Goal: Task Accomplishment & Management: Manage account settings

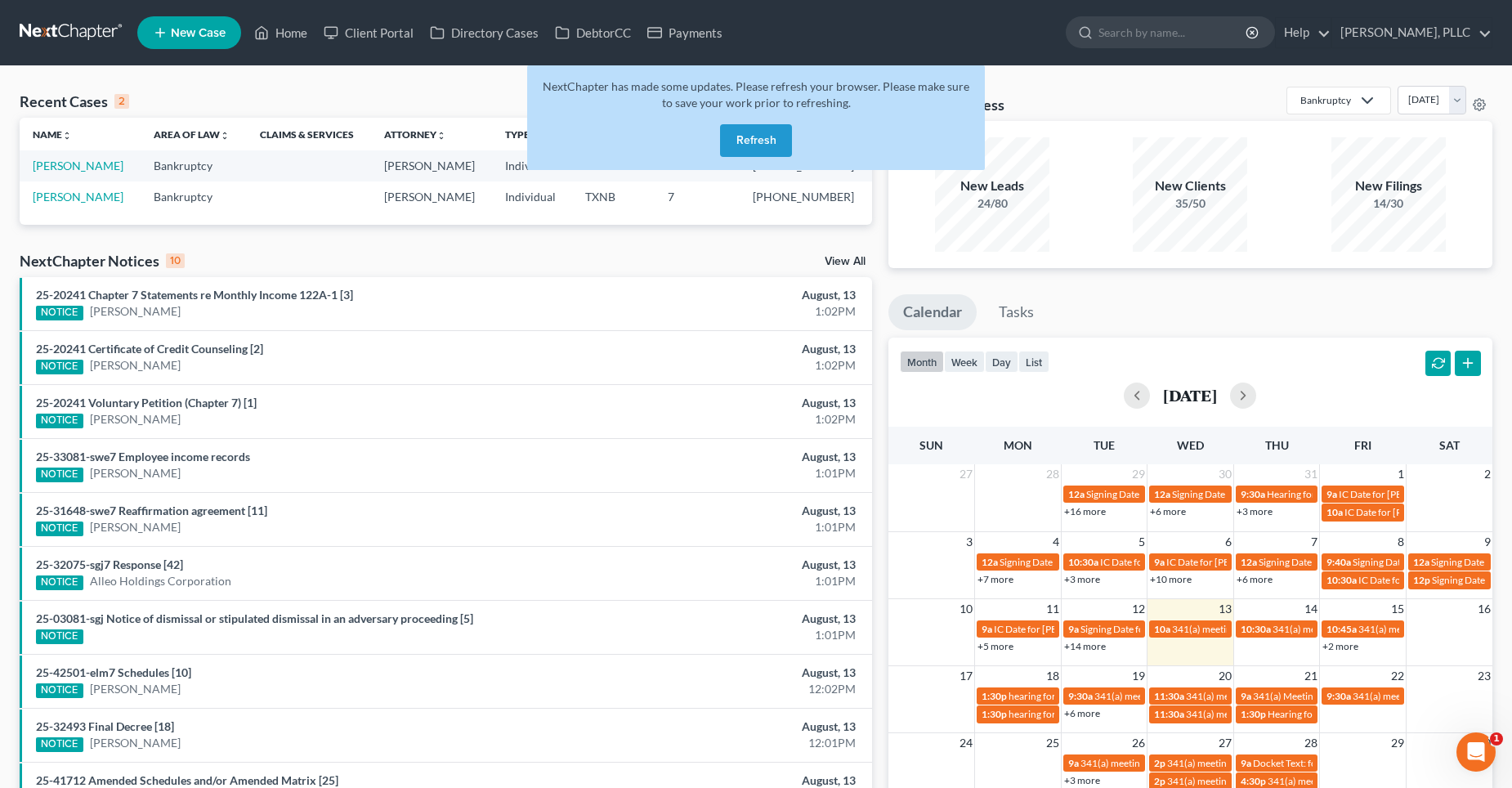
click at [767, 143] on button "Refresh" at bounding box center [756, 140] width 72 height 33
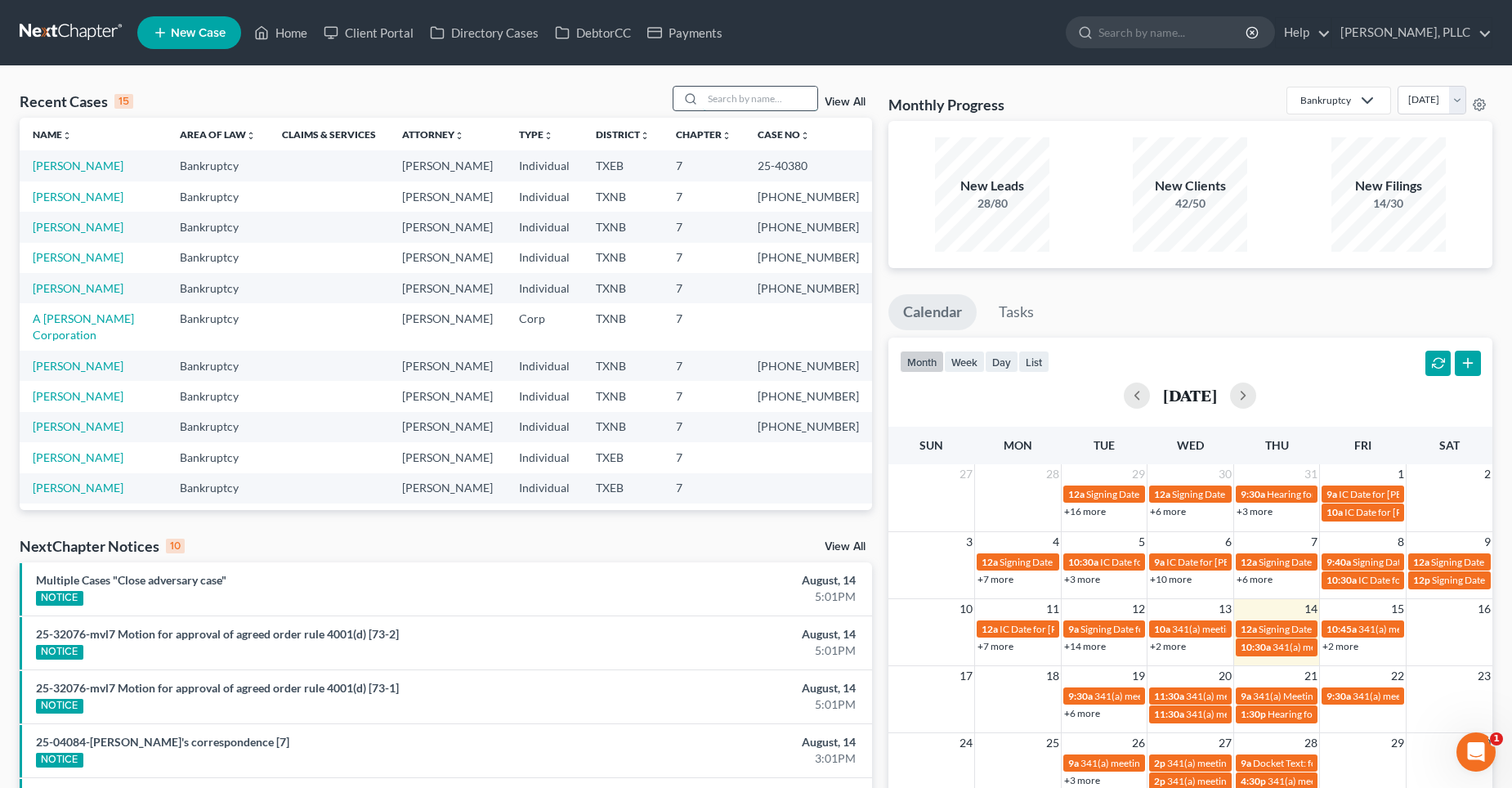
click at [761, 101] on input "search" at bounding box center [760, 98] width 115 height 24
type input "[PERSON_NAME]"
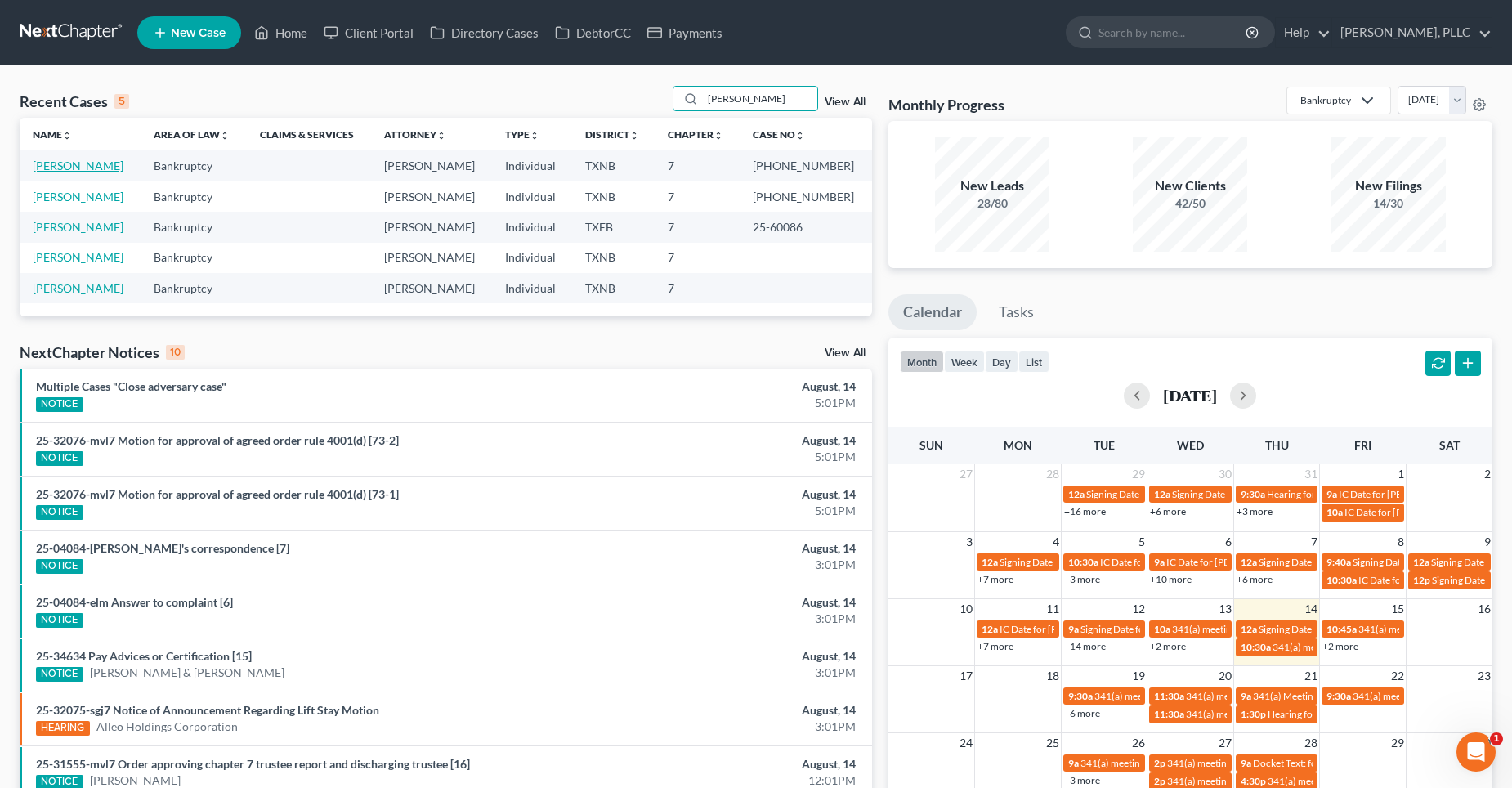
click at [114, 165] on link "[PERSON_NAME]" at bounding box center [78, 165] width 91 height 14
select select "1"
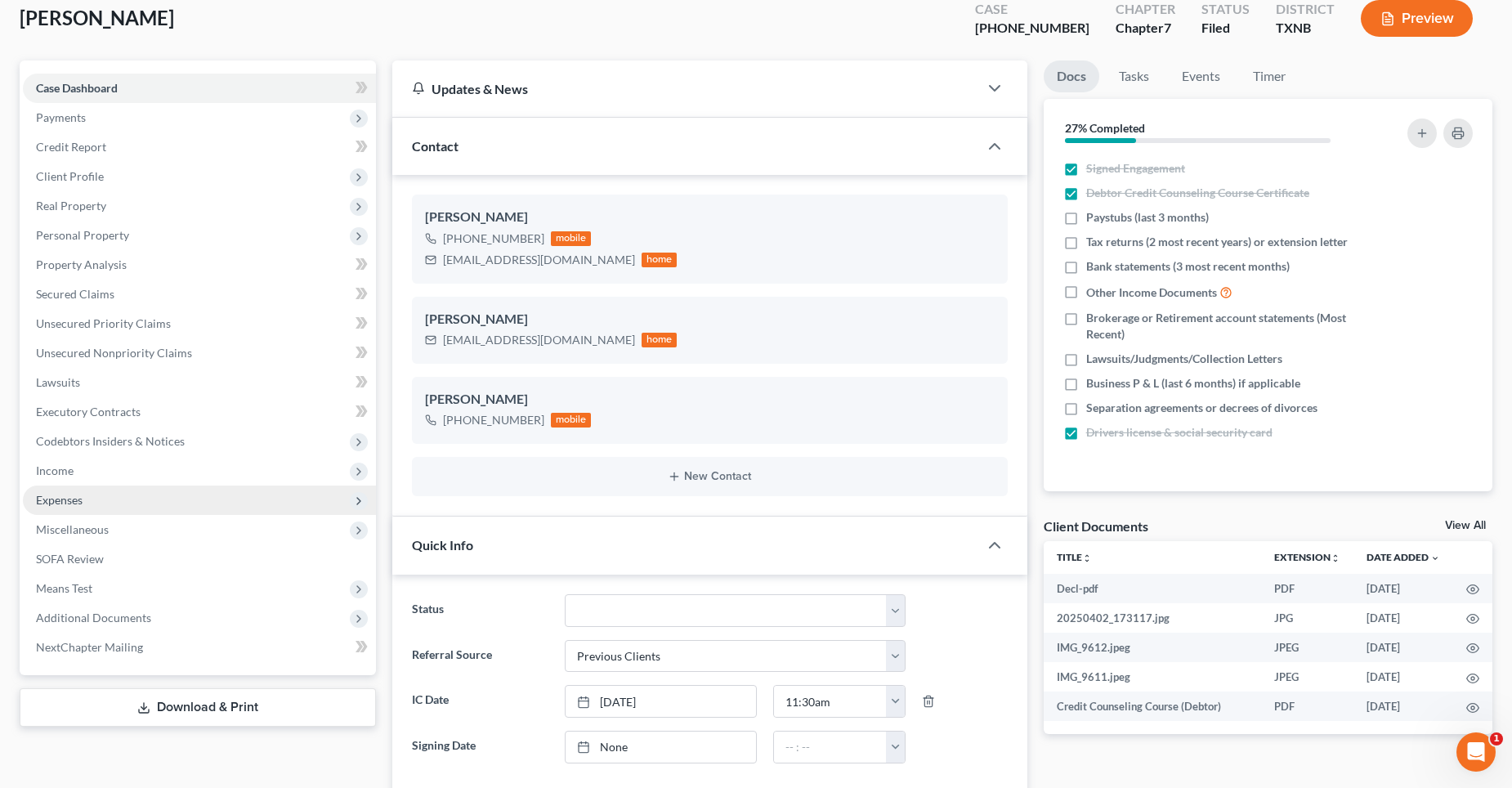
scroll to position [245, 0]
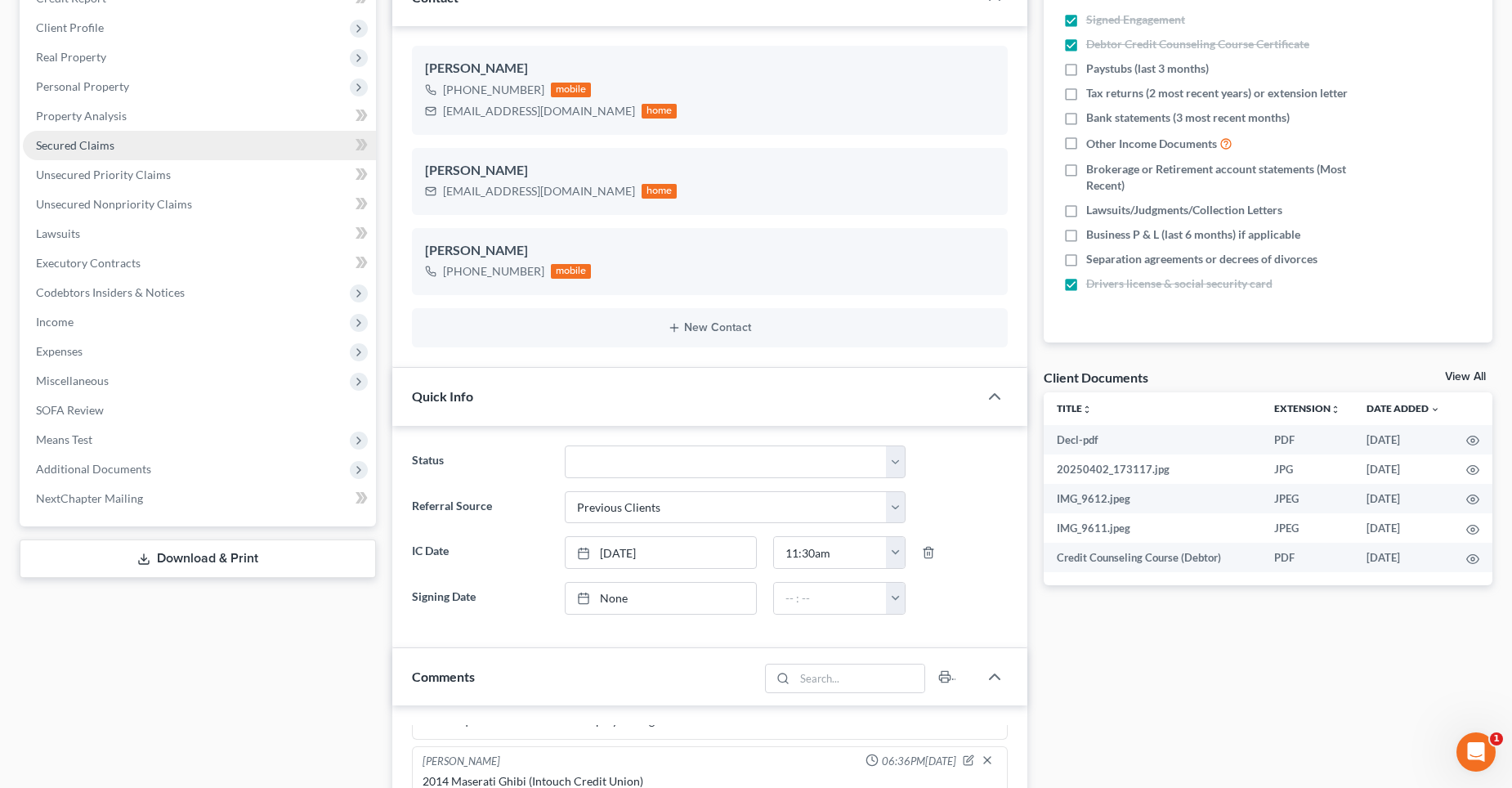
click at [116, 148] on link "Secured Claims" at bounding box center [199, 146] width 353 height 29
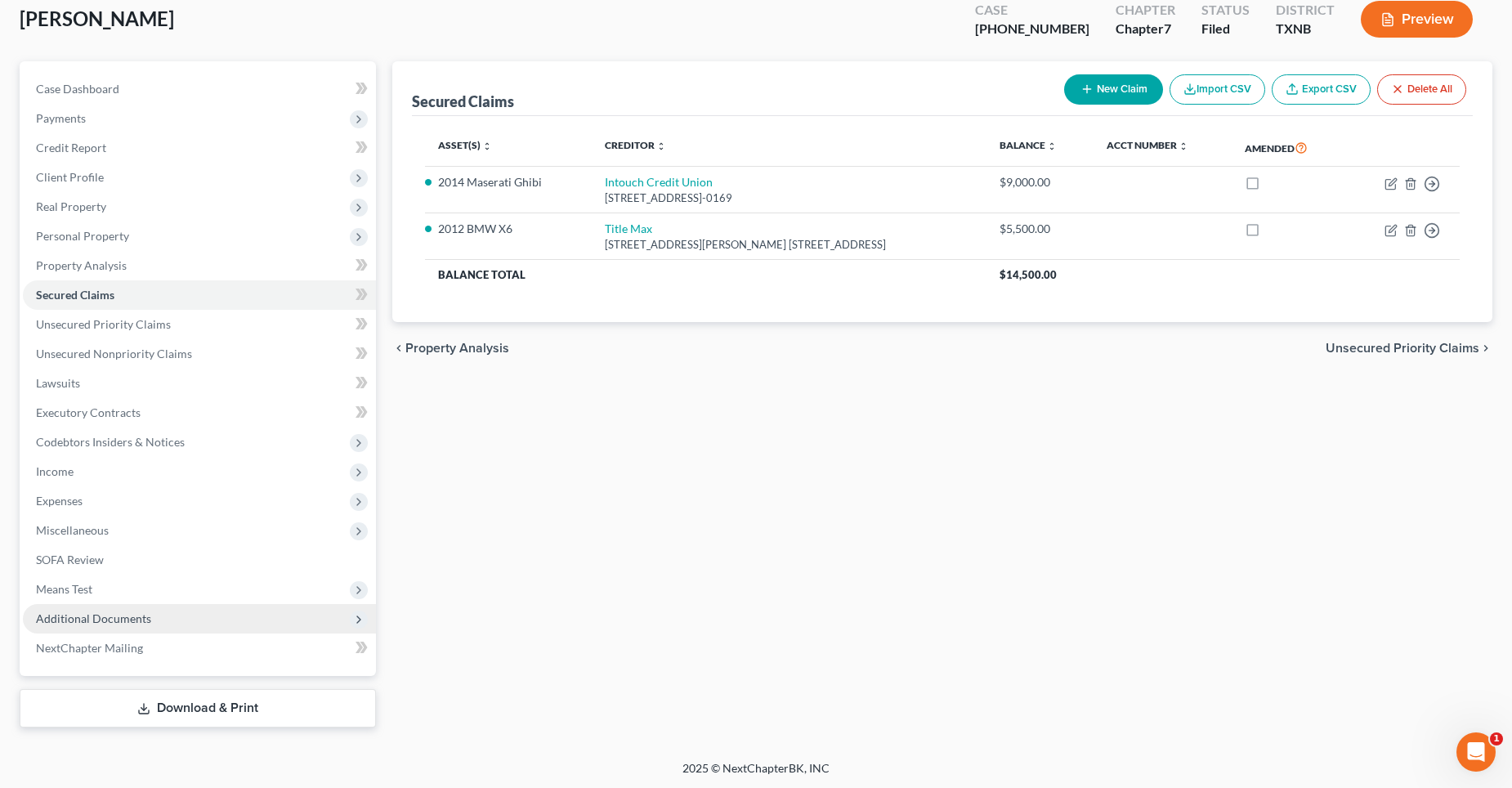
scroll to position [98, 0]
click at [85, 617] on span "Additional Documents" at bounding box center [93, 617] width 116 height 14
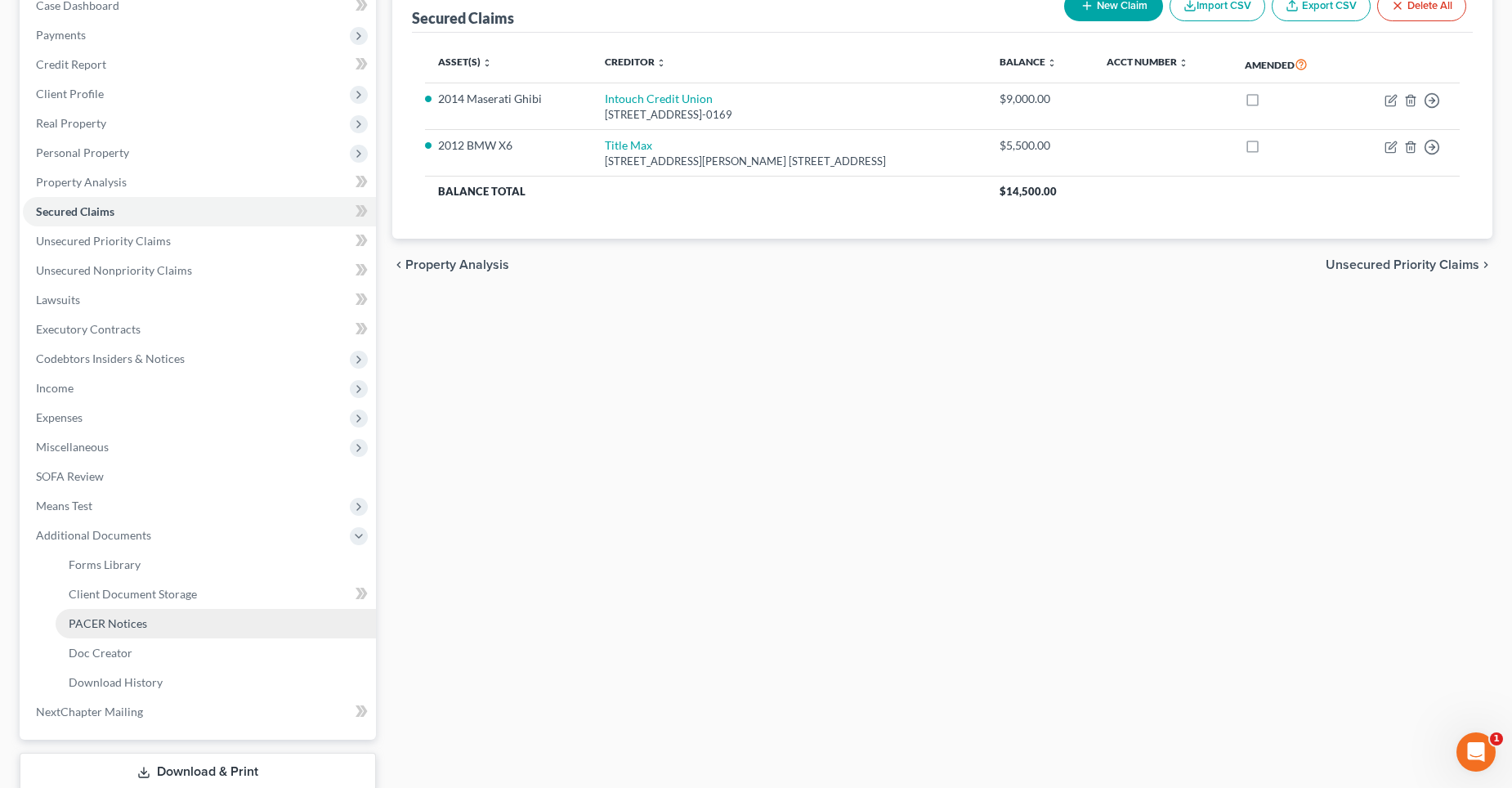
click at [126, 625] on span "PACER Notices" at bounding box center [108, 624] width 79 height 14
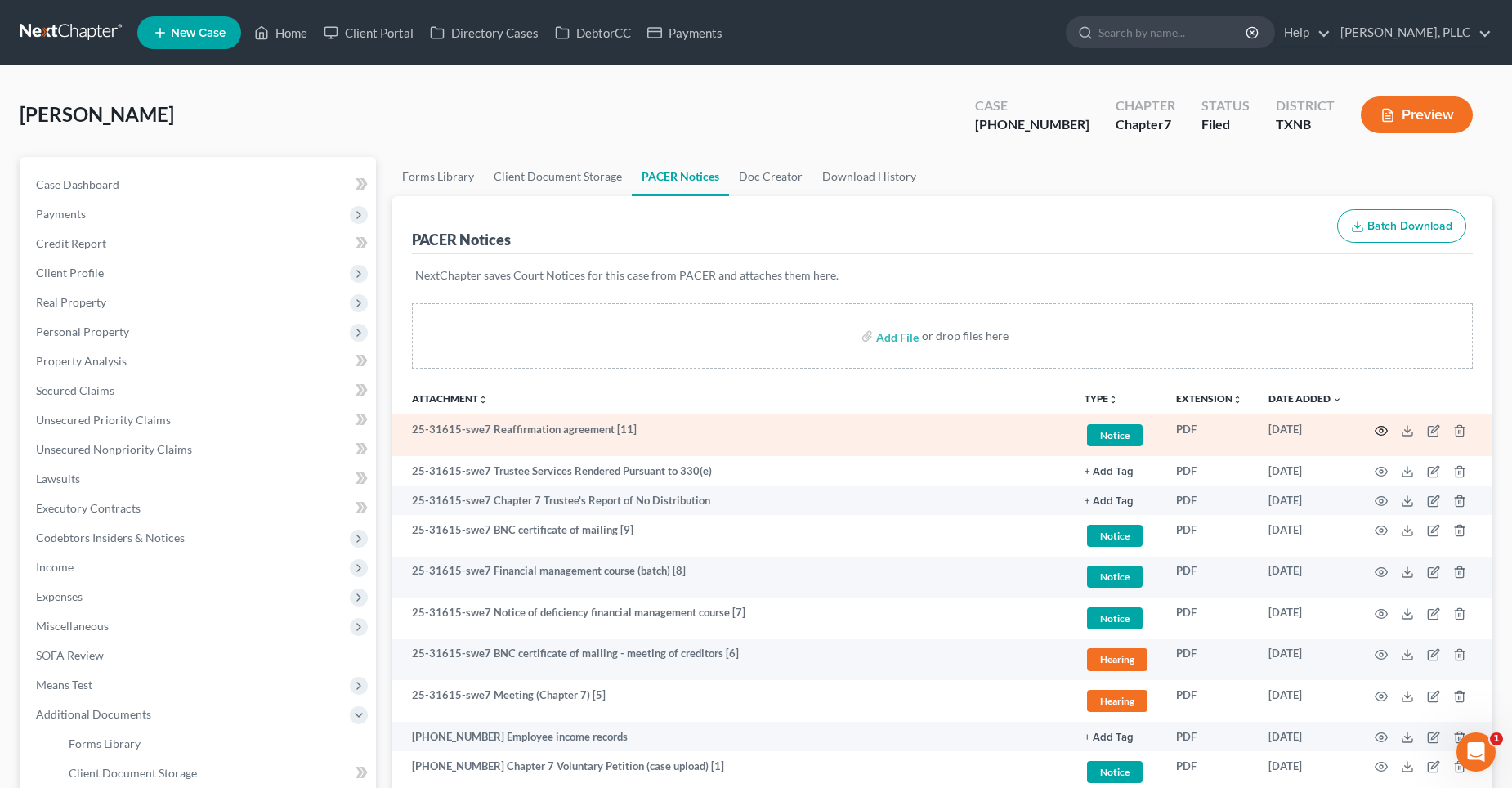
click at [1381, 429] on circle "button" at bounding box center [1382, 431] width 3 height 3
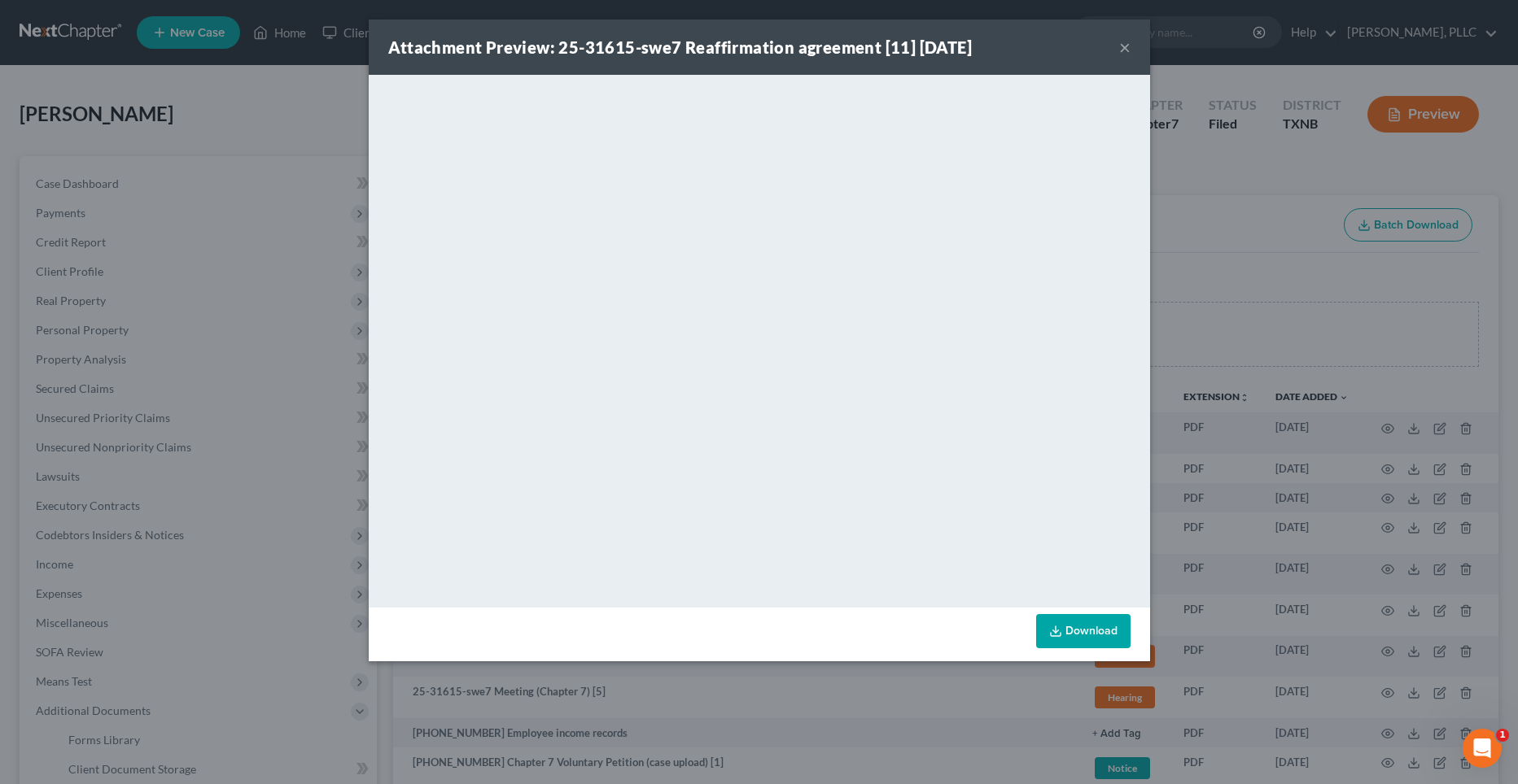
click at [1124, 50] on button "×" at bounding box center [1124, 47] width 11 height 20
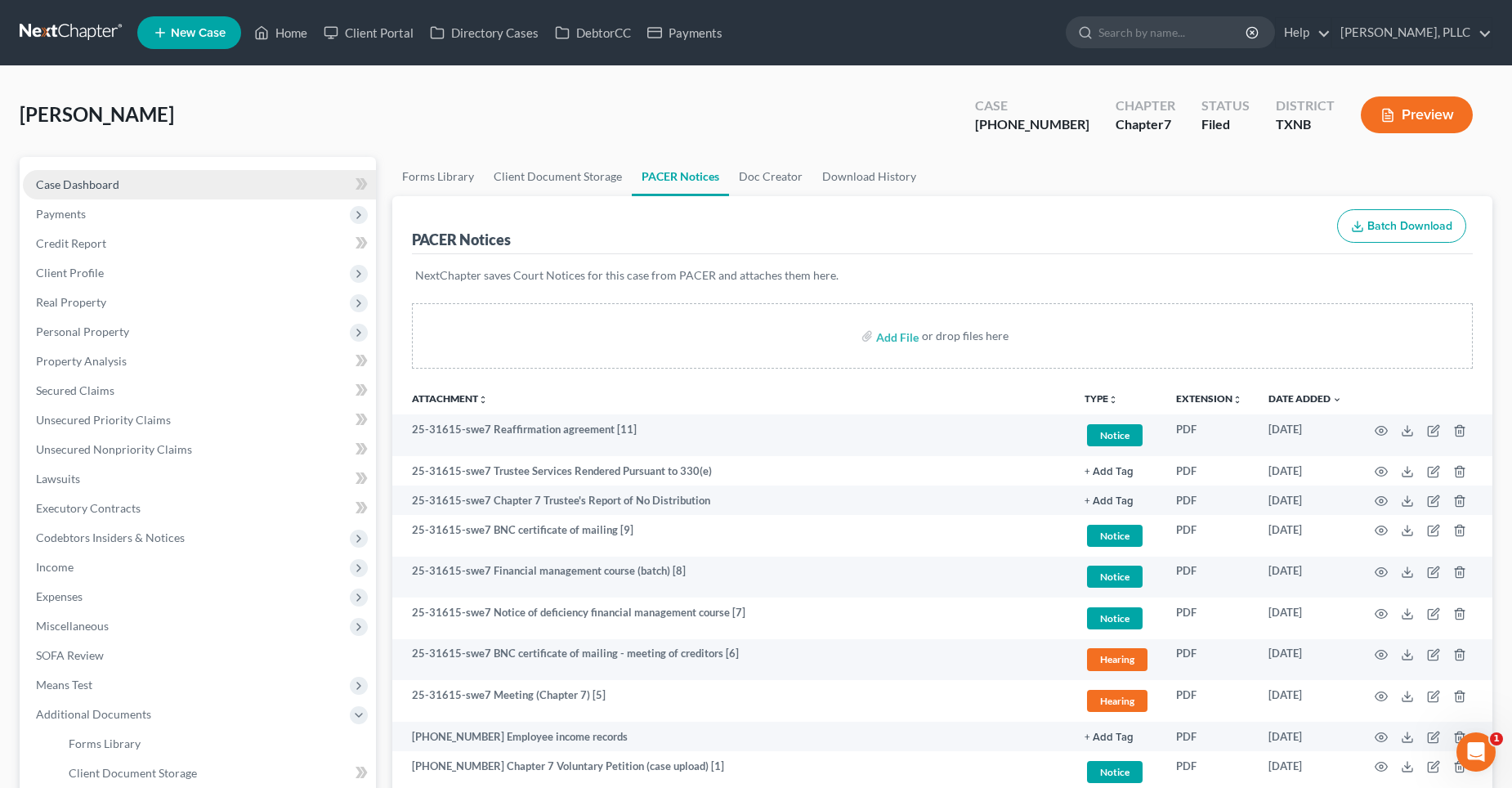
click at [105, 187] on span "Case Dashboard" at bounding box center [77, 184] width 83 height 14
select select "1"
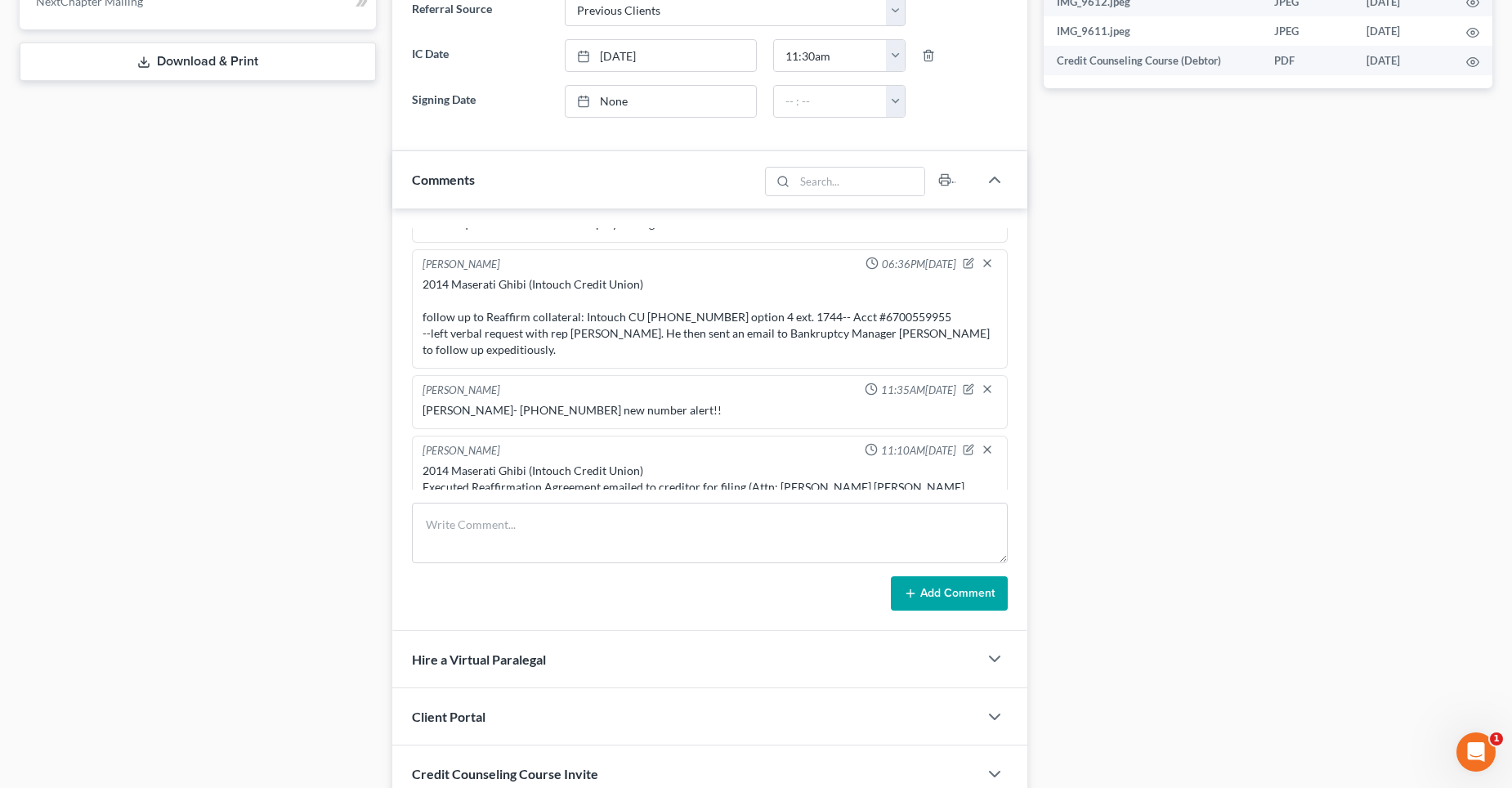
scroll to position [818, 0]
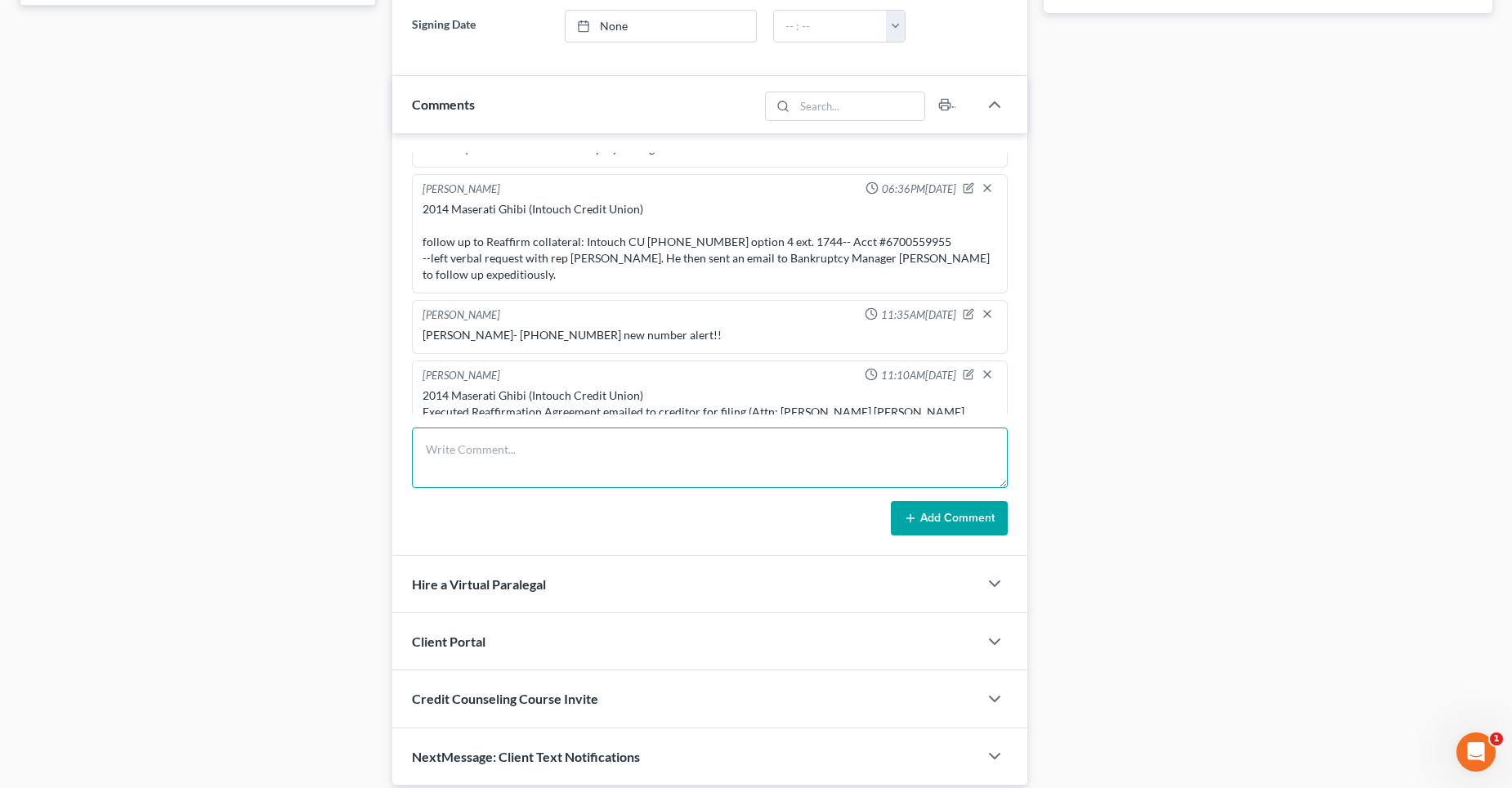
click at [479, 439] on textarea at bounding box center [710, 457] width 596 height 61
paste textarea "Greetings [PERSON_NAME], Reaffirmation Agreement entered as Doc 11 for [PERSON_…"
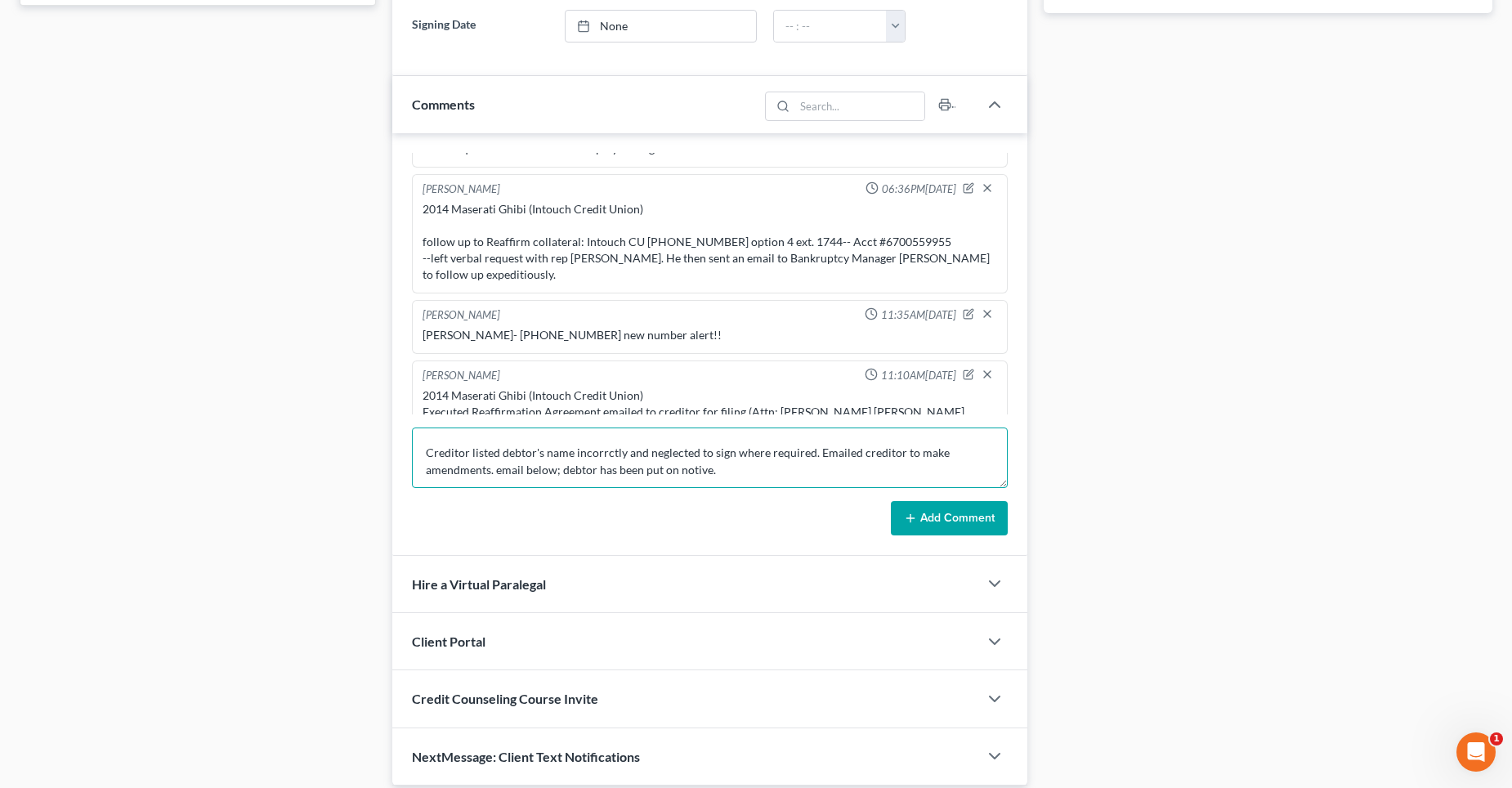
scroll to position [14, 0]
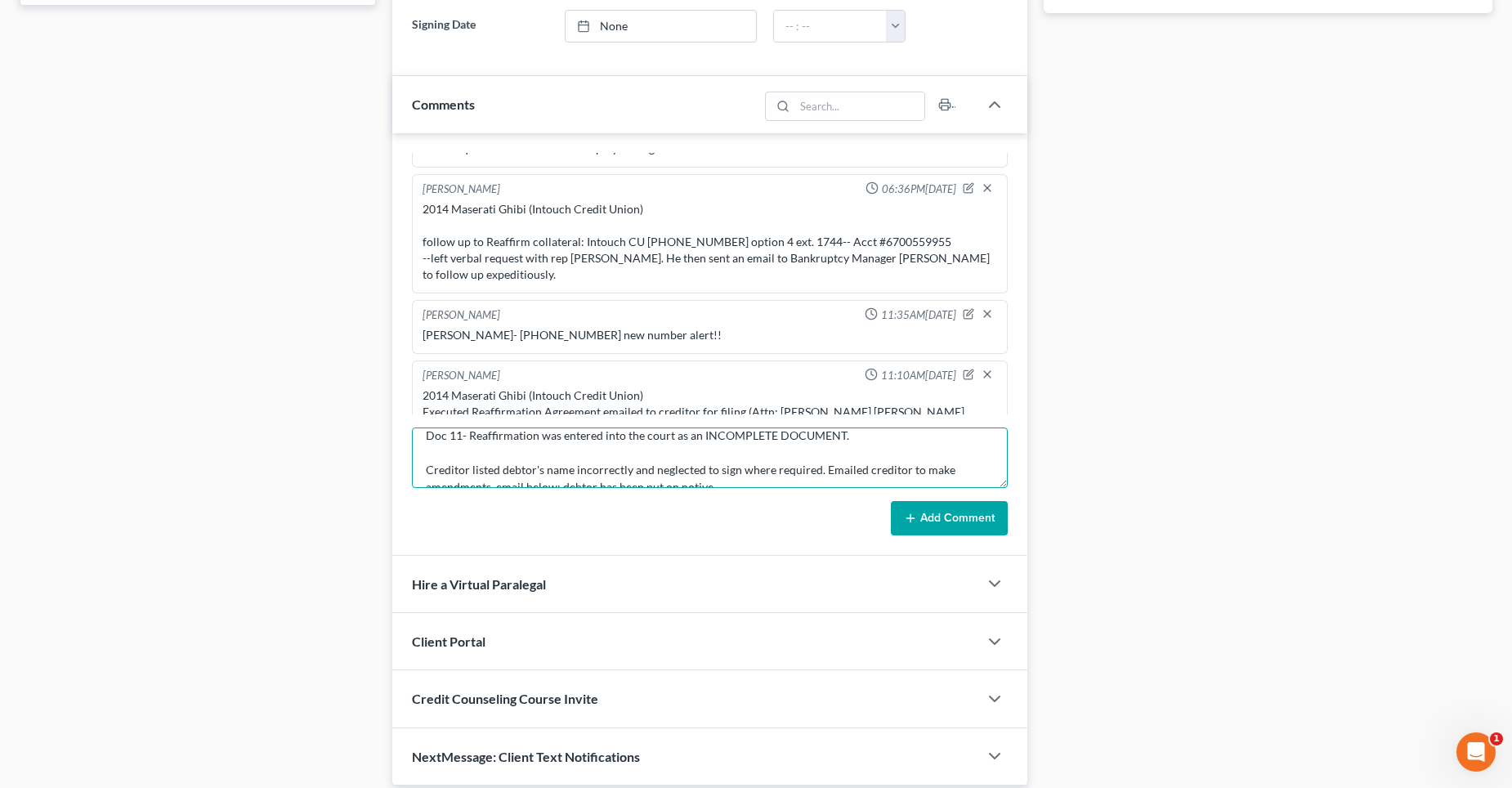
click at [717, 468] on textarea "Doc 11- Reaffirmation was entered into the court as an INCOMPLETE DOCUMENT. Cre…" at bounding box center [710, 457] width 596 height 61
click at [739, 469] on textarea "Doc 11- Reaffirmation was entered into the court as an INCOMPLETE DOCUMENT. Cre…" at bounding box center [710, 457] width 596 height 61
drag, startPoint x: 502, startPoint y: 468, endPoint x: 520, endPoint y: 468, distance: 18.0
click at [506, 468] on textarea "Doc 11- Reaffirmation was entered into the court as an INCOMPLETE DOCUMENT. Cre…" at bounding box center [710, 457] width 596 height 61
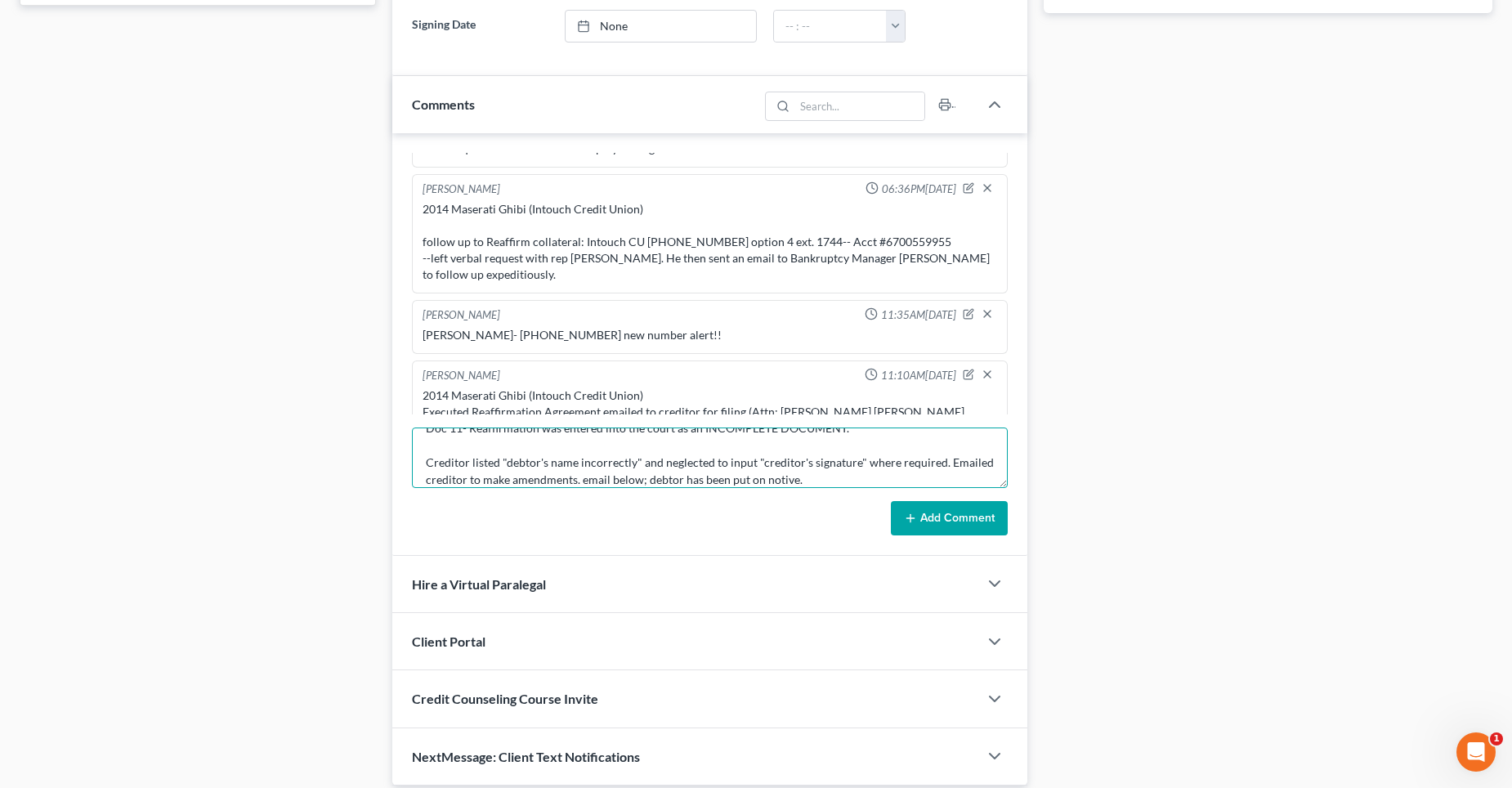
drag, startPoint x: 627, startPoint y: 479, endPoint x: 640, endPoint y: 478, distance: 13.0
click at [628, 479] on textarea "Doc 11- Reaffirmation was entered into the court as an INCOMPLETE DOCUMENT. Cre…" at bounding box center [710, 457] width 596 height 61
type textarea "Doc 11- Reaffirmation was entered into the court as an INCOMPLETE DOCUMENT. Cre…"
click at [948, 517] on button "Add Comment" at bounding box center [949, 518] width 117 height 34
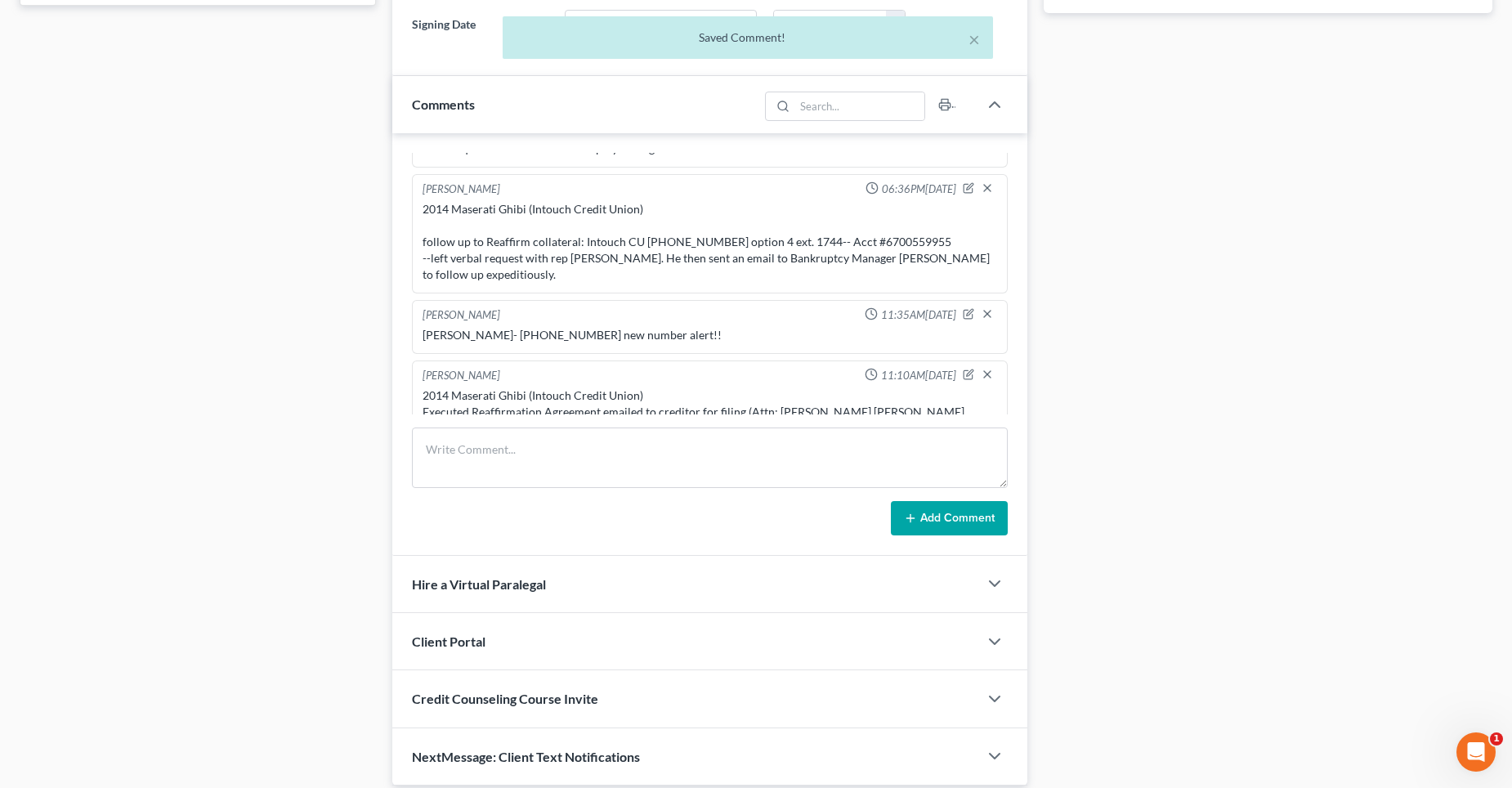
scroll to position [2472, 0]
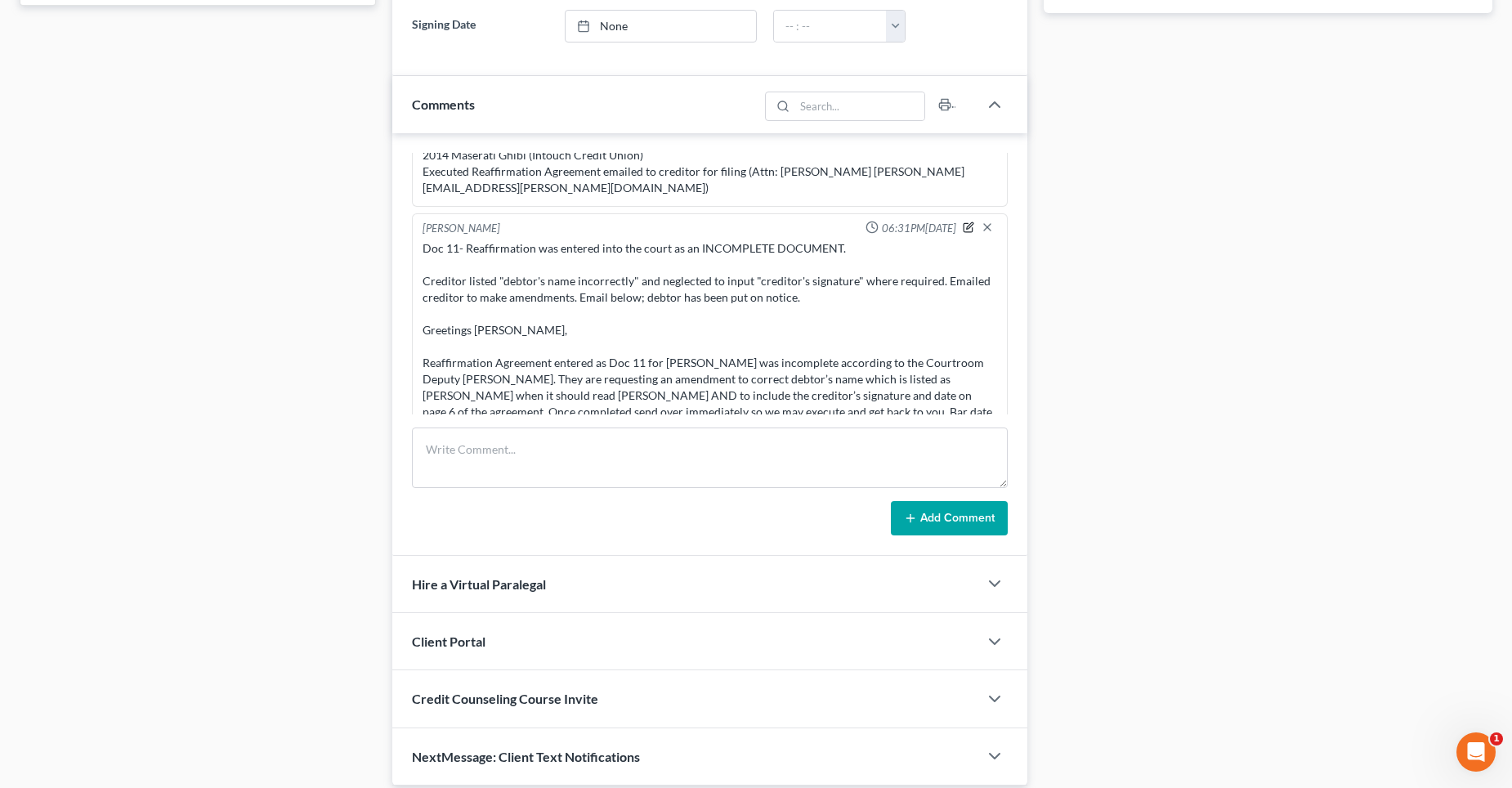
click at [966, 223] on icon "button" at bounding box center [969, 226] width 7 height 7
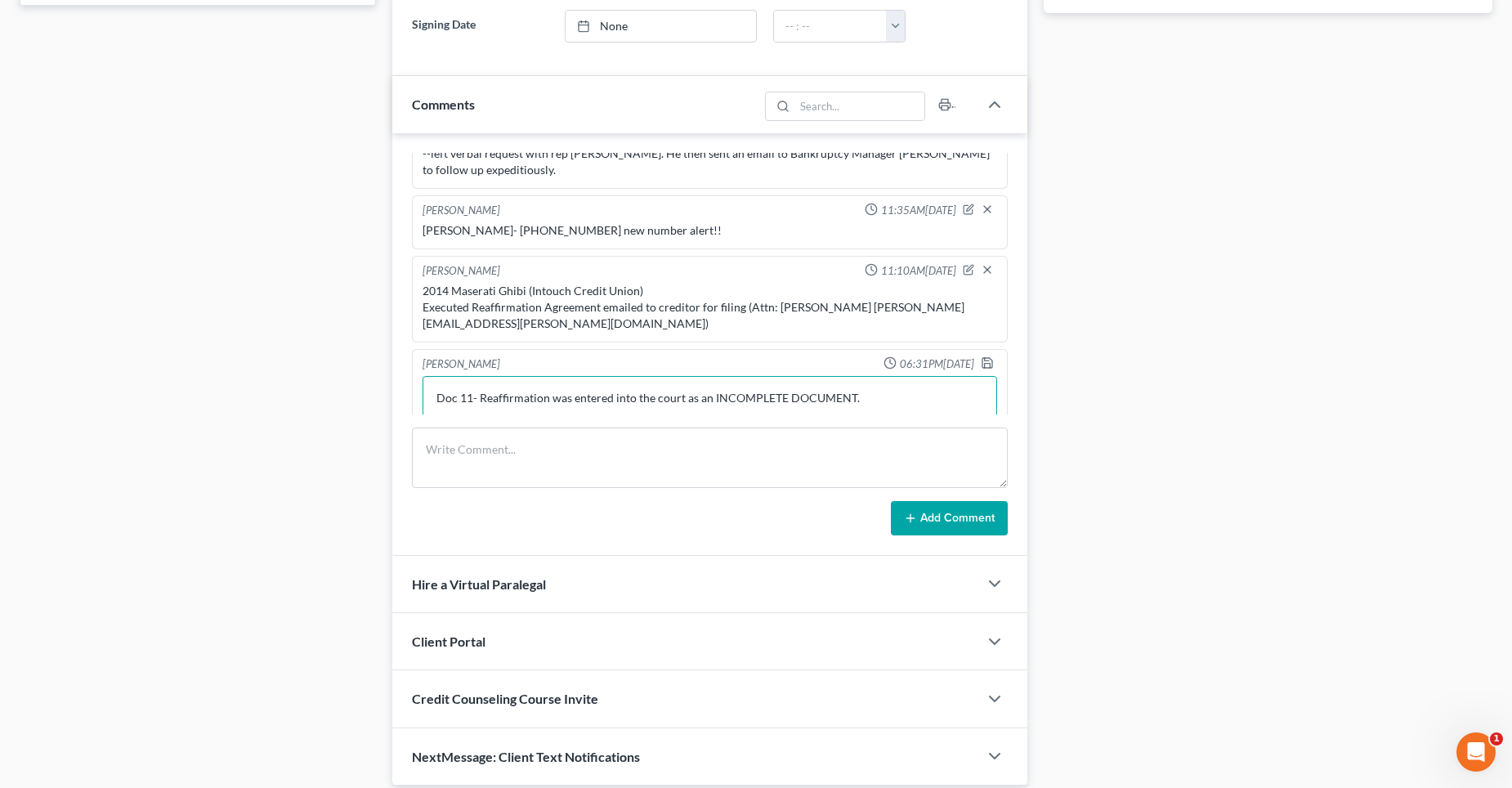
click at [686, 376] on textarea "Doc 11- Reaffirmation was entered into the court as an INCOMPLETE DOCUMENT. Cre…" at bounding box center [710, 406] width 574 height 61
type textarea "Doc 11- Reaffirmation was entered into the court but returned as an INCOMPLETE …"
click at [984, 358] on polyline "button" at bounding box center [985, 359] width 4 height 3
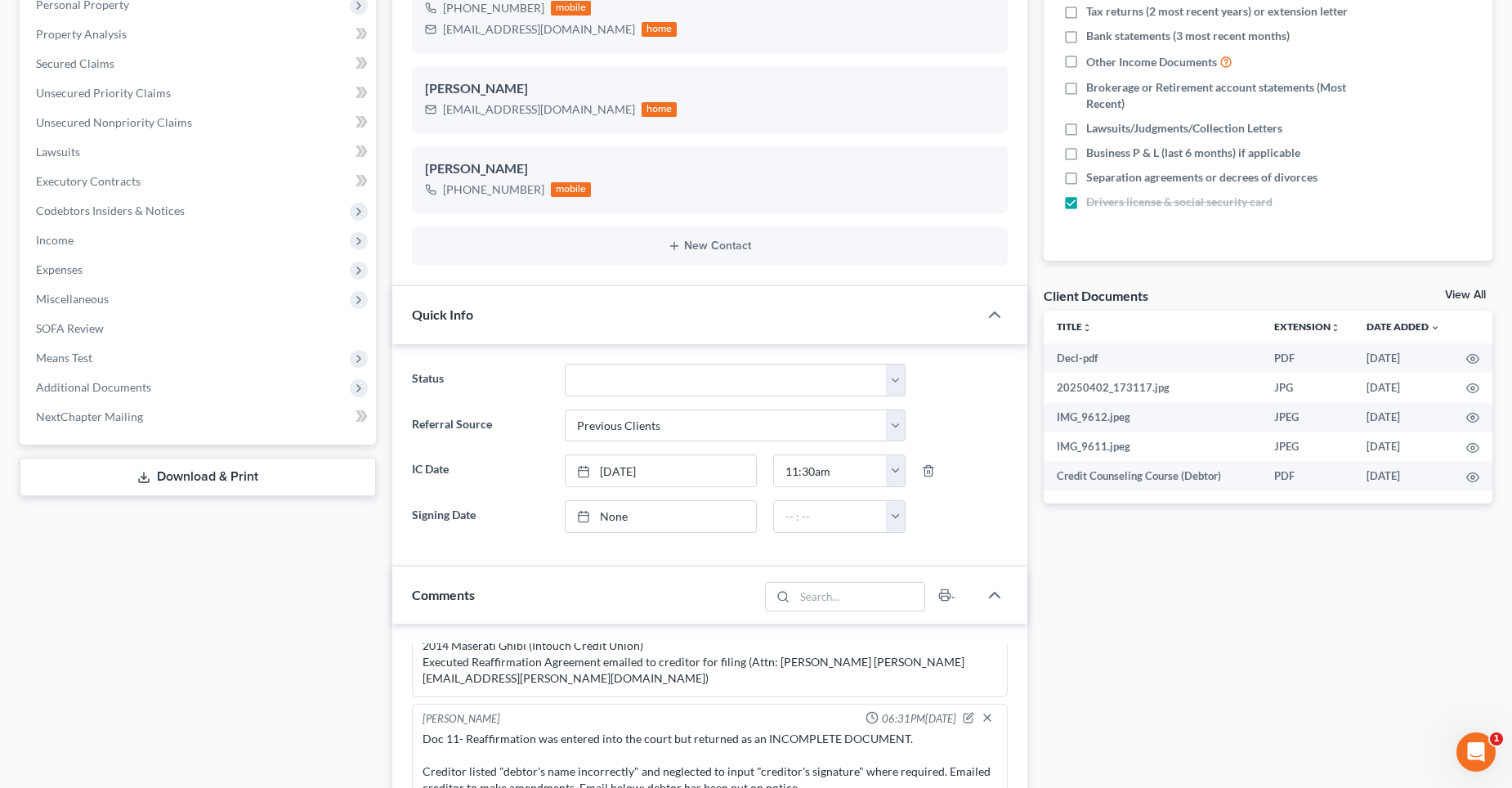
scroll to position [0, 0]
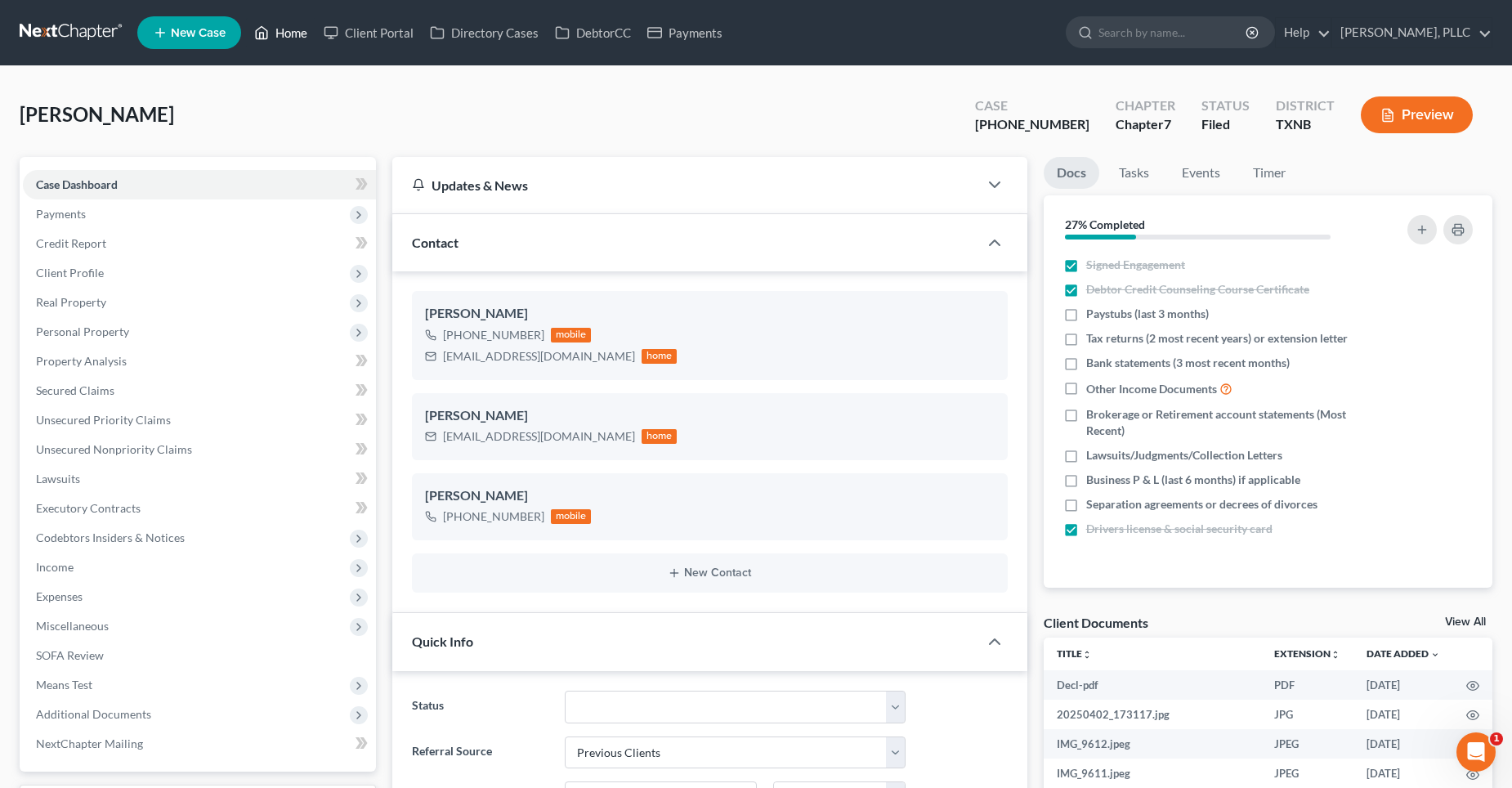
click at [293, 33] on link "Home" at bounding box center [280, 33] width 69 height 29
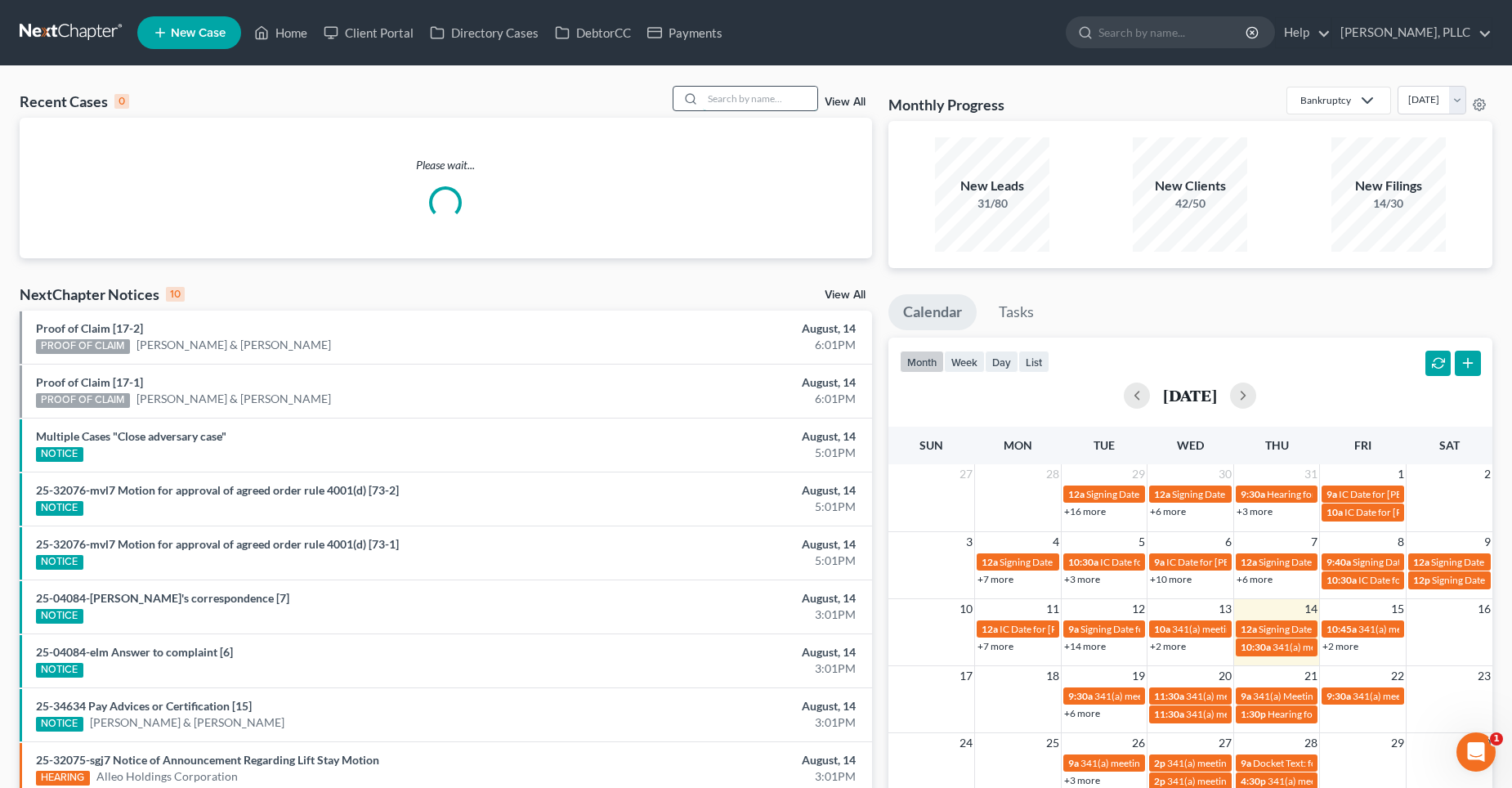
click at [729, 103] on input "search" at bounding box center [760, 98] width 115 height 24
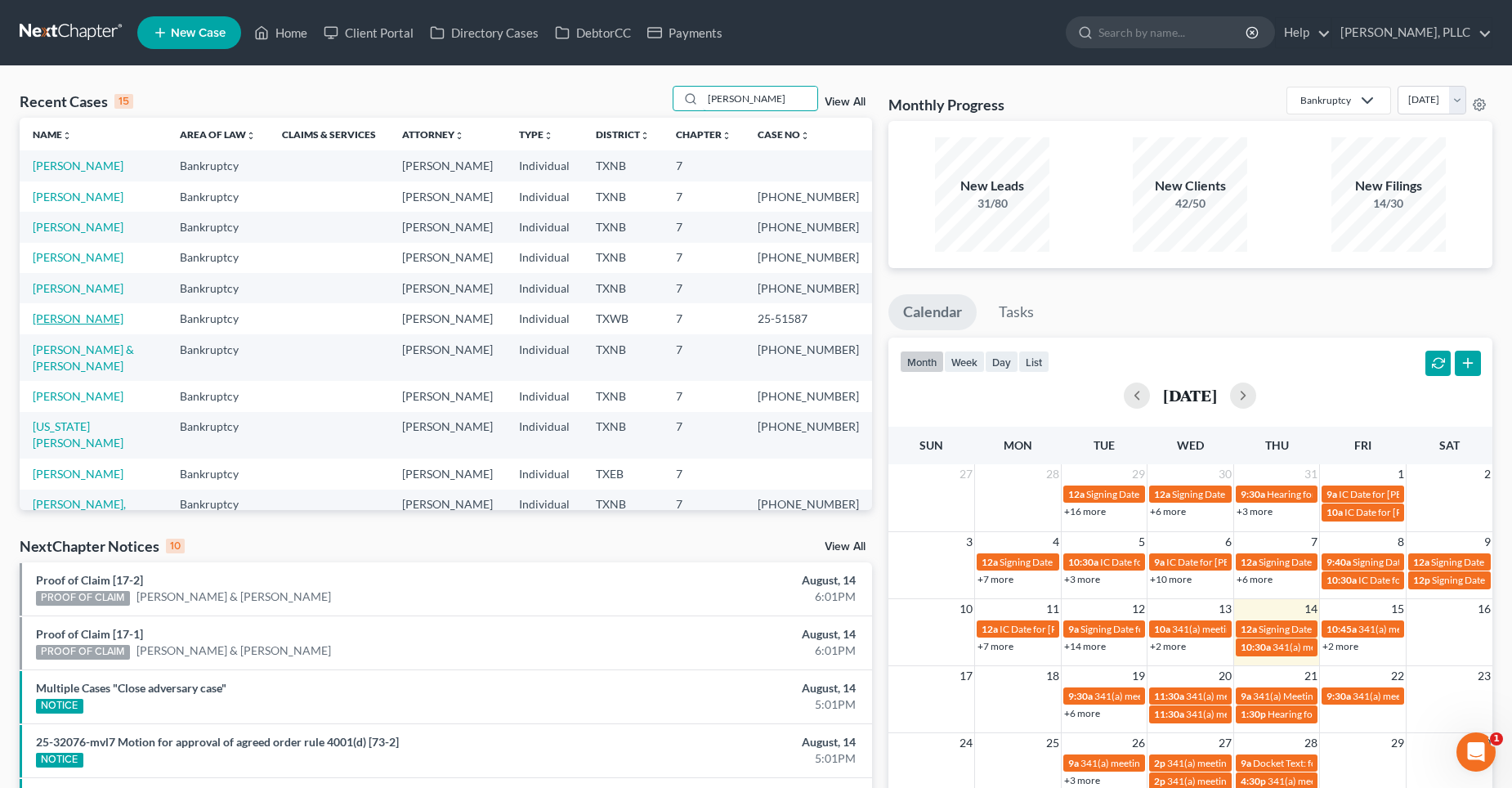
type input "[PERSON_NAME]"
click at [78, 319] on link "[PERSON_NAME]" at bounding box center [78, 319] width 91 height 14
select select "4"
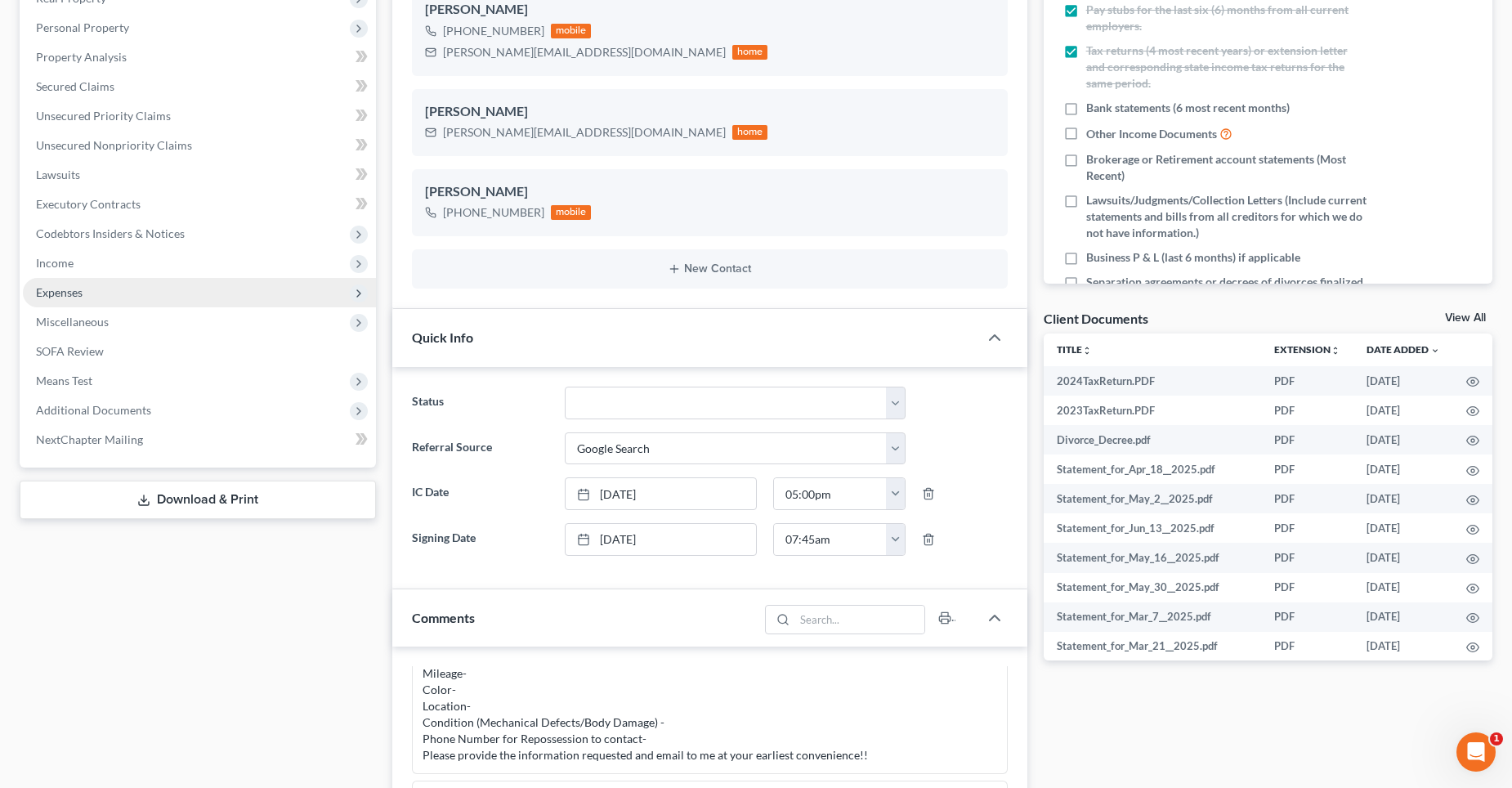
scroll to position [327, 0]
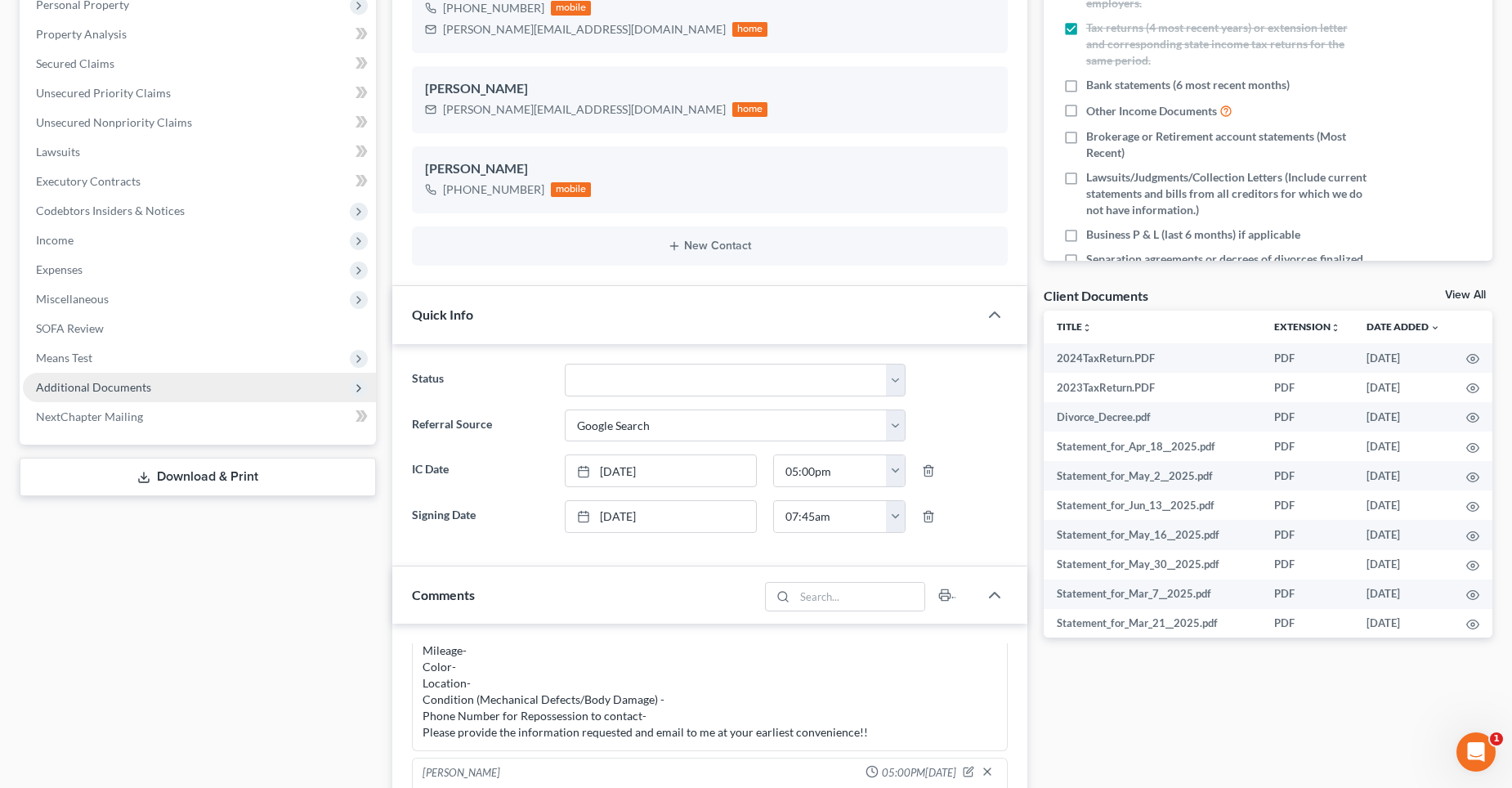
click at [105, 383] on span "Additional Documents" at bounding box center [93, 387] width 116 height 14
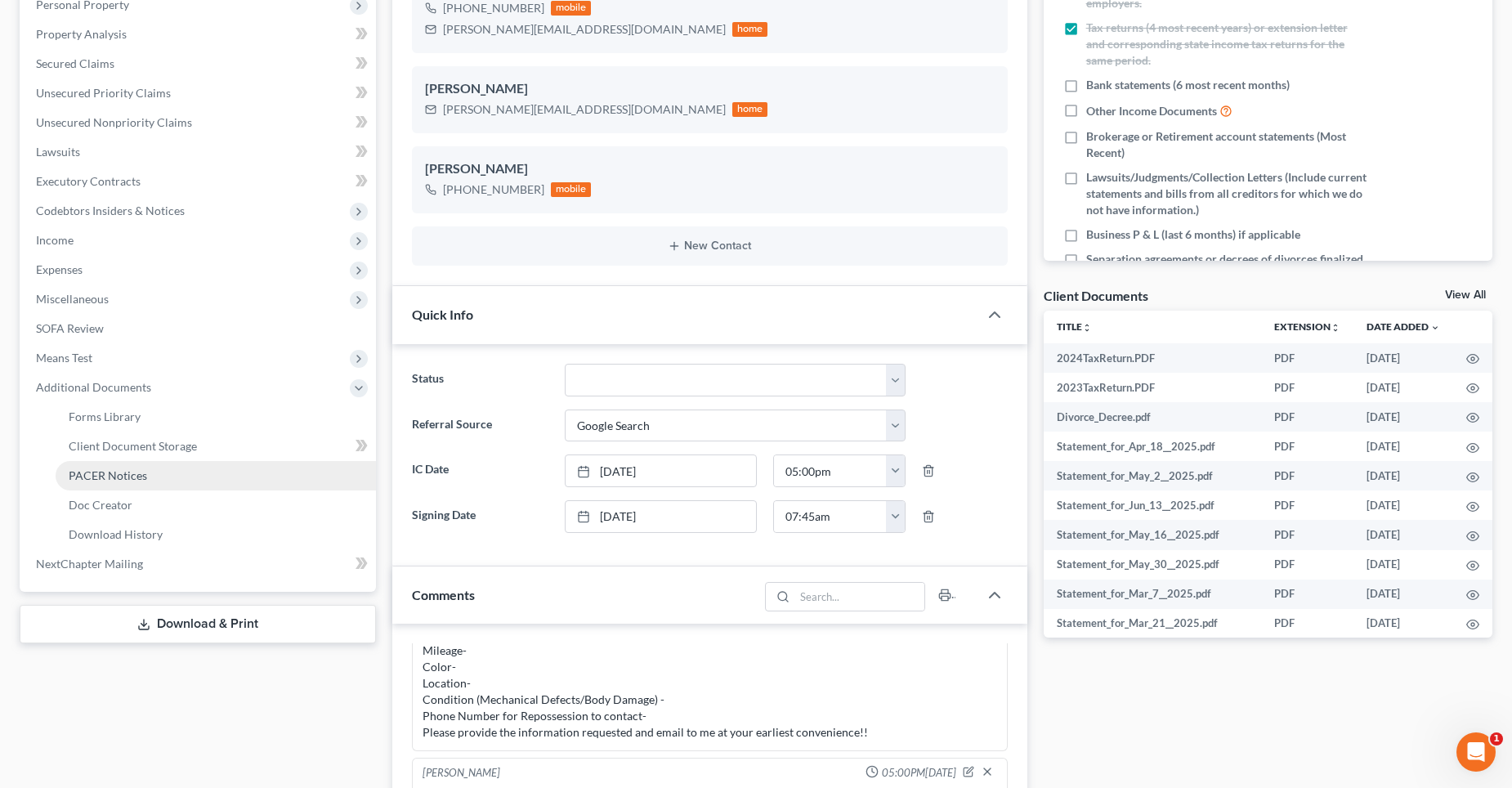
click at [110, 477] on span "PACER Notices" at bounding box center [108, 475] width 79 height 14
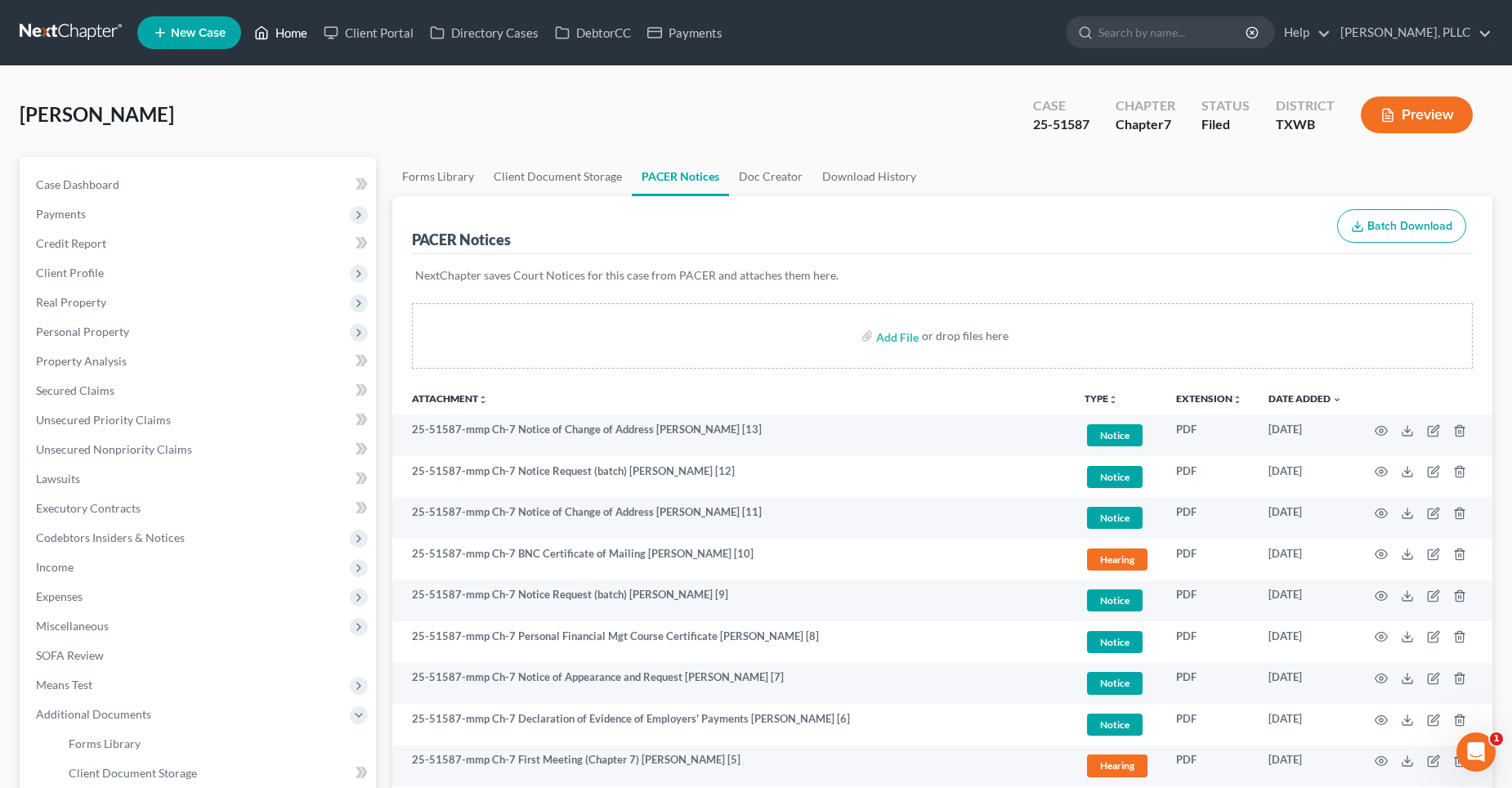
click at [284, 34] on link "Home" at bounding box center [280, 33] width 69 height 29
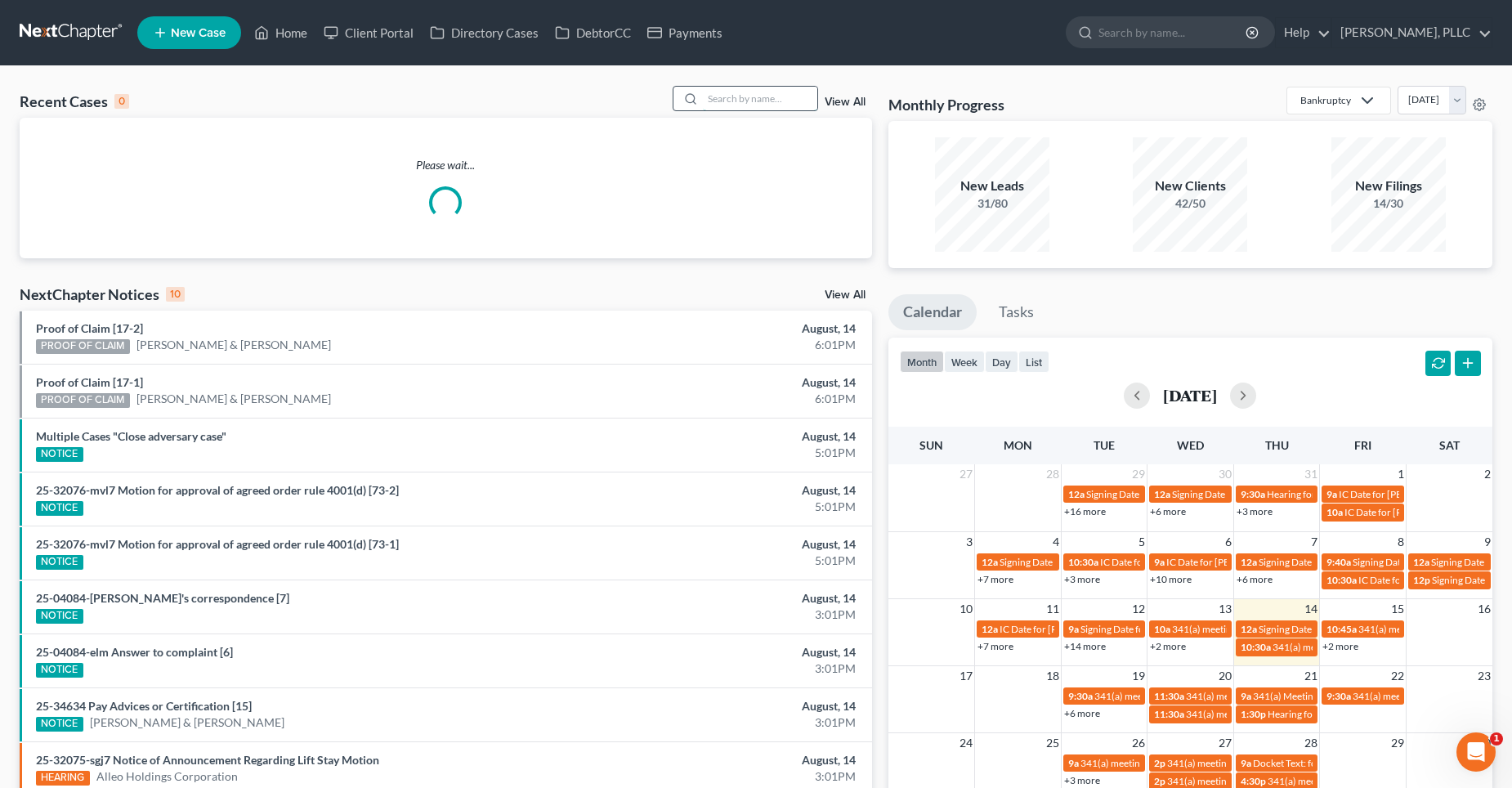
click at [735, 103] on input "search" at bounding box center [760, 98] width 115 height 24
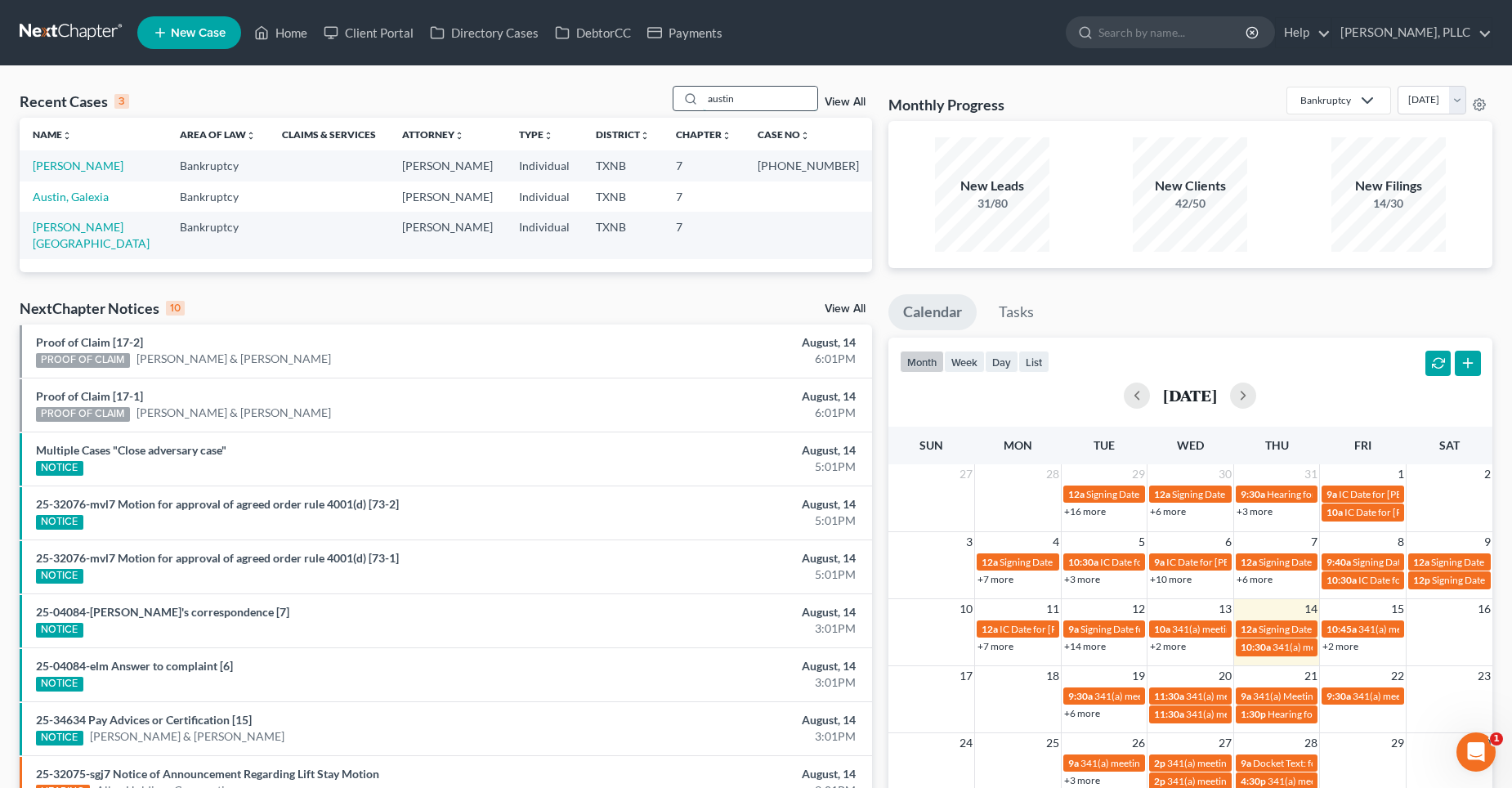
type input "austin"
click at [48, 168] on link "[PERSON_NAME]" at bounding box center [78, 165] width 91 height 14
select select "4"
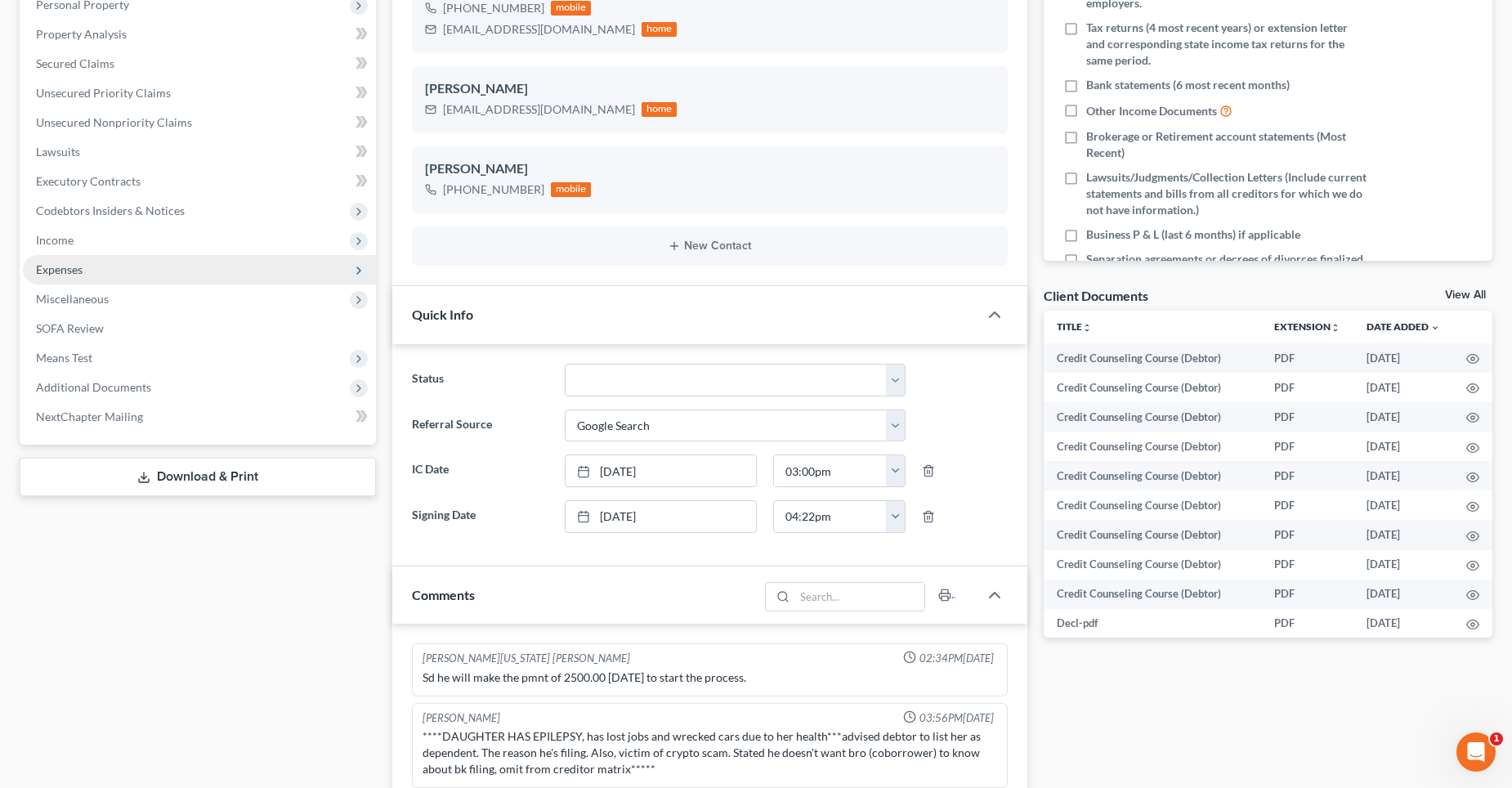
scroll to position [2461, 0]
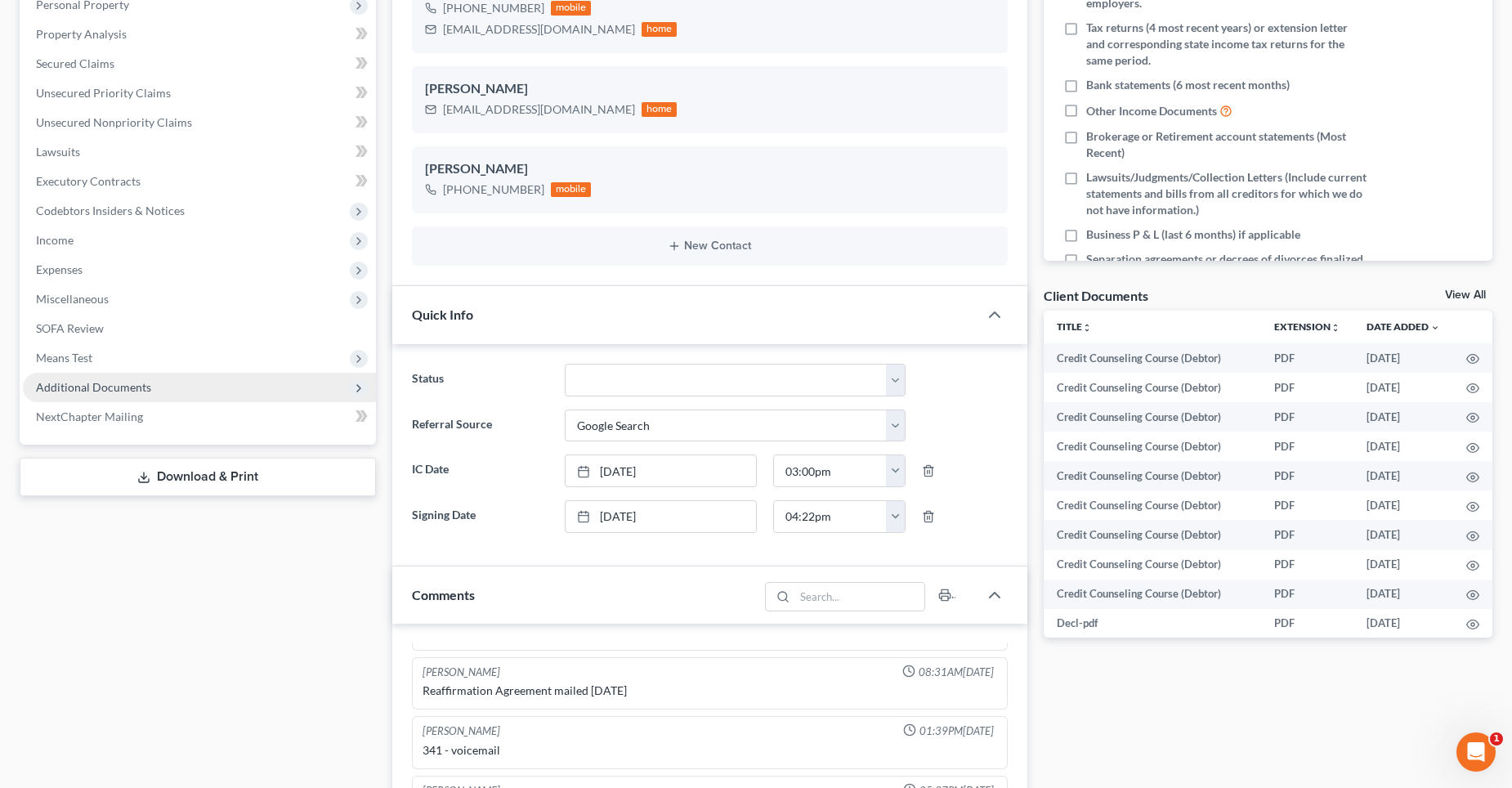
click at [80, 386] on span "Additional Documents" at bounding box center [93, 387] width 116 height 14
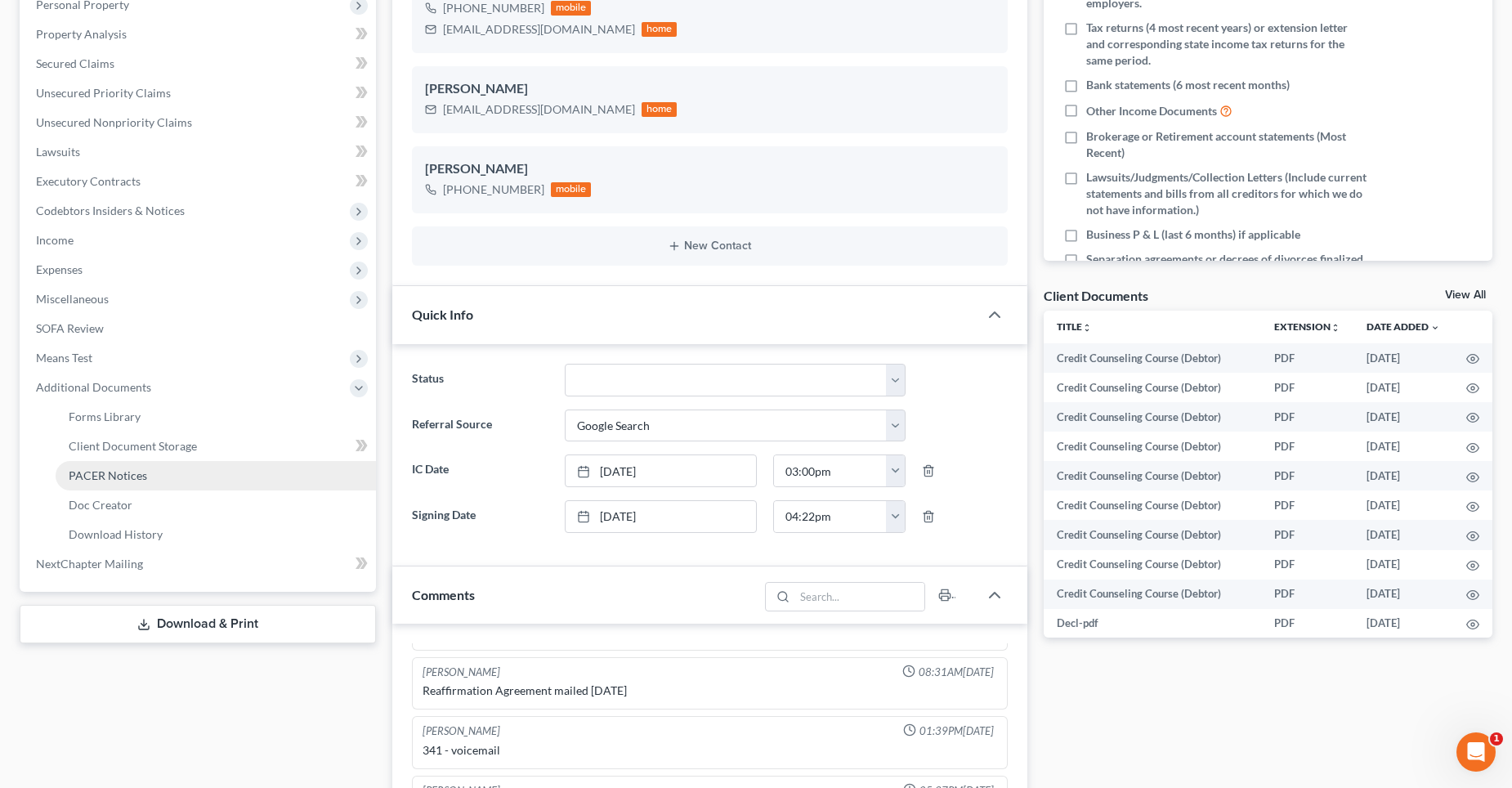
click at [116, 478] on span "PACER Notices" at bounding box center [108, 475] width 79 height 14
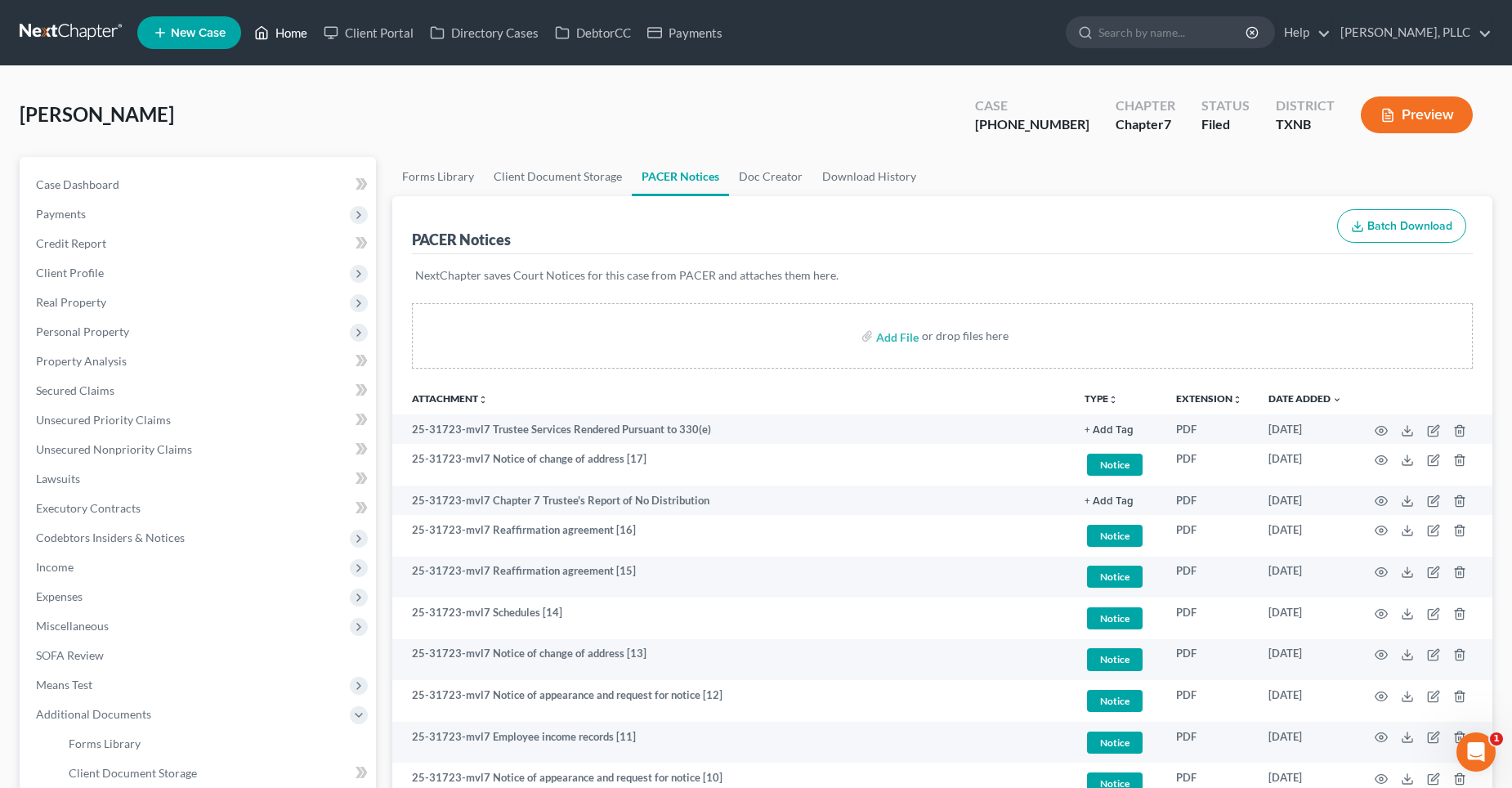
click at [295, 31] on link "Home" at bounding box center [280, 33] width 69 height 29
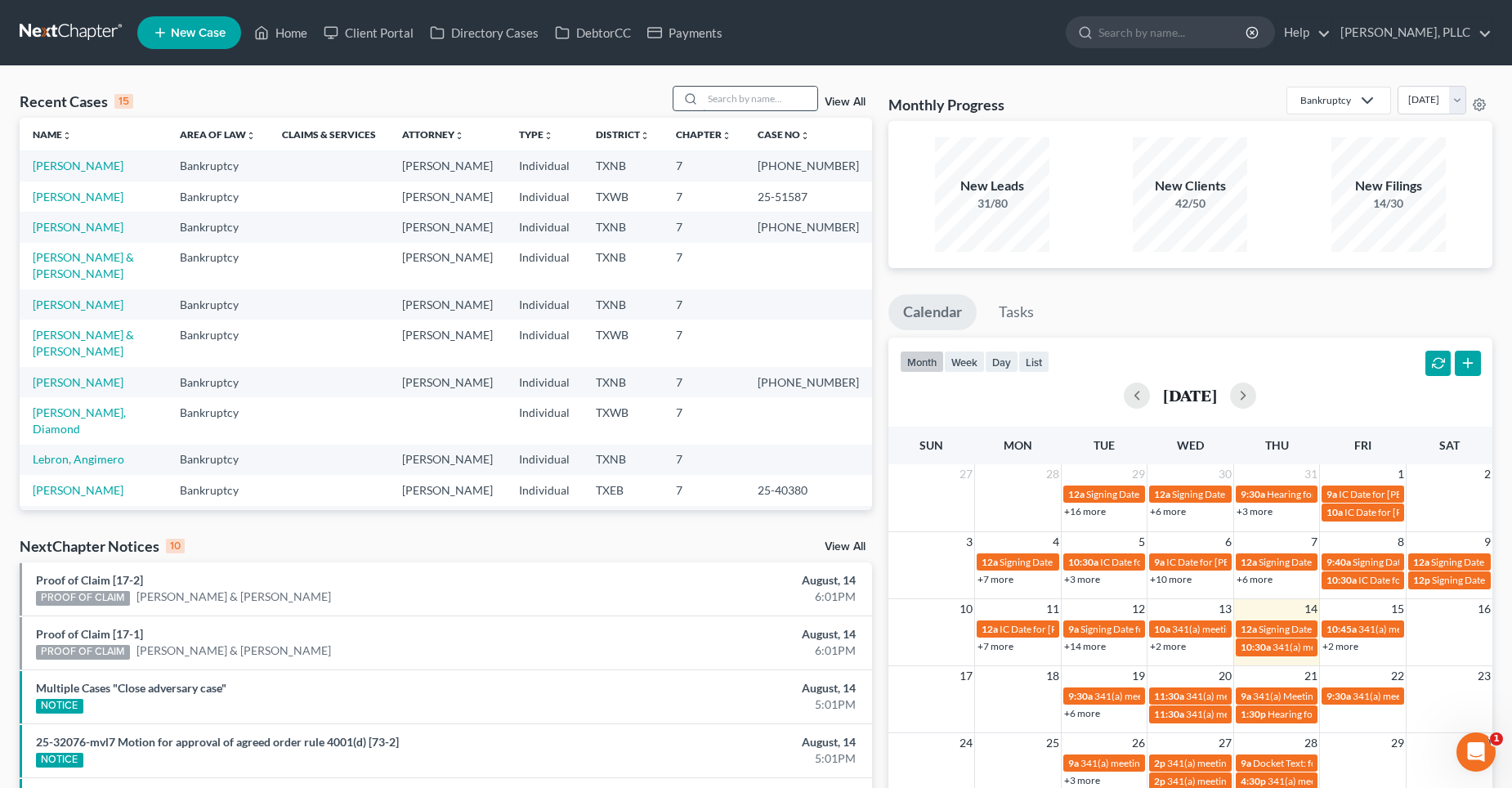
click at [782, 101] on input "search" at bounding box center [760, 98] width 115 height 24
type input "[PERSON_NAME]"
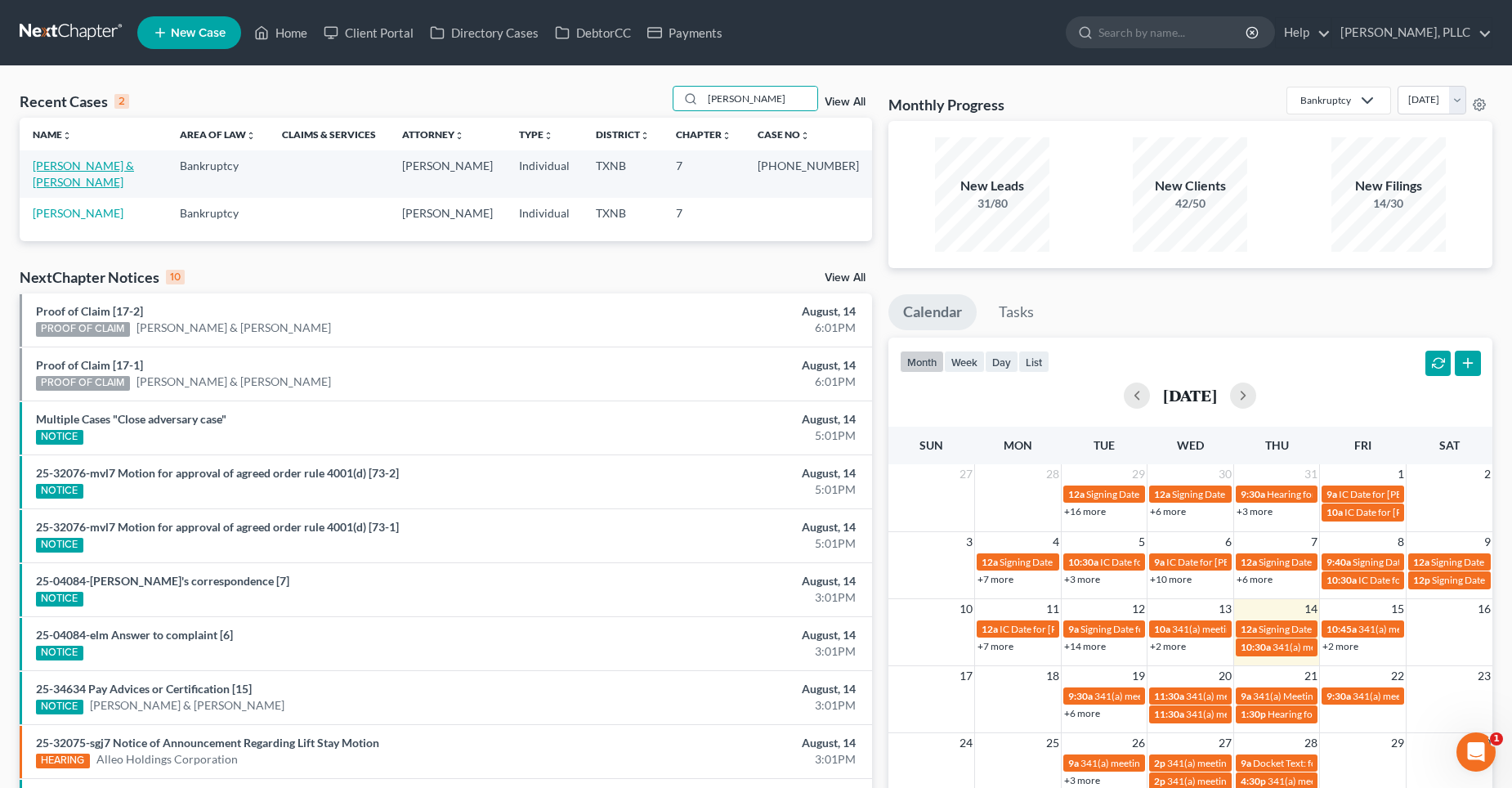
click at [134, 165] on link "[PERSON_NAME] & [PERSON_NAME]" at bounding box center [83, 173] width 101 height 30
select select "4"
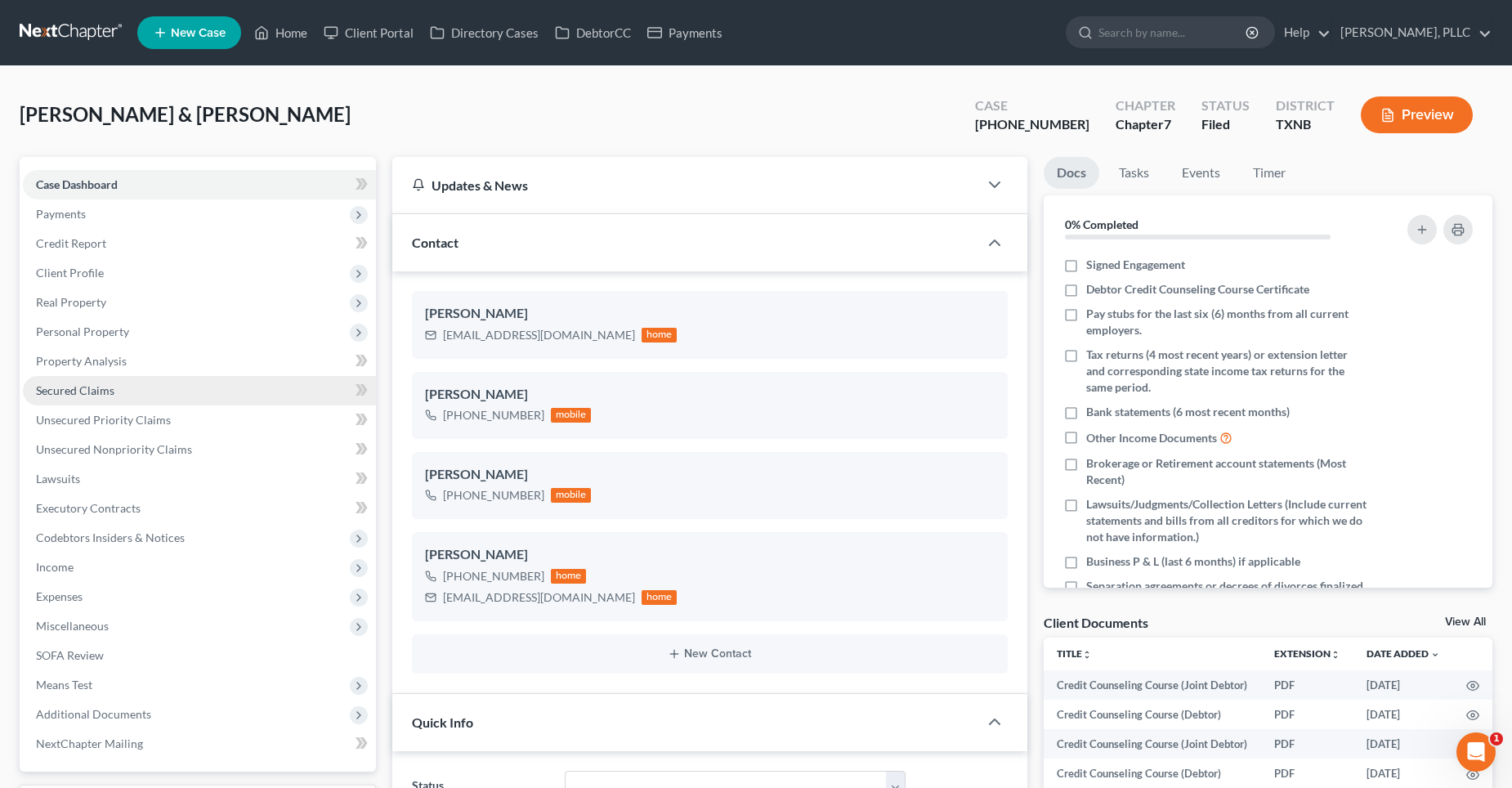
scroll to position [1593, 0]
click at [103, 388] on span "Secured Claims" at bounding box center [75, 391] width 79 height 14
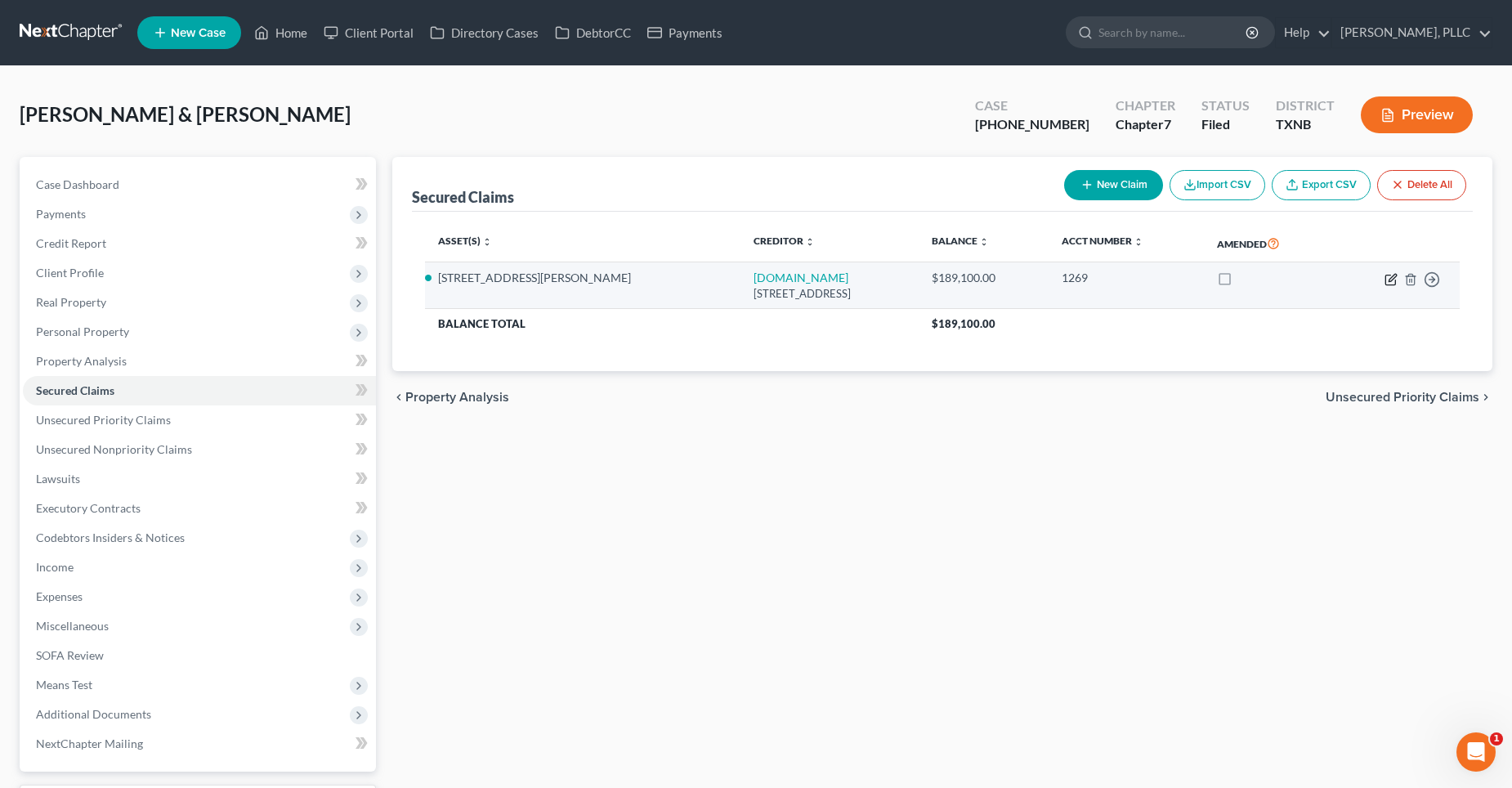
click at [1392, 279] on icon "button" at bounding box center [1390, 279] width 13 height 13
select select "4"
select select "2"
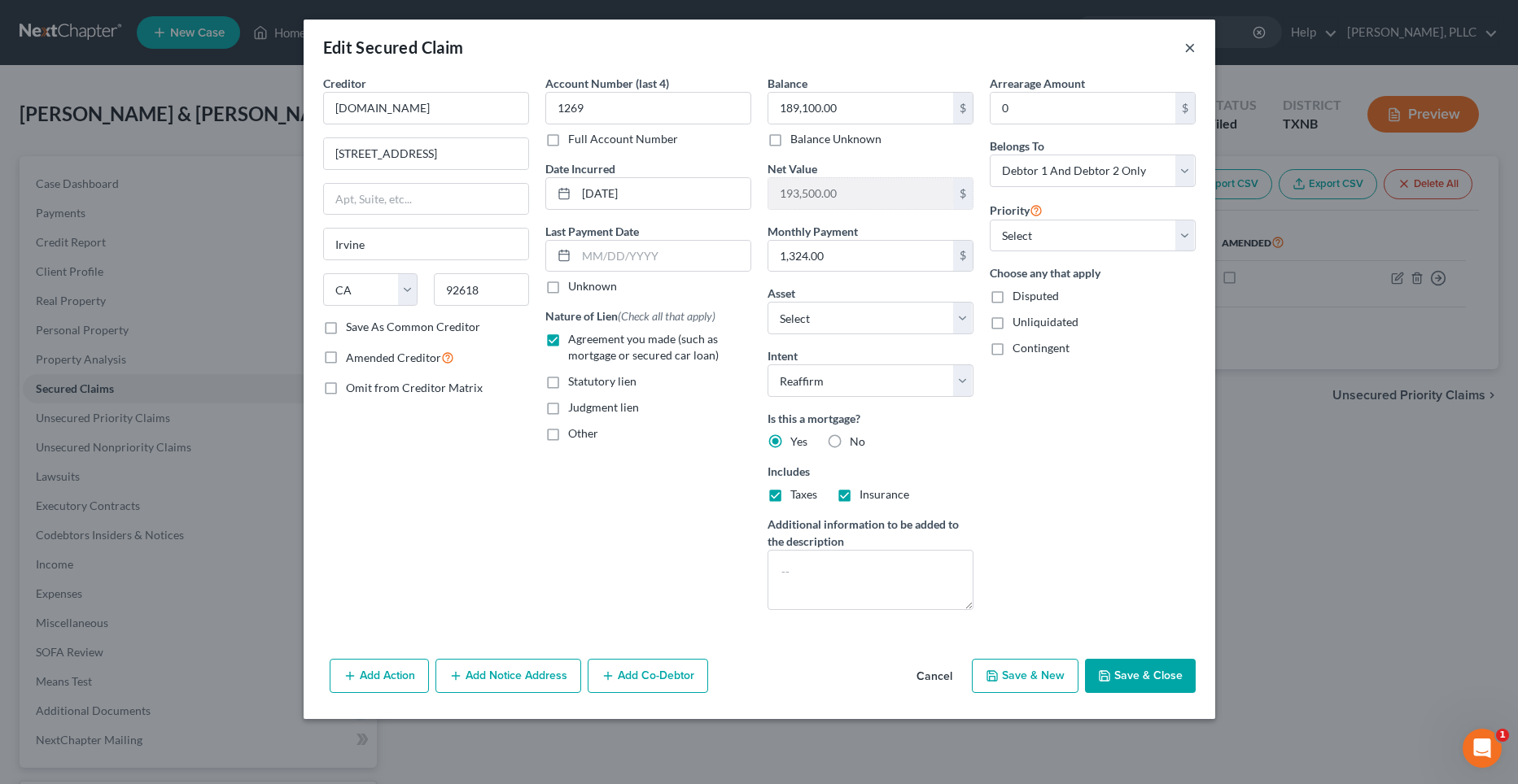
click at [1187, 46] on button "×" at bounding box center [1189, 47] width 11 height 20
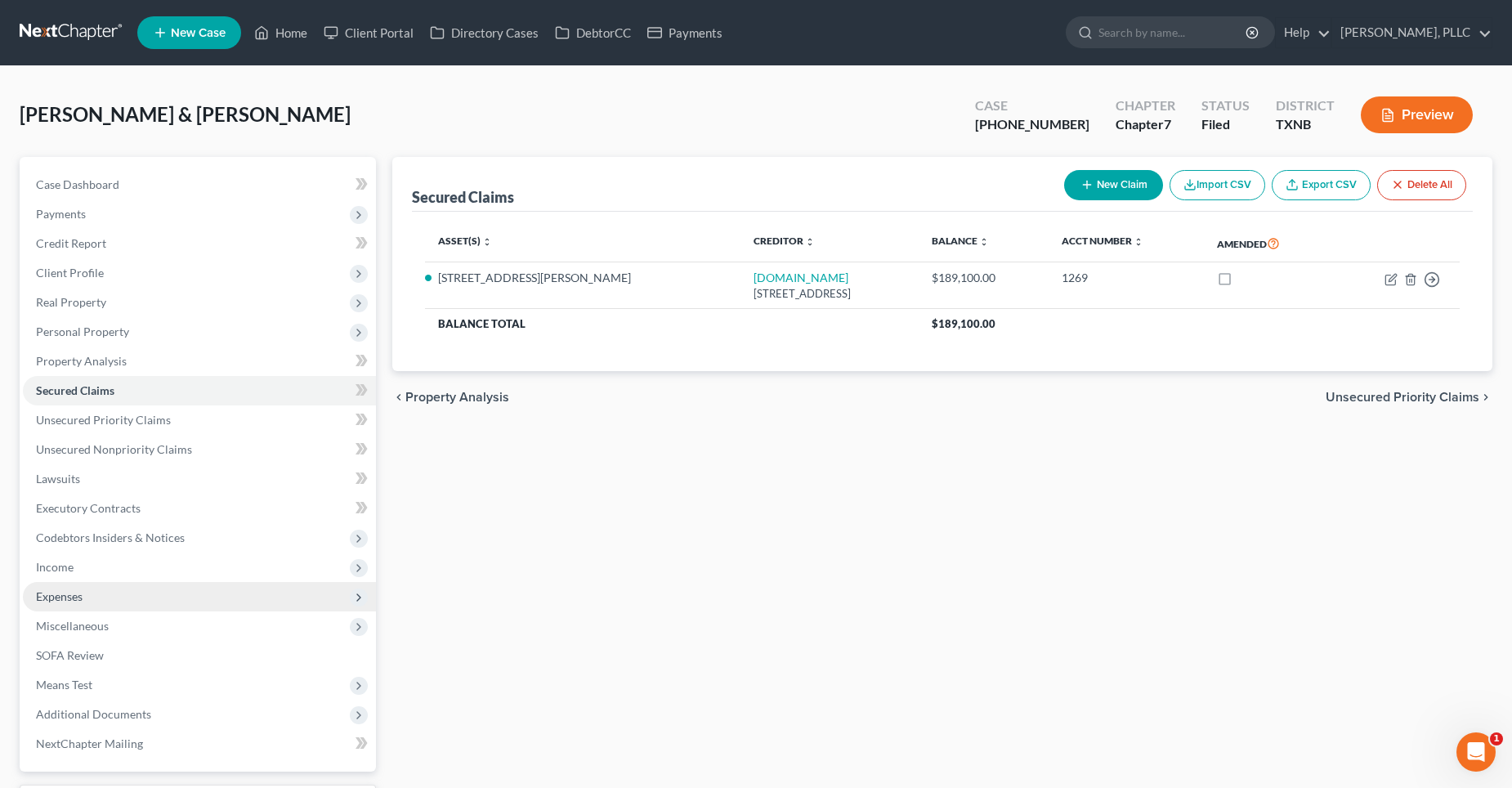
click at [89, 594] on span "Expenses" at bounding box center [199, 597] width 353 height 29
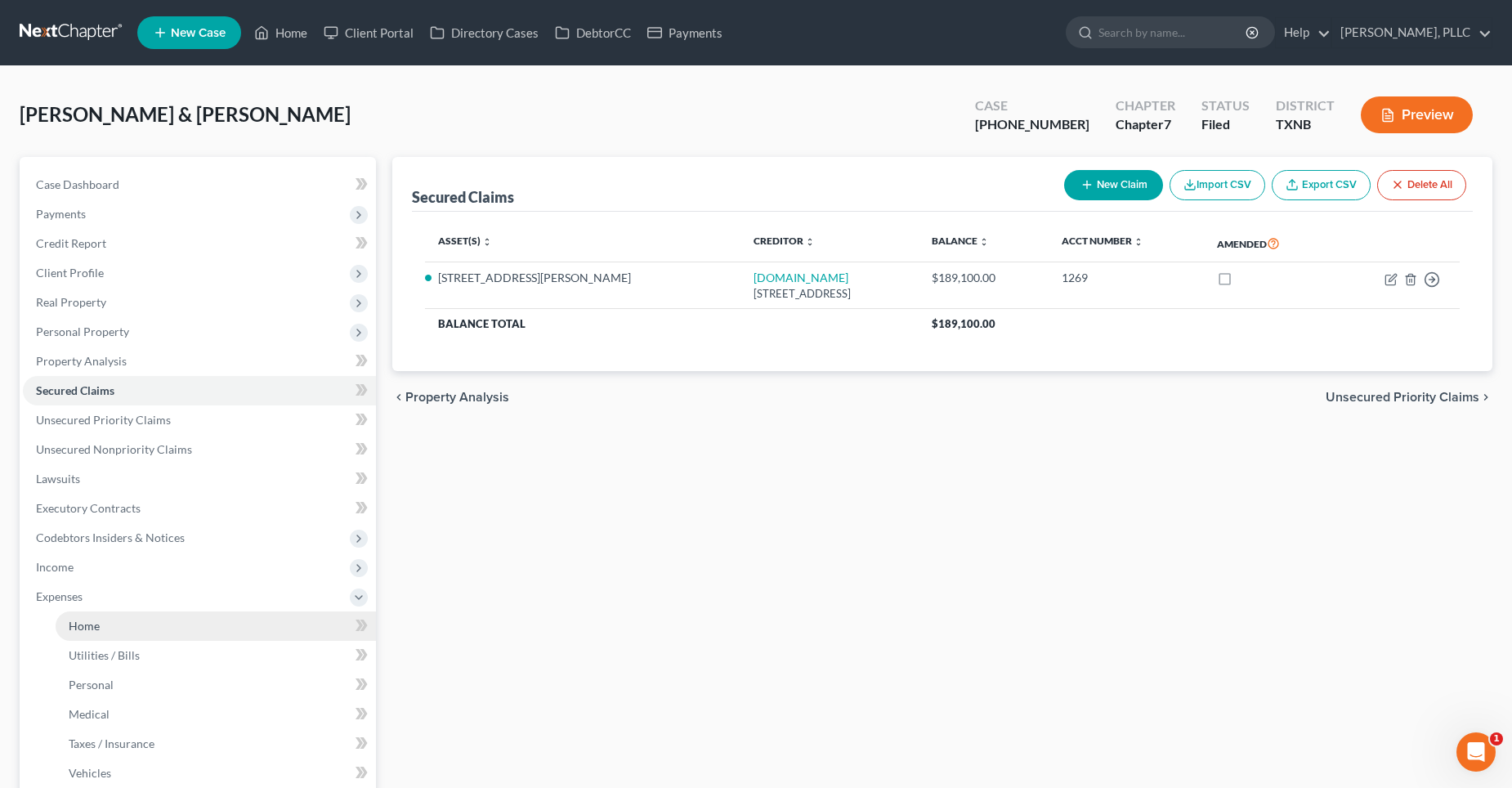
click at [146, 617] on link "Home" at bounding box center [216, 626] width 320 height 29
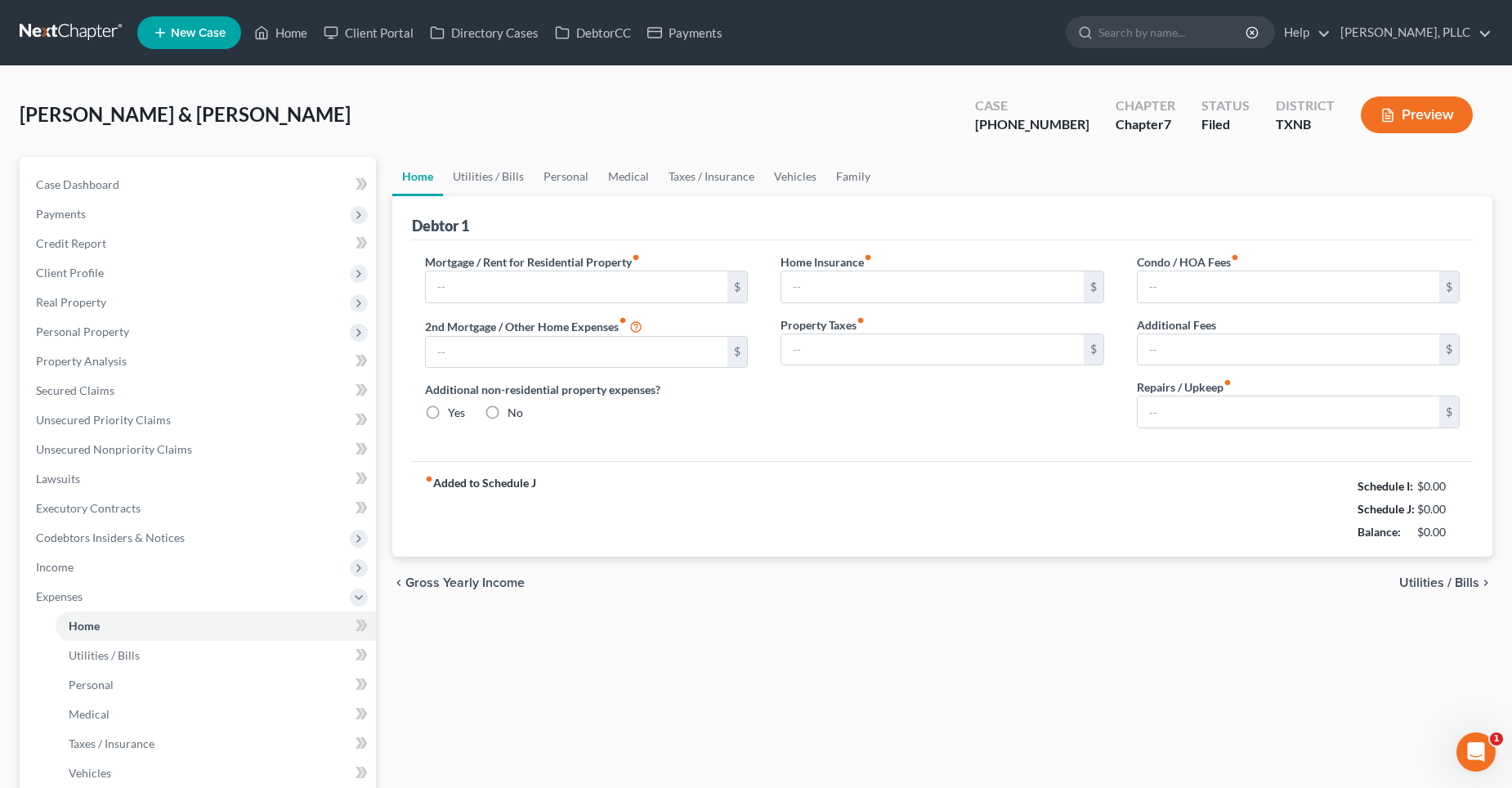
type input "1,324.11"
type input "0.00"
radio input "true"
type input "0.00"
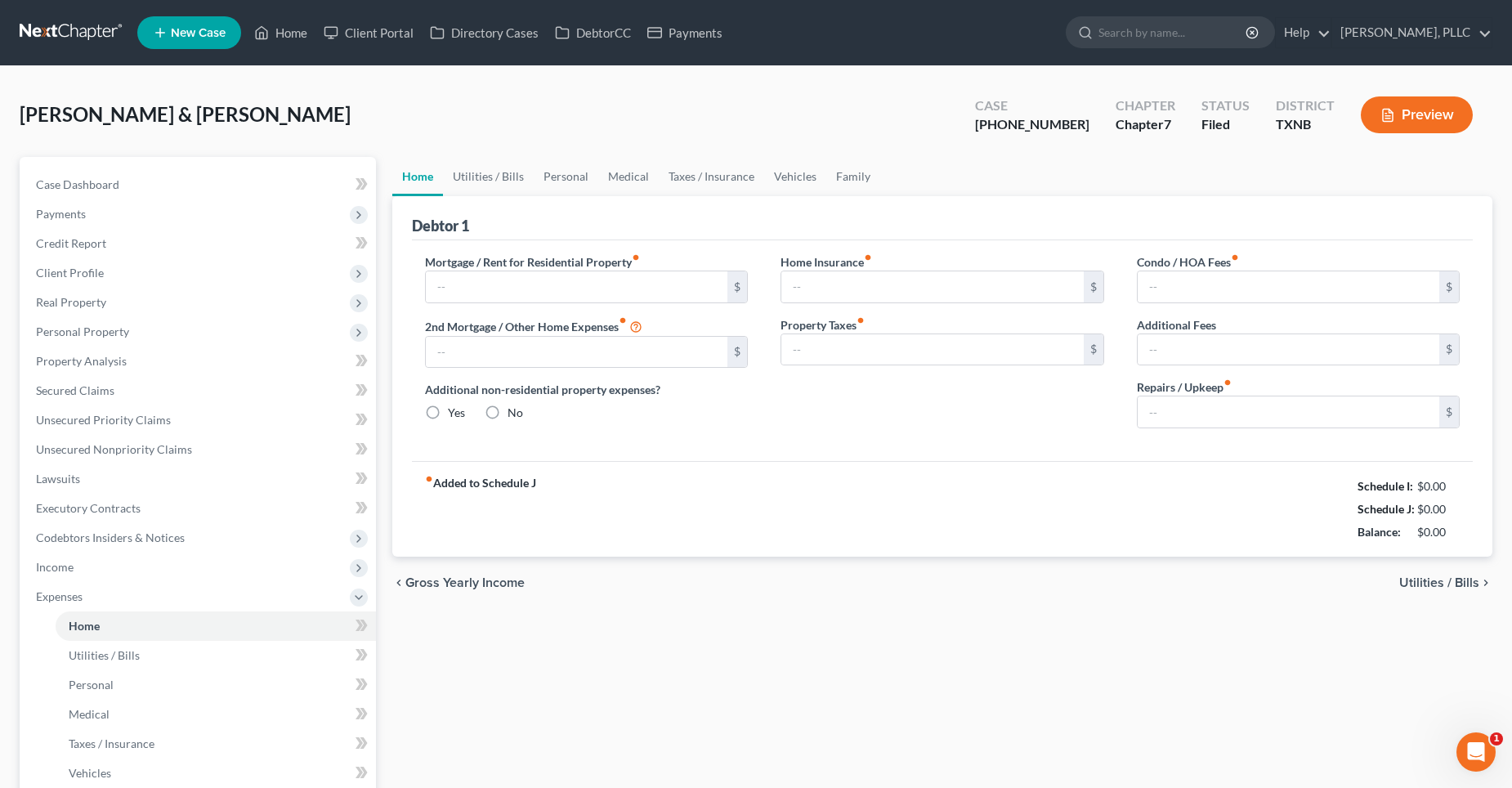
type input "18.34"
type input "92.00"
type input "0.00"
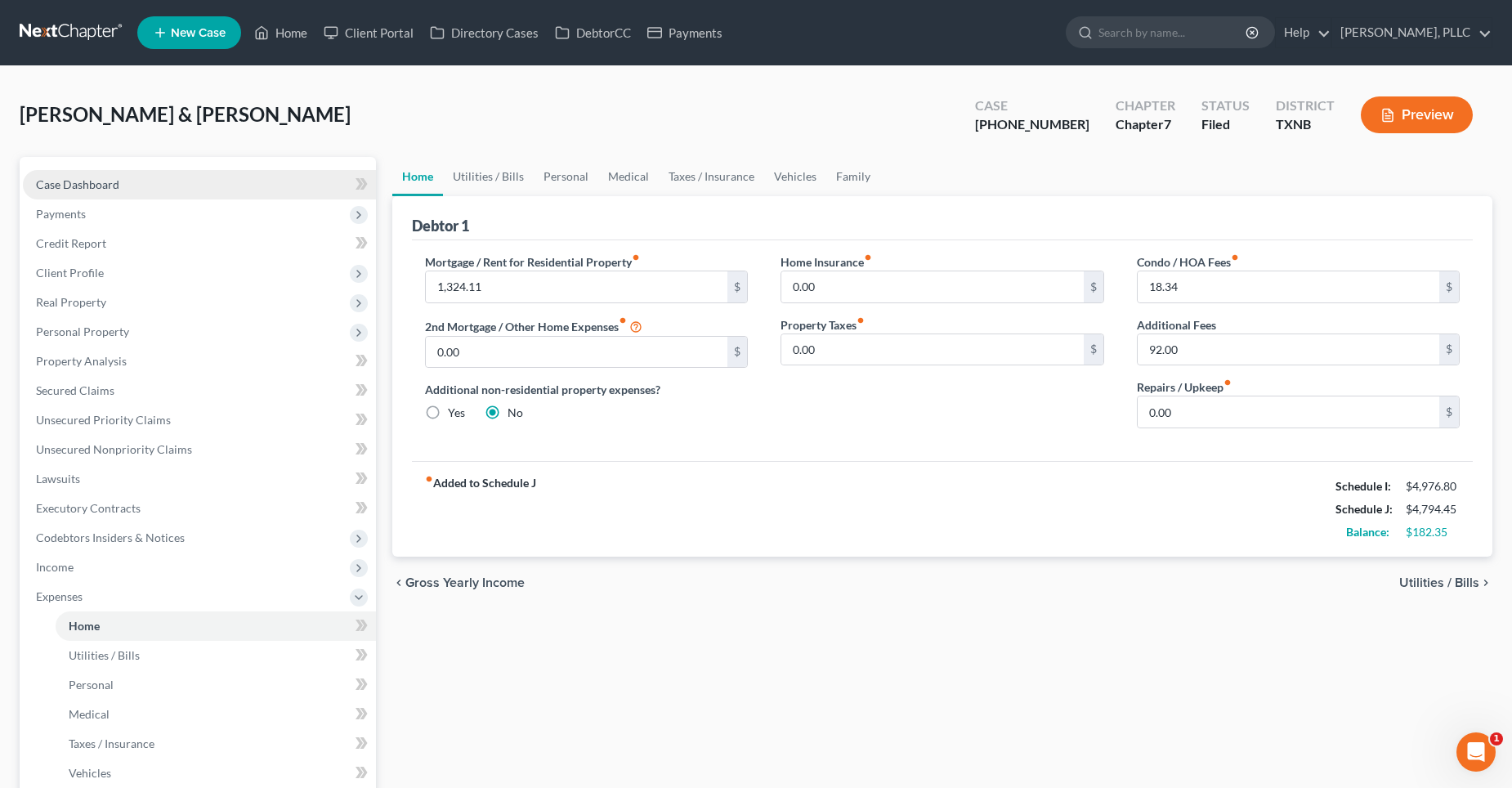
click at [87, 188] on span "Case Dashboard" at bounding box center [77, 184] width 83 height 14
select select "4"
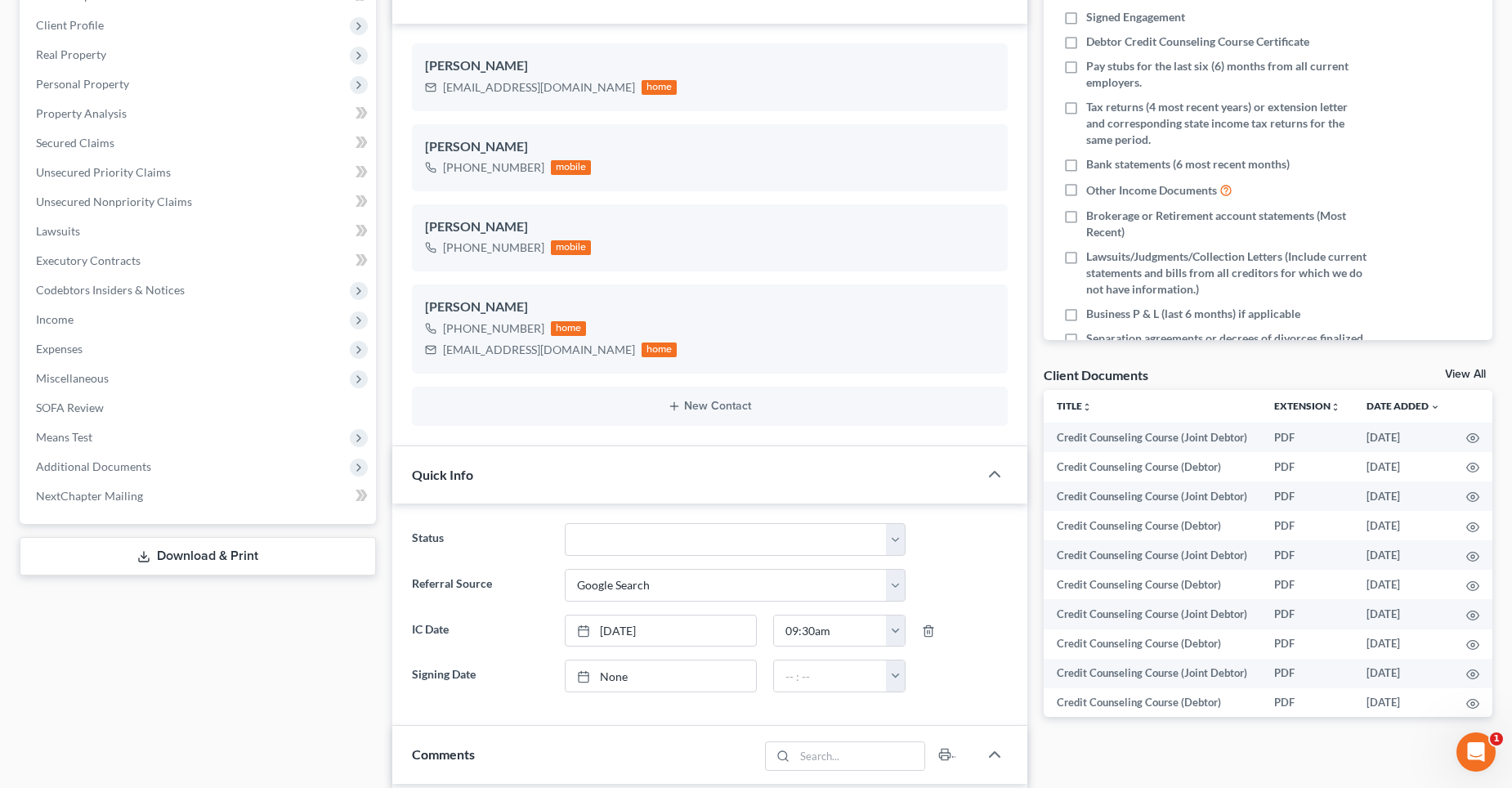
scroll to position [327, 0]
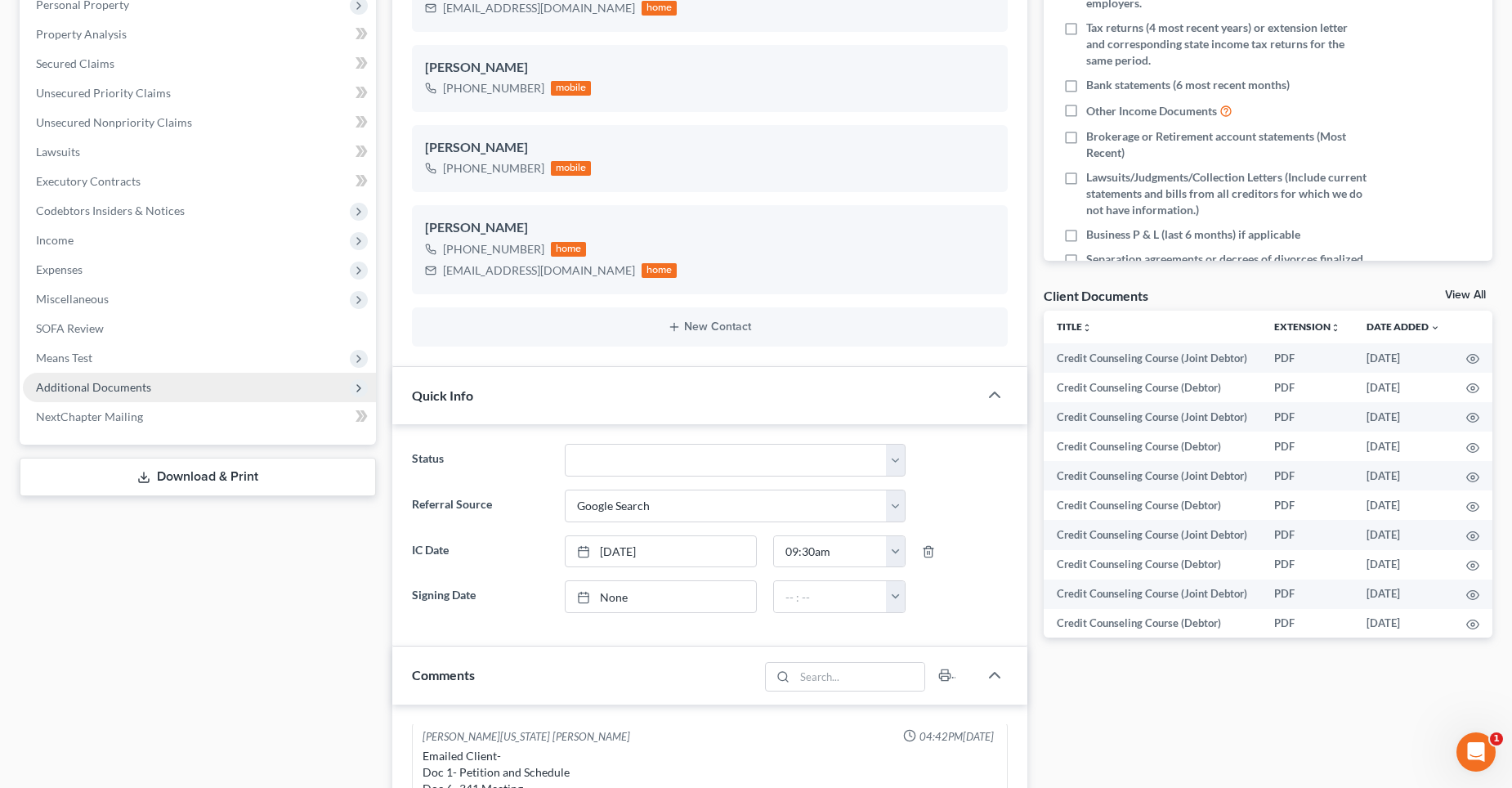
click at [93, 388] on span "Additional Documents" at bounding box center [93, 387] width 116 height 14
drag, startPoint x: 93, startPoint y: 388, endPoint x: 68, endPoint y: 389, distance: 25.0
click at [68, 390] on span "Additional Documents" at bounding box center [93, 387] width 116 height 14
click at [68, 389] on span "Additional Documents" at bounding box center [93, 387] width 116 height 14
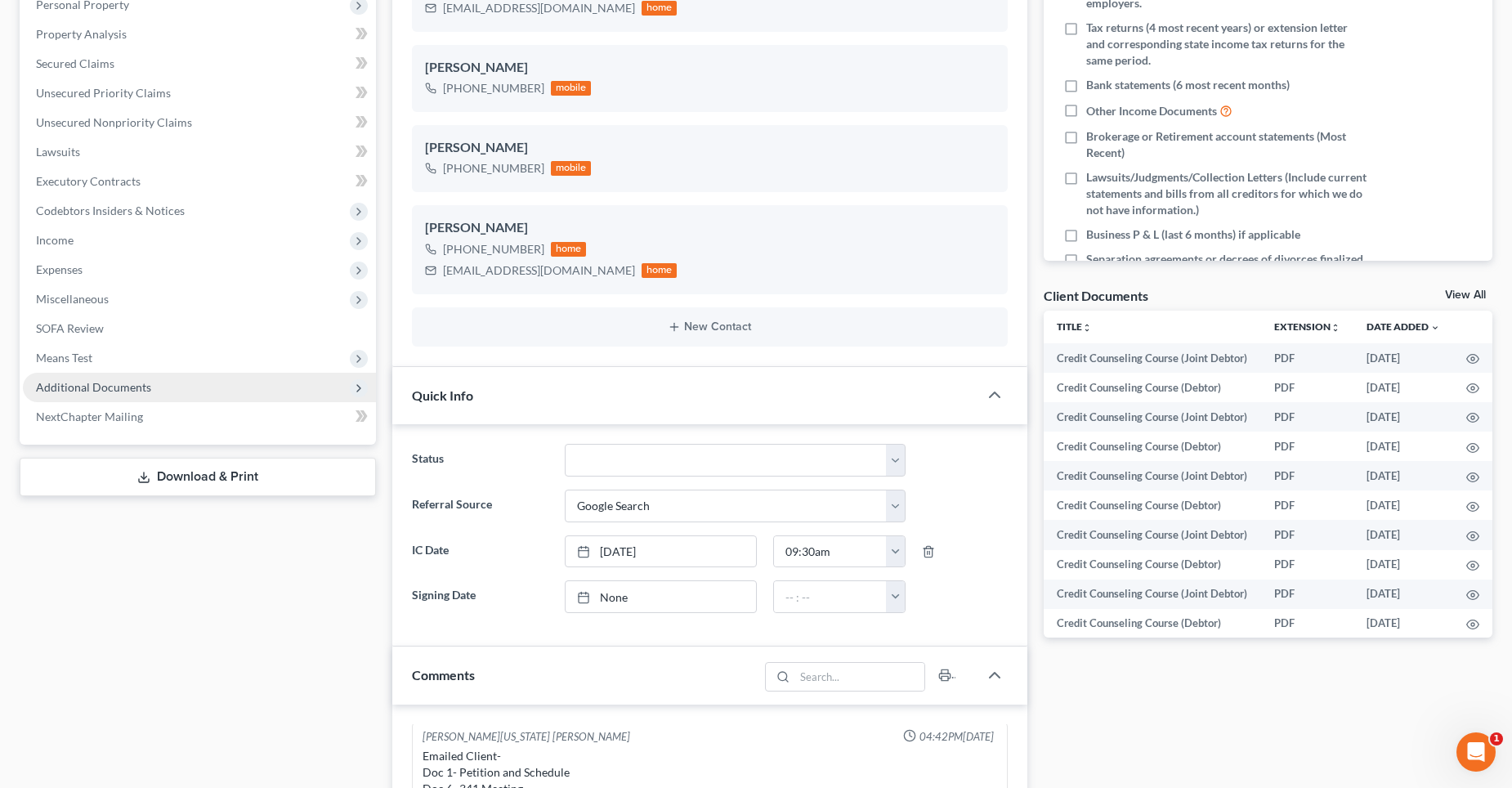
drag, startPoint x: 68, startPoint y: 389, endPoint x: 116, endPoint y: 388, distance: 48.0
click at [116, 388] on span "Additional Documents" at bounding box center [93, 387] width 116 height 14
drag, startPoint x: 116, startPoint y: 388, endPoint x: 98, endPoint y: 390, distance: 18.1
click at [98, 390] on span "Additional Documents" at bounding box center [93, 387] width 116 height 14
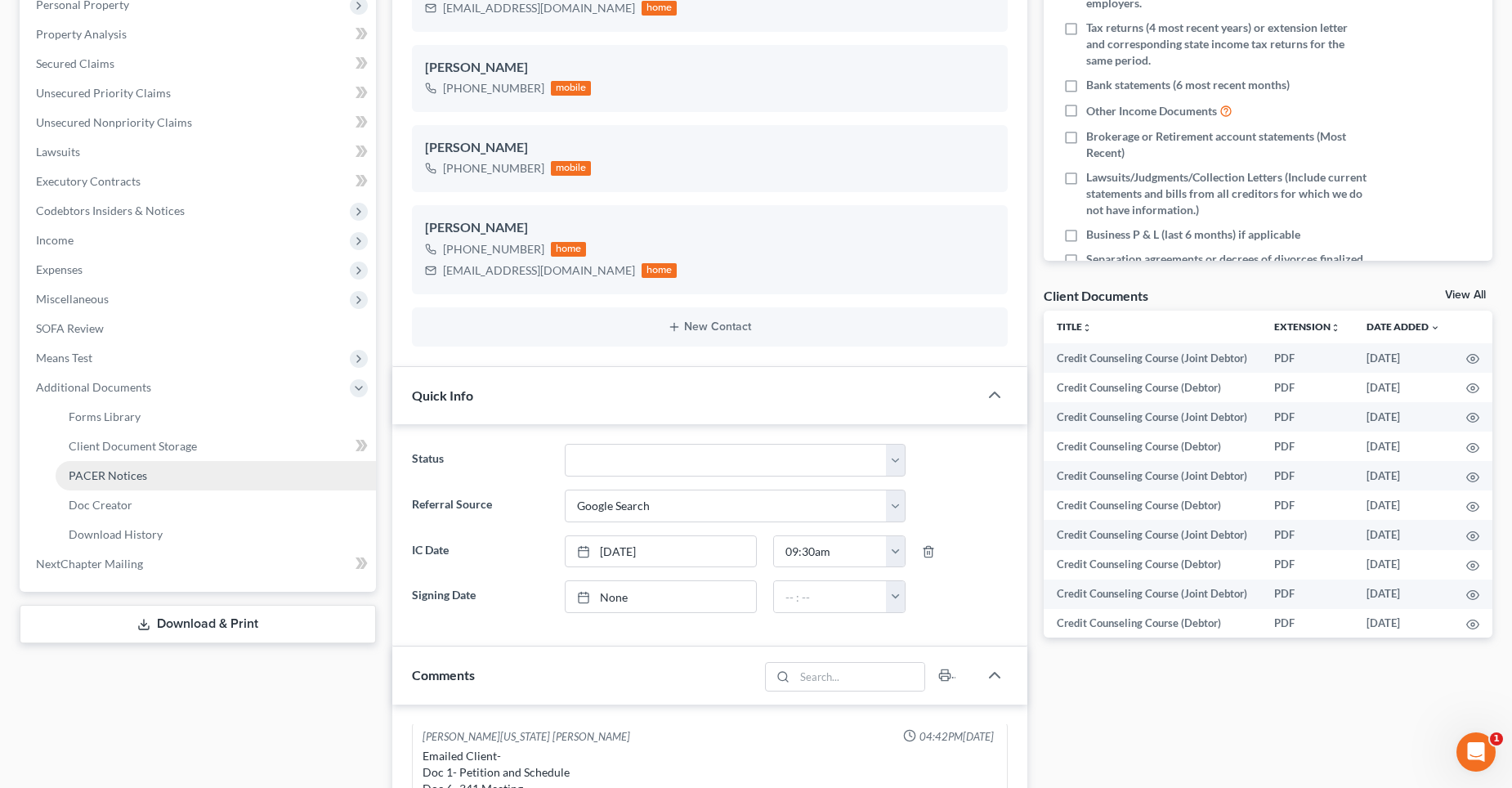
click at [113, 474] on span "PACER Notices" at bounding box center [108, 475] width 79 height 14
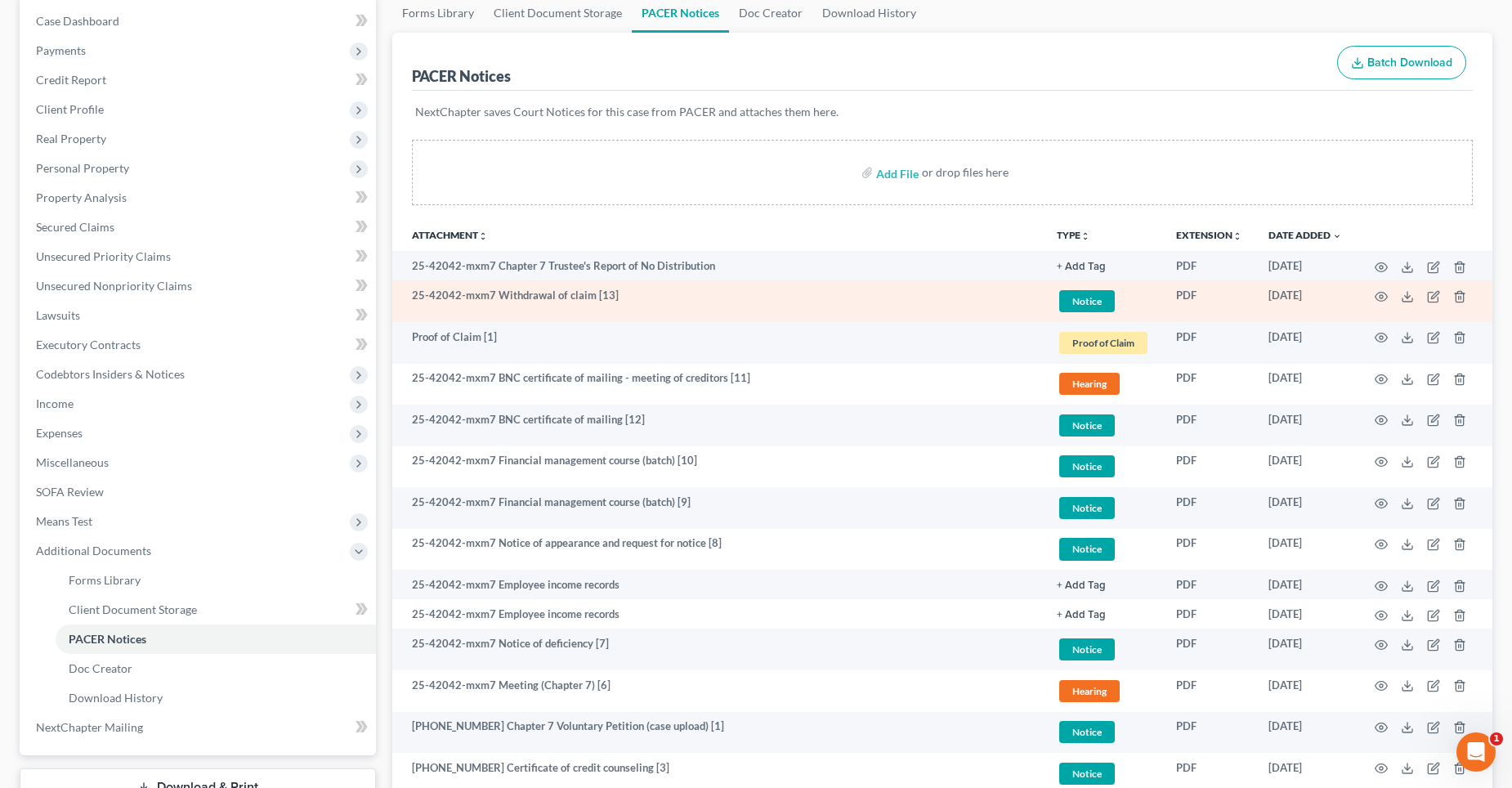
scroll to position [327, 0]
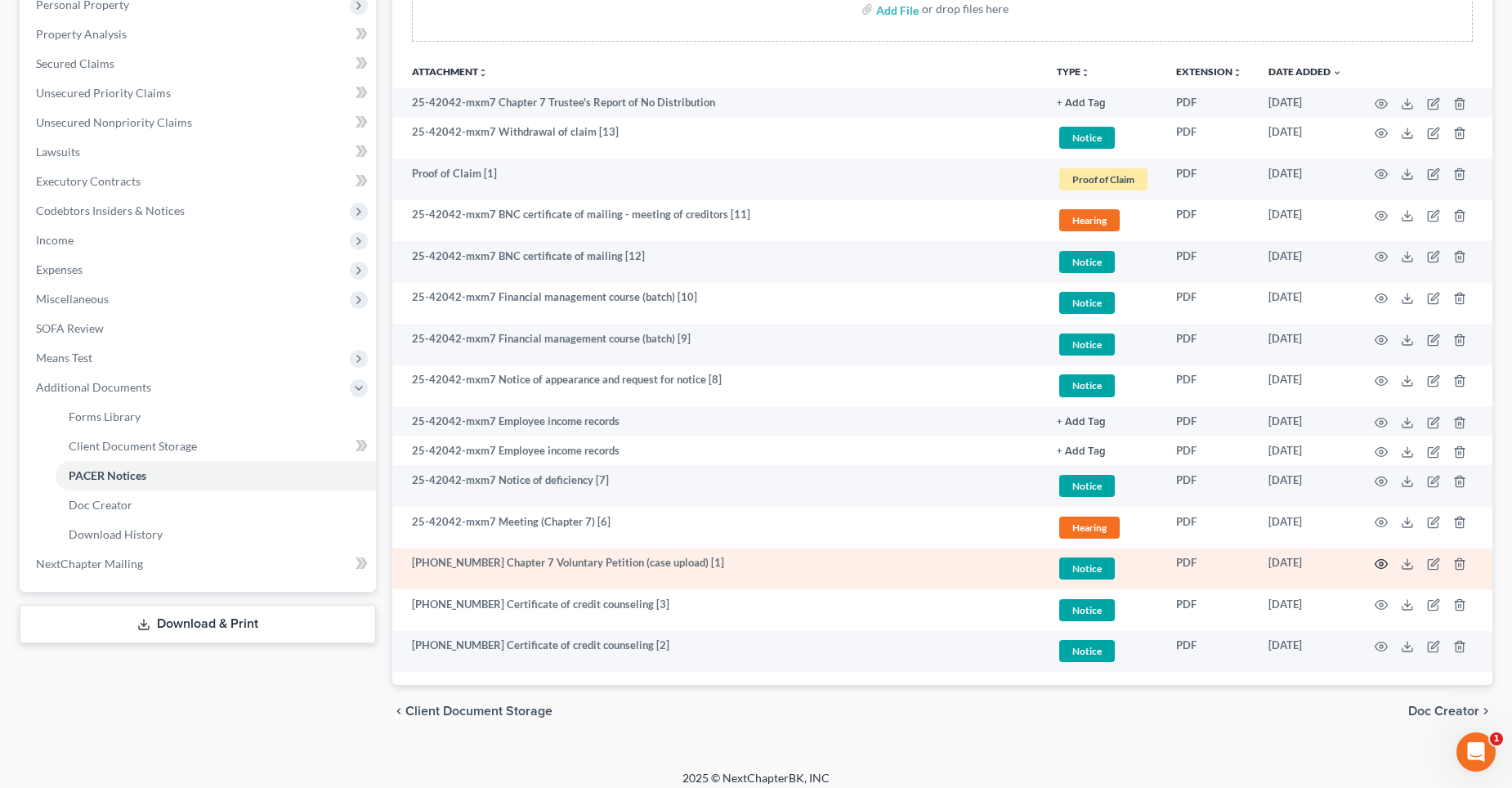
click at [1383, 564] on circle "button" at bounding box center [1382, 564] width 3 height 3
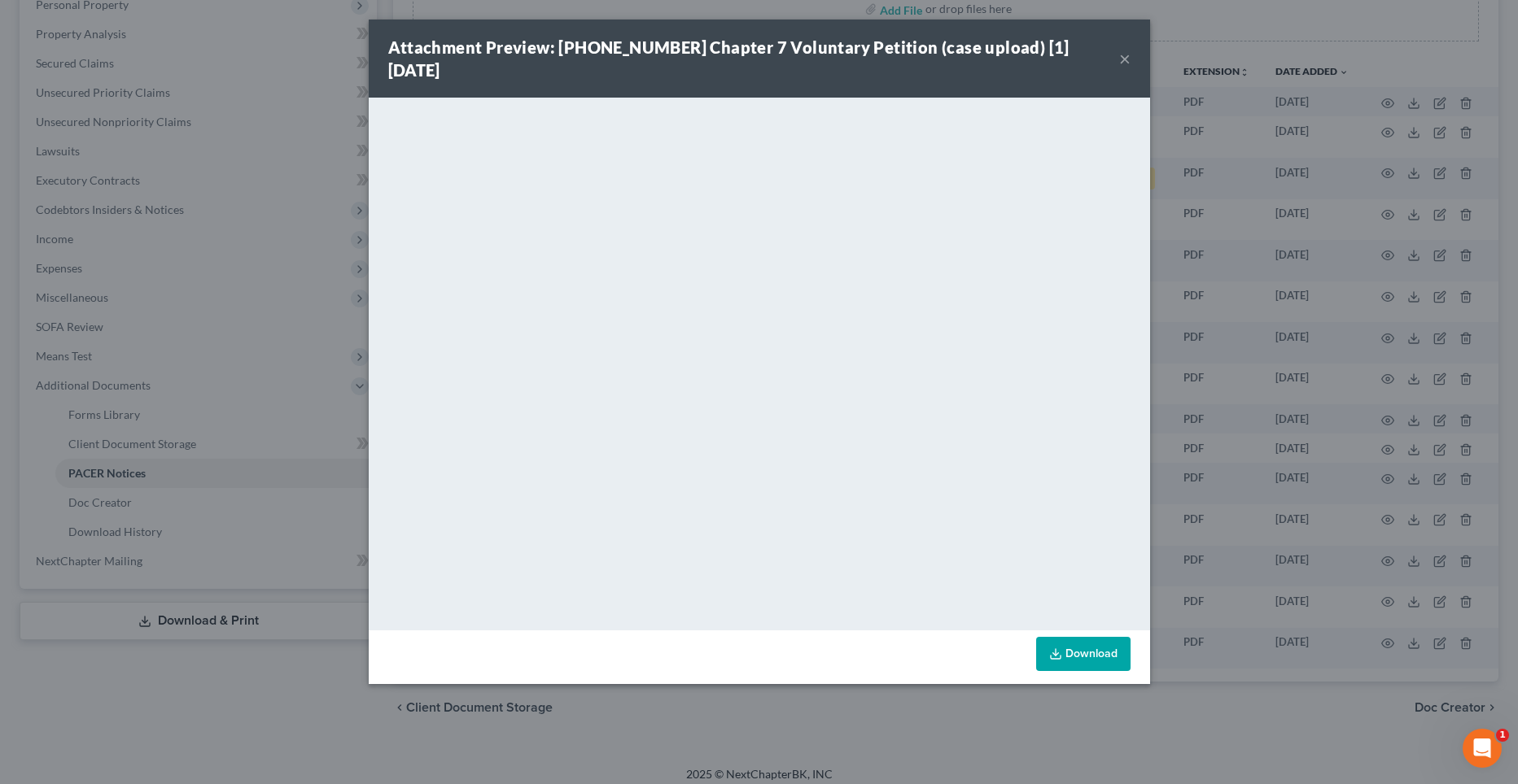
click at [1123, 49] on button "×" at bounding box center [1124, 58] width 11 height 20
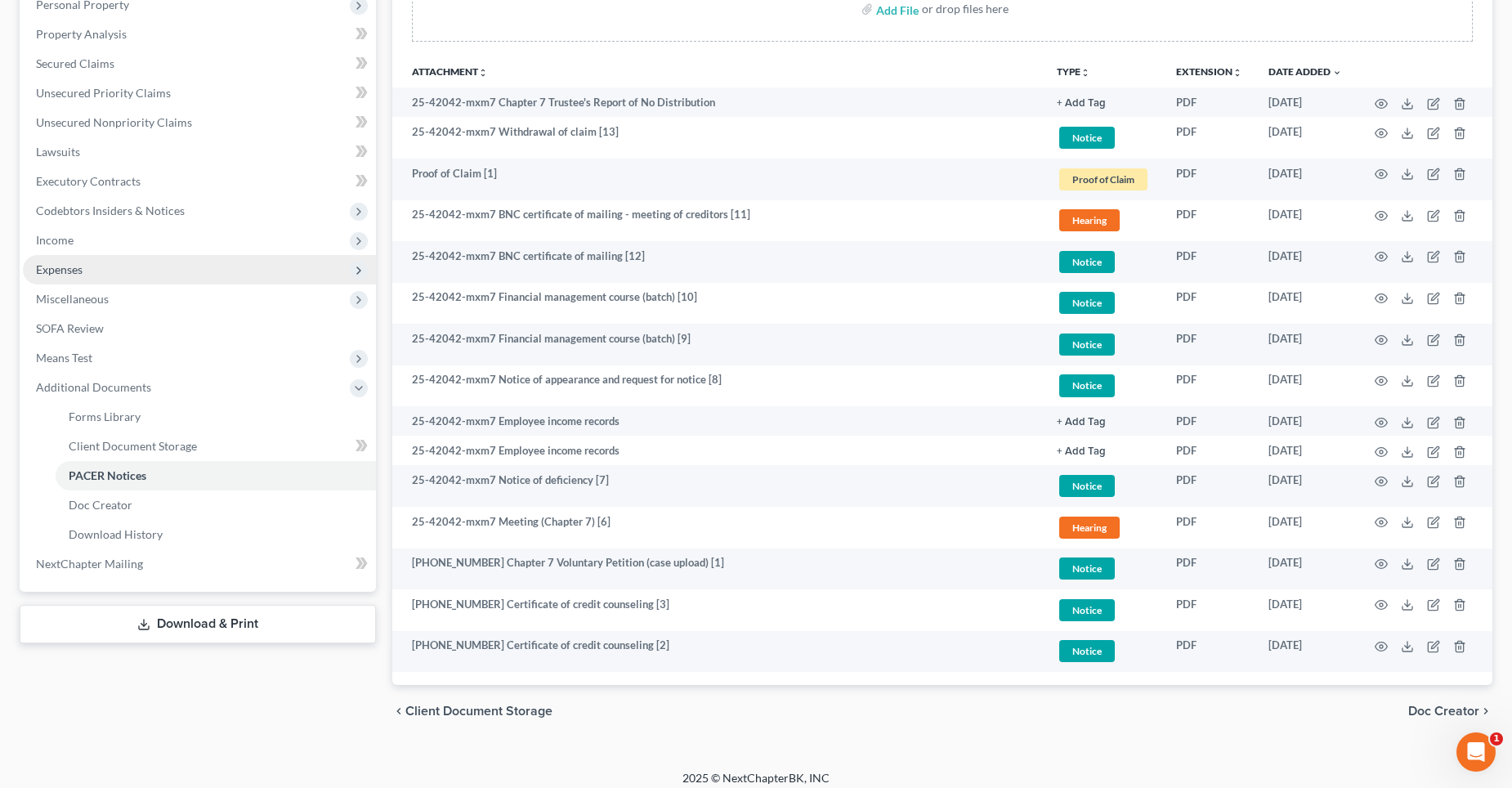
click at [163, 264] on span "Expenses" at bounding box center [199, 270] width 353 height 29
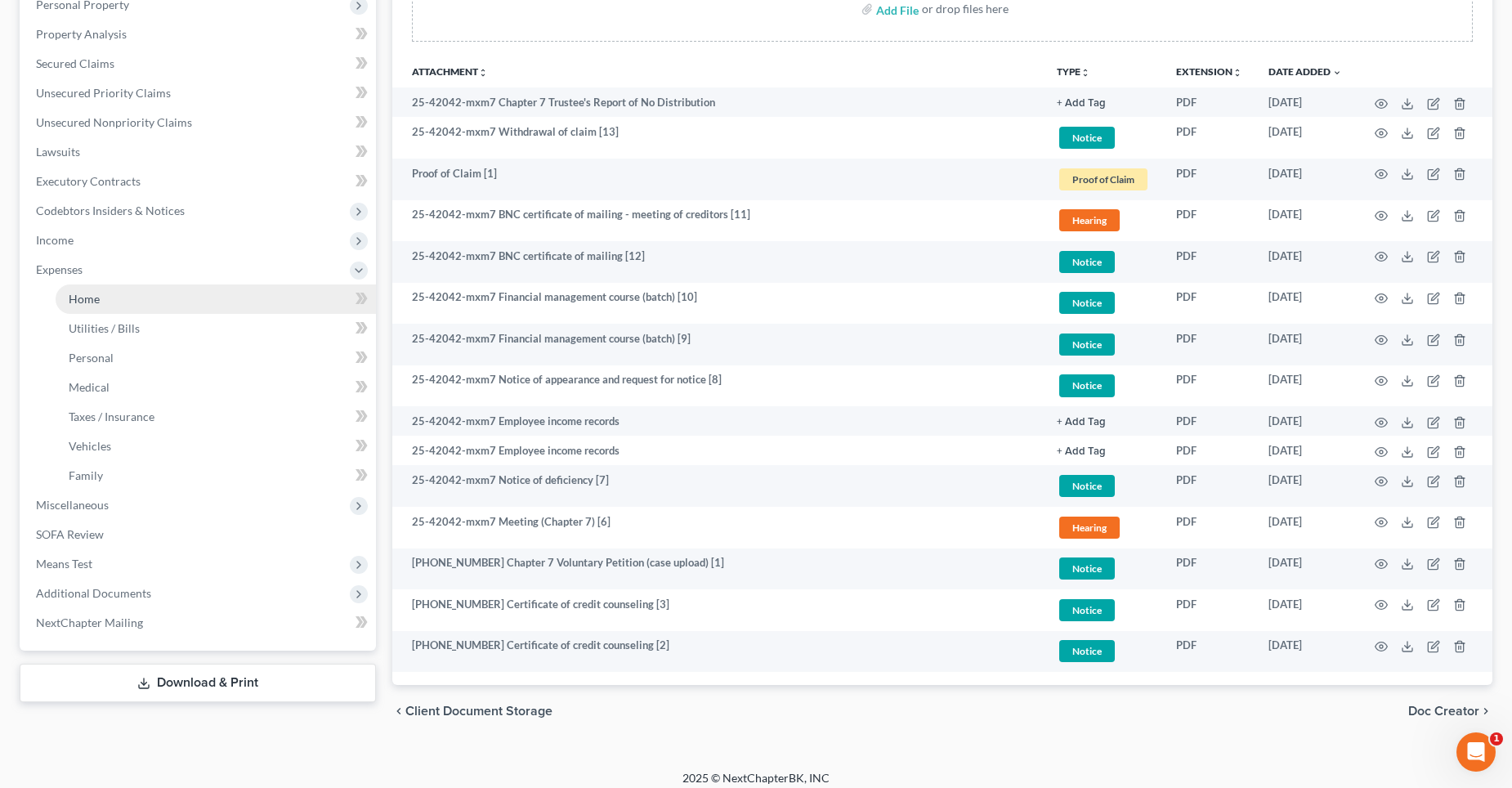
click at [171, 299] on link "Home" at bounding box center [216, 299] width 320 height 29
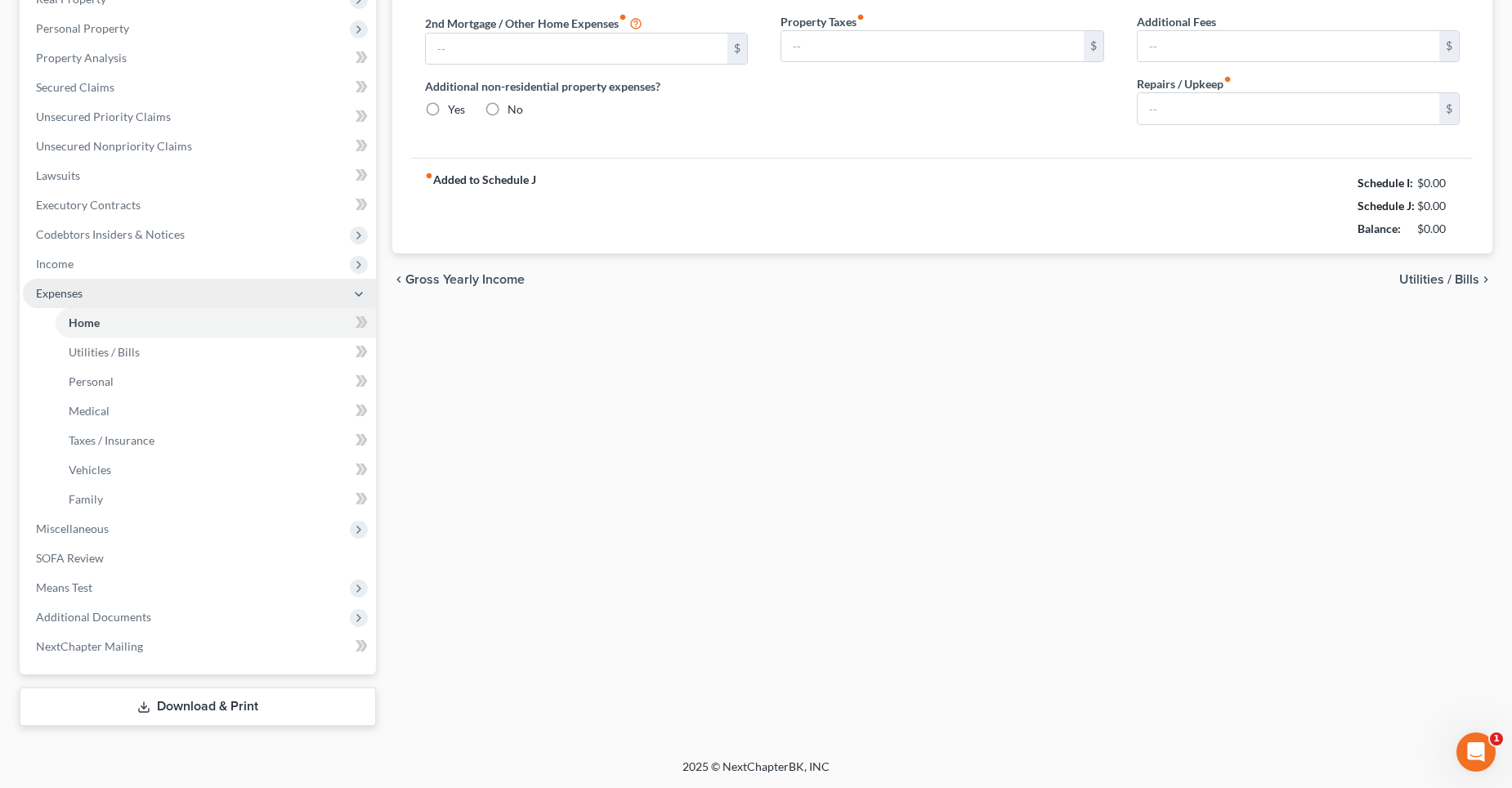
type input "1,324.11"
type input "0.00"
radio input "true"
type input "0.00"
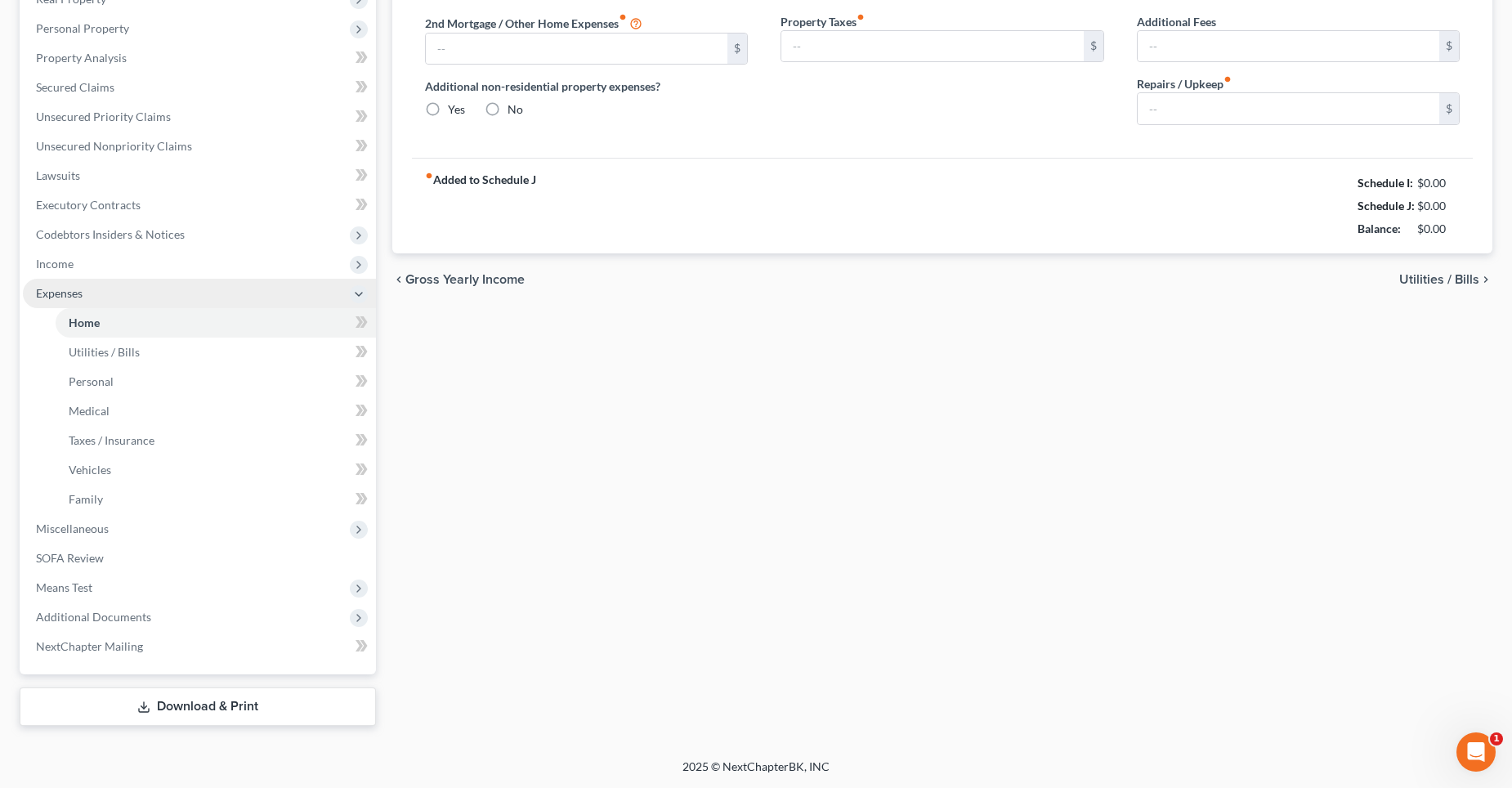
type input "18.34"
type input "92.00"
type input "0.00"
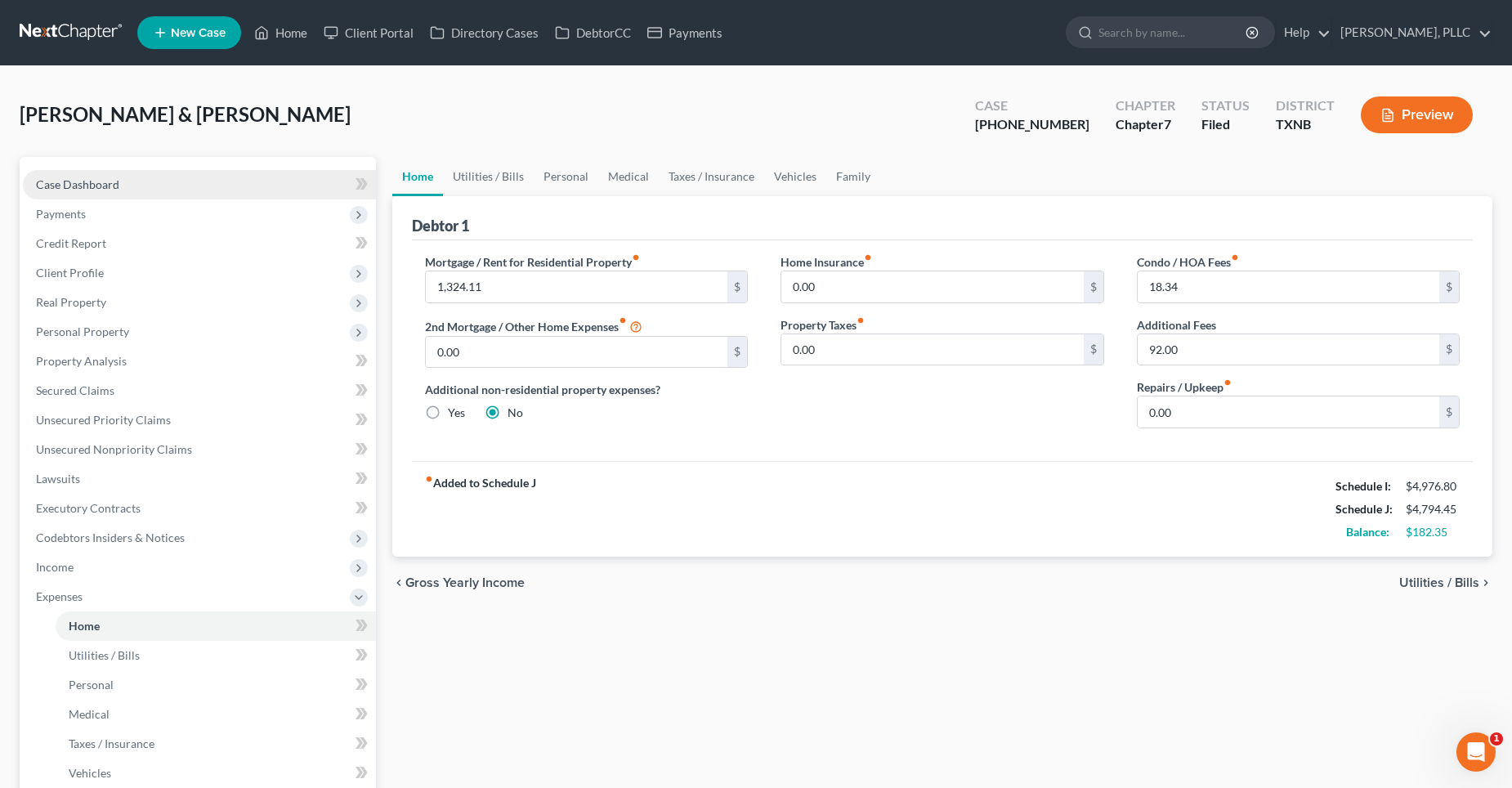
click at [144, 182] on link "Case Dashboard" at bounding box center [199, 185] width 353 height 29
select select "4"
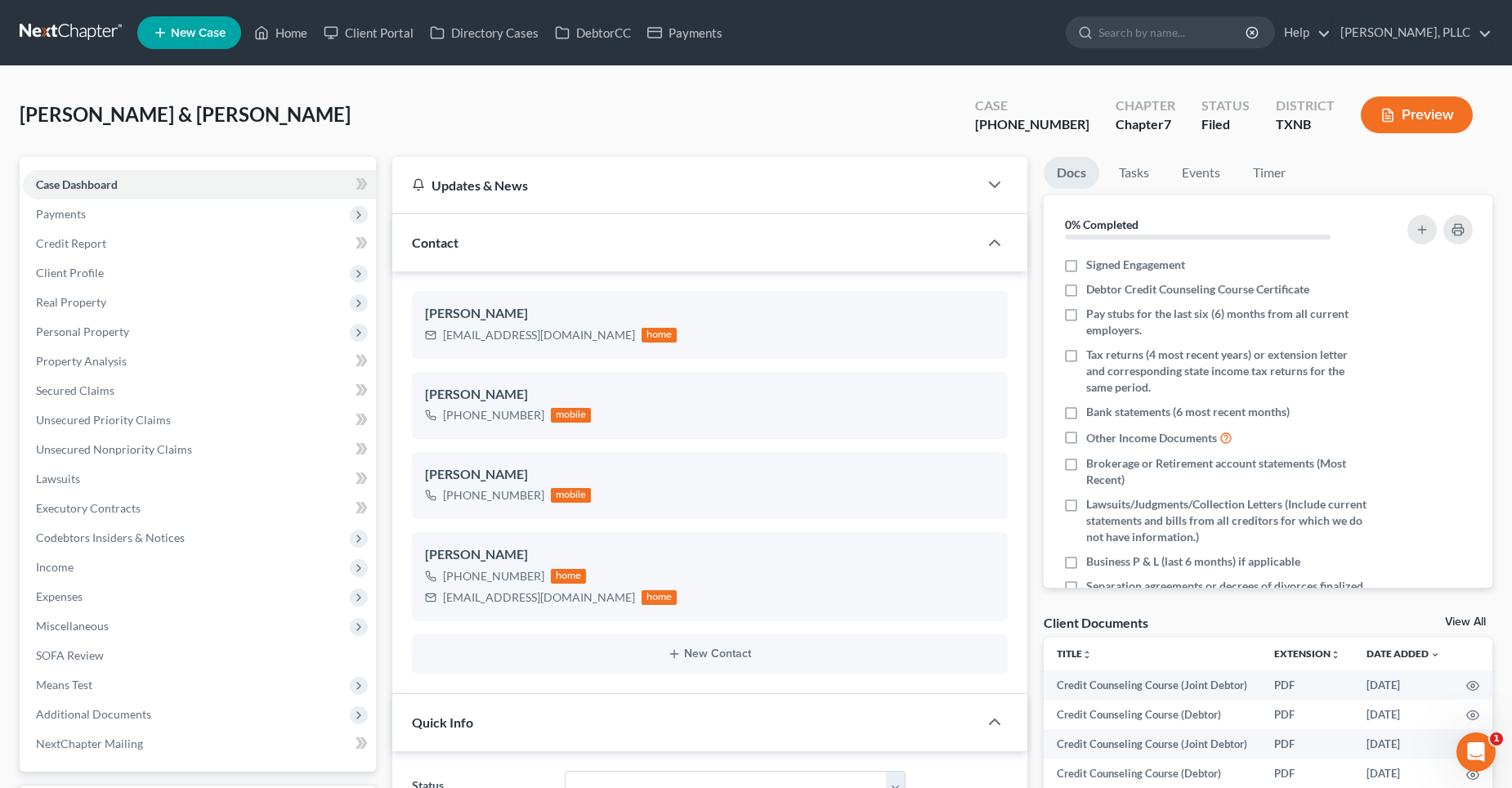
scroll to position [1593, 0]
click at [104, 594] on span "Expenses" at bounding box center [199, 597] width 353 height 29
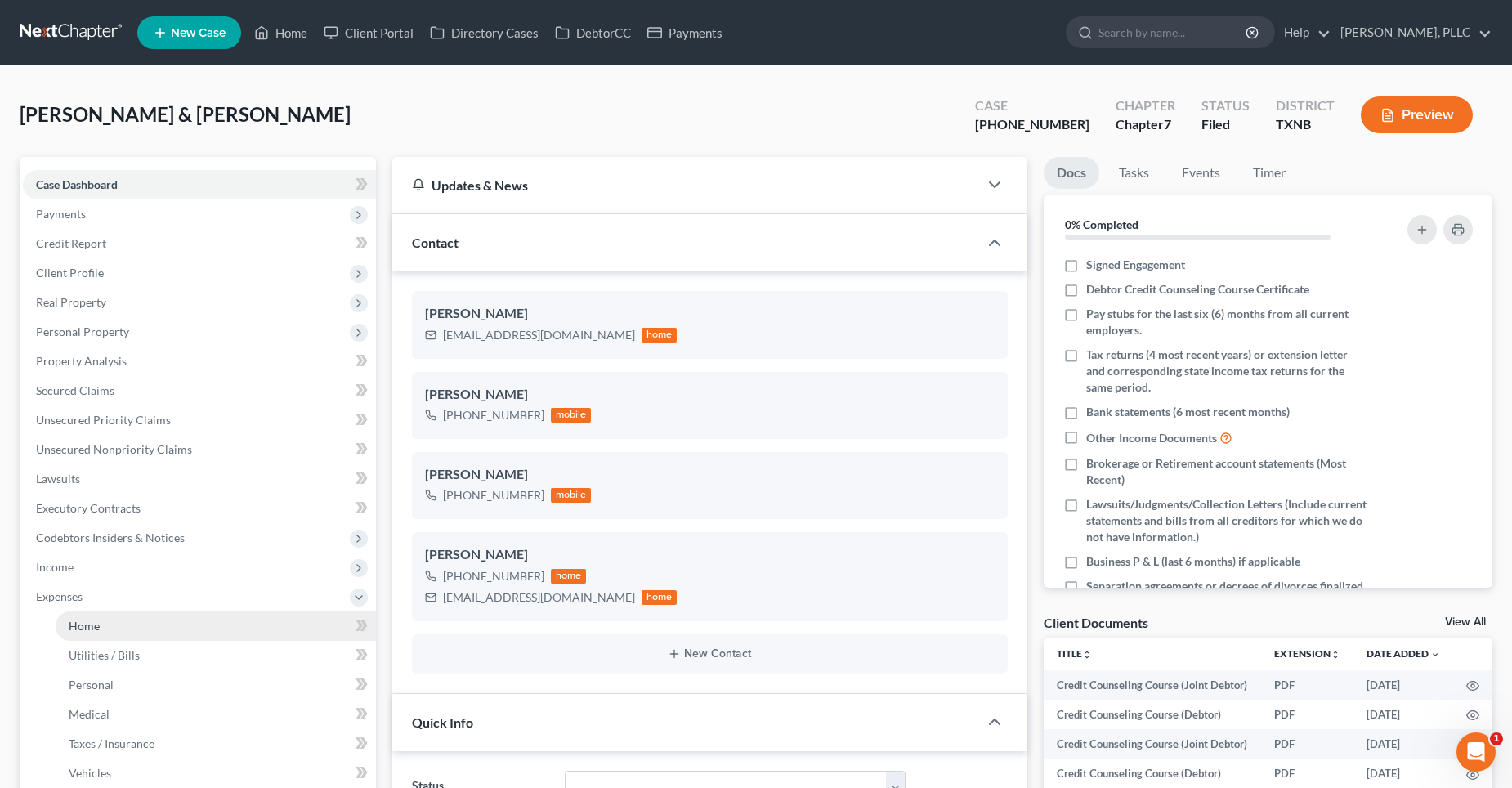
click at [109, 624] on link "Home" at bounding box center [216, 626] width 320 height 29
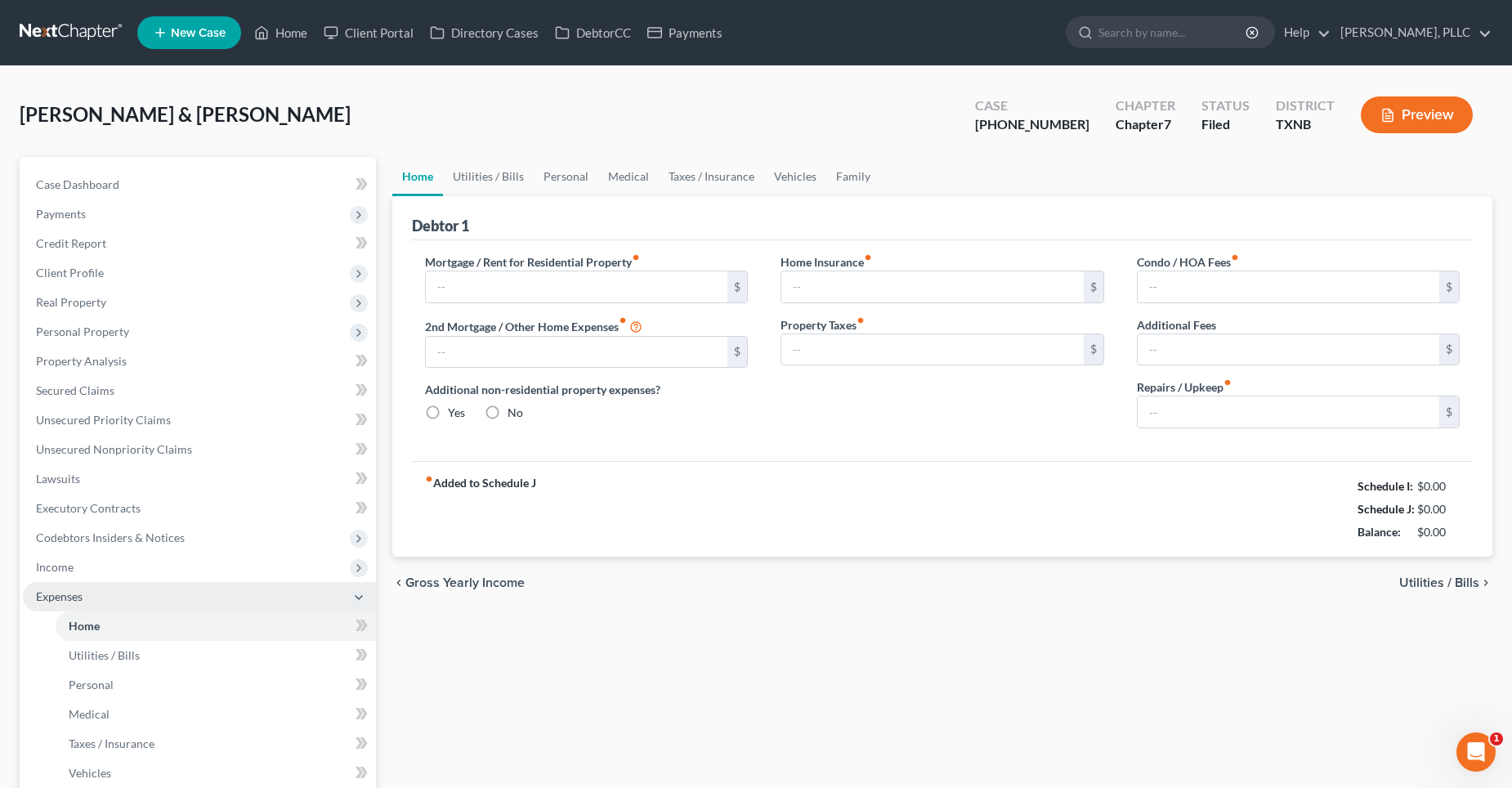
type input "1,324.11"
type input "0.00"
radio input "true"
type input "0.00"
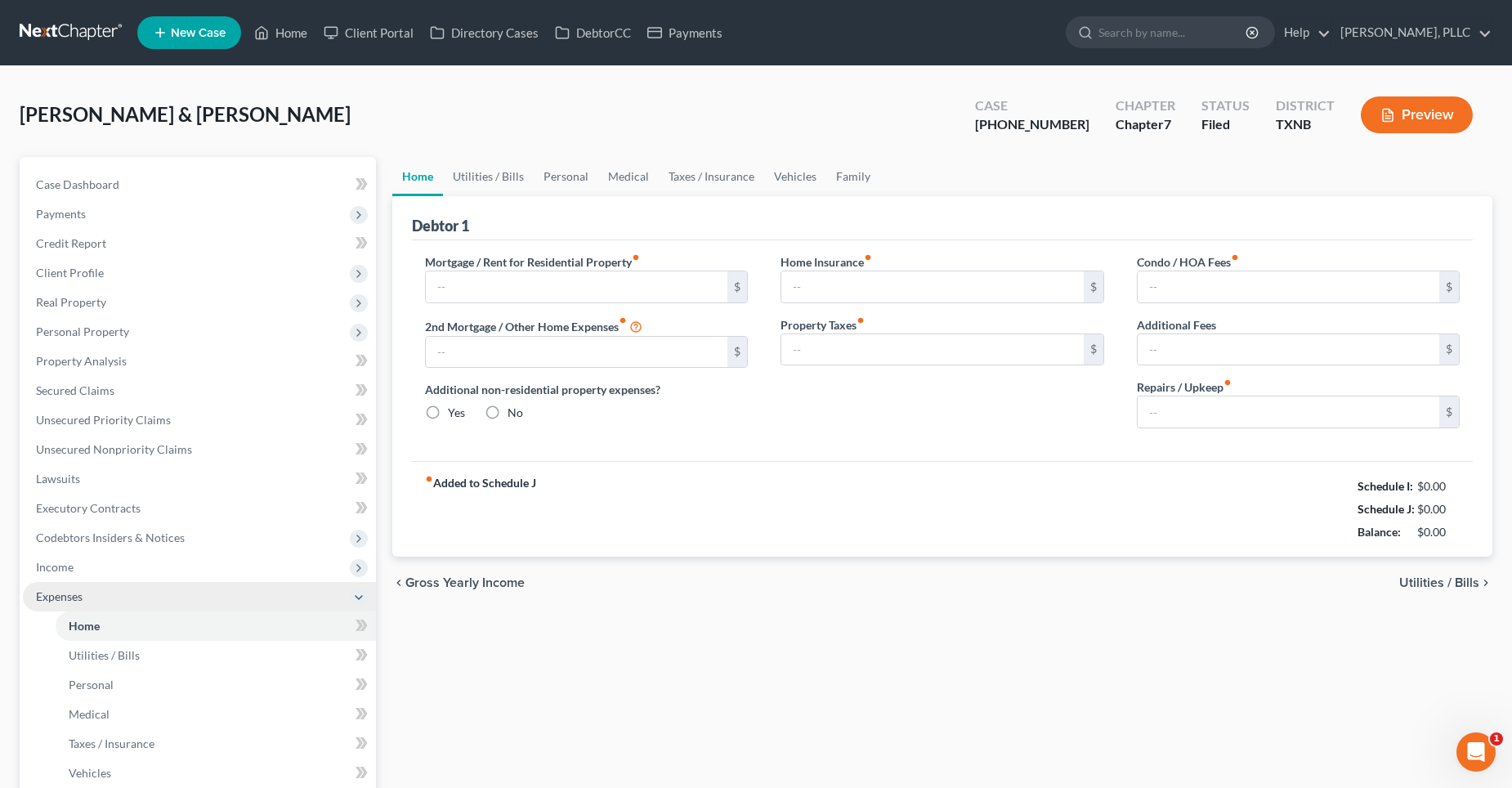
type input "18.34"
type input "92.00"
type input "0.00"
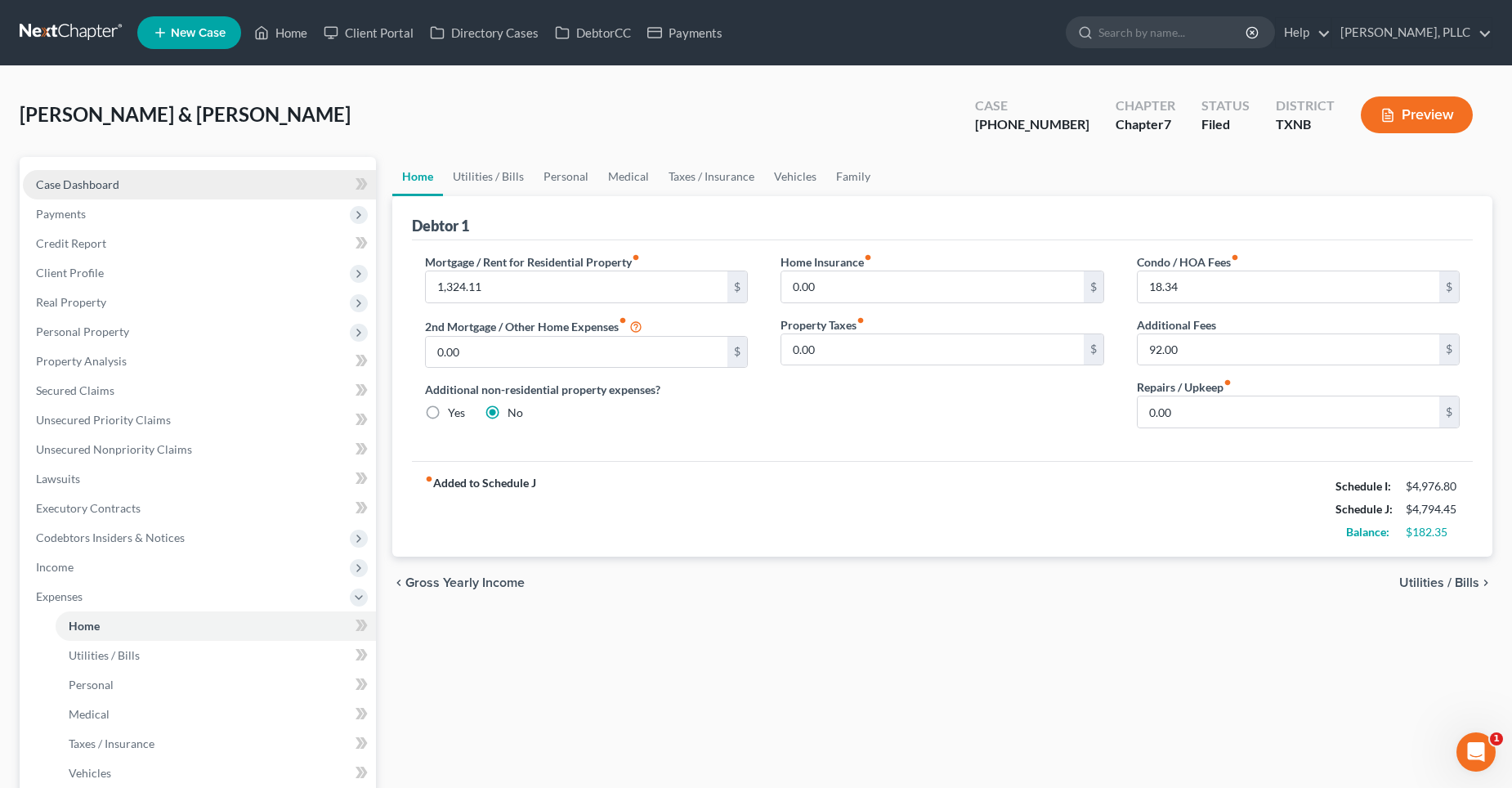
click at [80, 185] on span "Case Dashboard" at bounding box center [77, 184] width 83 height 14
select select "4"
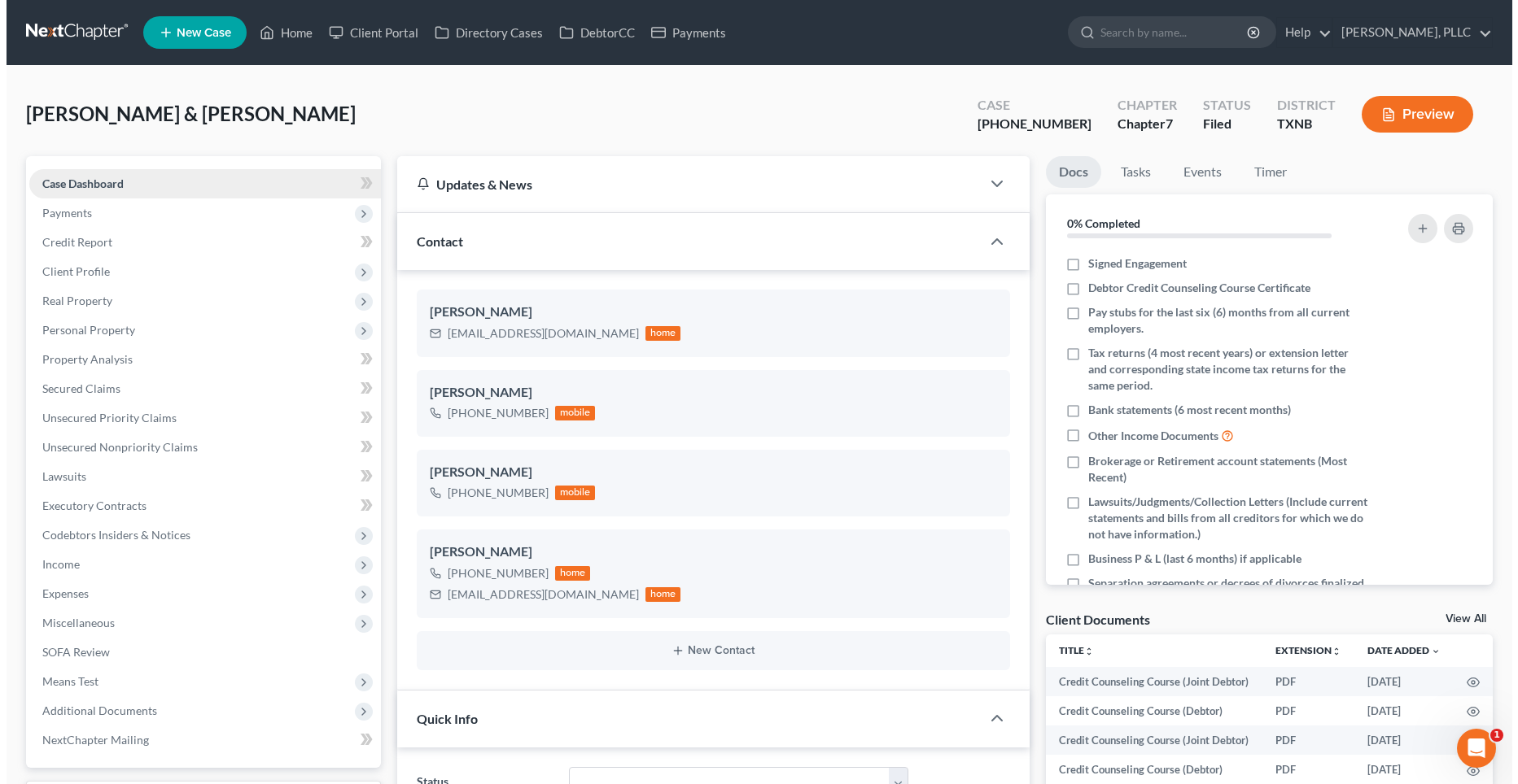
scroll to position [1585, 0]
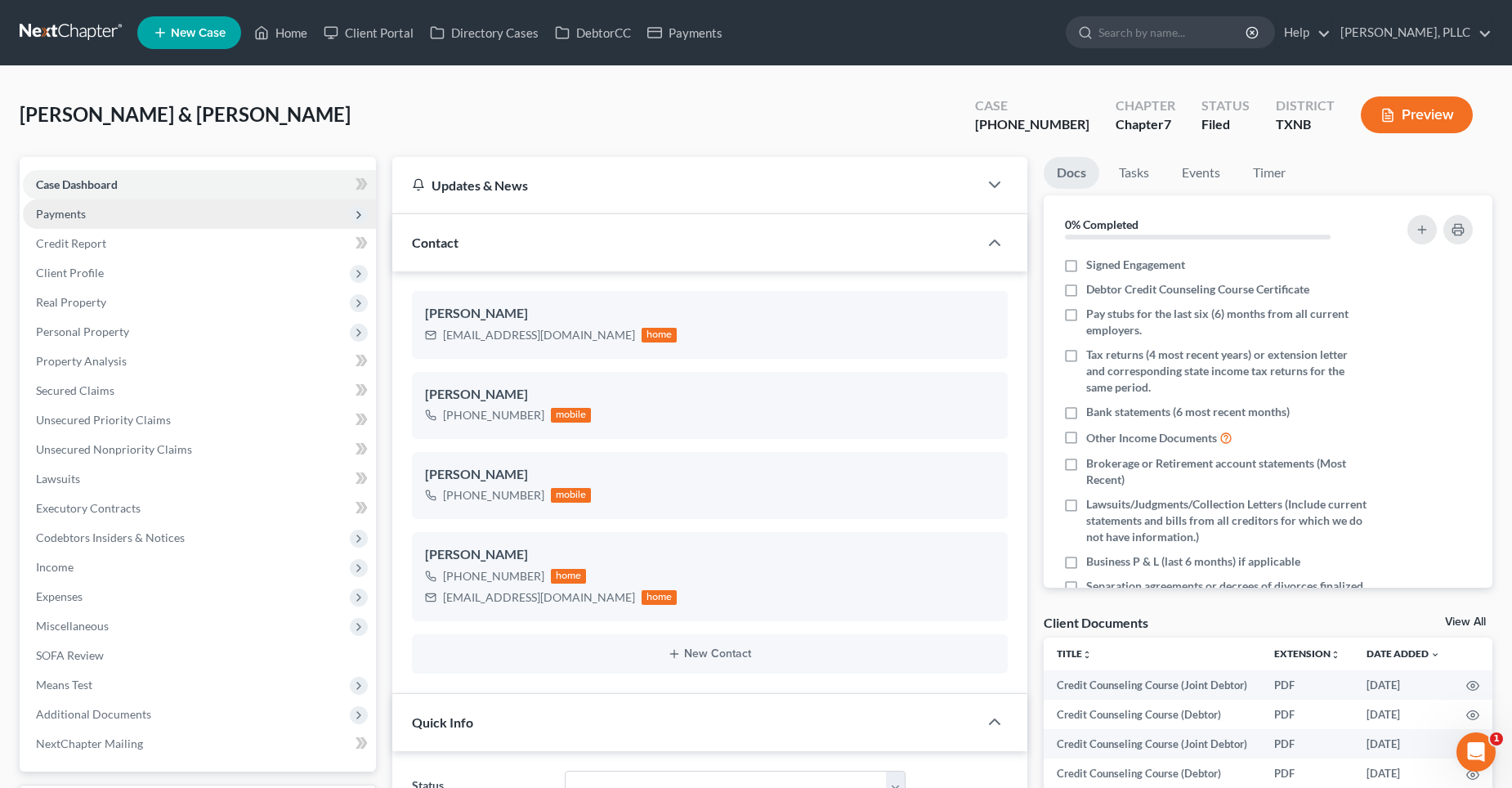
click at [62, 210] on span "Payments" at bounding box center [61, 214] width 50 height 14
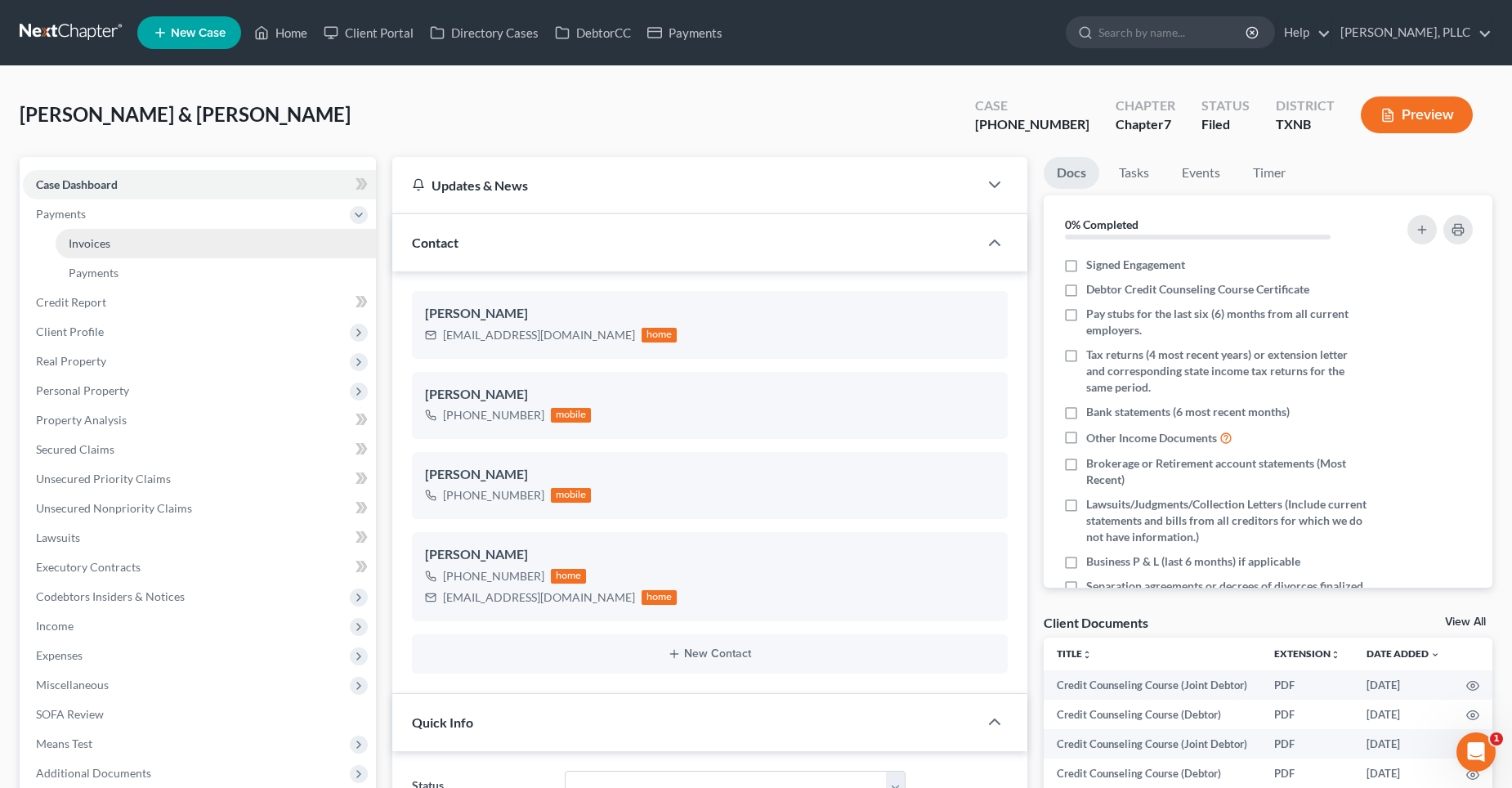
click at [107, 250] on link "Invoices" at bounding box center [216, 243] width 320 height 29
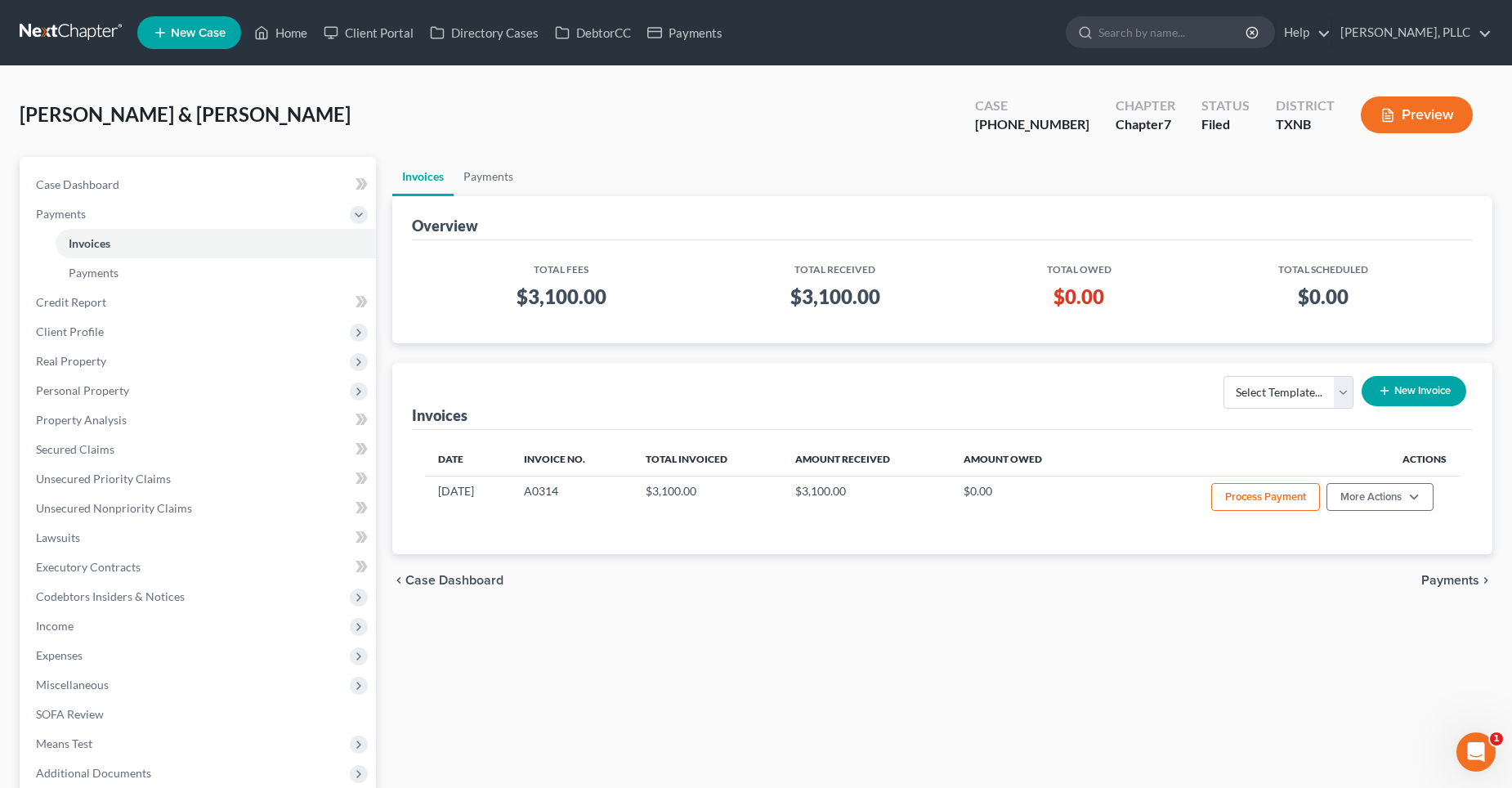
click at [1427, 387] on button "New Invoice" at bounding box center [1414, 391] width 104 height 30
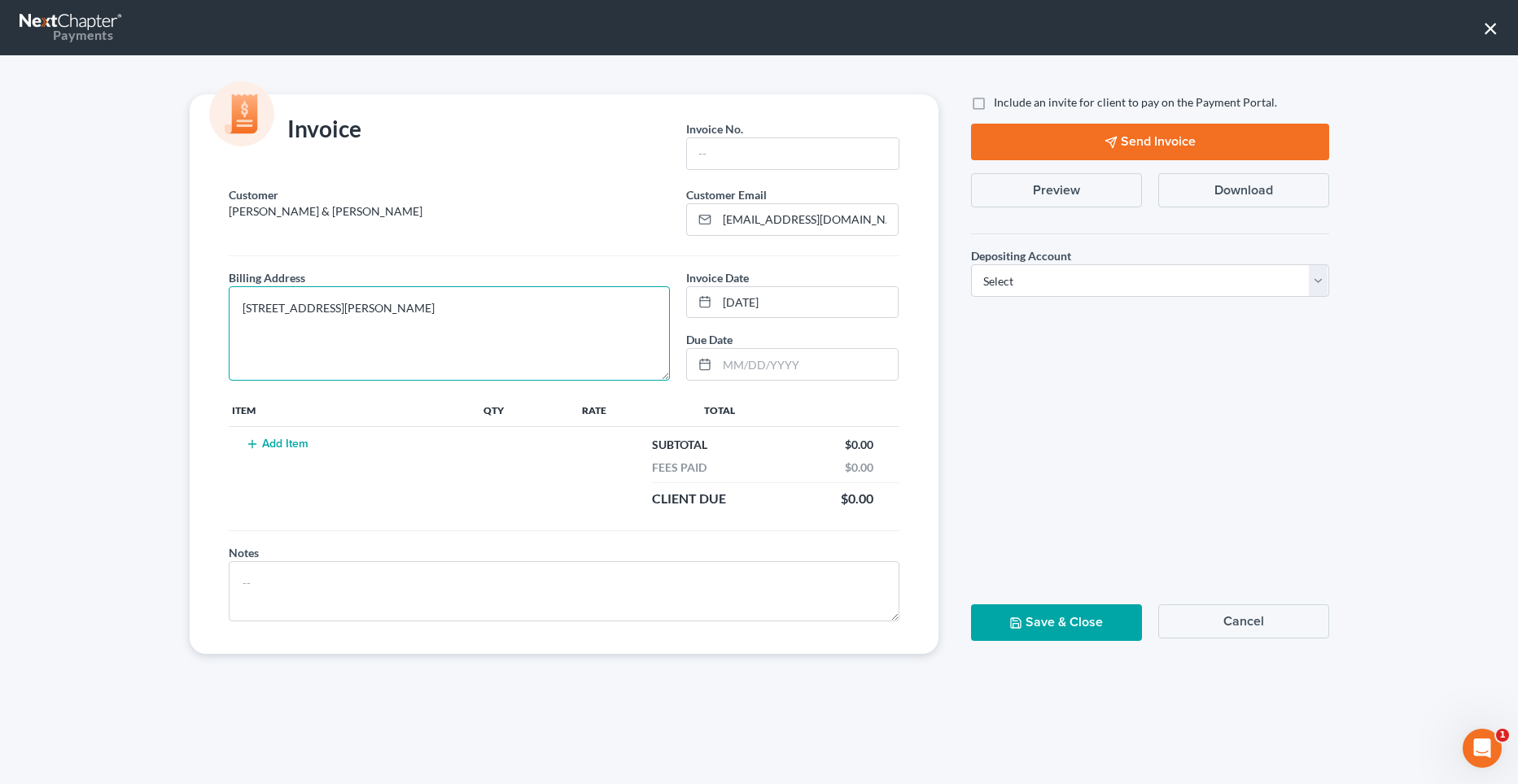
drag, startPoint x: 454, startPoint y: 309, endPoint x: 236, endPoint y: 320, distance: 218.3
click at [236, 320] on textarea "[STREET_ADDRESS][PERSON_NAME]" at bounding box center [449, 333] width 442 height 95
drag, startPoint x: 268, startPoint y: 311, endPoint x: 477, endPoint y: 297, distance: 209.5
click at [476, 298] on textarea "[STREET_ADDRESS][PERSON_NAME]" at bounding box center [449, 333] width 442 height 95
click at [288, 436] on td "Add Item" at bounding box center [355, 472] width 252 height 90
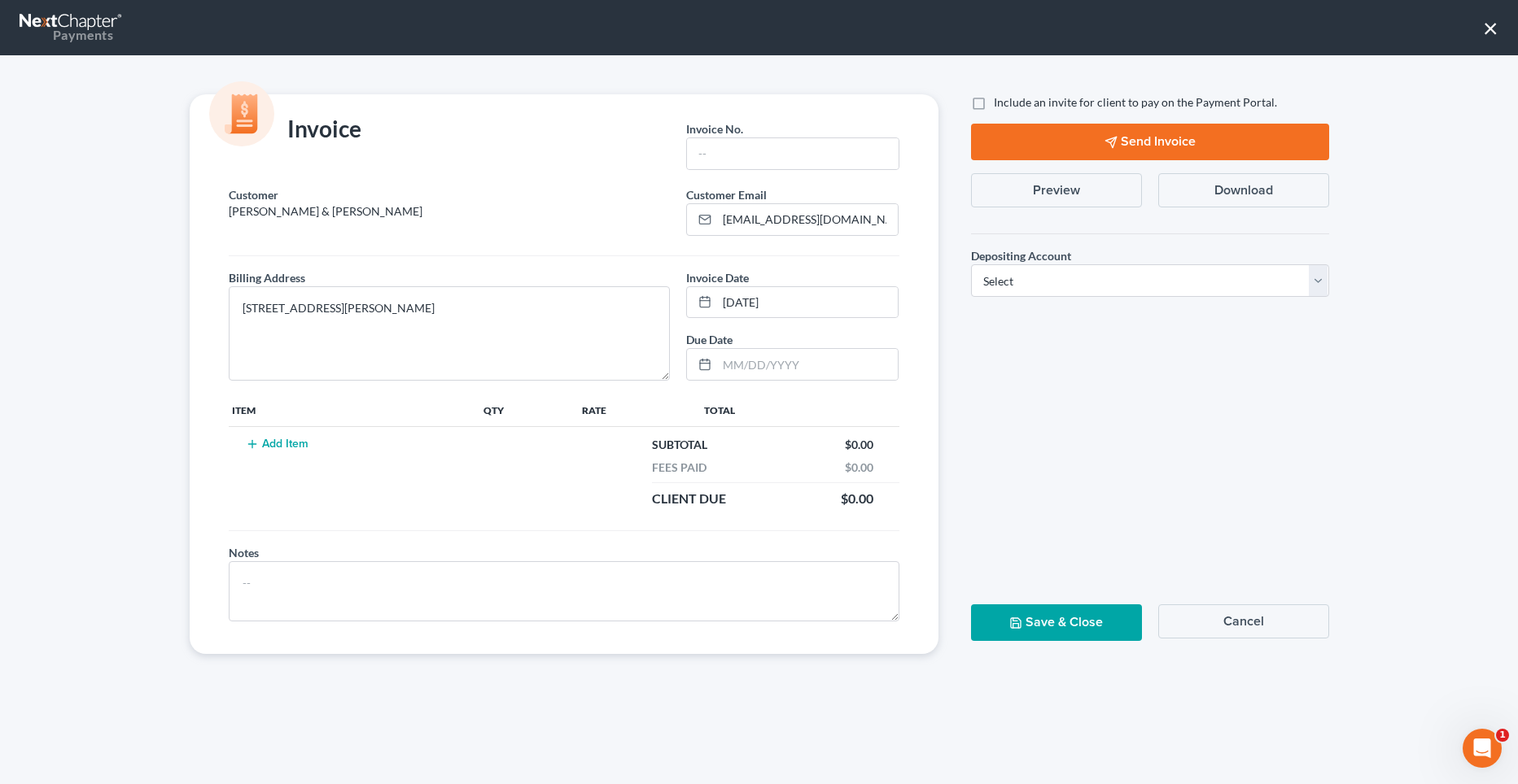
click at [289, 442] on button "Add Item" at bounding box center [278, 444] width 72 height 13
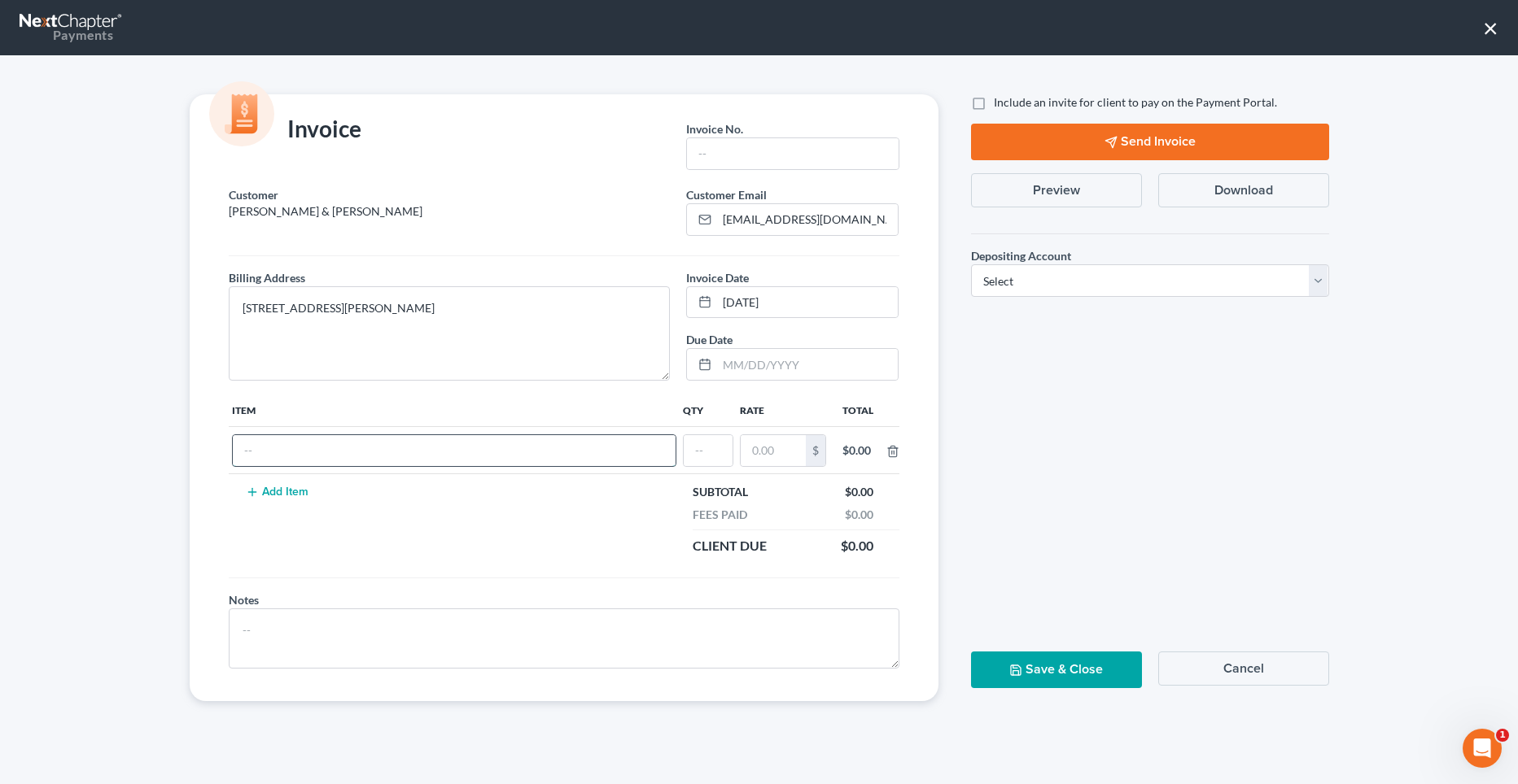
click at [288, 458] on input "text" at bounding box center [453, 451] width 442 height 31
paste input "From: [PERSON_NAME] <[EMAIL_ADDRESS][DOMAIN_NAME]> Sent: [DATE] 11:55 AM To: [P…"
drag, startPoint x: 243, startPoint y: 303, endPoint x: 338, endPoint y: 304, distance: 95.0
click at [338, 304] on textarea "[STREET_ADDRESS][PERSON_NAME]" at bounding box center [449, 333] width 442 height 95
click at [413, 448] on input "Reaffirmation Agreement:" at bounding box center [453, 451] width 442 height 31
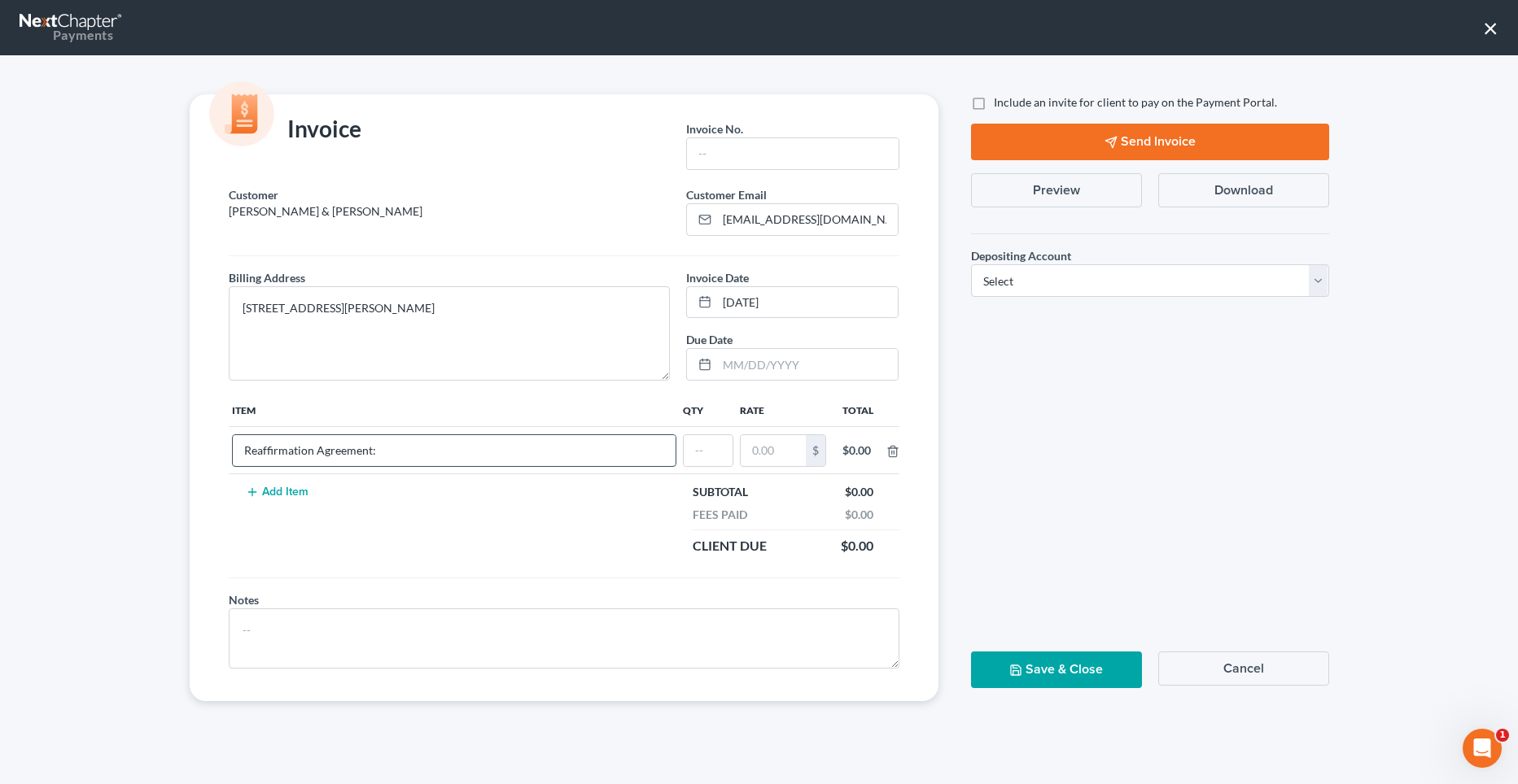
paste input "[STREET_ADDRESS][PERSON_NAME]"
type input "Reaffirmation Agreement: [STREET_ADDRESS][PERSON_NAME]"
click at [718, 452] on input "text" at bounding box center [707, 451] width 49 height 31
type input "01"
click at [782, 449] on input "text" at bounding box center [773, 451] width 65 height 31
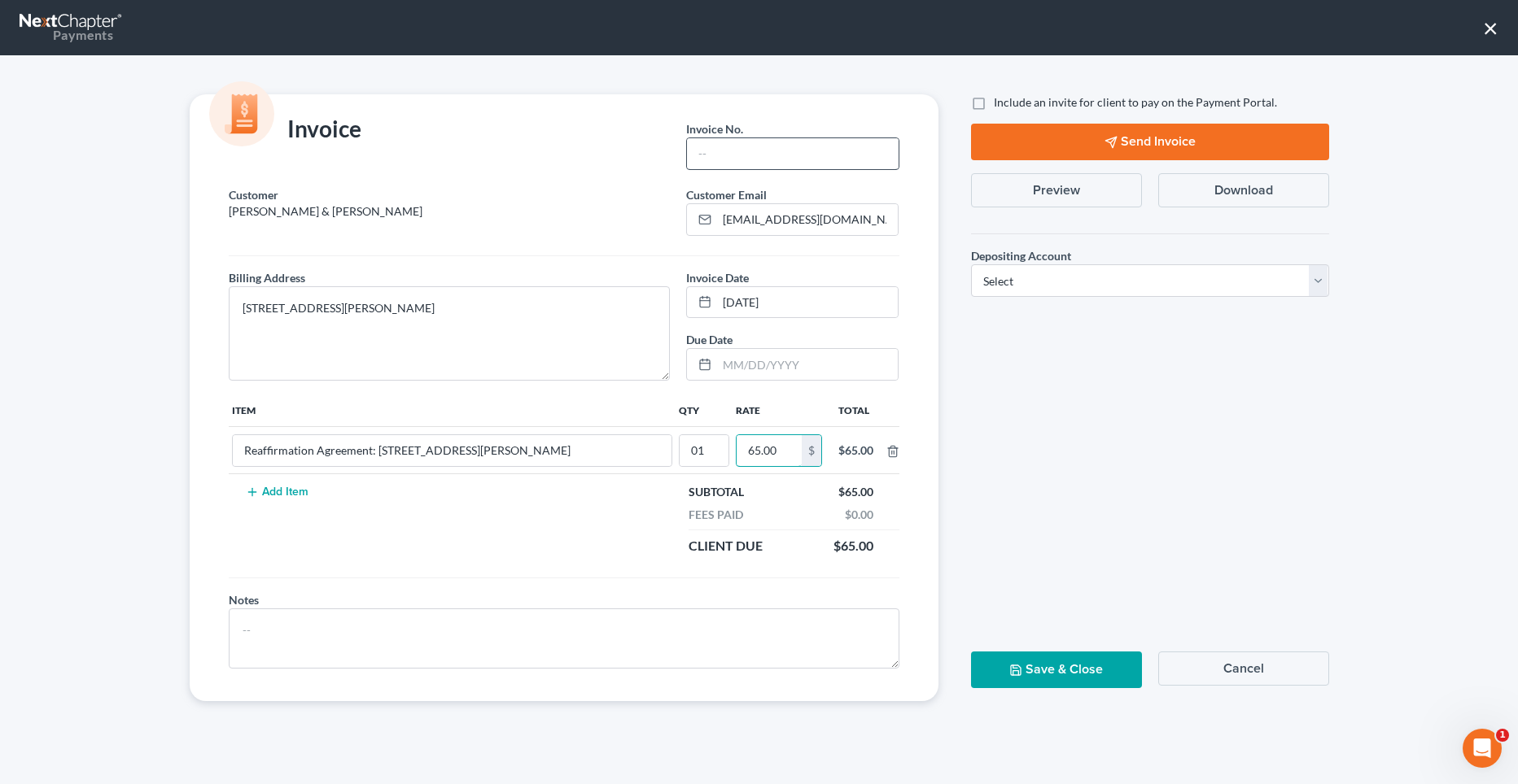
type input "65.00"
click at [727, 159] on input "text" at bounding box center [792, 153] width 211 height 31
type input "K027"
click at [994, 101] on label "Include an invite for client to pay on the Payment Portal." at bounding box center [1135, 102] width 283 height 16
click at [1000, 101] on input "Include an invite for client to pay on the Payment Portal." at bounding box center [1005, 100] width 10 height 10
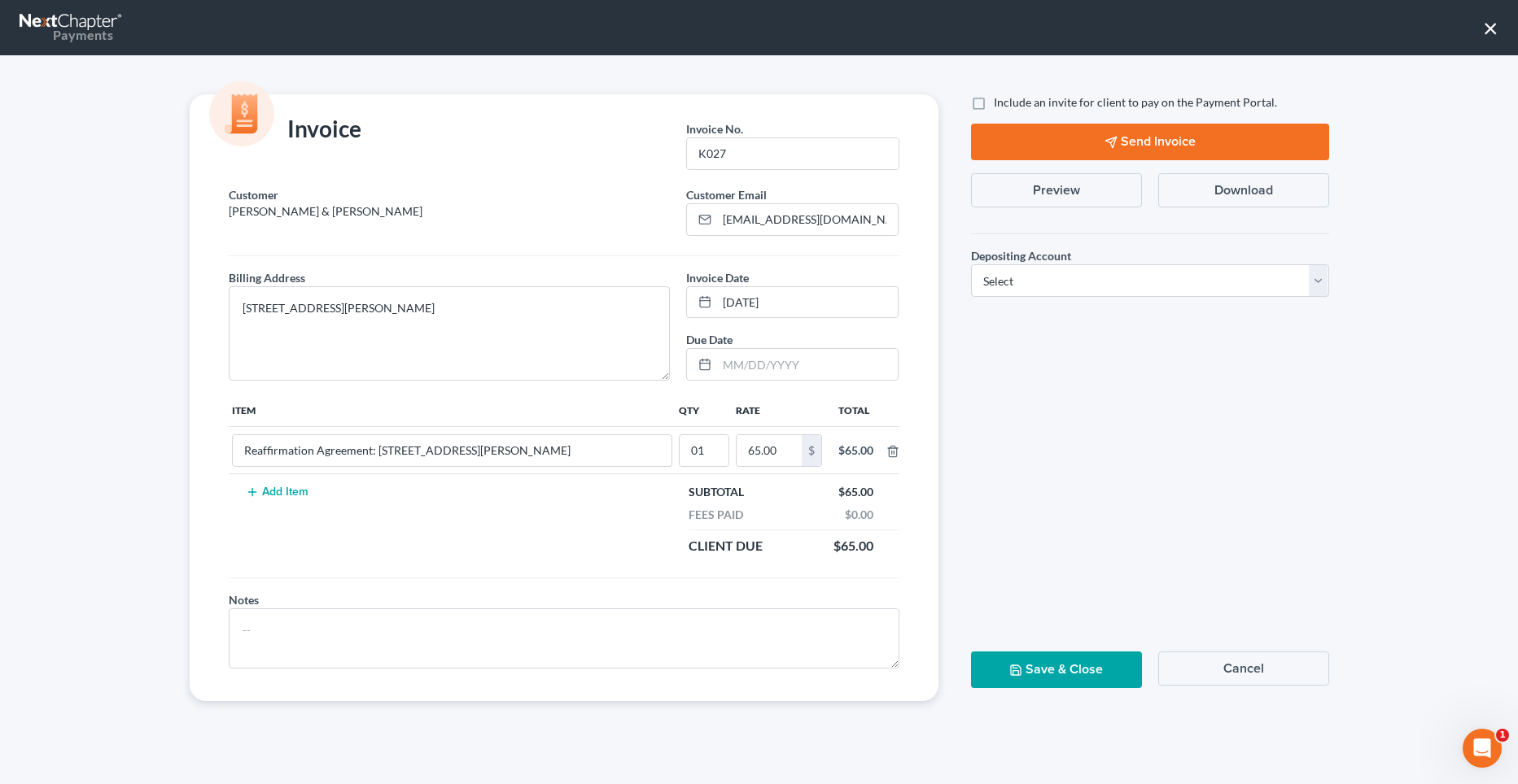
checkbox input "true"
click at [1094, 280] on select "Select Operation Trust" at bounding box center [1150, 280] width 358 height 32
select select "1"
click at [971, 264] on select "Select Operation Trust" at bounding box center [1150, 280] width 358 height 32
click at [1179, 144] on button "Send Invoice" at bounding box center [1150, 141] width 358 height 37
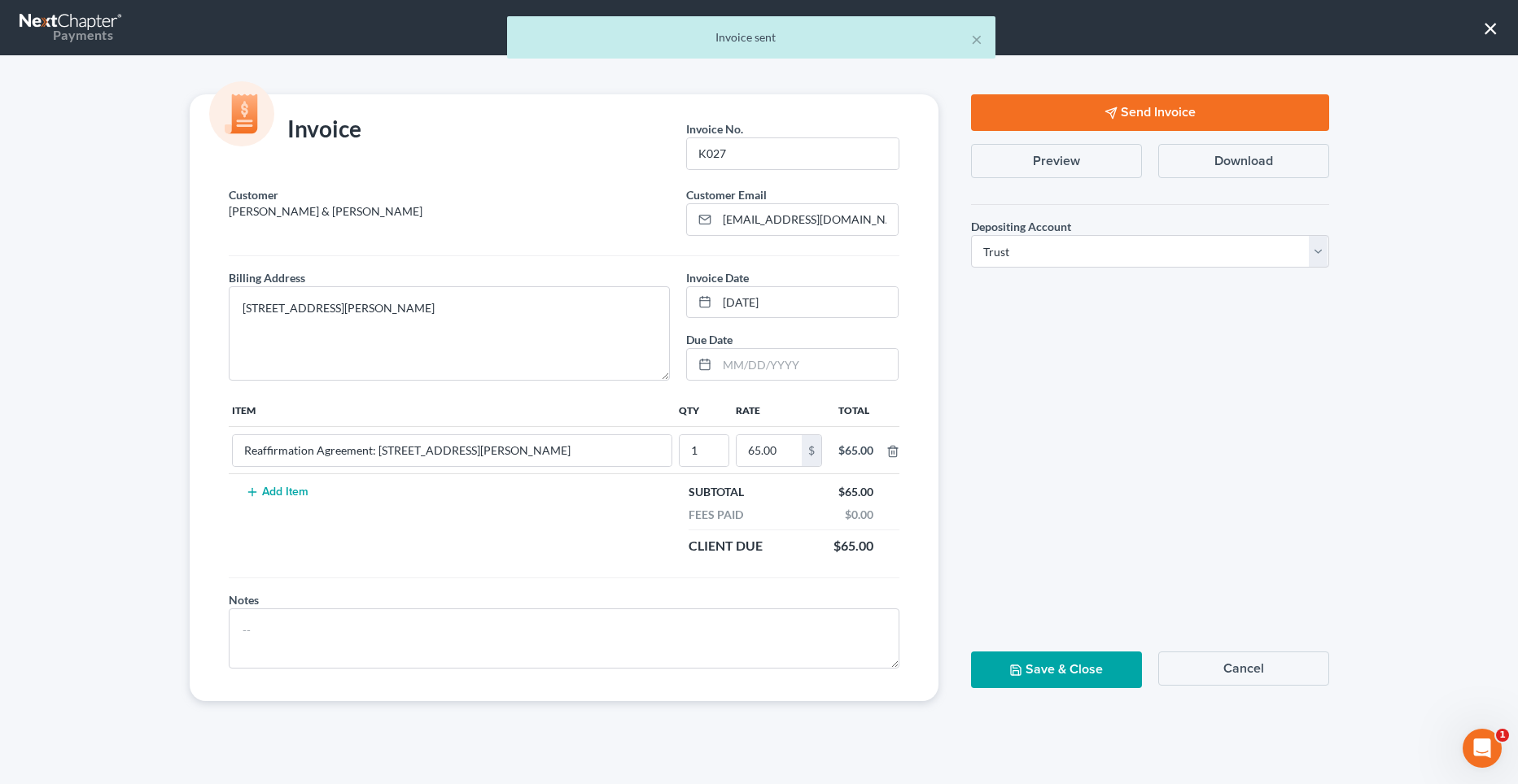
click at [1039, 674] on button "Save & Close" at bounding box center [1056, 670] width 170 height 37
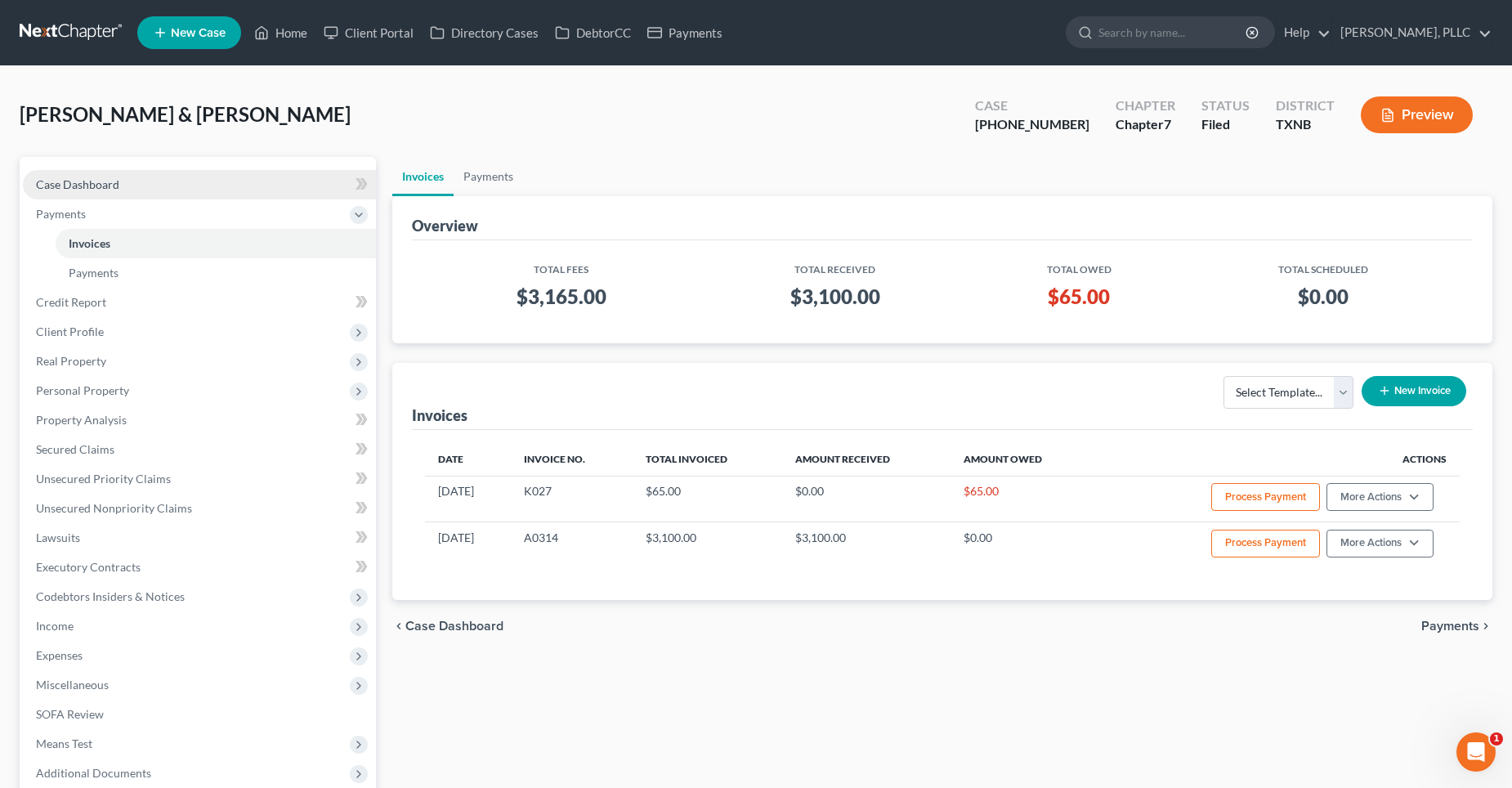
click at [106, 188] on span "Case Dashboard" at bounding box center [77, 184] width 83 height 14
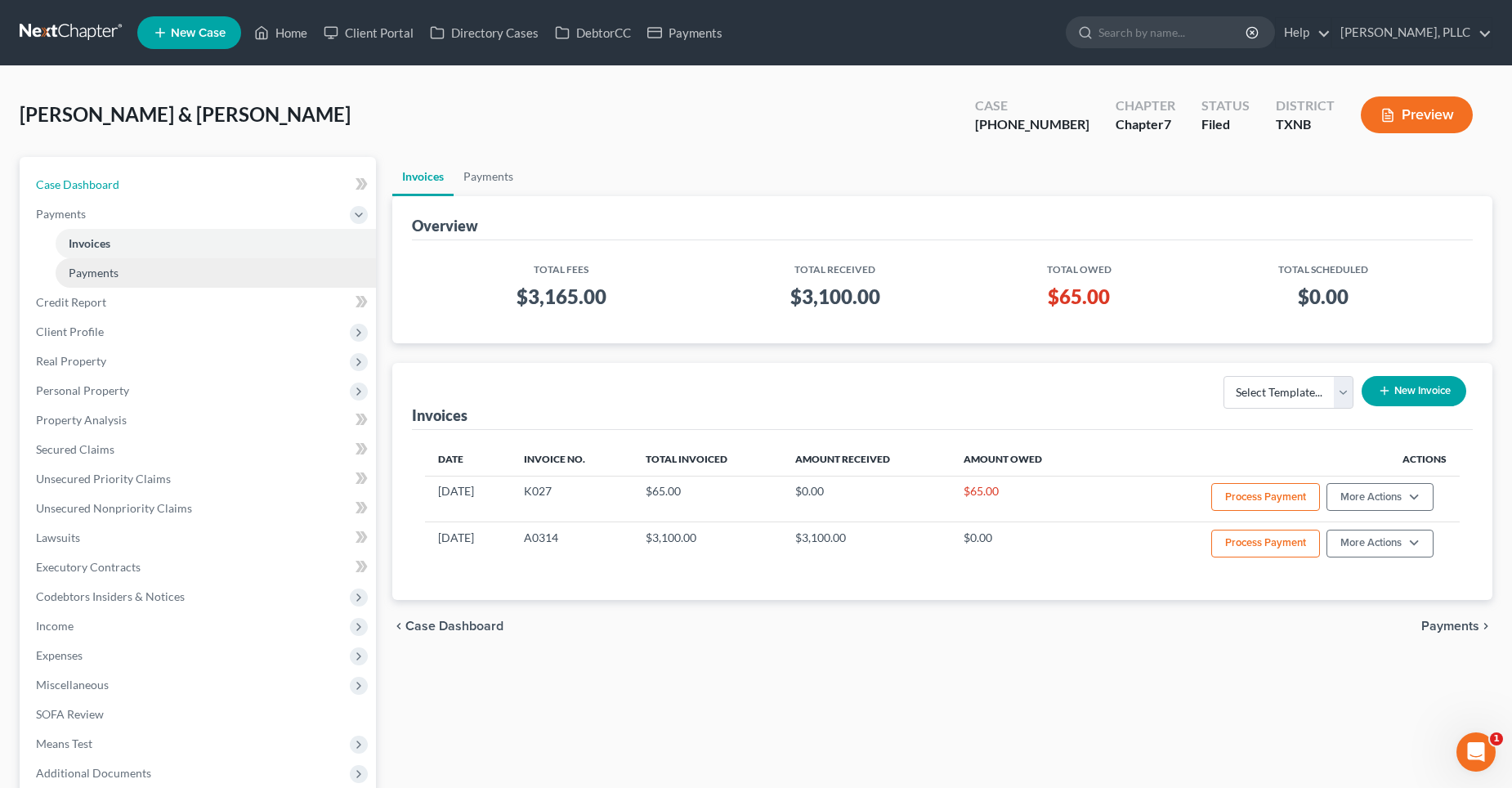
select select "4"
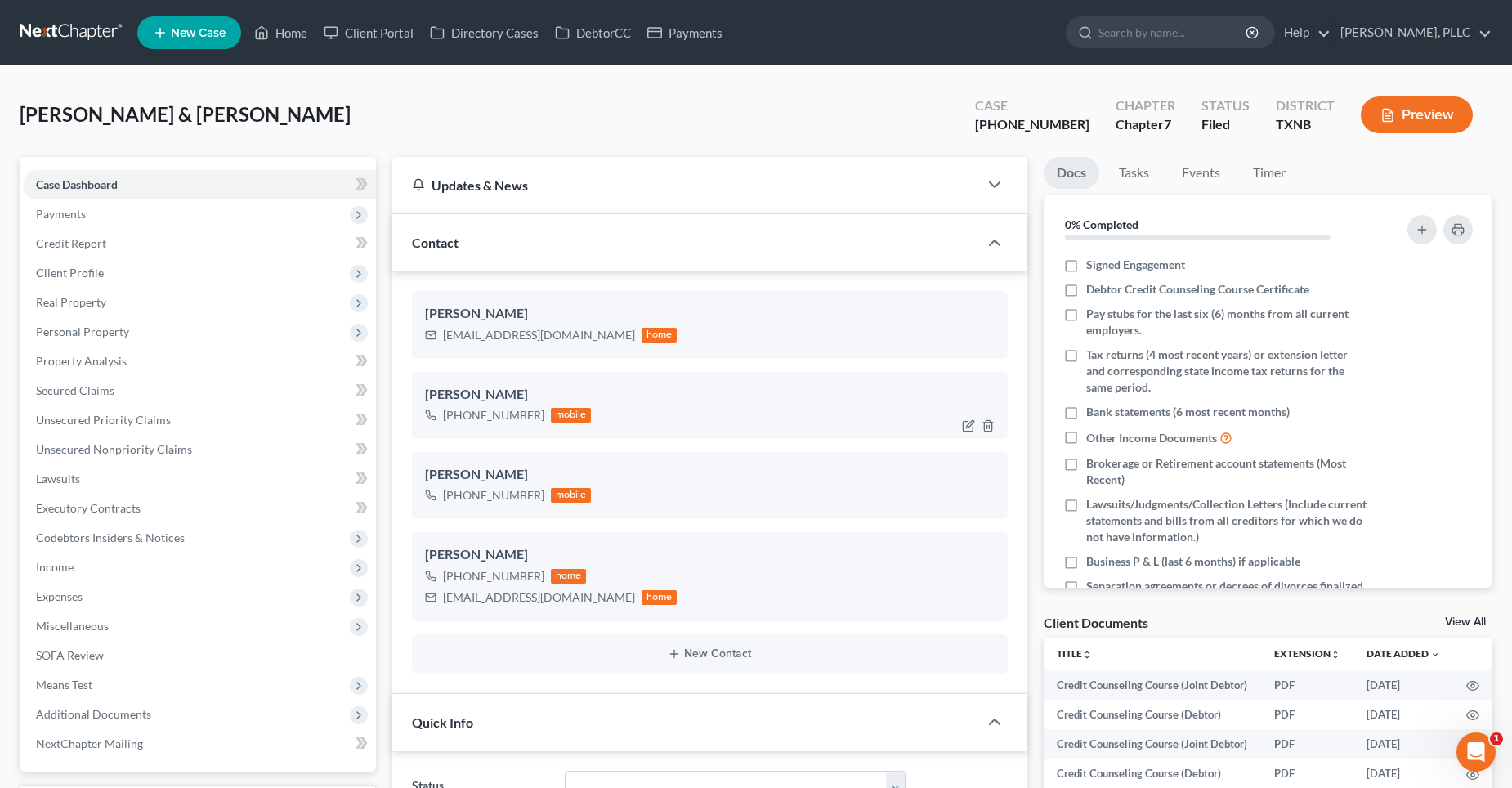
scroll to position [1593, 0]
drag, startPoint x: 586, startPoint y: 334, endPoint x: 442, endPoint y: 340, distance: 144.1
click at [442, 340] on div "[EMAIL_ADDRESS][DOMAIN_NAME] home" at bounding box center [551, 335] width 253 height 21
copy div "[EMAIL_ADDRESS][DOMAIN_NAME]"
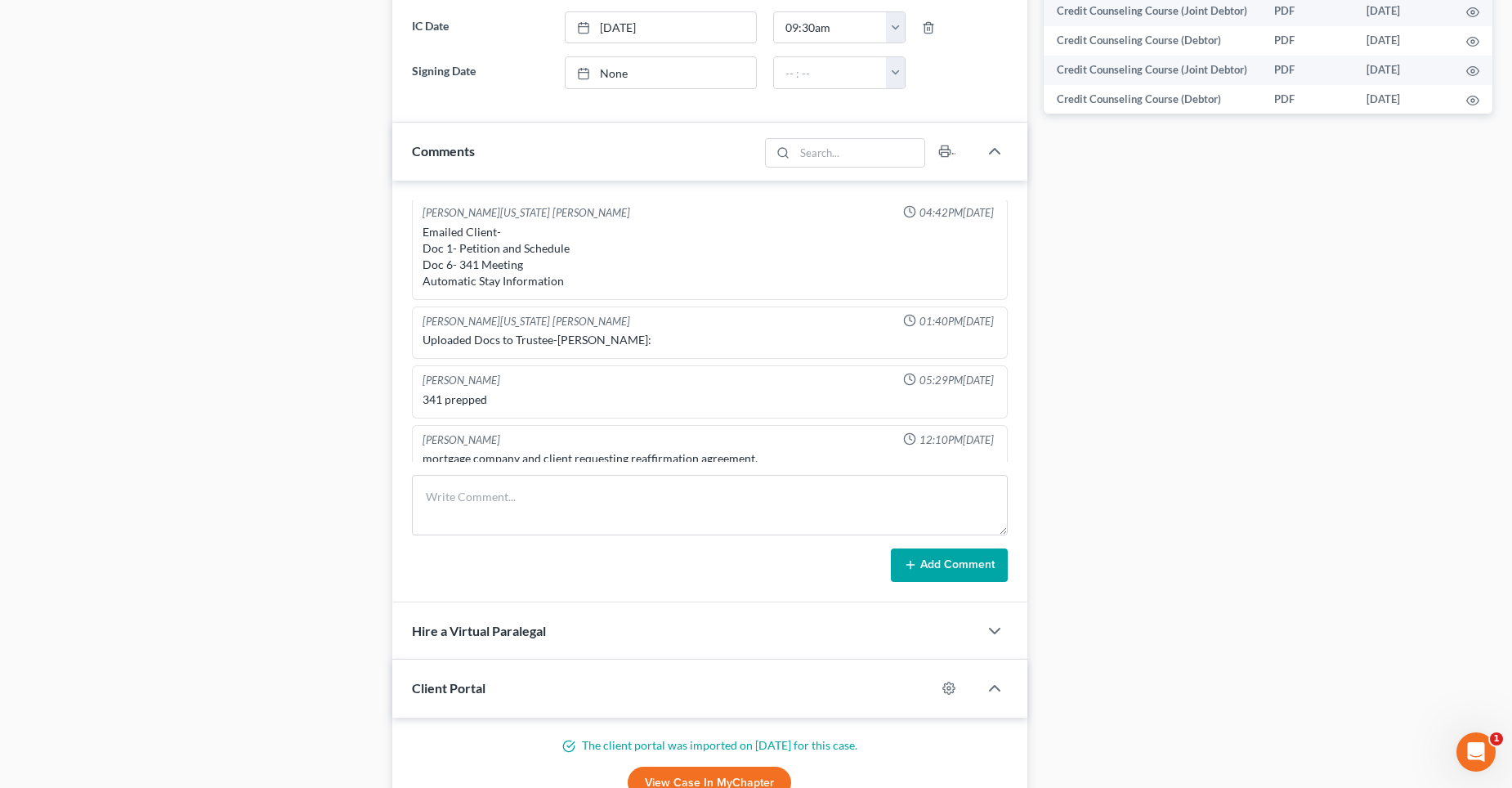
scroll to position [899, 0]
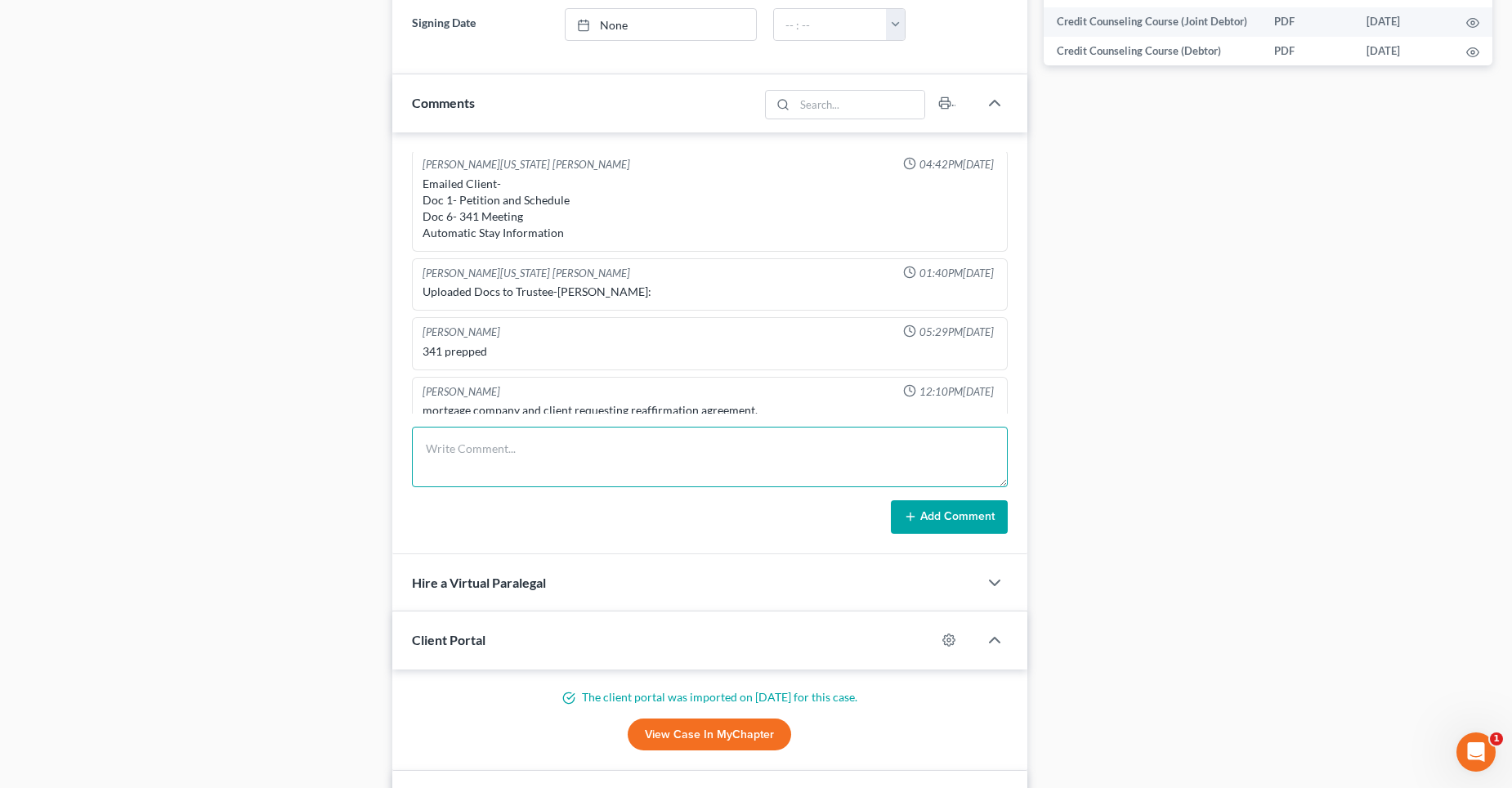
click at [505, 472] on textarea at bounding box center [710, 457] width 596 height 61
type textarea "e"
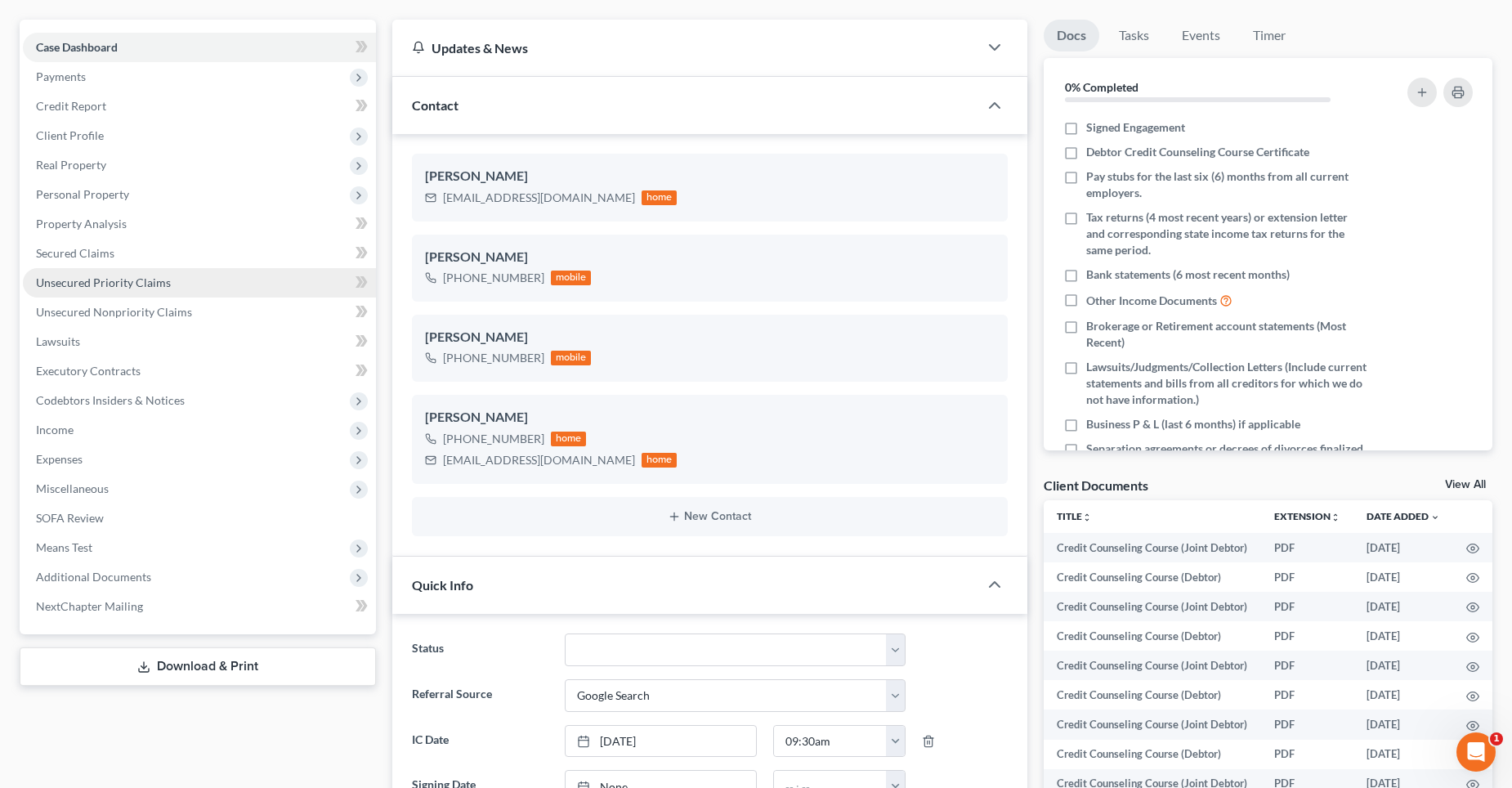
scroll to position [81, 0]
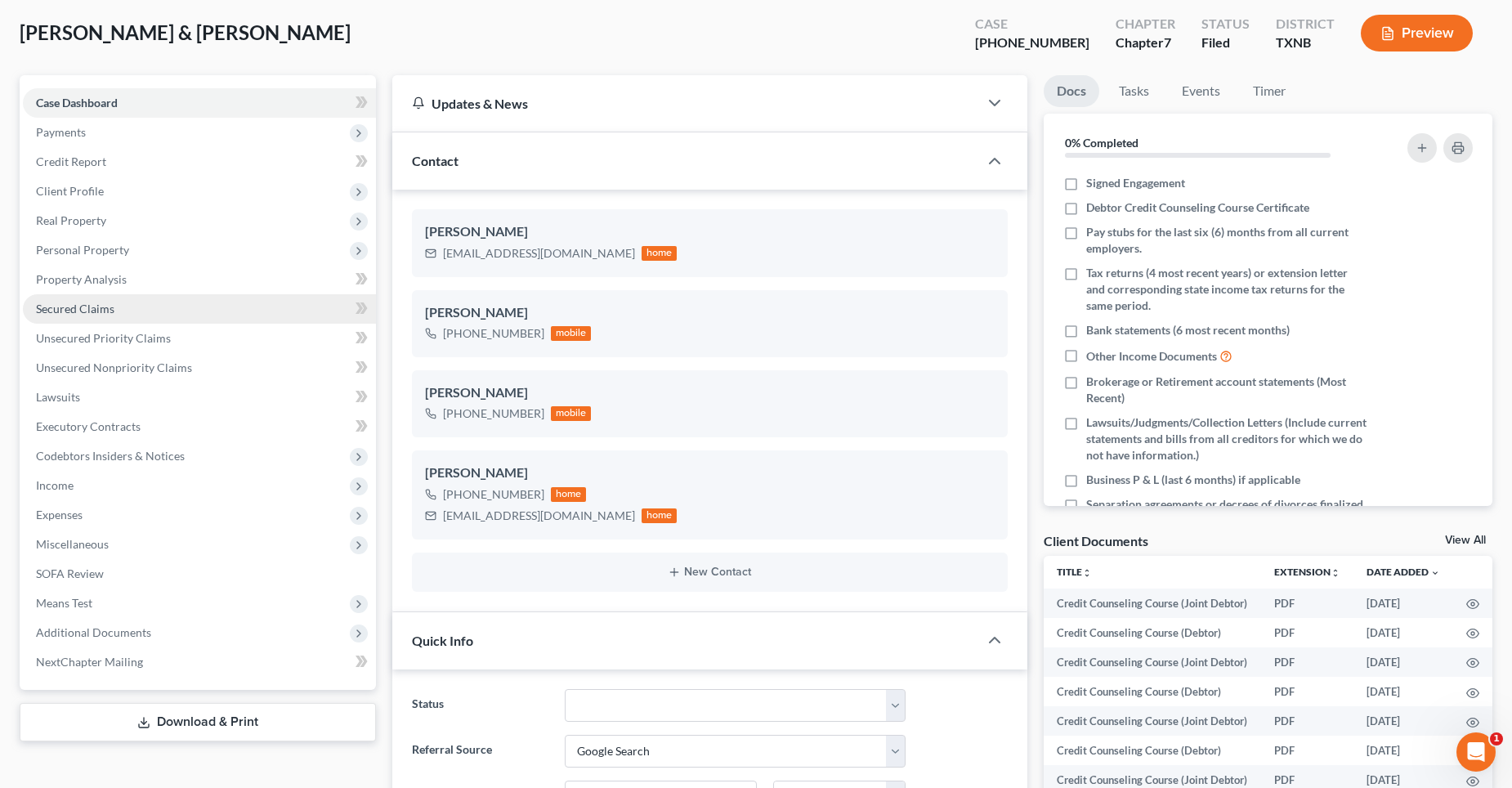
type textarea "Debtor wishes to"
click at [85, 313] on span "Secured Claims" at bounding box center [75, 308] width 79 height 14
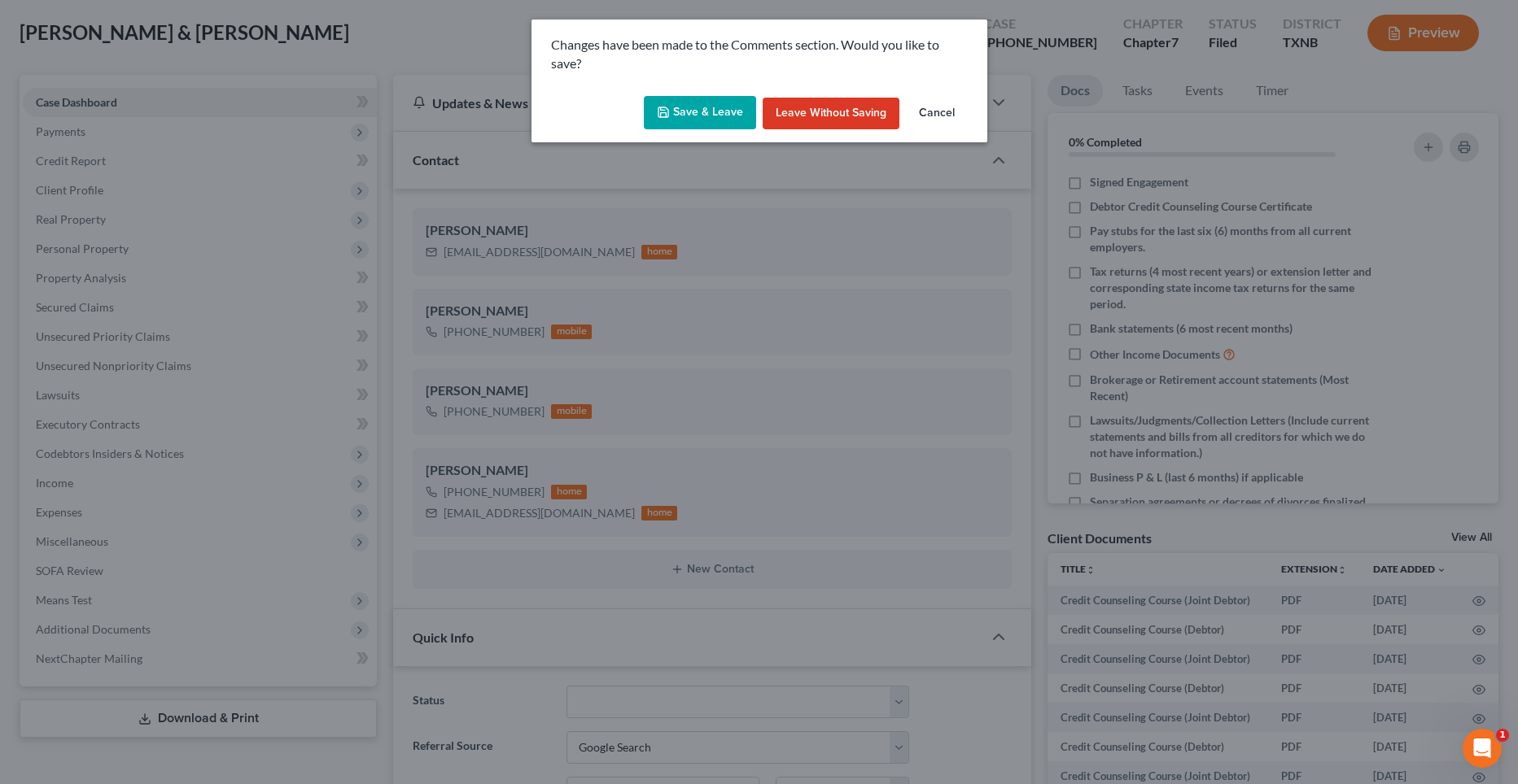
click at [709, 111] on button "Save & Leave" at bounding box center [700, 113] width 113 height 34
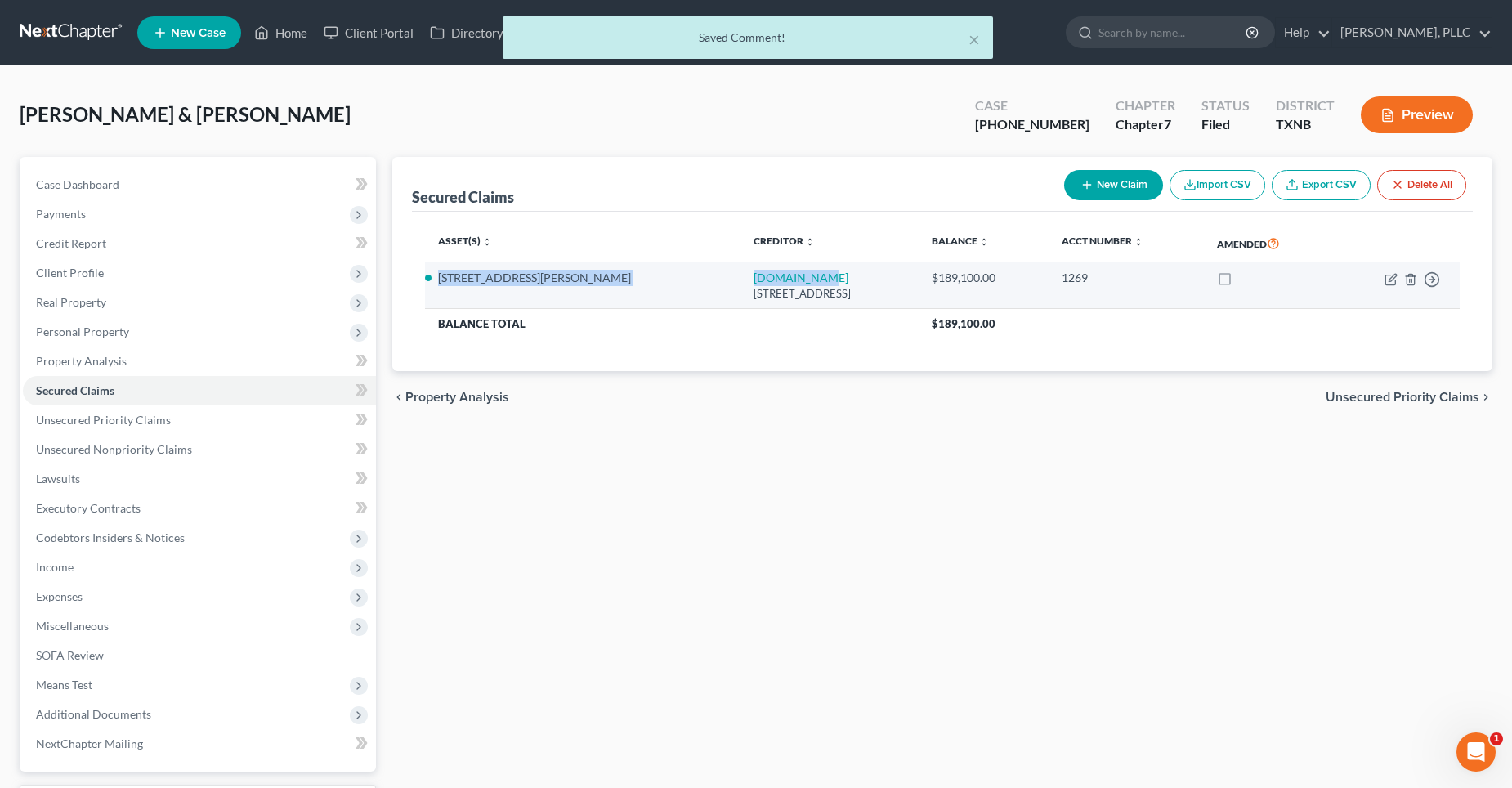
drag, startPoint x: 691, startPoint y: 274, endPoint x: 435, endPoint y: 278, distance: 256.0
click at [435, 278] on tr "1203 [PERSON_NAME] Trail [DOMAIN_NAME] [STREET_ADDRESS] $189,100.00 1269 Move t…" at bounding box center [943, 285] width 1036 height 46
drag, startPoint x: 435, startPoint y: 278, endPoint x: 501, endPoint y: 278, distance: 66.0
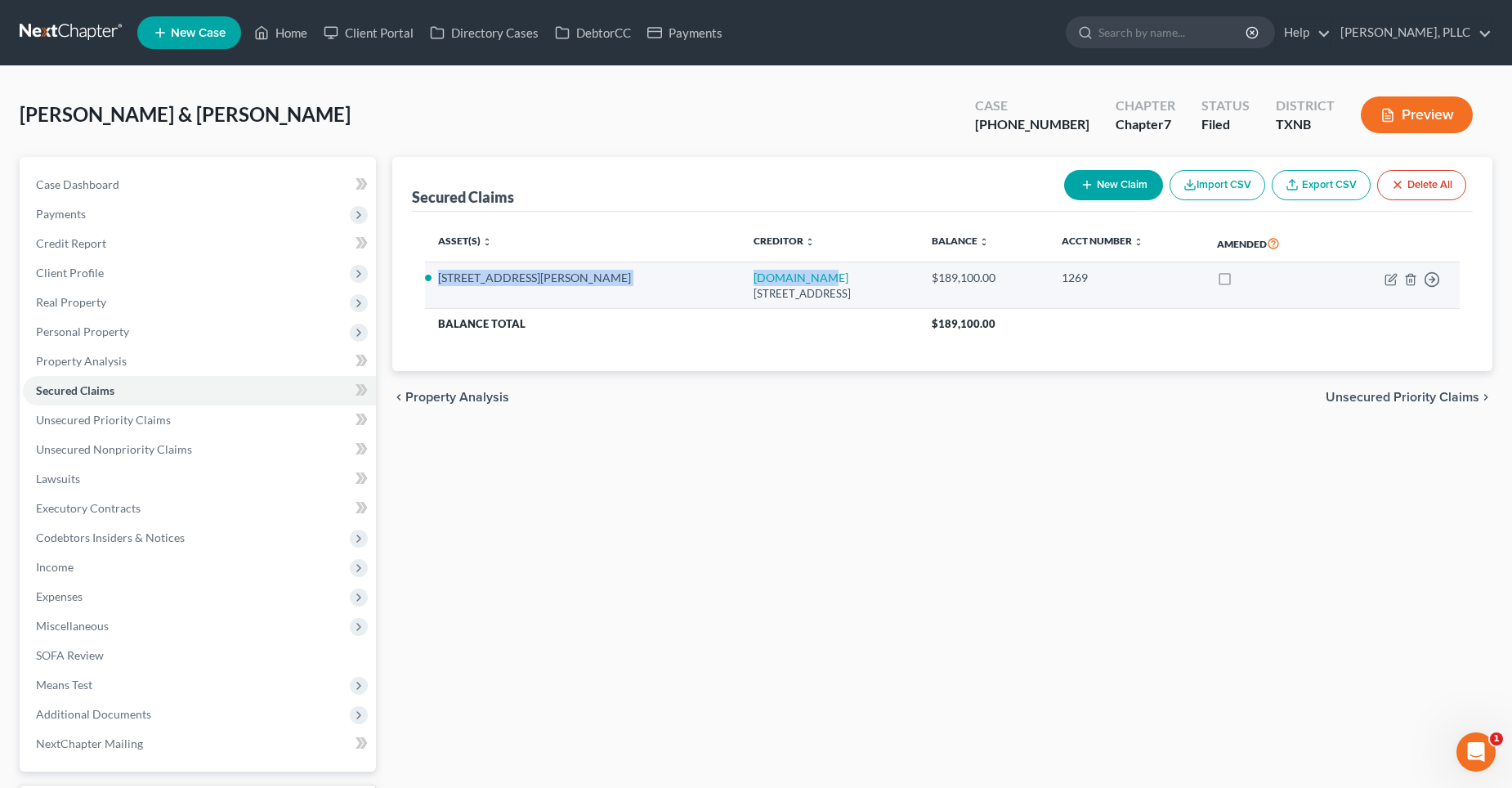
copy tr "1203 [PERSON_NAME] Trail [DOMAIN_NAME]"
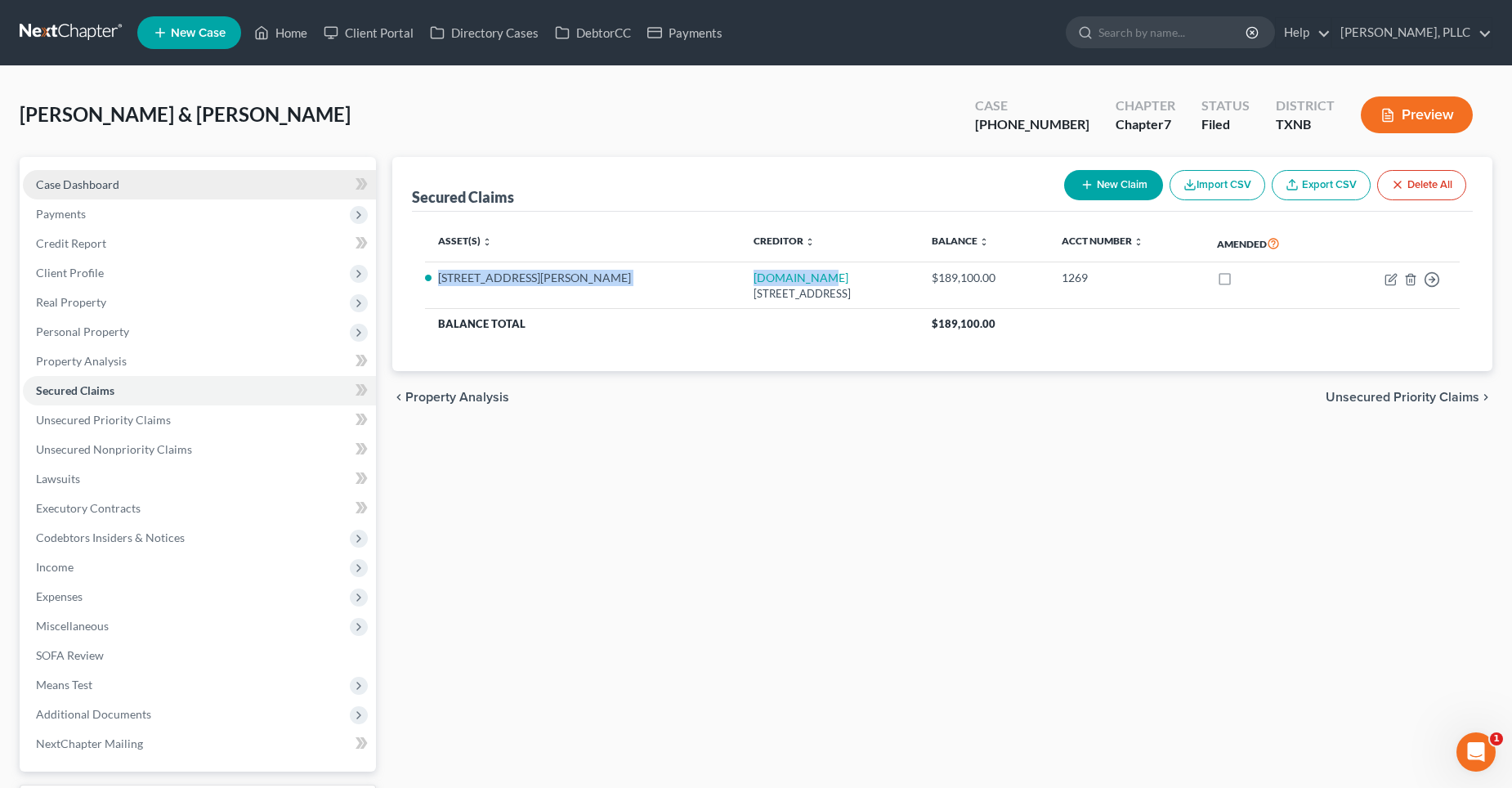
click at [92, 182] on span "Case Dashboard" at bounding box center [77, 184] width 83 height 14
select select "4"
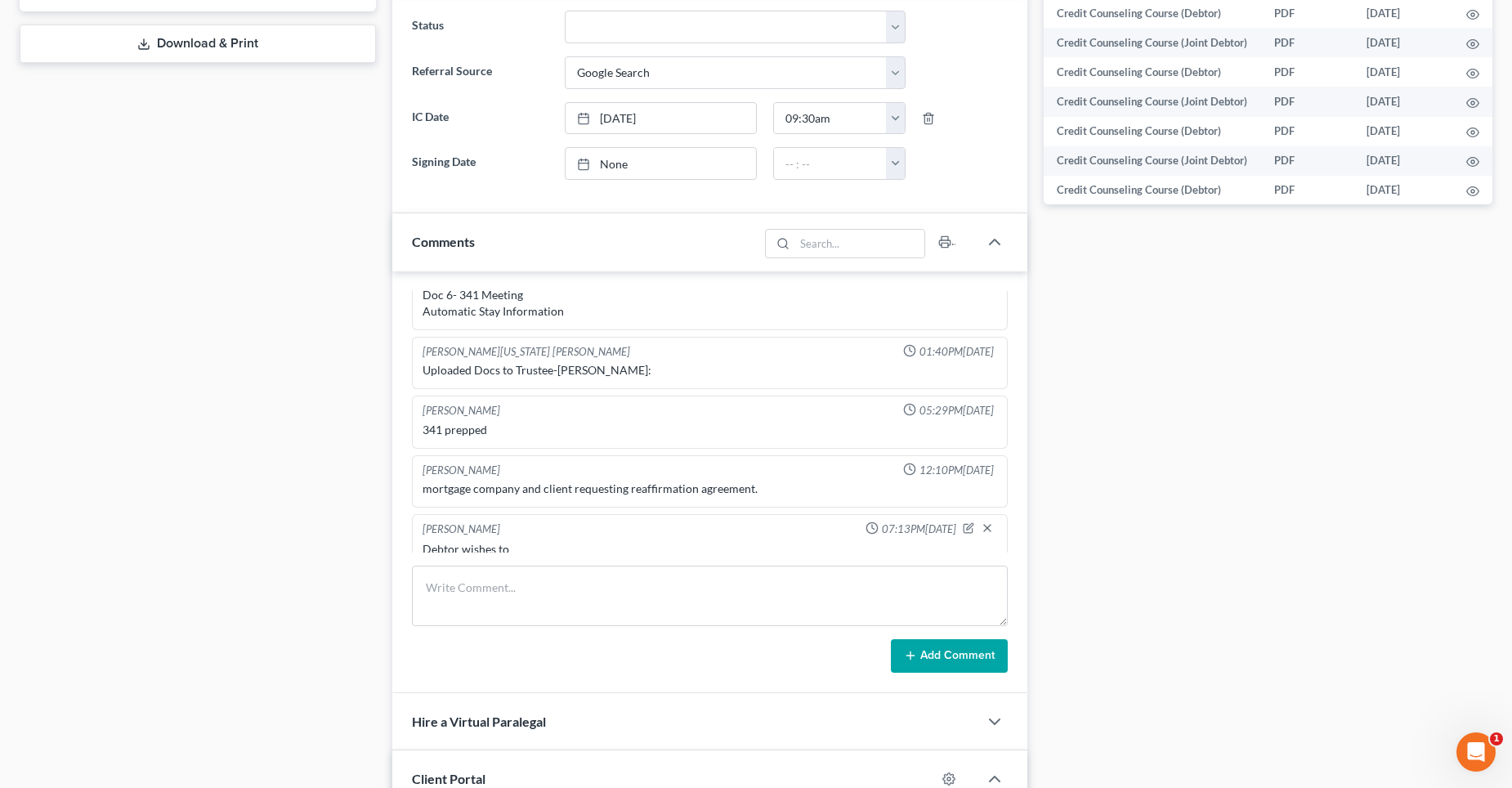
scroll to position [899, 0]
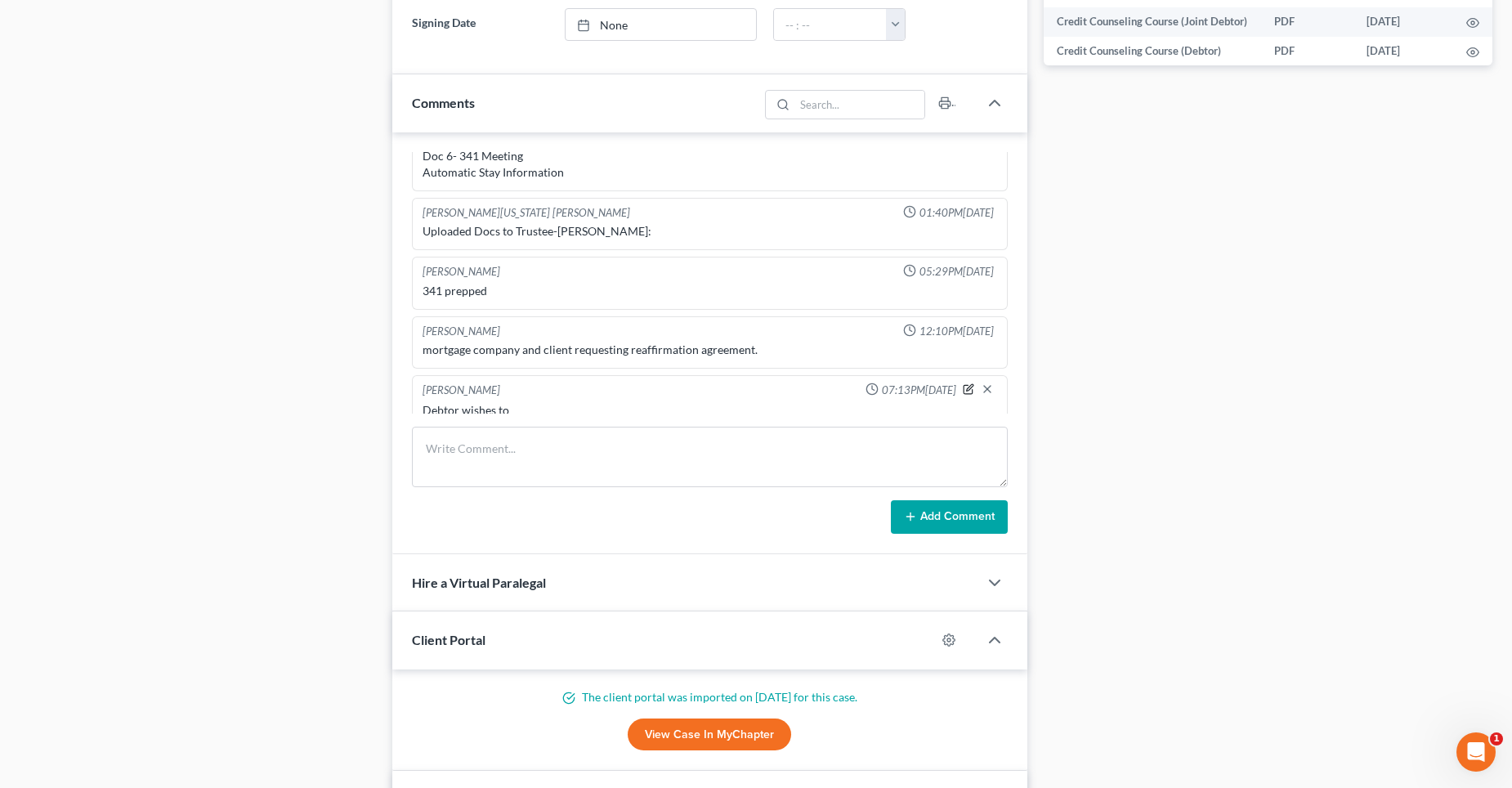
click at [966, 385] on icon "button" at bounding box center [969, 388] width 7 height 7
click at [438, 403] on textarea "Debtor wishes to" at bounding box center [710, 433] width 574 height 61
paste textarea "1203 [PERSON_NAME] Trail [DOMAIN_NAME]"
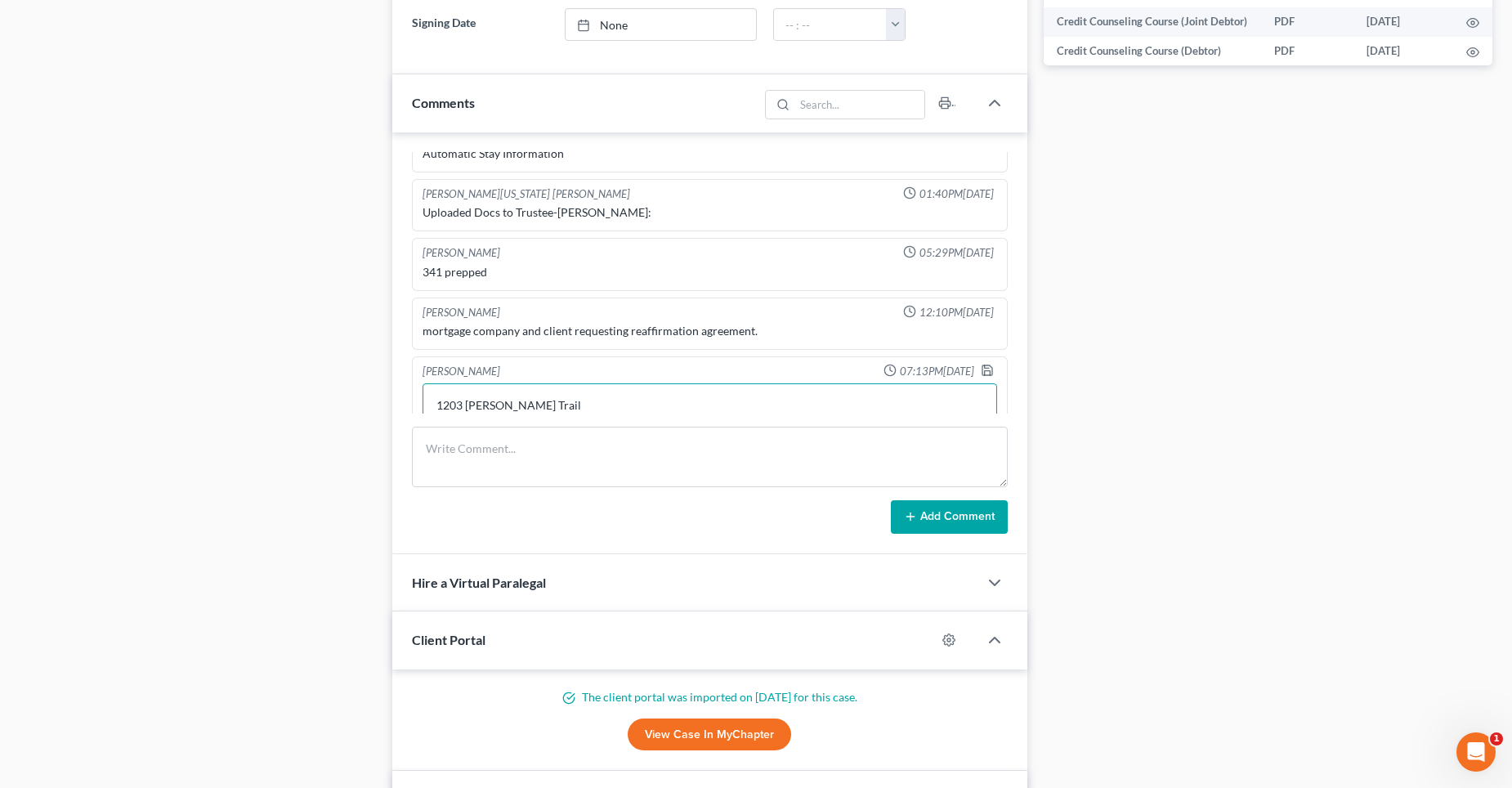
click at [438, 385] on textarea "1203 [PERSON_NAME] Trail Loandepo.CoDebtor wishes to" at bounding box center [710, 414] width 574 height 61
click at [531, 404] on textarea "Property: [STREET_ADDRESS][PERSON_NAME] ([DOMAIN_NAME]) Debtor wishes to" at bounding box center [710, 414] width 574 height 61
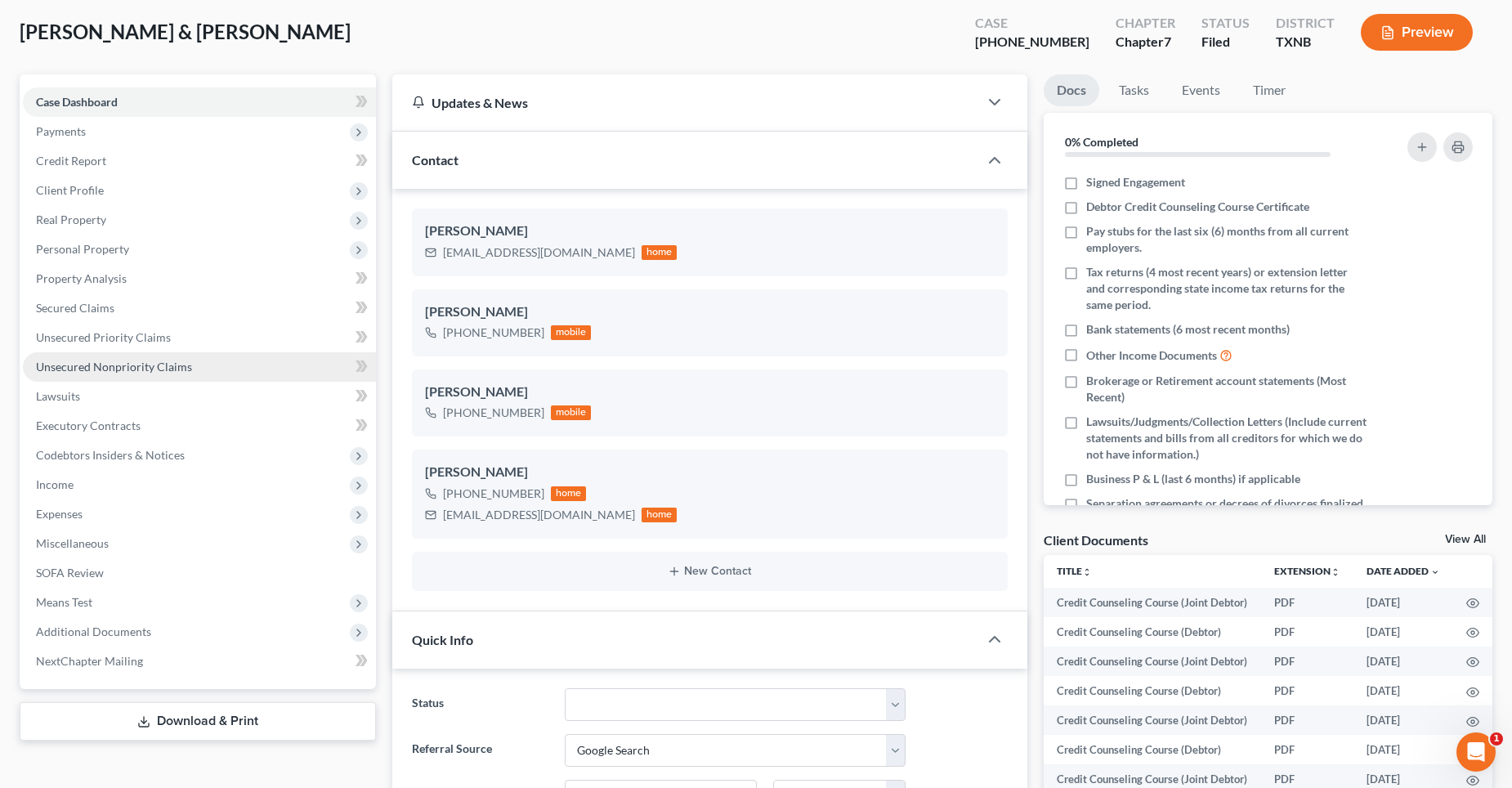
scroll to position [81, 0]
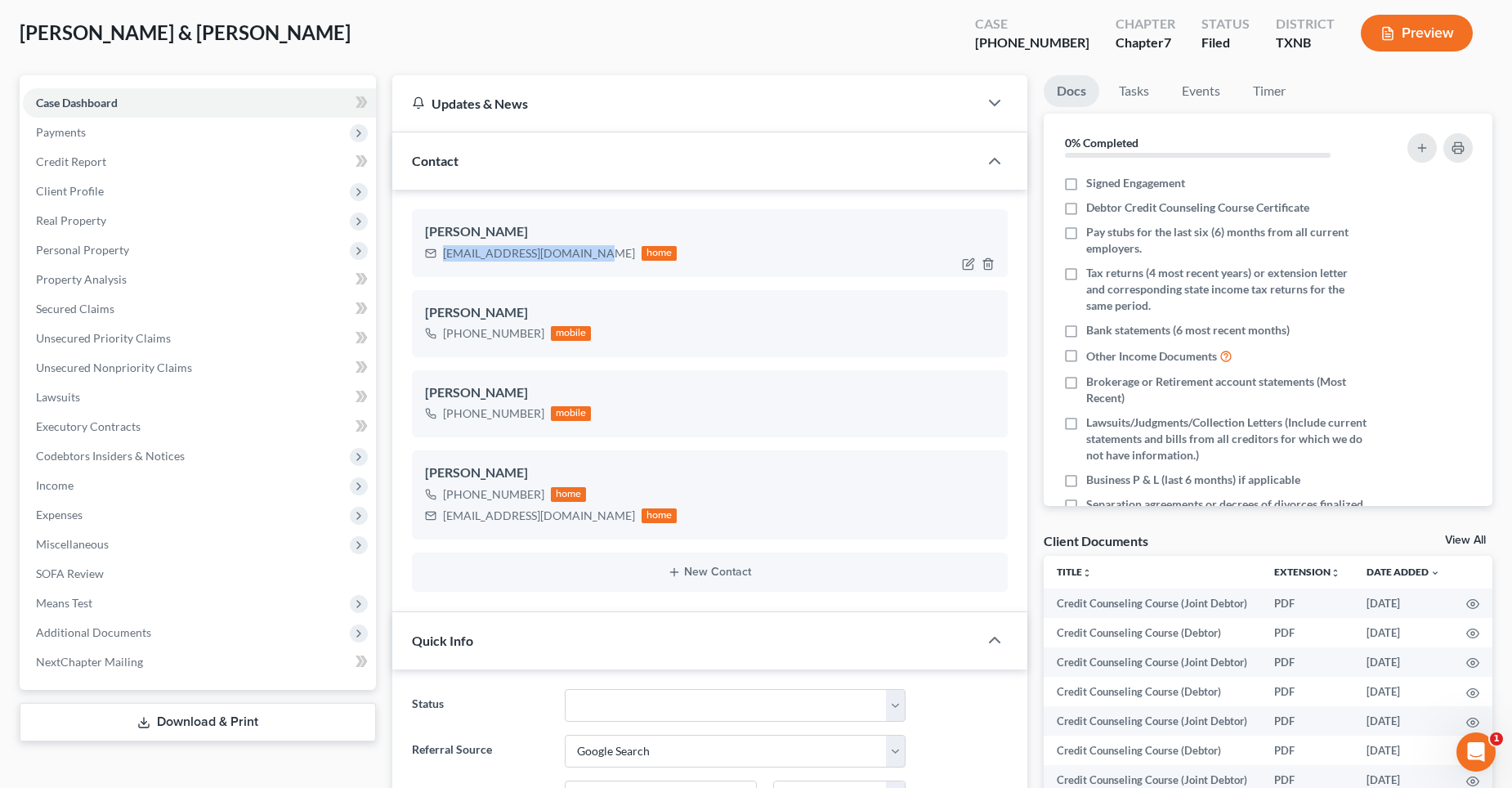
drag, startPoint x: 586, startPoint y: 254, endPoint x: 436, endPoint y: 262, distance: 150.2
click at [436, 262] on div "[EMAIL_ADDRESS][DOMAIN_NAME] home" at bounding box center [551, 254] width 253 height 21
copy div "[EMAIL_ADDRESS][DOMAIN_NAME]"
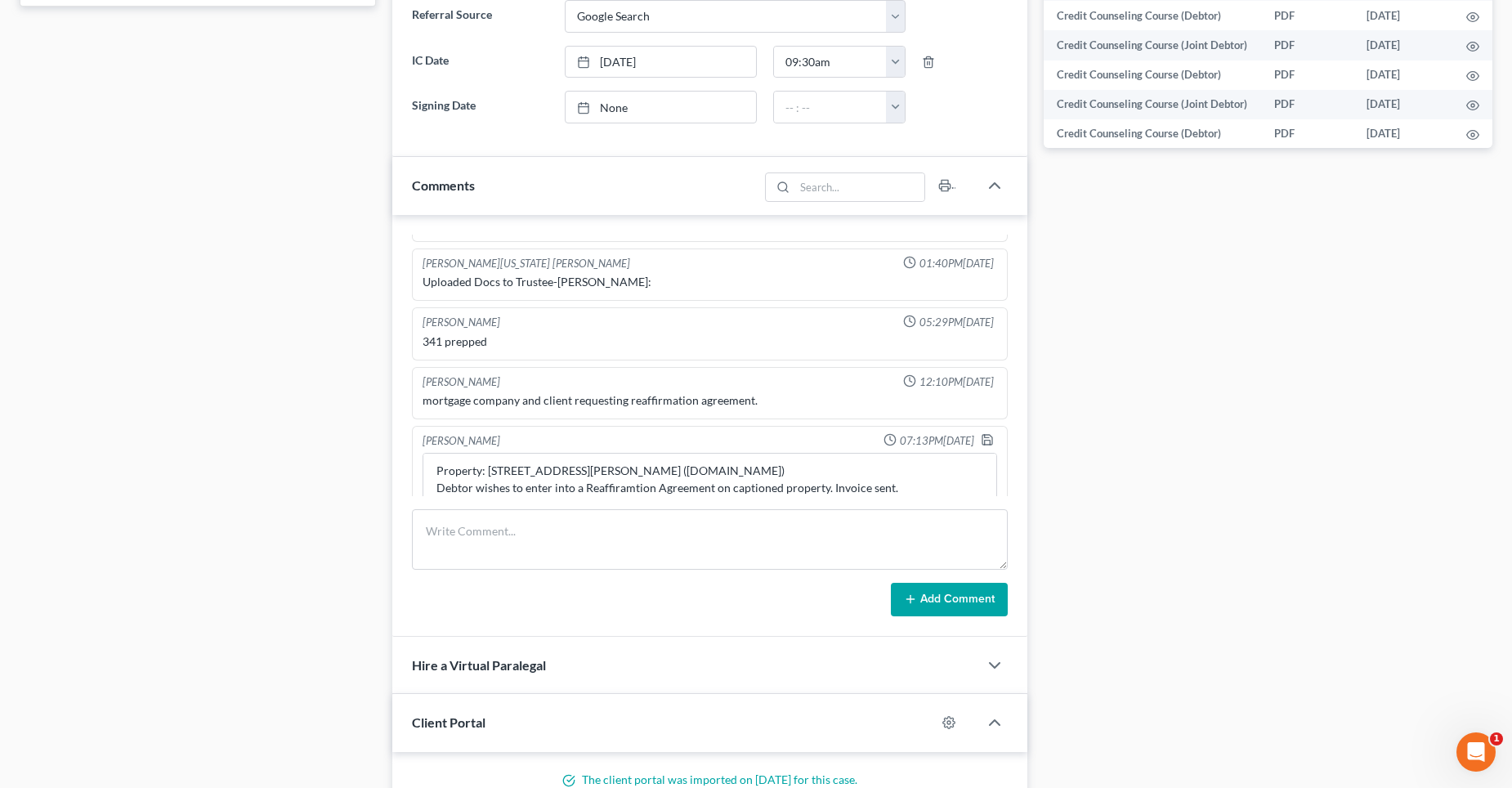
scroll to position [818, 0]
click at [557, 485] on textarea "Property: [STREET_ADDRESS][PERSON_NAME] ([DOMAIN_NAME]) Debtor wishes to enter …" at bounding box center [710, 482] width 574 height 61
paste textarea "[EMAIL_ADDRESS][DOMAIN_NAME]"
click at [683, 457] on textarea "Property: [STREET_ADDRESS][PERSON_NAME] ([DOMAIN_NAME]) Debtor wishes to enter …" at bounding box center [710, 482] width 574 height 61
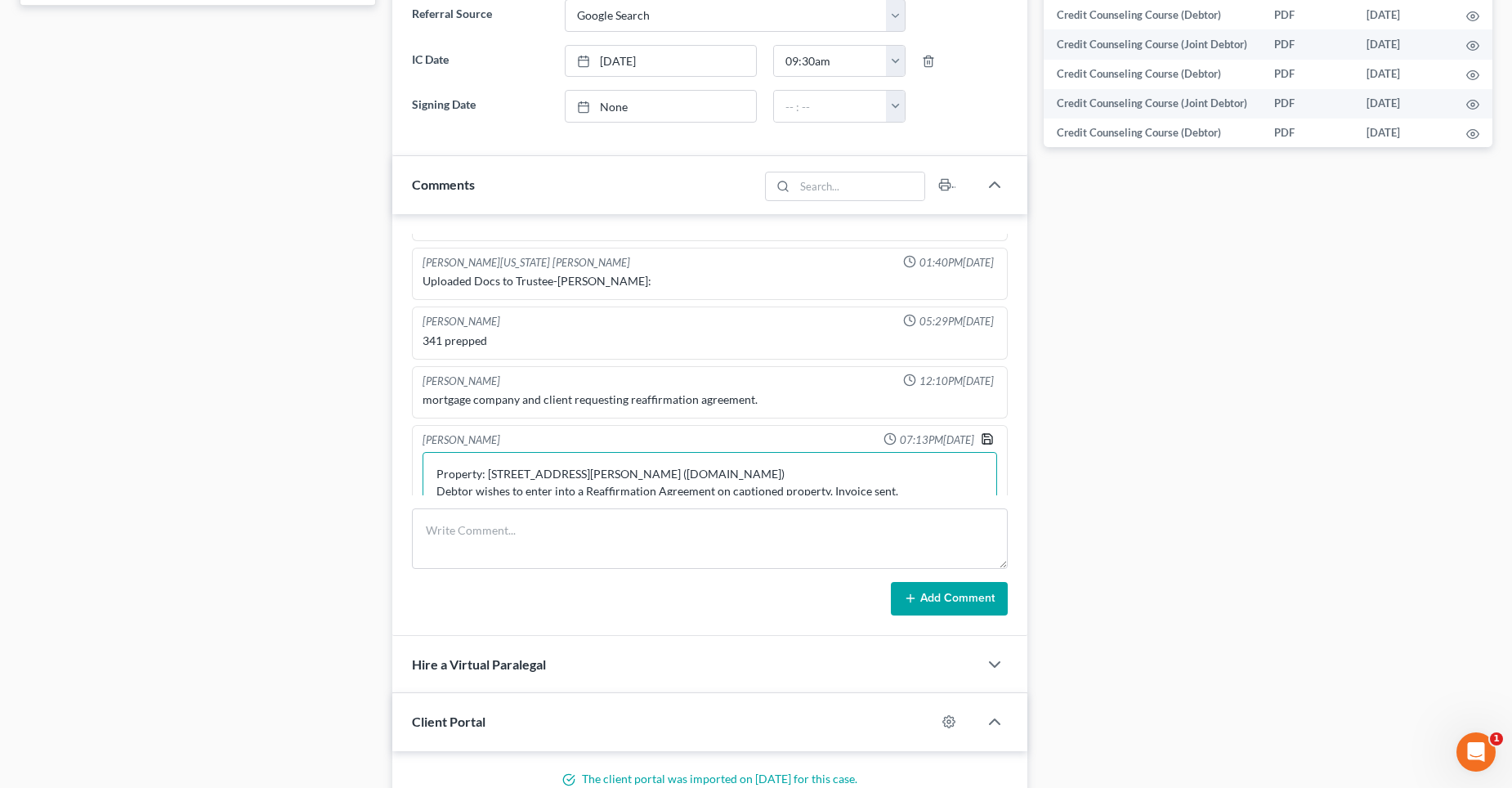
type textarea "Property: [STREET_ADDRESS][PERSON_NAME] ([DOMAIN_NAME]) Debtor wishes to enter …"
click at [981, 433] on icon "button" at bounding box center [987, 439] width 13 height 13
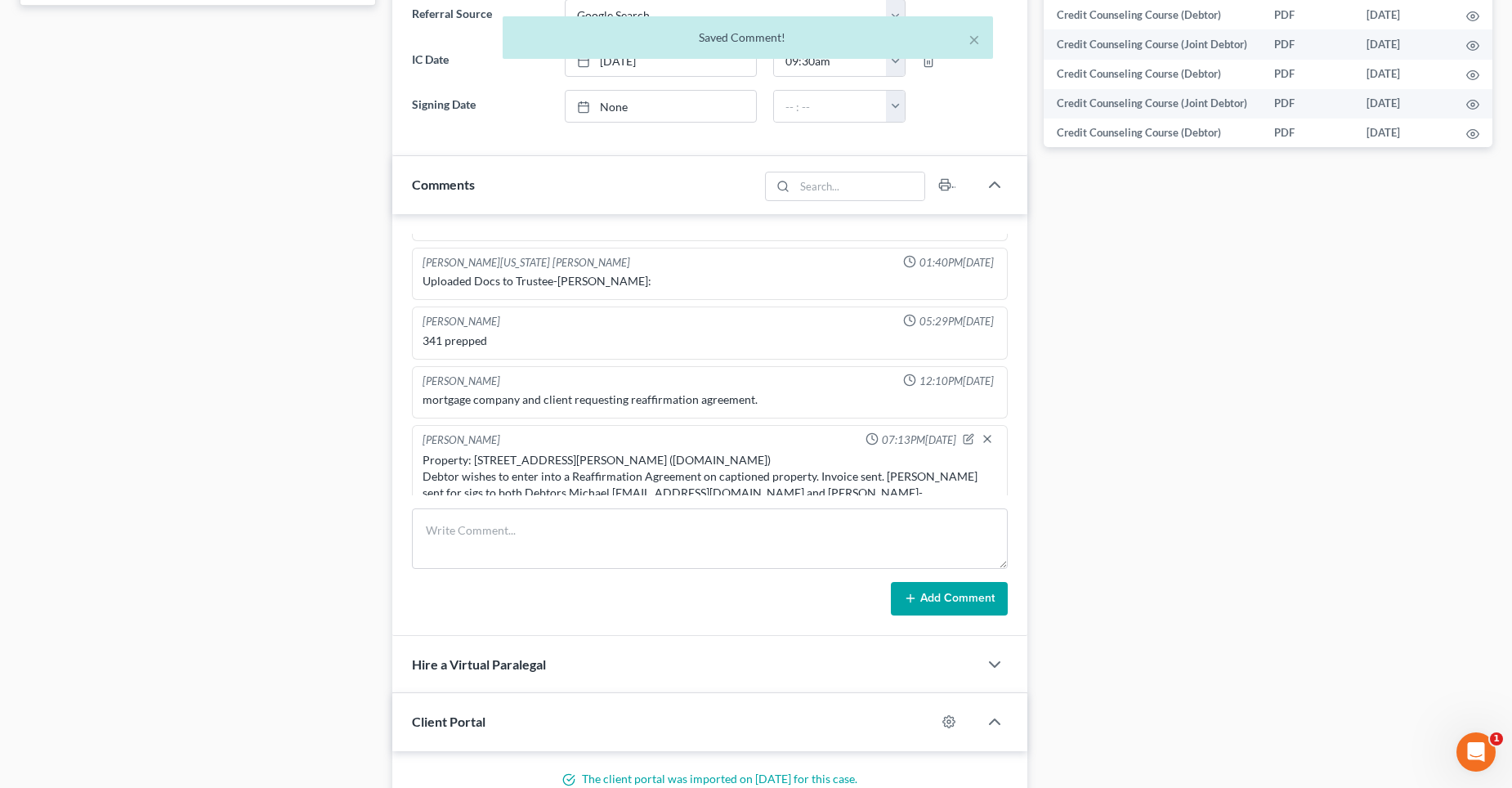
scroll to position [1686, 0]
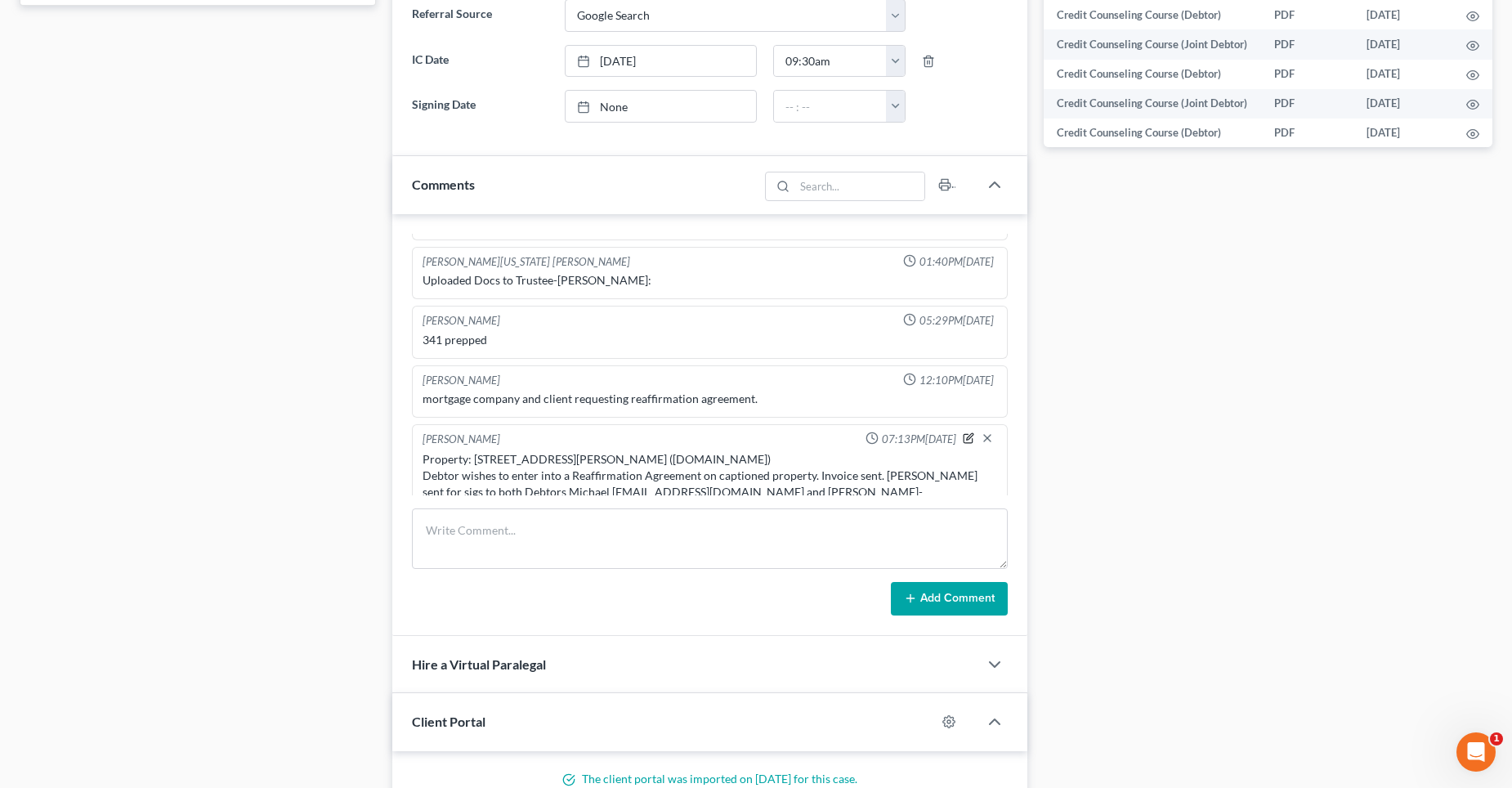
click at [963, 433] on icon "button" at bounding box center [968, 438] width 11 height 11
drag, startPoint x: 534, startPoint y: 487, endPoint x: 572, endPoint y: 485, distance: 38.1
click at [534, 487] on textarea "Property: [STREET_ADDRESS][PERSON_NAME] ([DOMAIN_NAME]) Debtor wishes to enter …" at bounding box center [710, 481] width 574 height 61
type textarea "Property: [STREET_ADDRESS][PERSON_NAME] ([DOMAIN_NAME]) Debtor wishes to enter …"
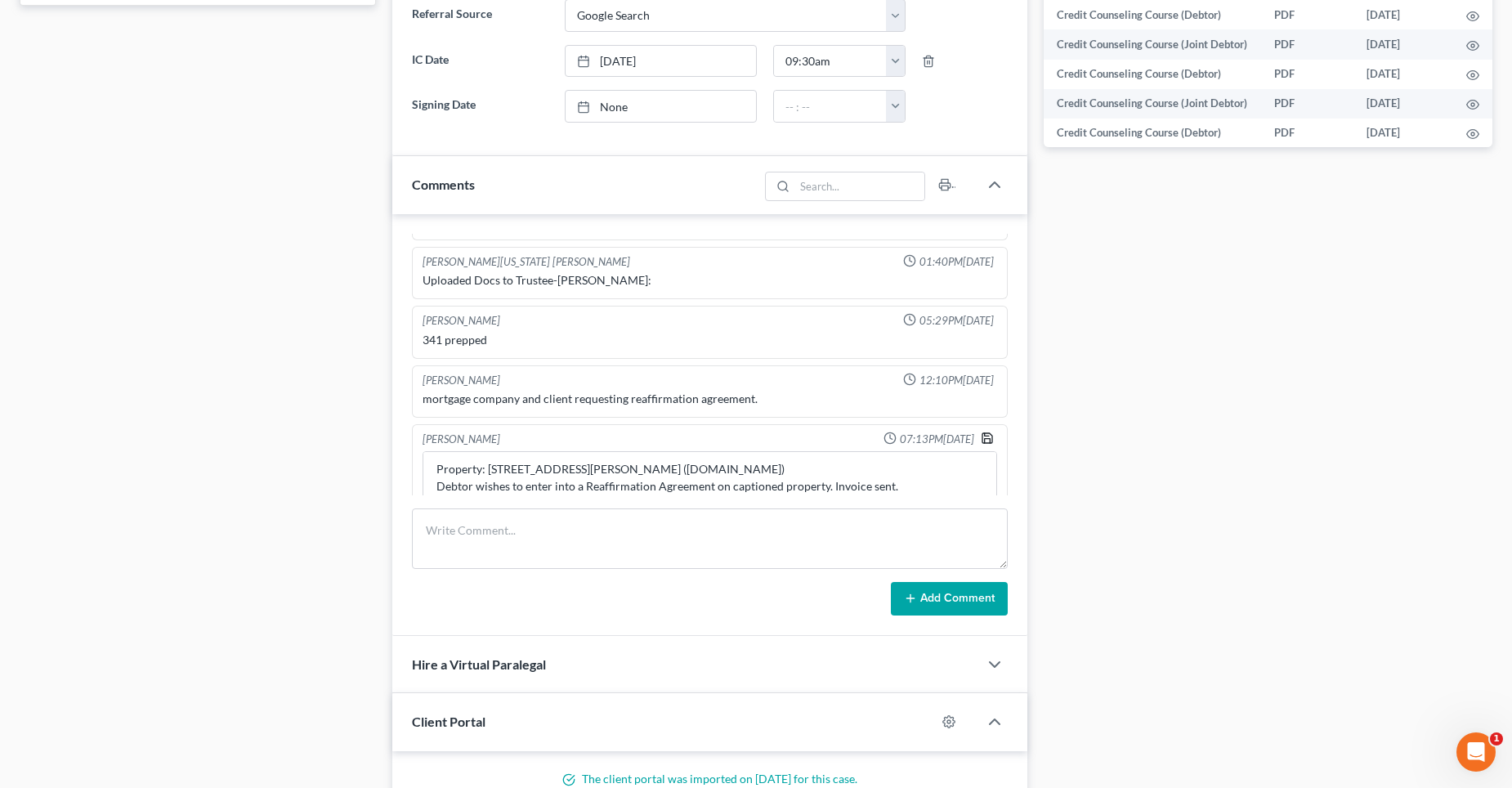
click at [984, 439] on polyline "button" at bounding box center [986, 441] width 6 height 4
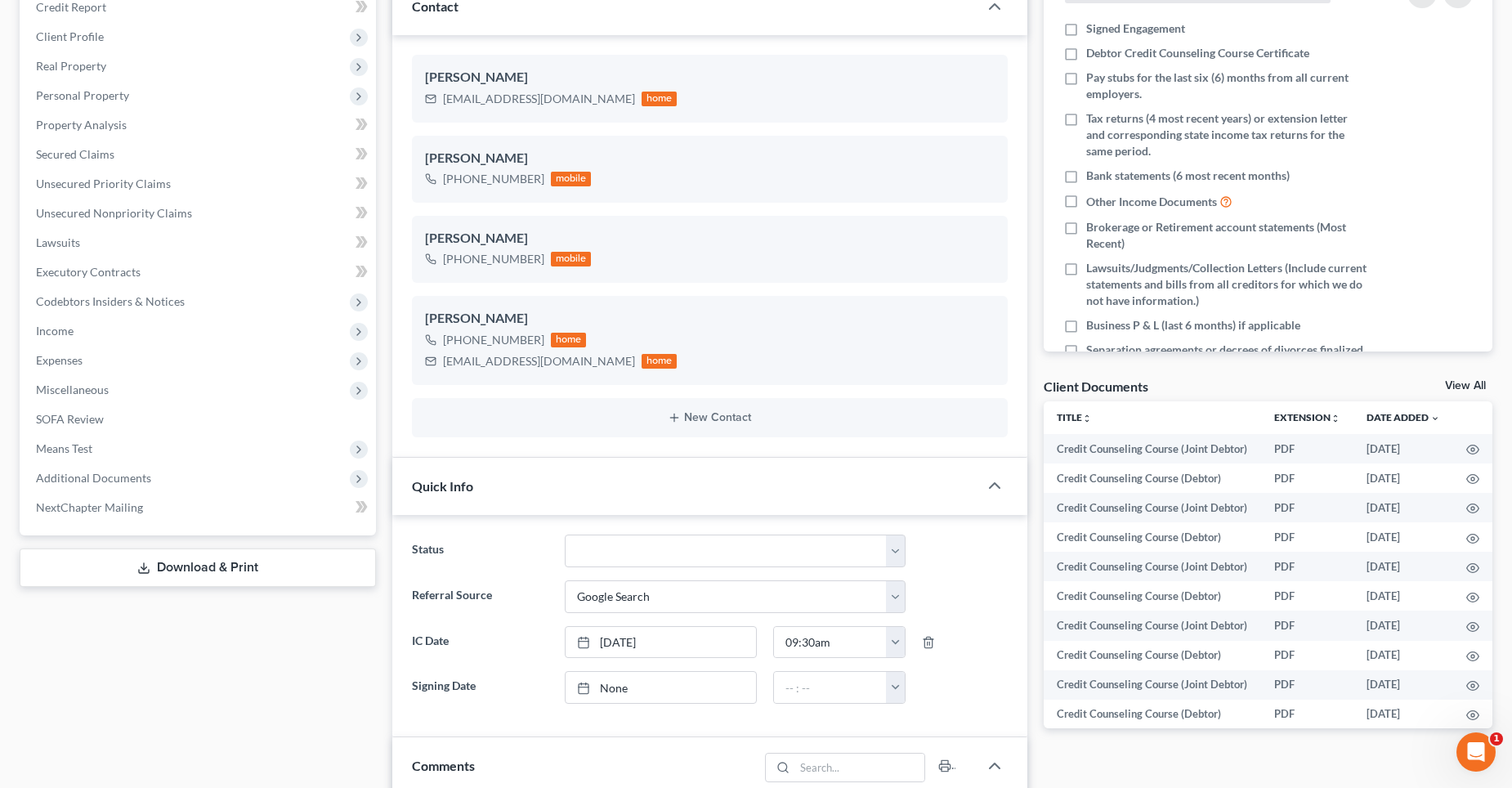
scroll to position [245, 0]
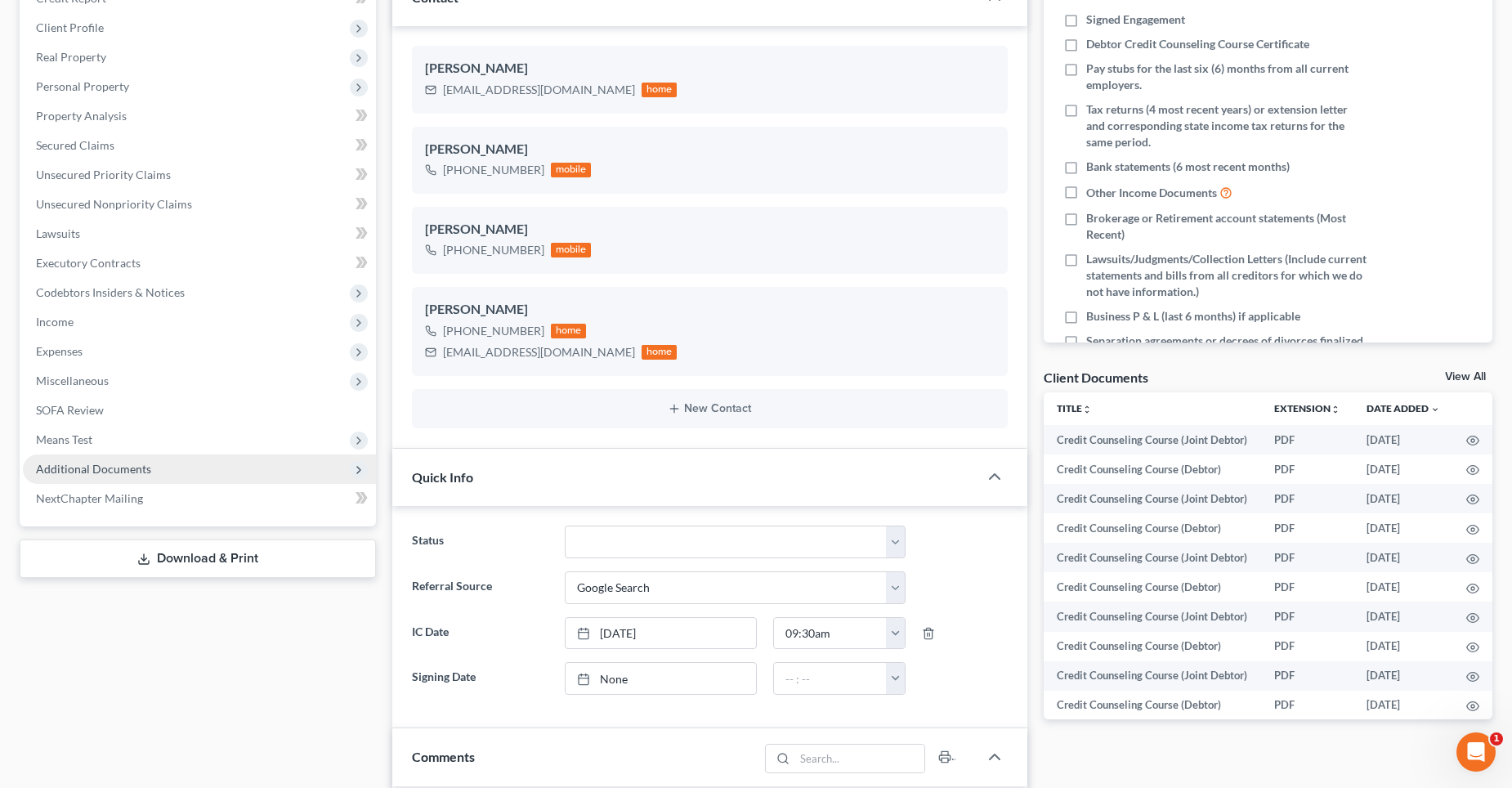
click at [96, 476] on span "Additional Documents" at bounding box center [199, 469] width 353 height 29
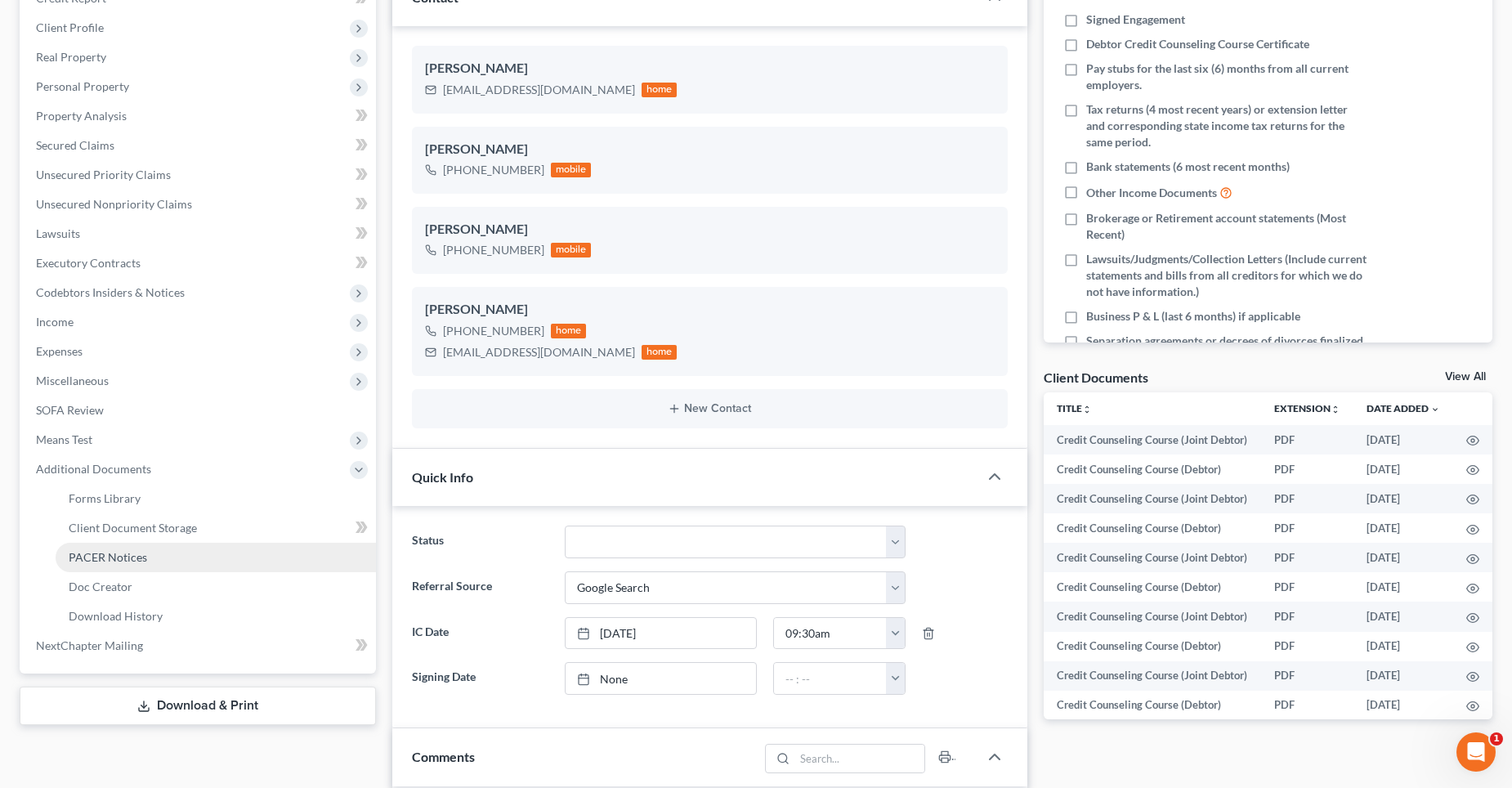
click at [109, 562] on span "PACER Notices" at bounding box center [108, 558] width 79 height 14
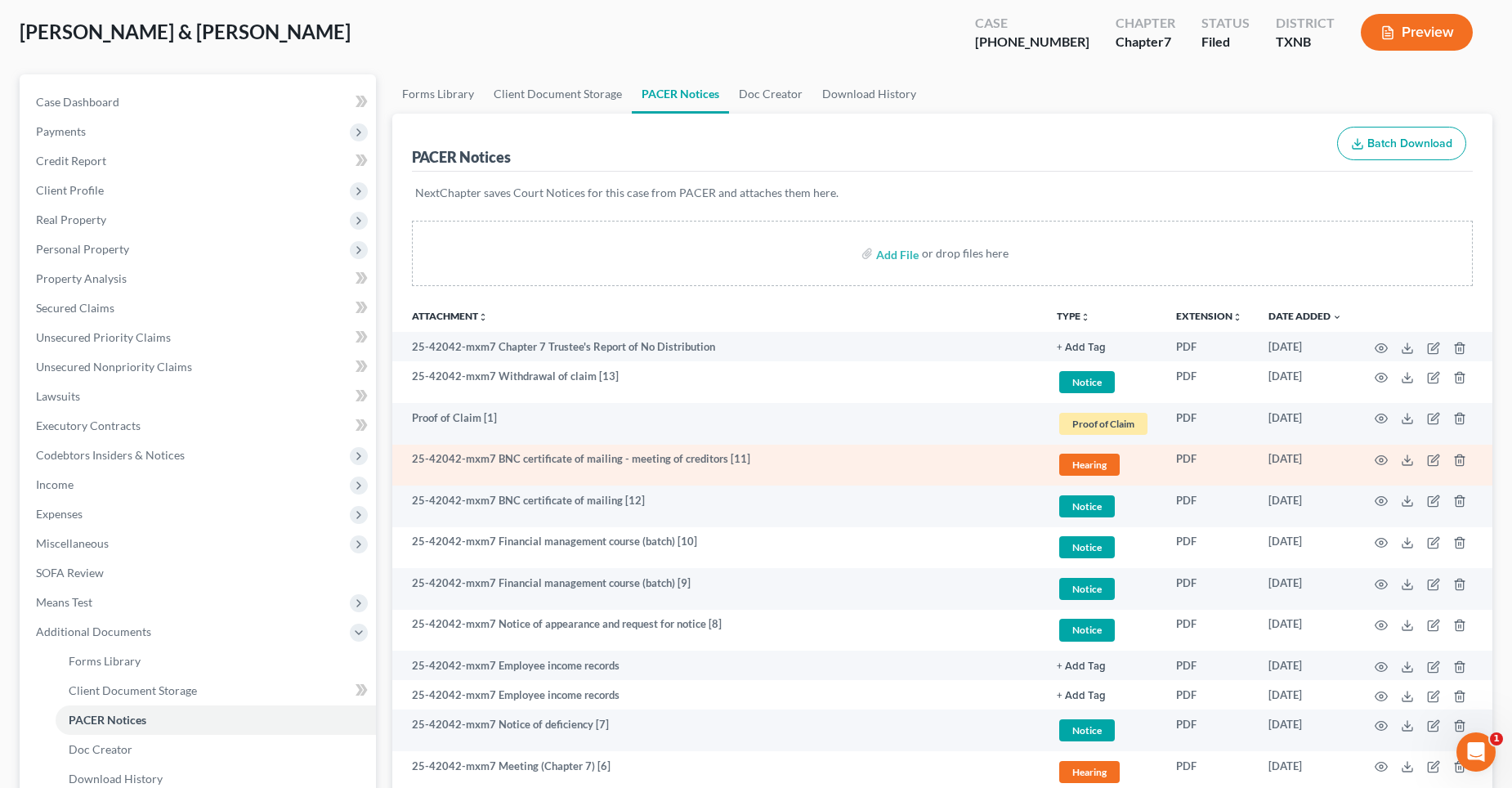
scroll to position [327, 0]
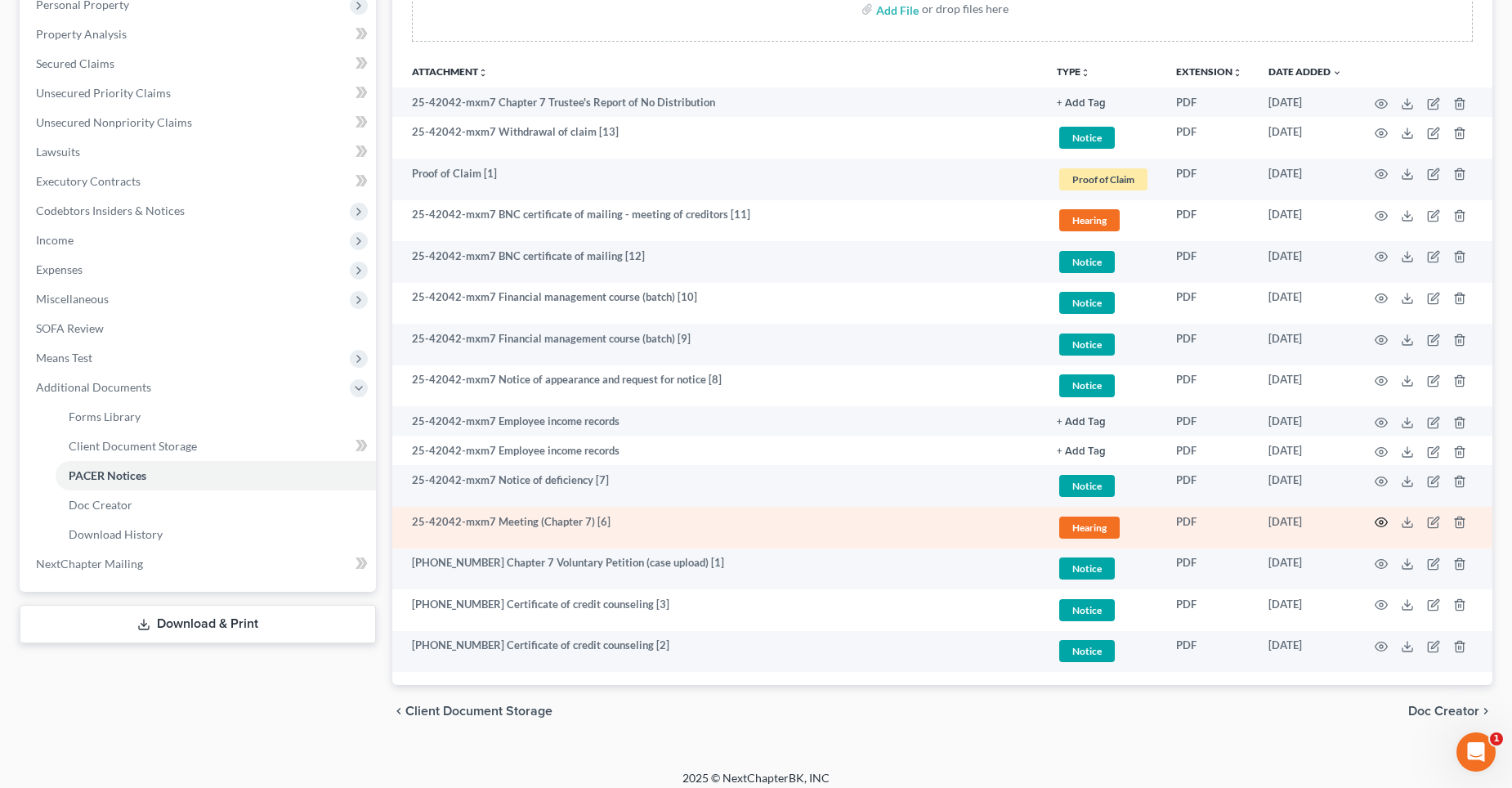
click at [1381, 521] on circle "button" at bounding box center [1382, 522] width 3 height 3
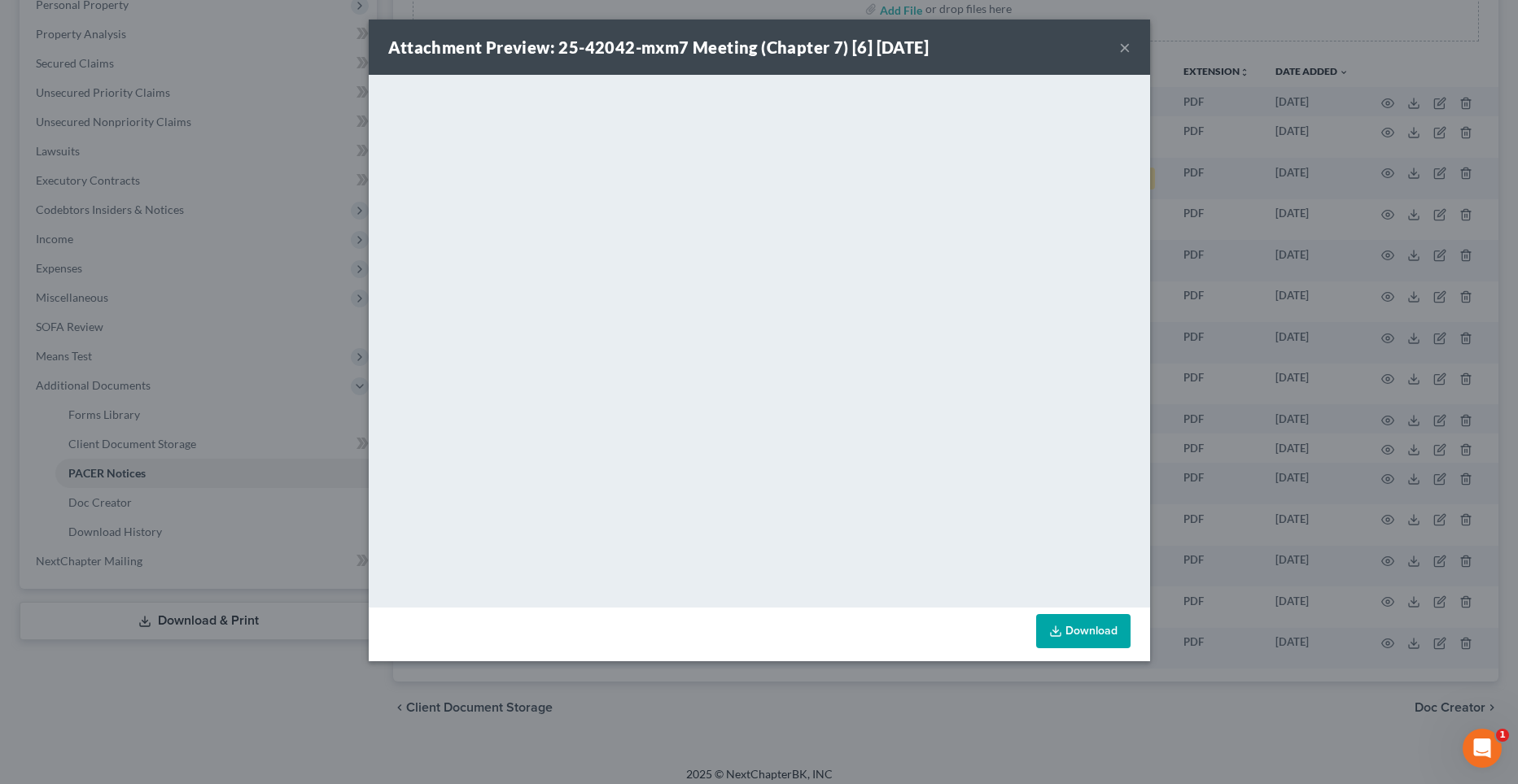
click at [1124, 45] on button "×" at bounding box center [1124, 47] width 11 height 20
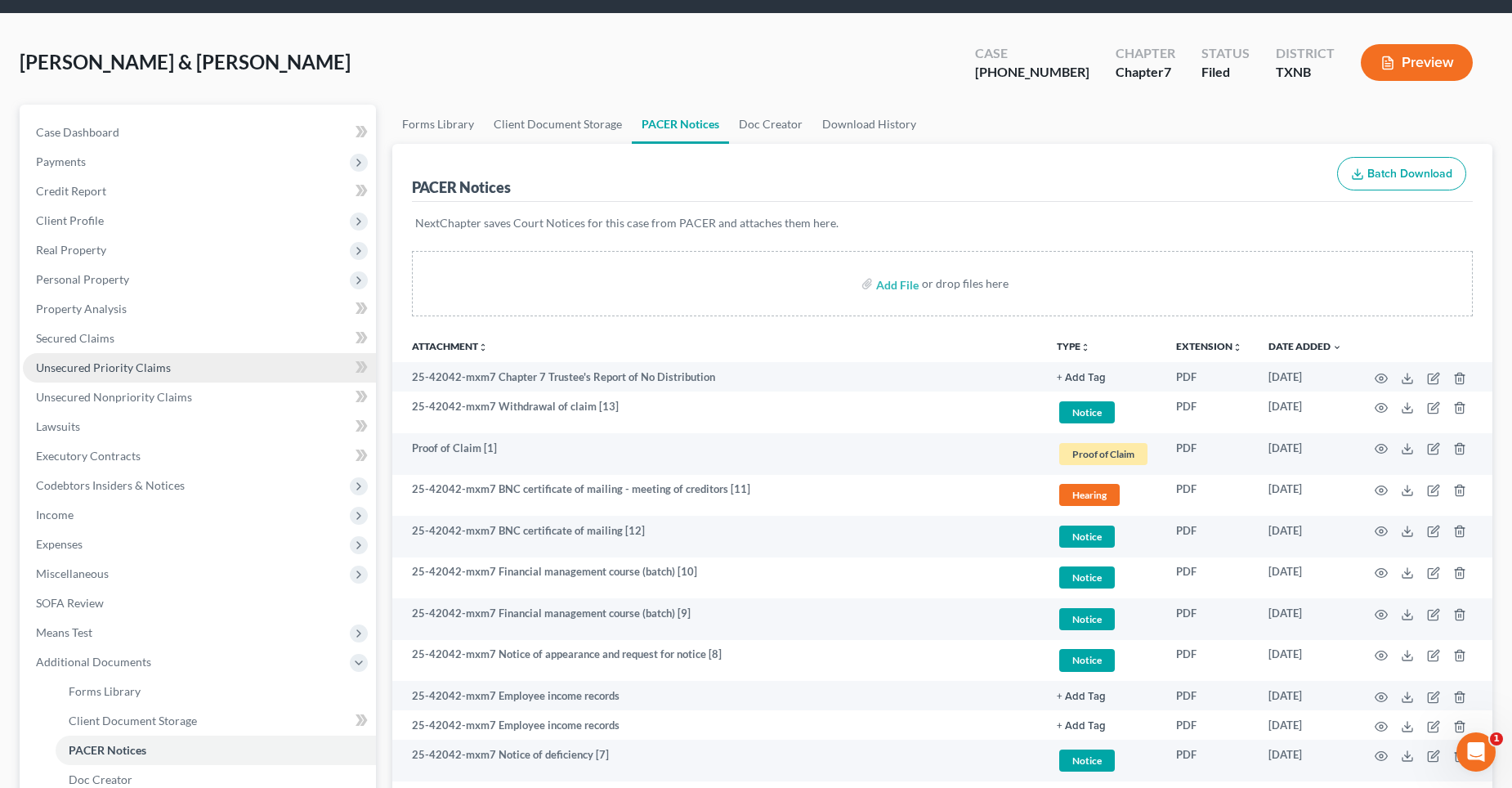
scroll to position [0, 0]
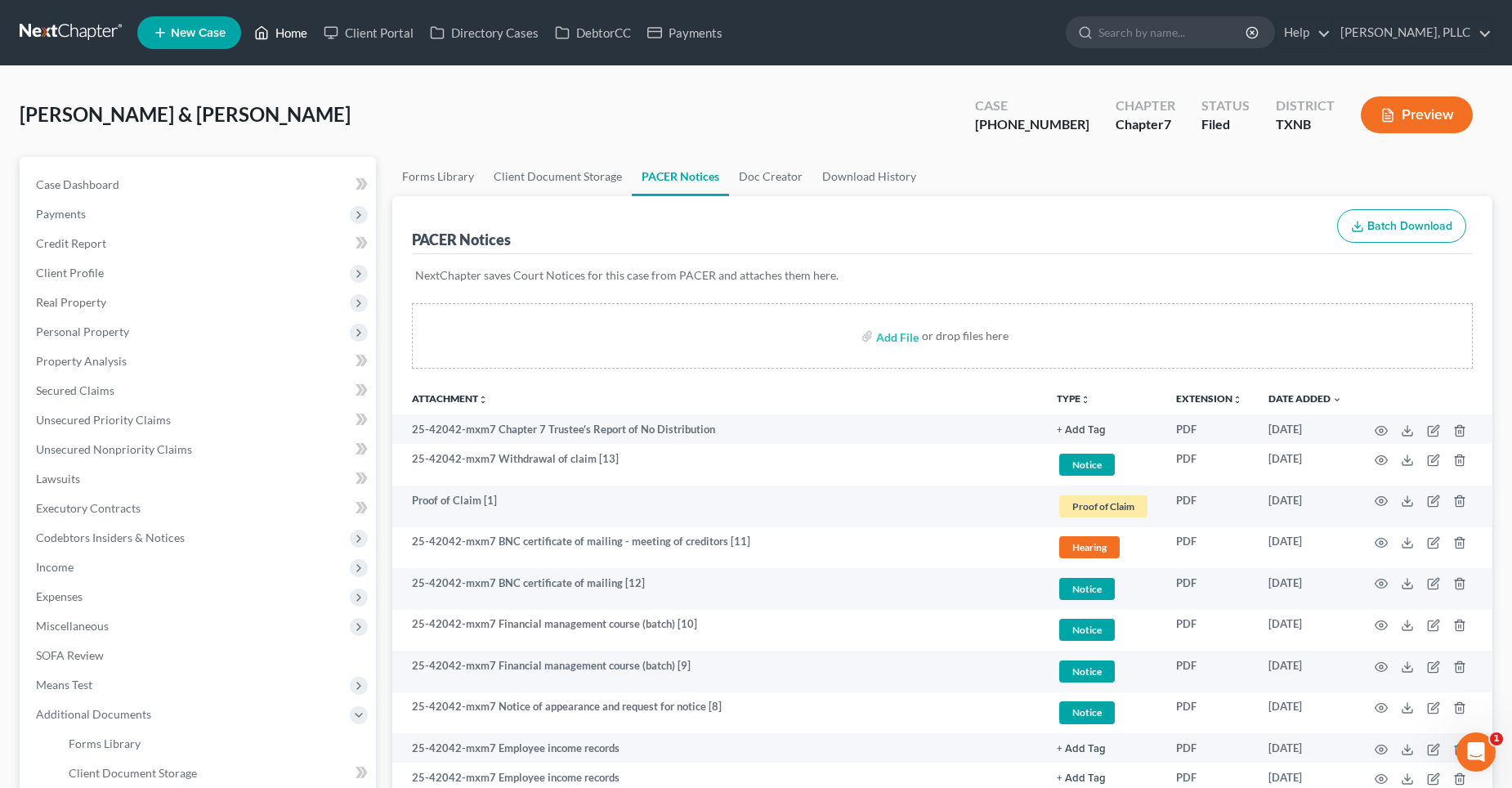
click at [289, 37] on link "Home" at bounding box center [280, 33] width 69 height 29
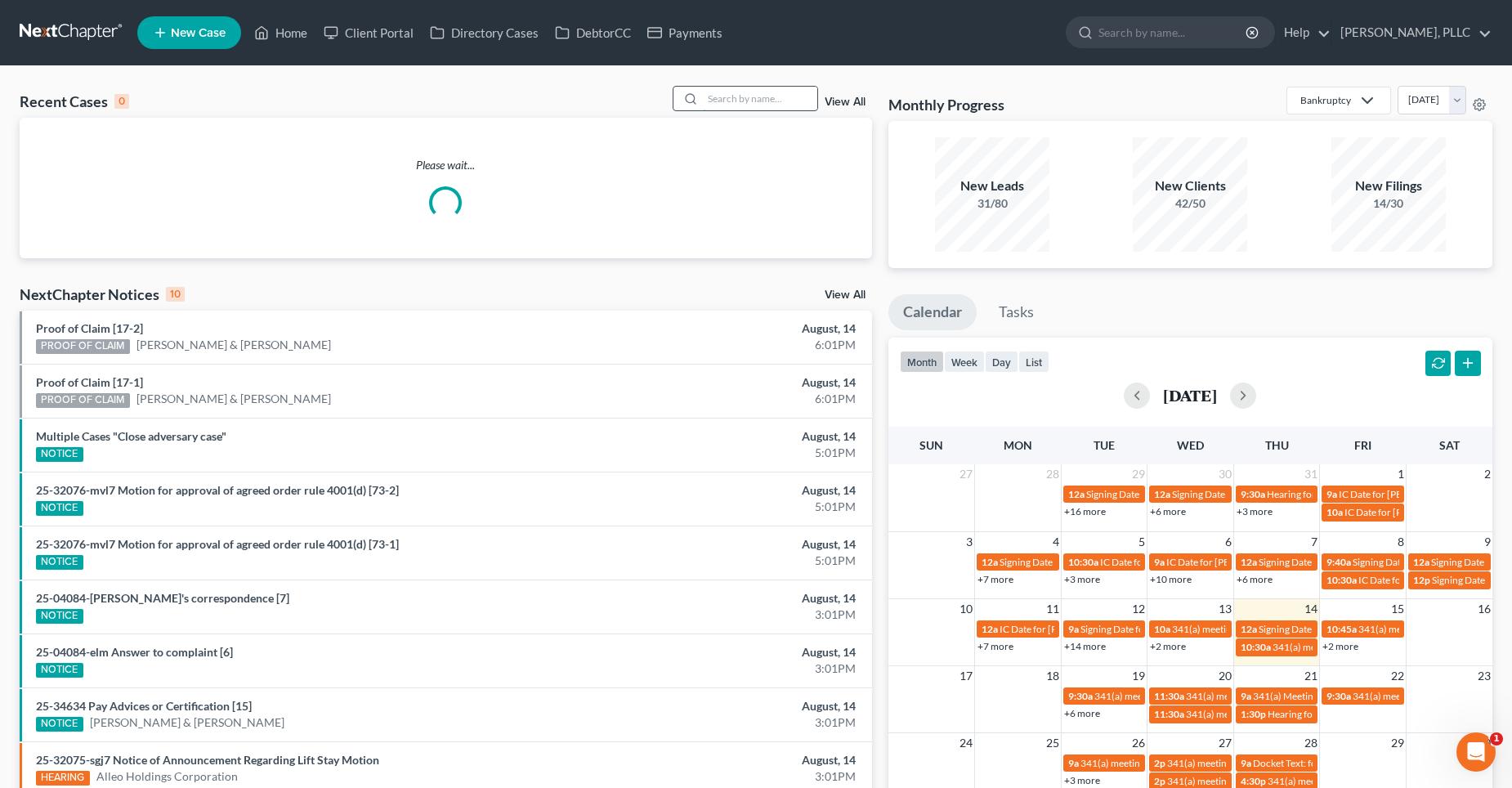
click at [768, 100] on input "search" at bounding box center [760, 98] width 115 height 24
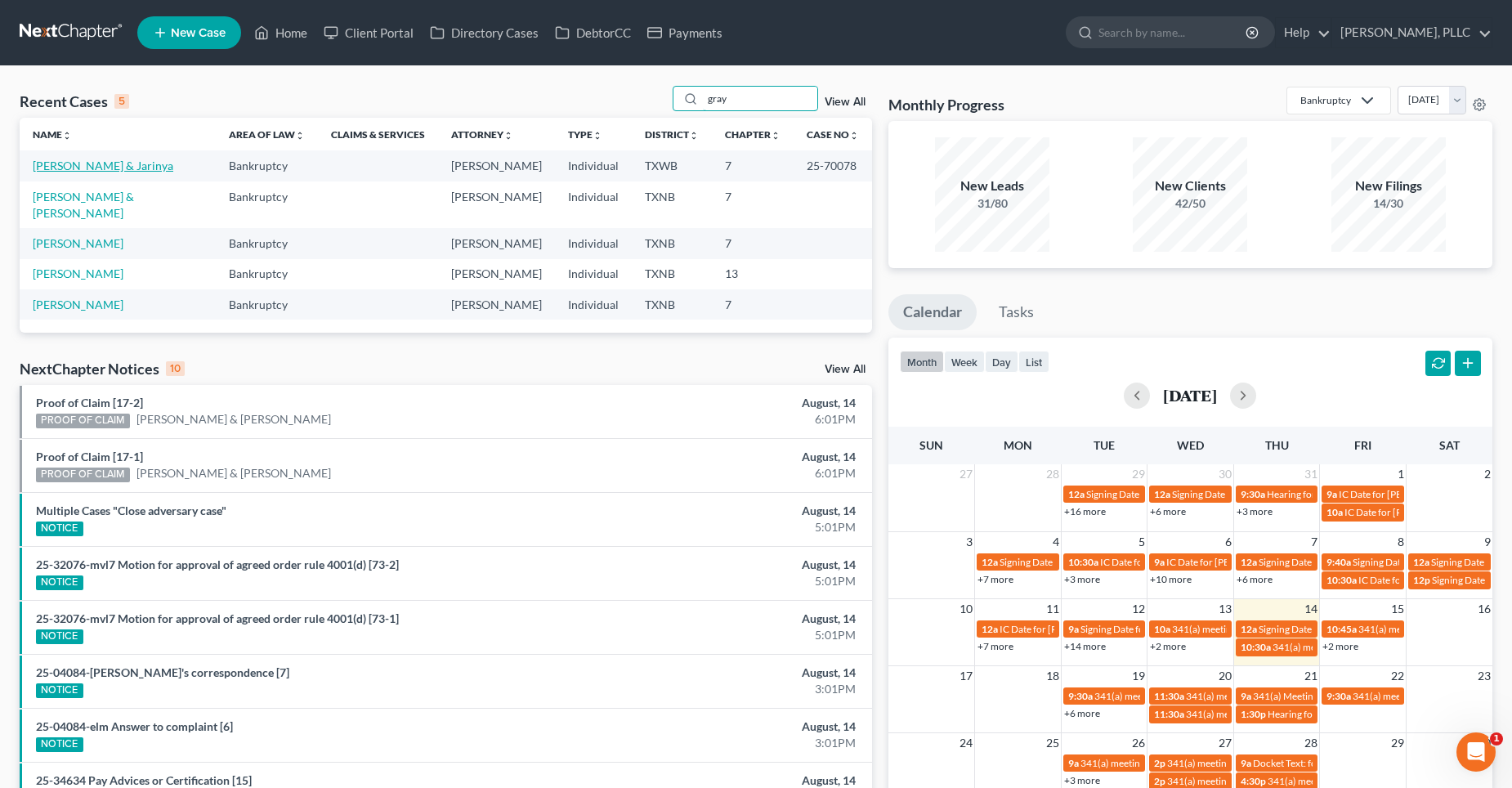
type input "gray"
click at [74, 165] on link "[PERSON_NAME] & Jarinya" at bounding box center [103, 165] width 140 height 14
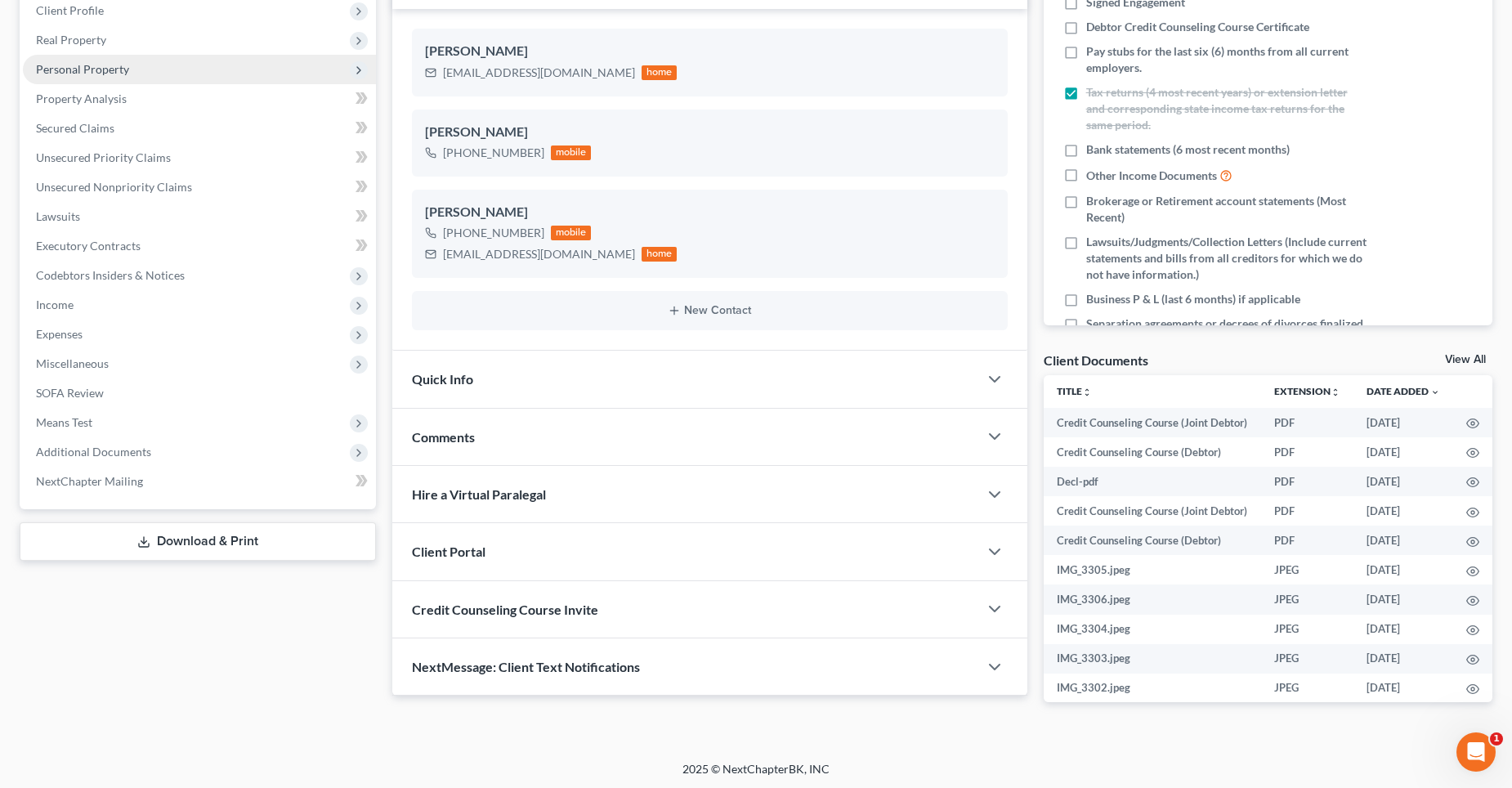
scroll to position [265, 0]
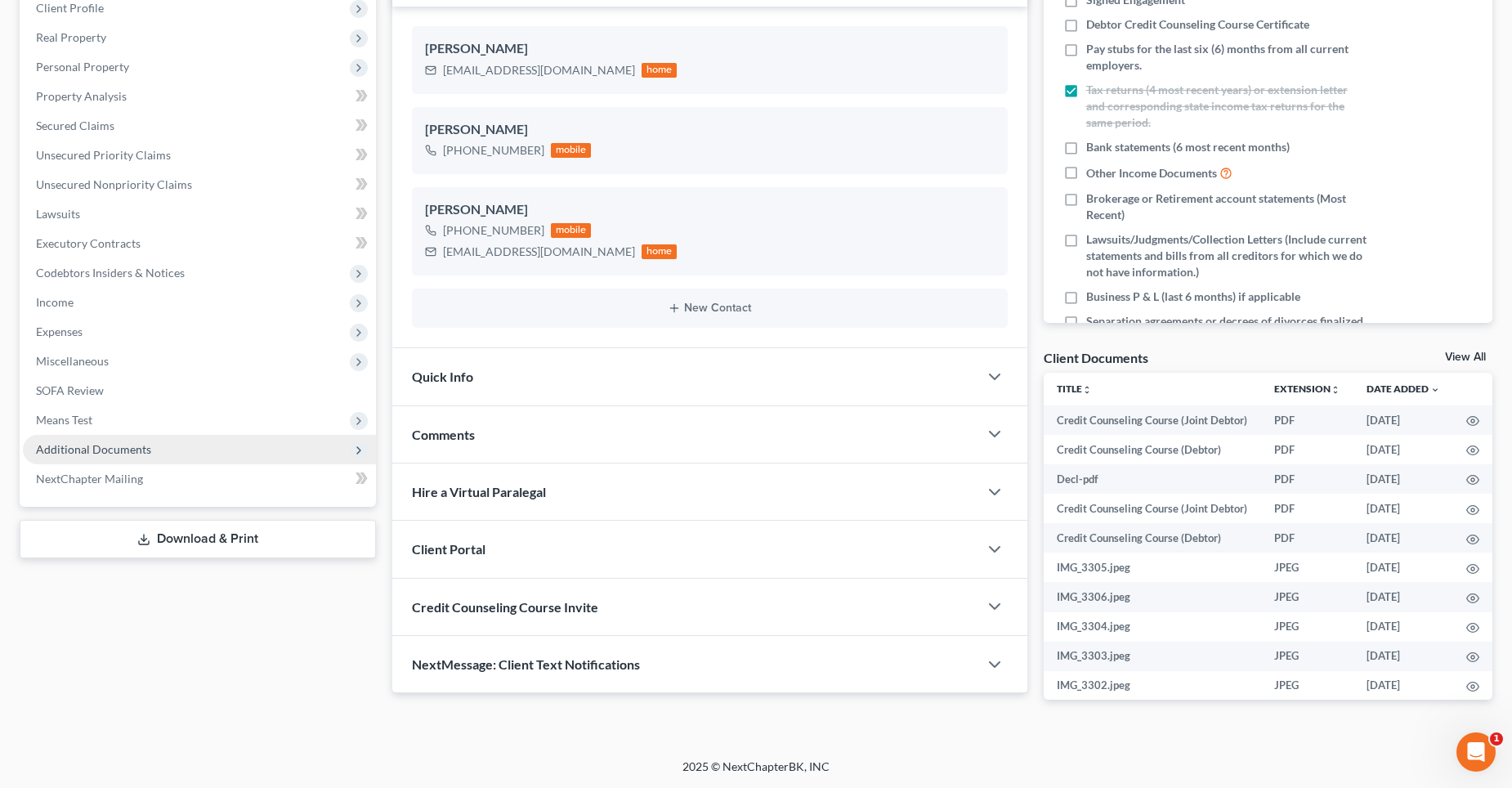
click at [81, 441] on span "Additional Documents" at bounding box center [199, 450] width 353 height 29
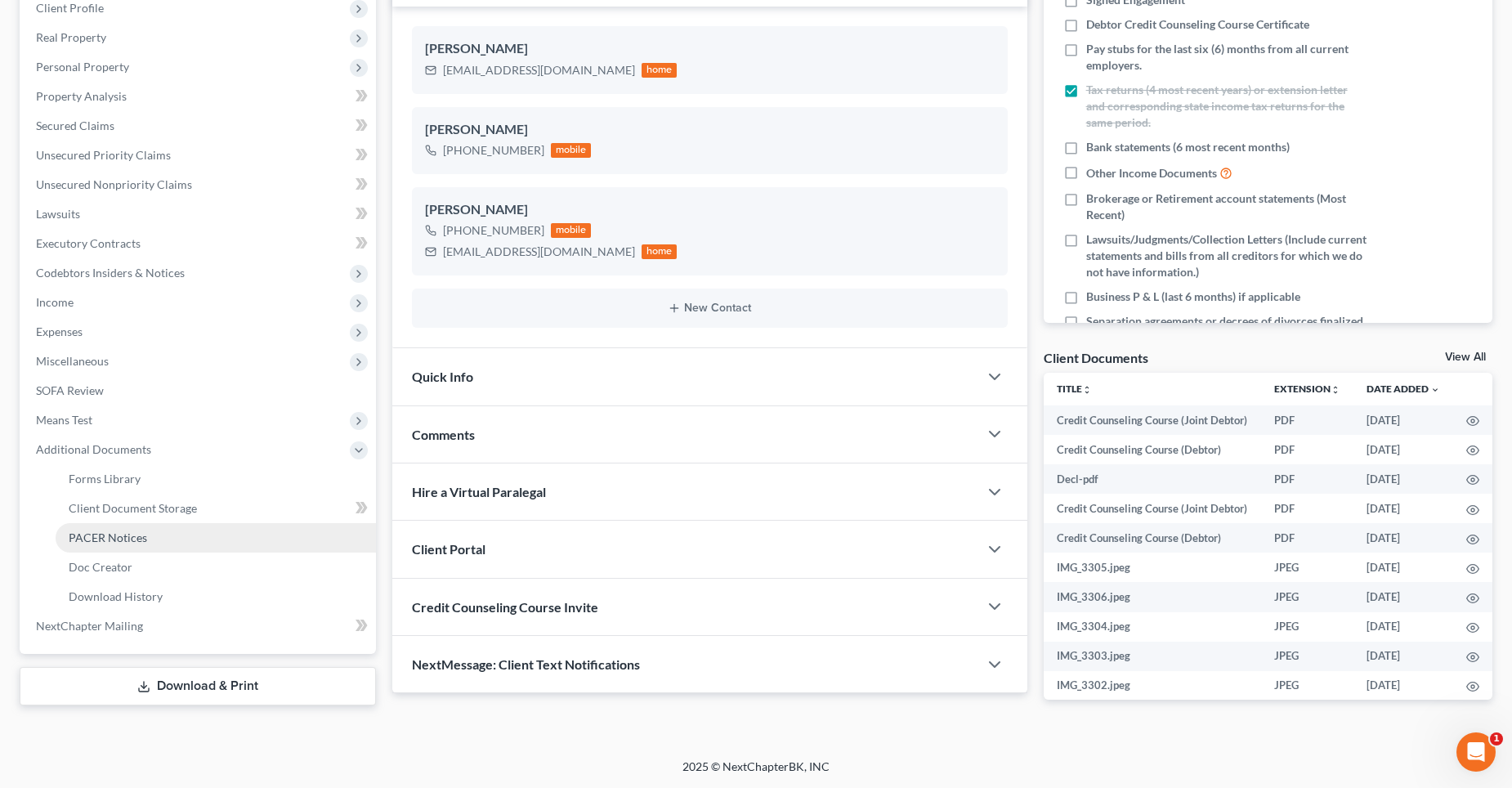
click at [113, 531] on span "PACER Notices" at bounding box center [108, 538] width 79 height 14
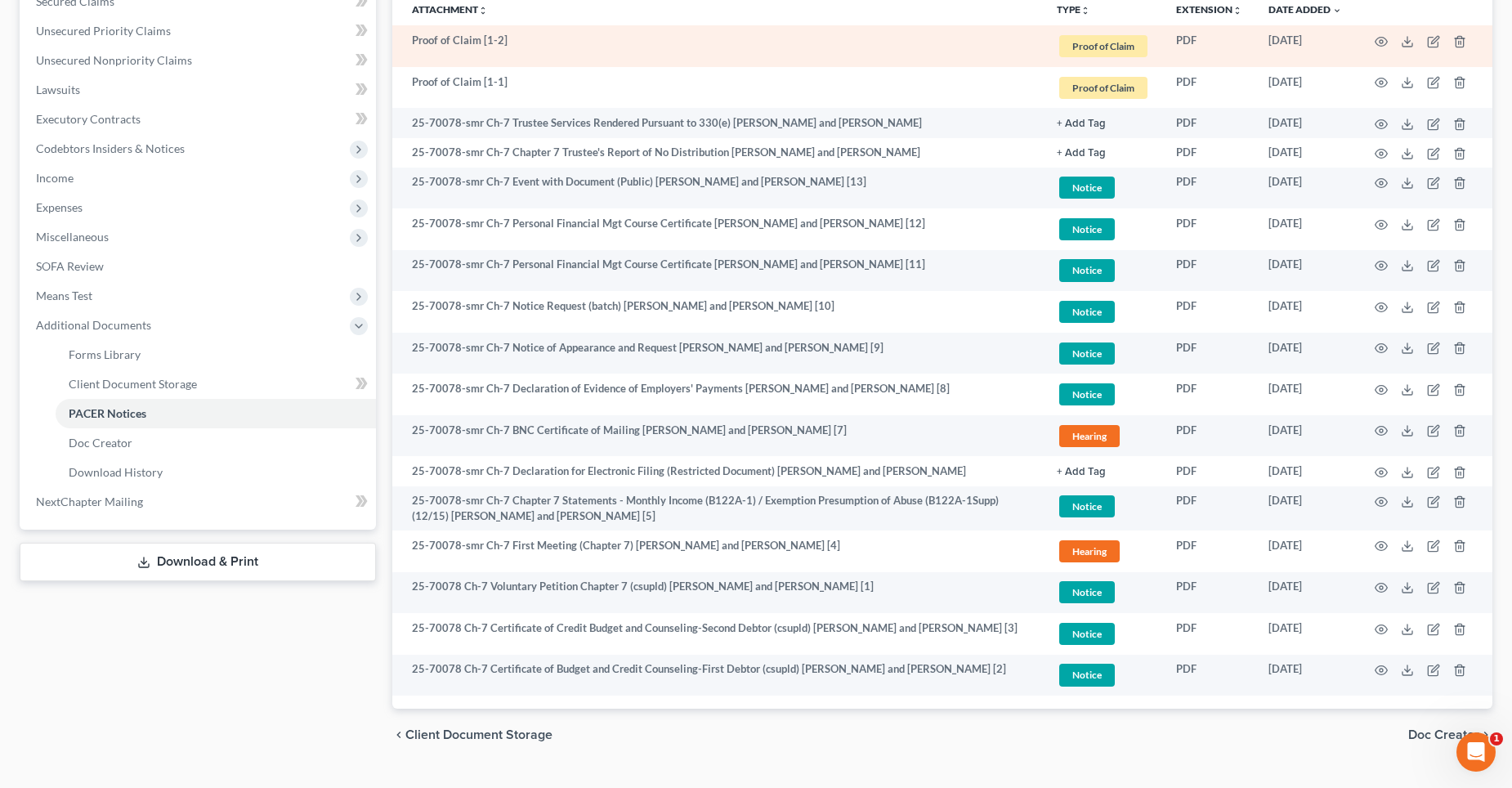
scroll to position [409, 0]
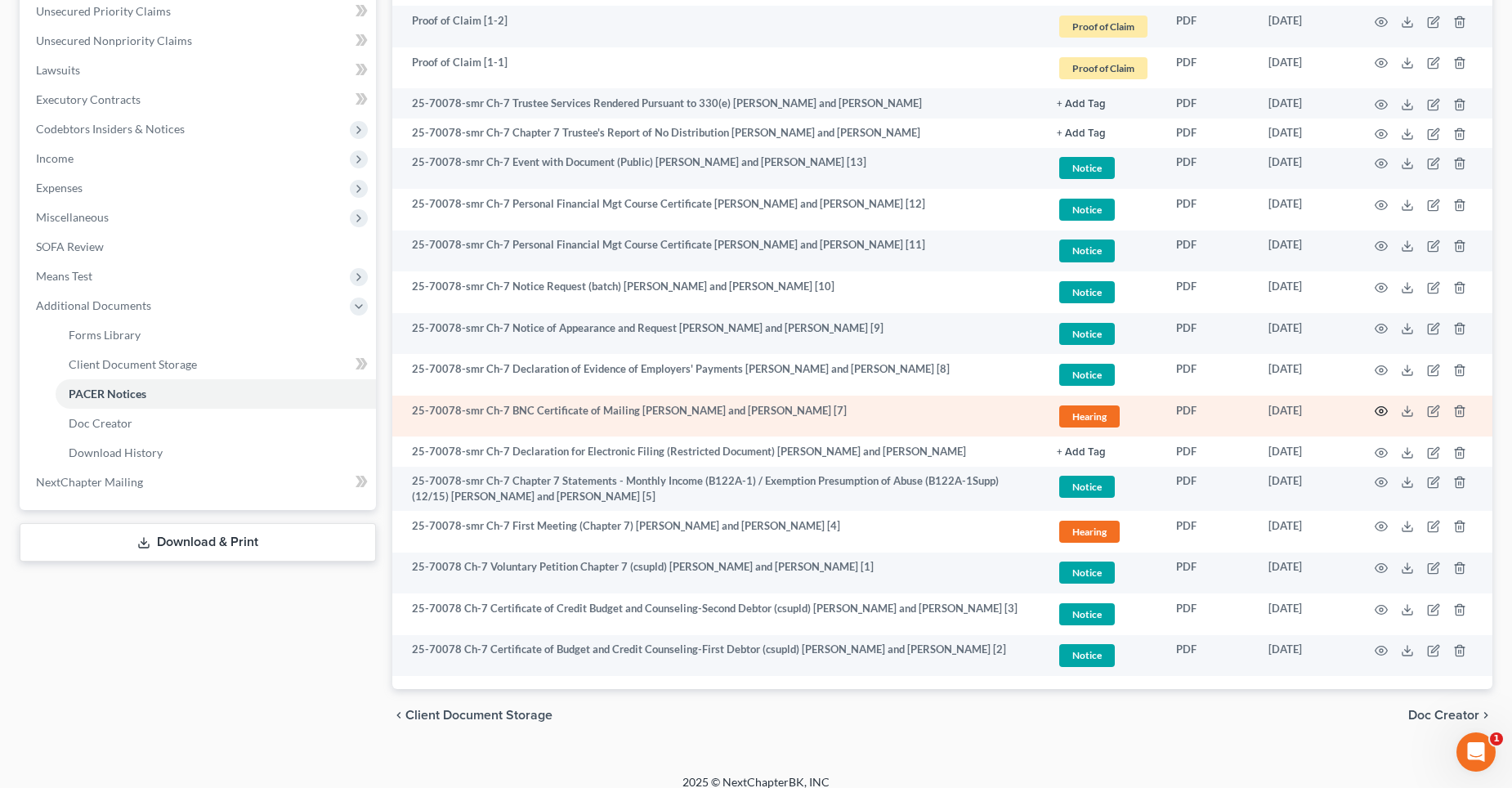
click at [1380, 409] on icon "button" at bounding box center [1381, 411] width 13 height 13
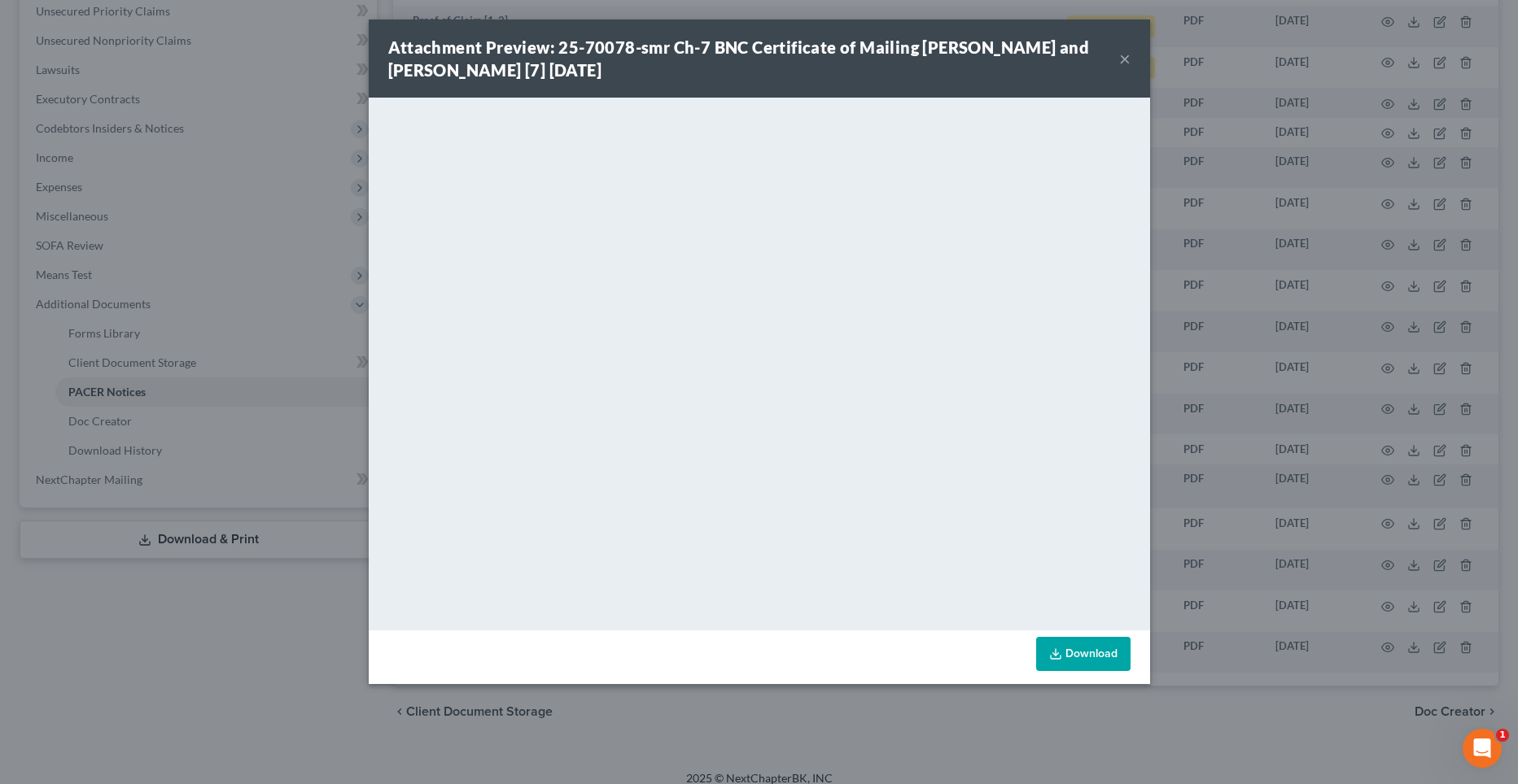
click at [1123, 61] on button "×" at bounding box center [1124, 58] width 11 height 20
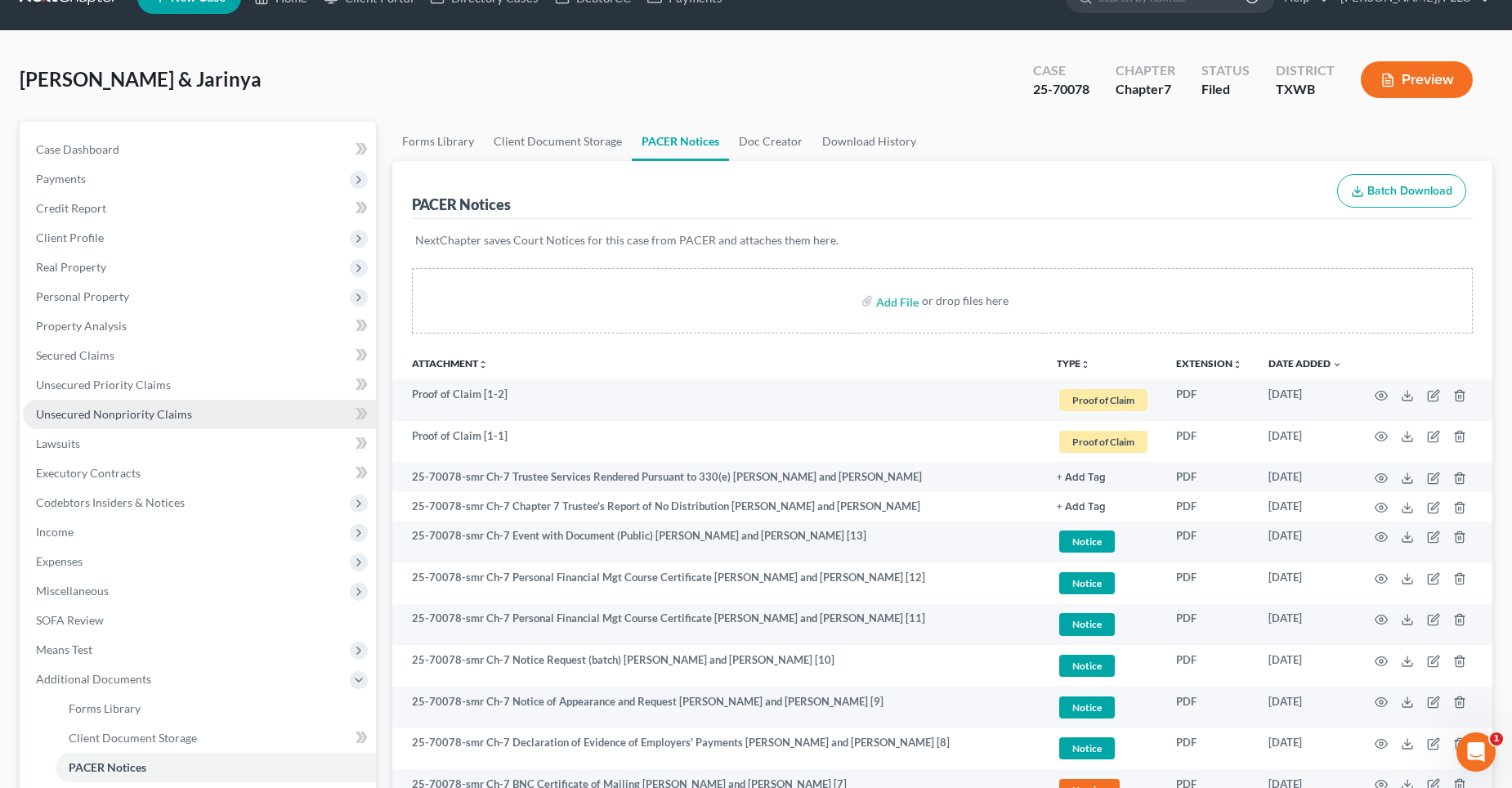
scroll to position [0, 0]
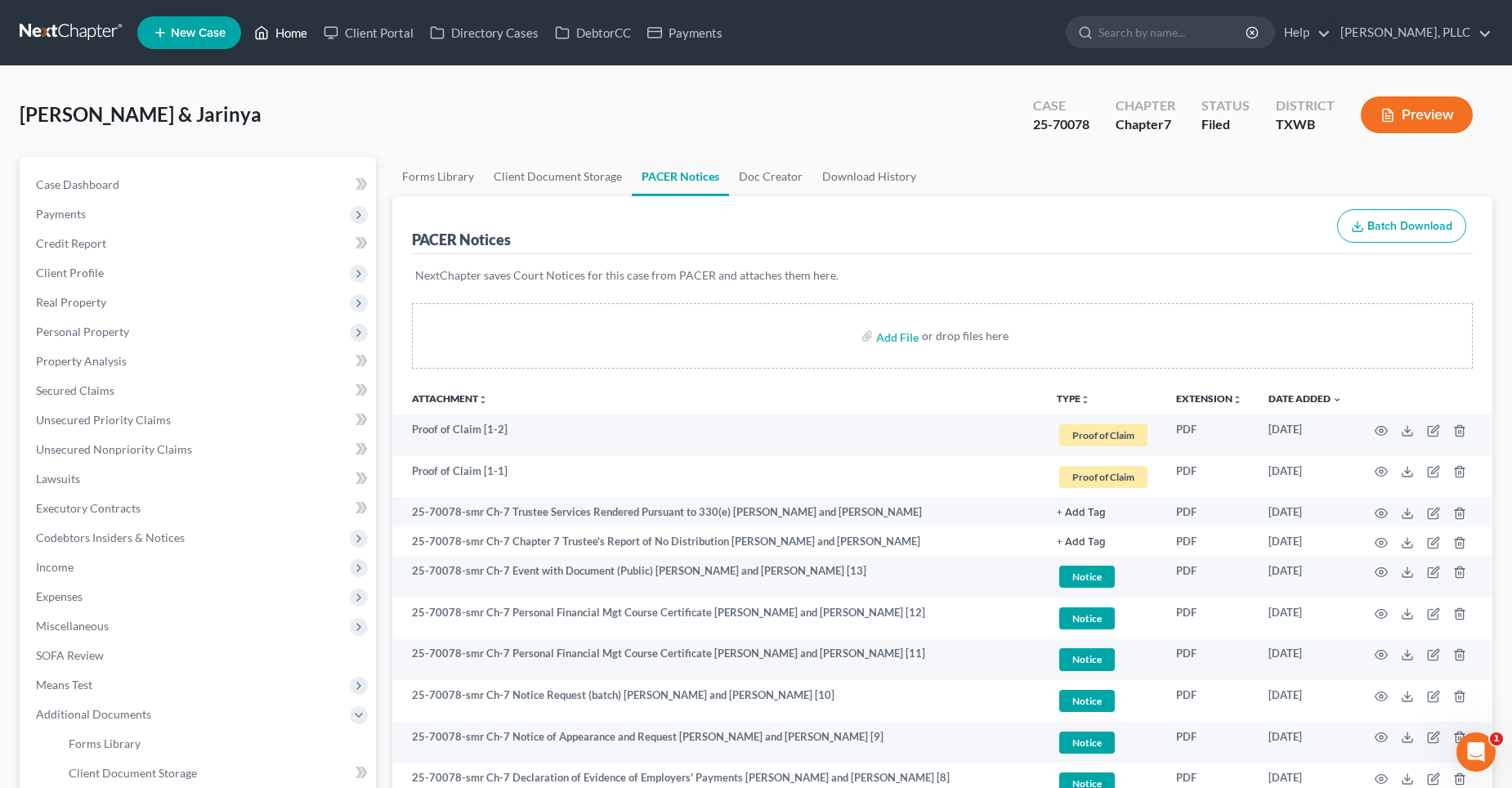
click at [291, 34] on link "Home" at bounding box center [280, 33] width 69 height 29
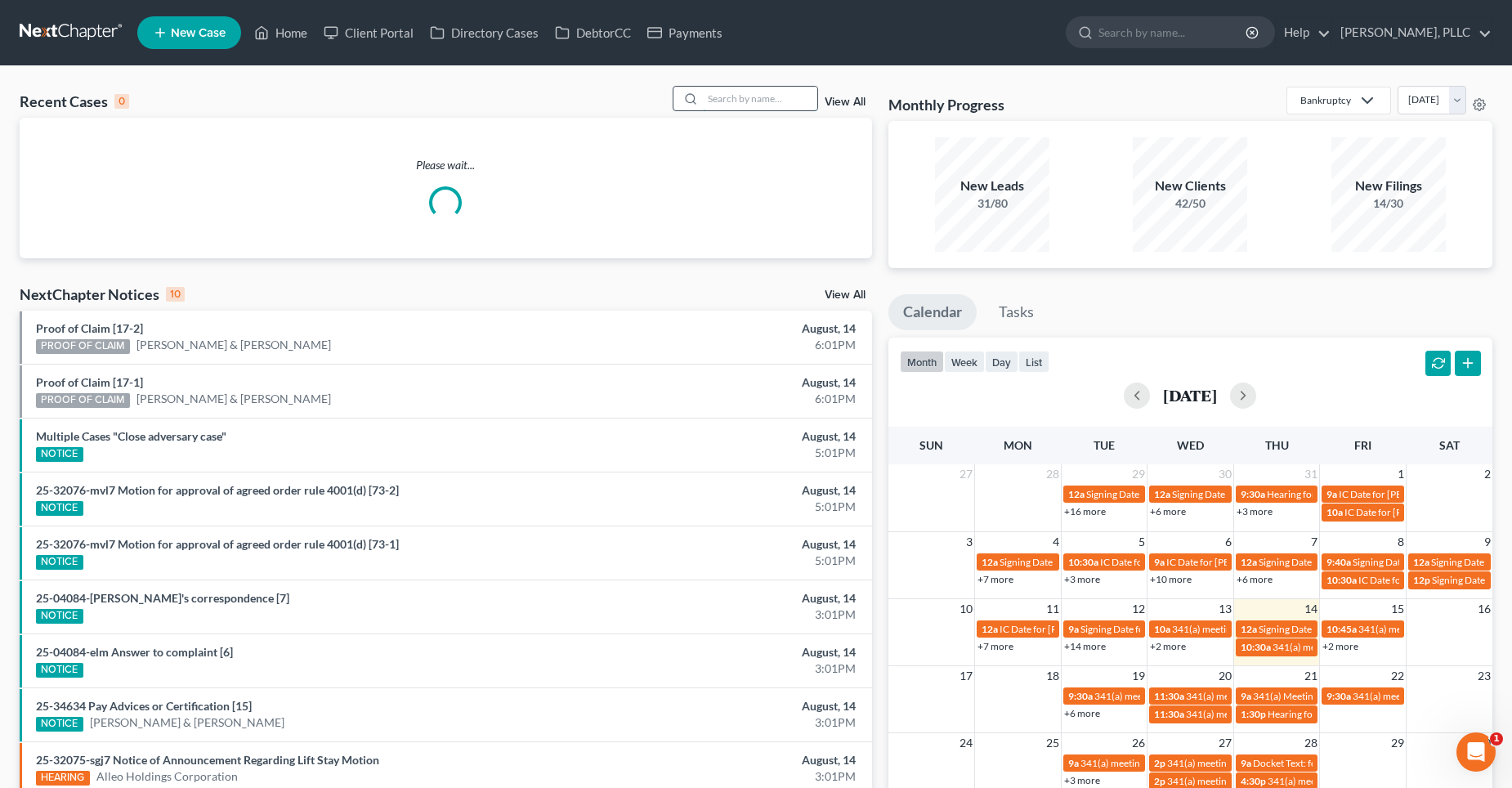
click at [731, 104] on input "search" at bounding box center [760, 98] width 115 height 24
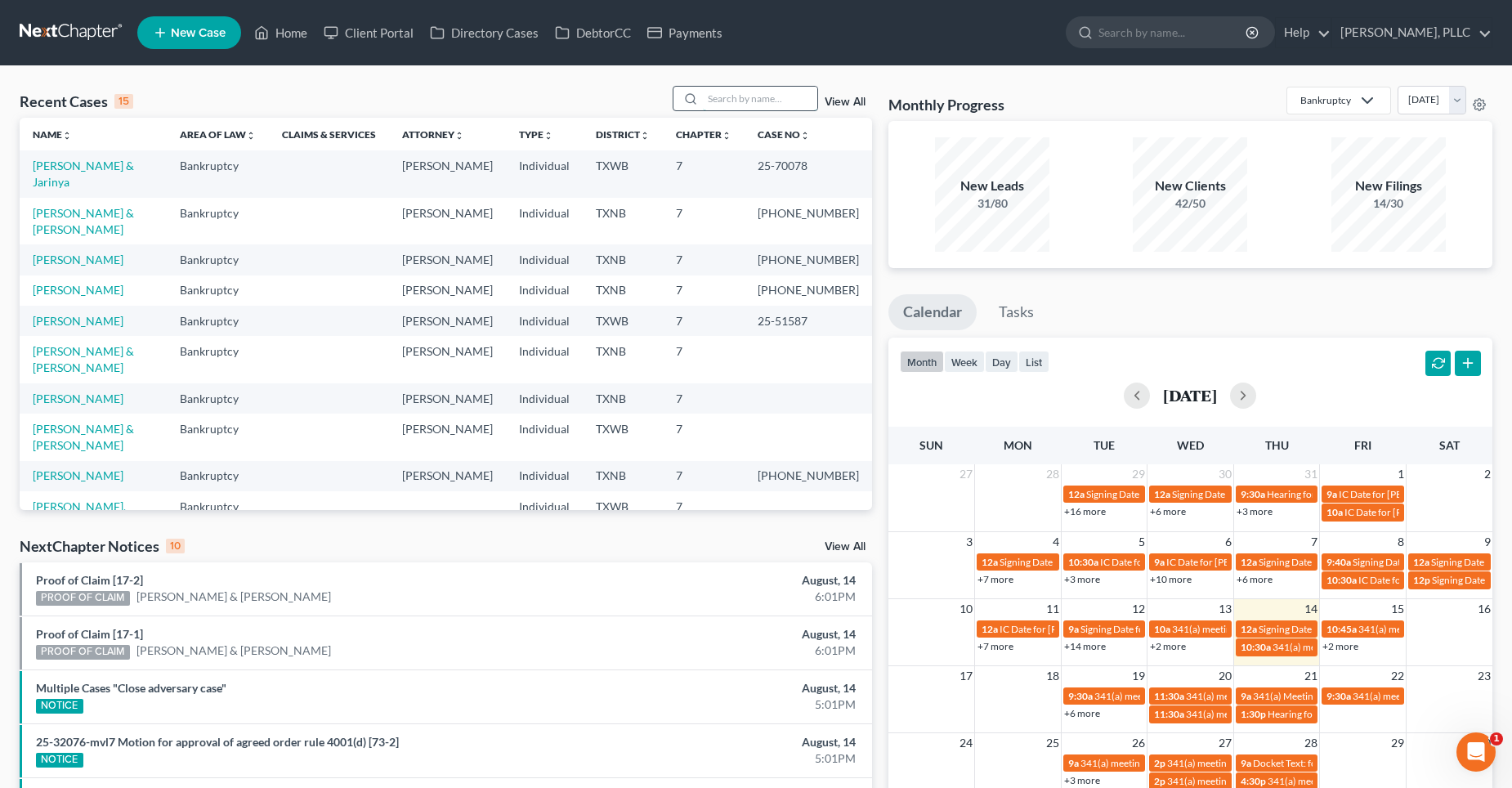
click at [735, 104] on input "search" at bounding box center [760, 98] width 115 height 24
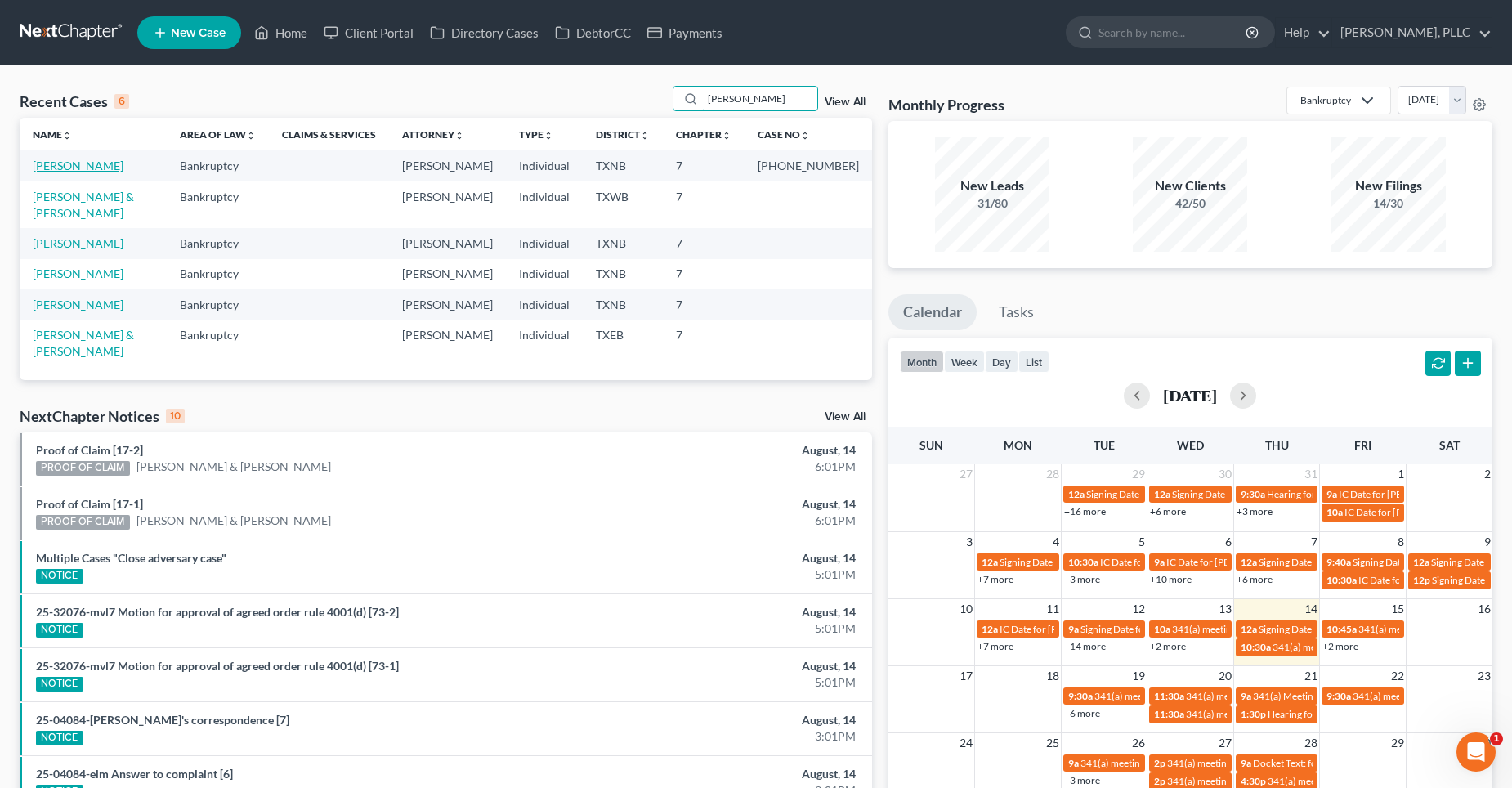
type input "[PERSON_NAME]"
click at [66, 162] on link "[PERSON_NAME]" at bounding box center [78, 165] width 91 height 14
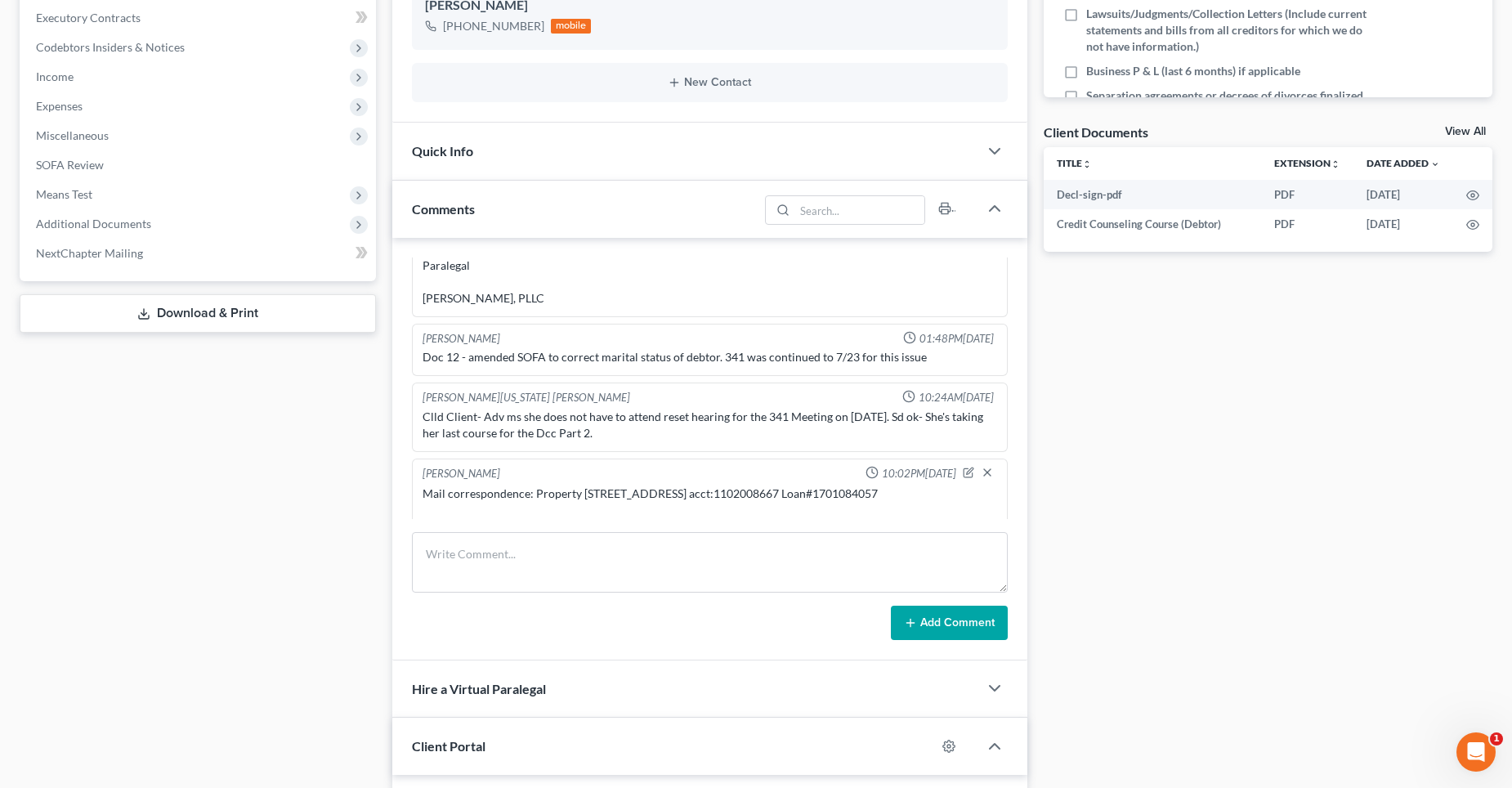
scroll to position [4650, 0]
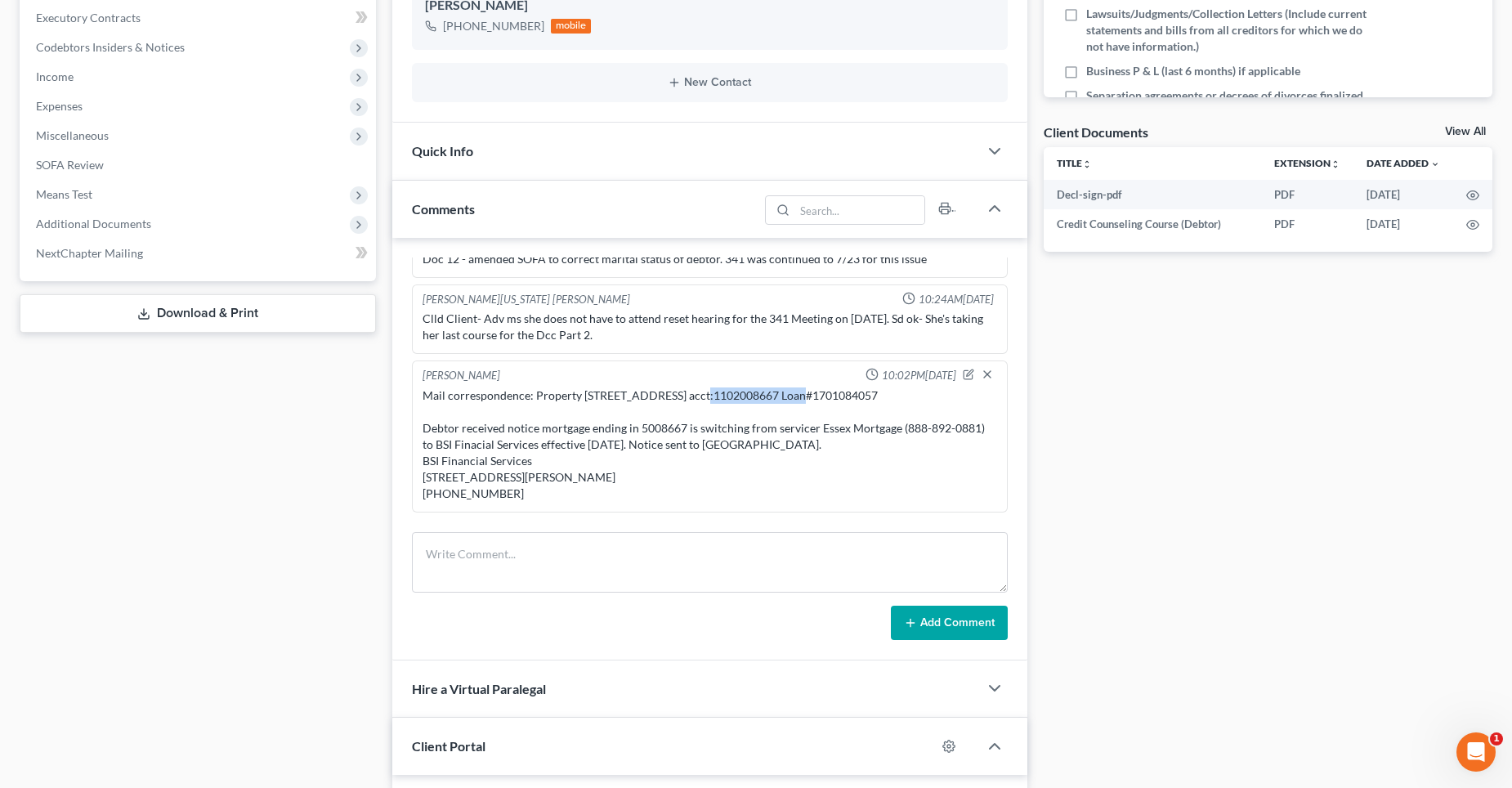
drag, startPoint x: 789, startPoint y: 395, endPoint x: 696, endPoint y: 396, distance: 93.0
click at [696, 396] on div "Mail correspondence: Property [STREET_ADDRESS] acct:1102008667 Loan#1701084057 …" at bounding box center [710, 445] width 574 height 115
copy div "acct:1102008667"
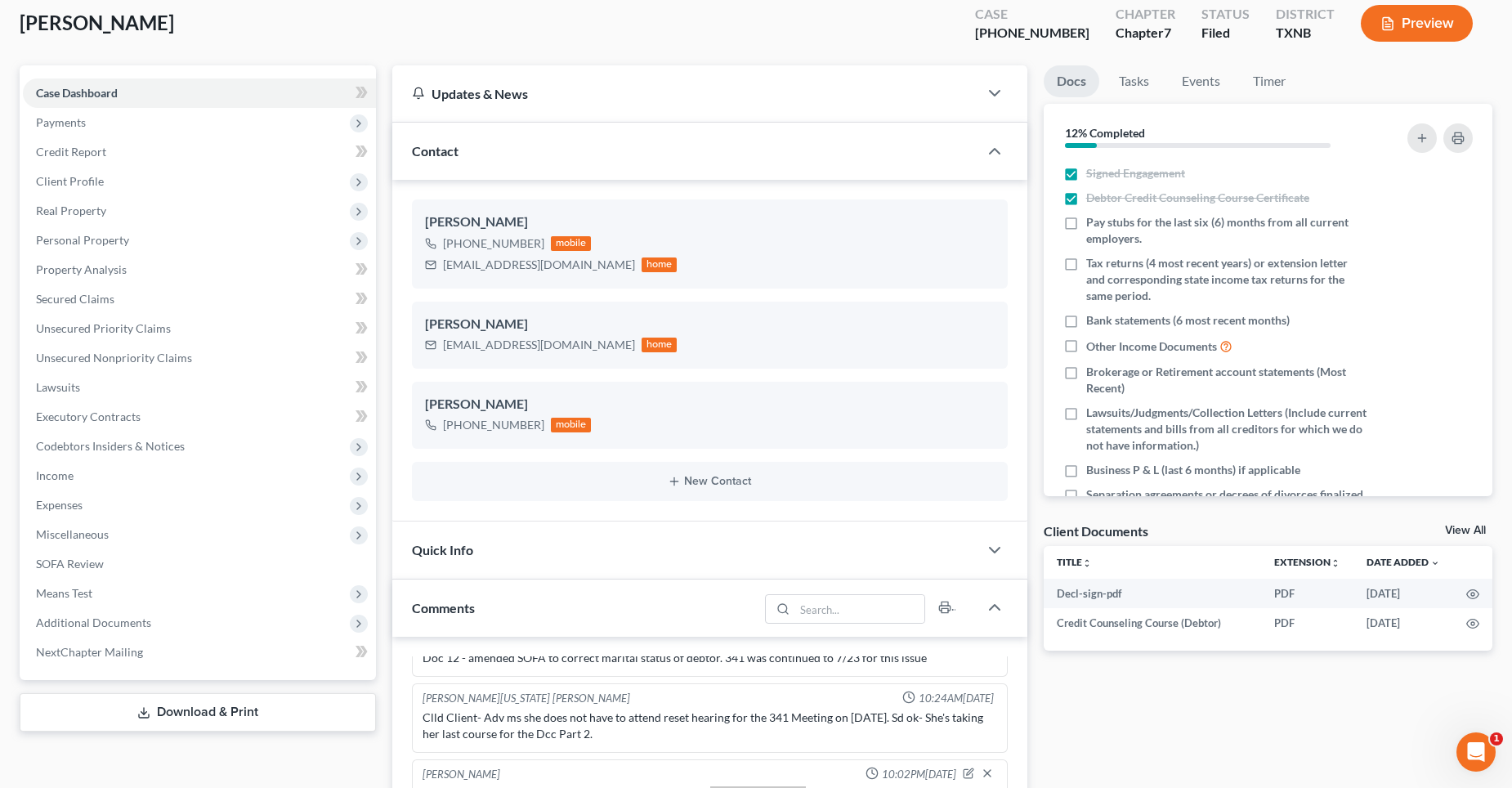
scroll to position [0, 0]
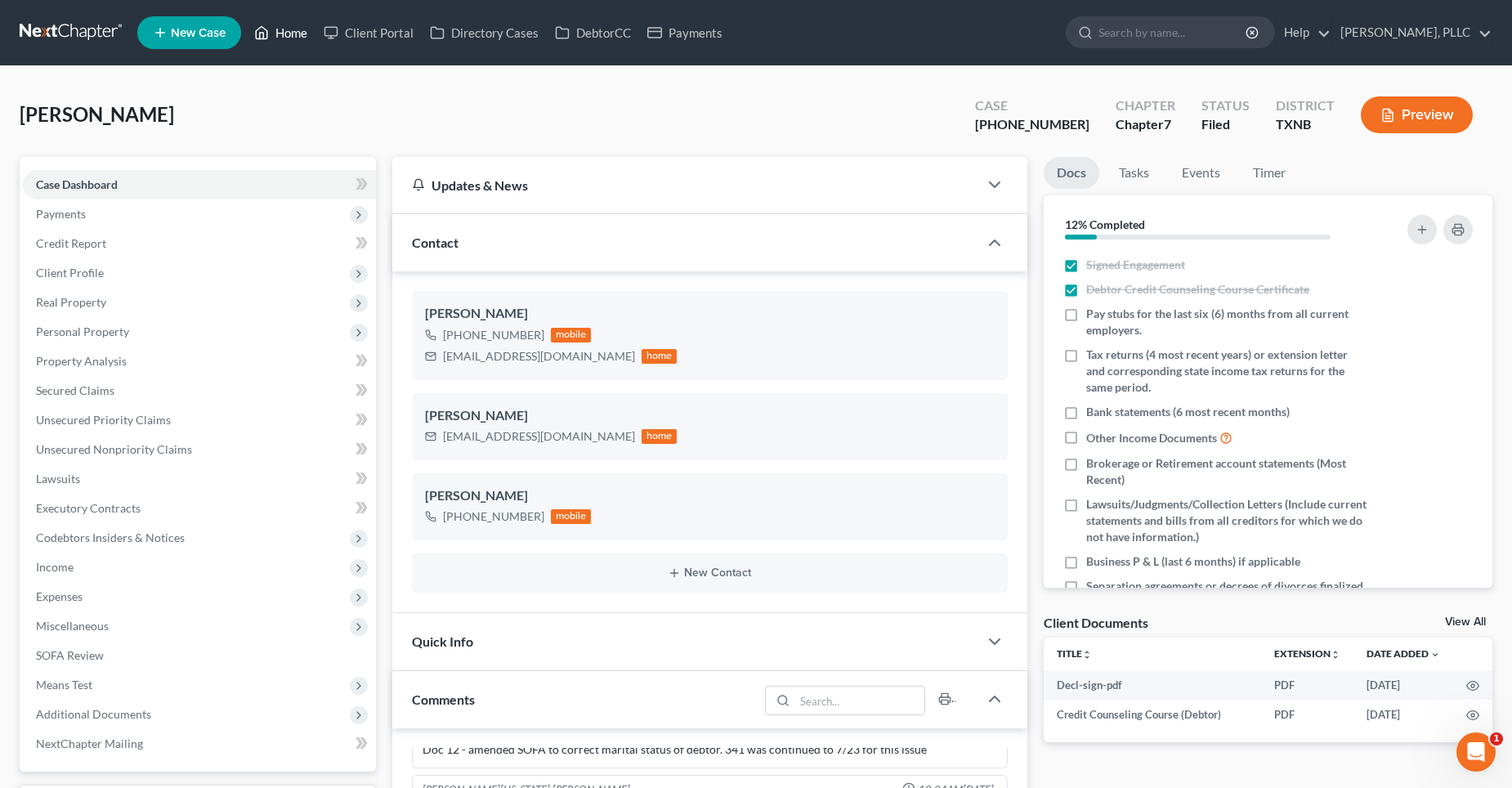
click at [297, 35] on link "Home" at bounding box center [280, 33] width 69 height 29
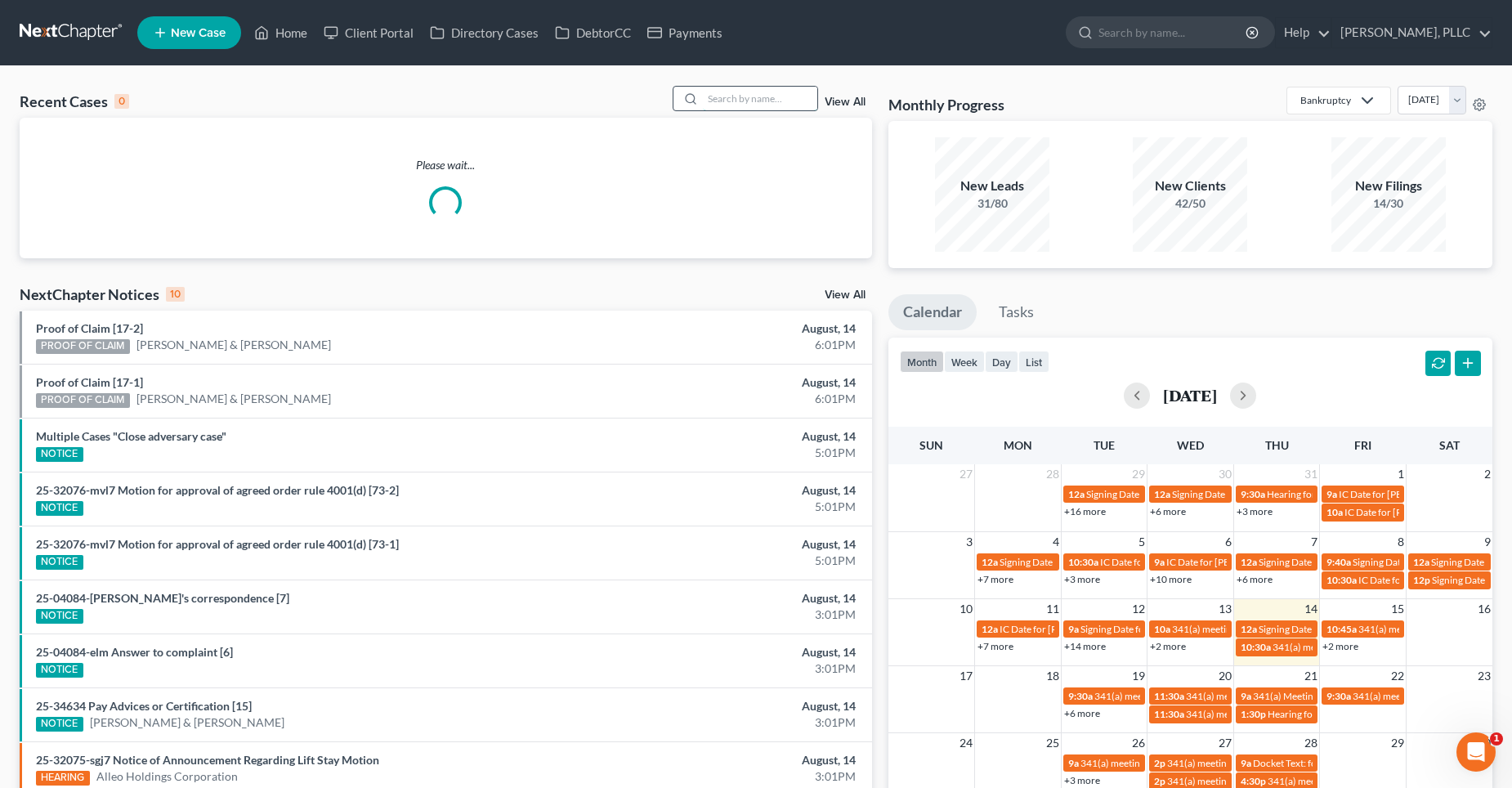
click at [728, 101] on input "search" at bounding box center [760, 98] width 115 height 24
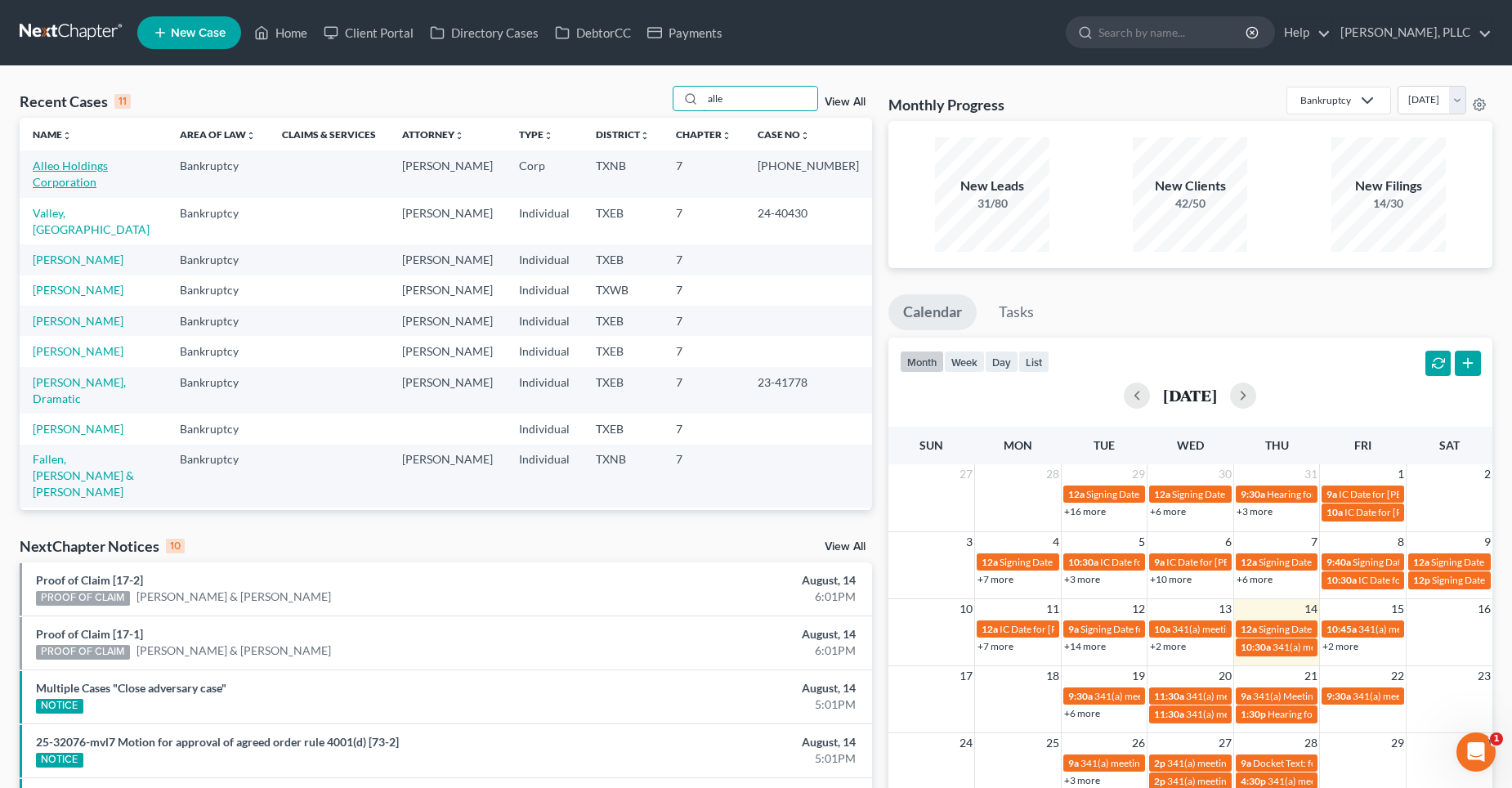
type input "alle"
click at [68, 166] on link "Alleo Holdings Corporation" at bounding box center [70, 173] width 75 height 30
select select "1"
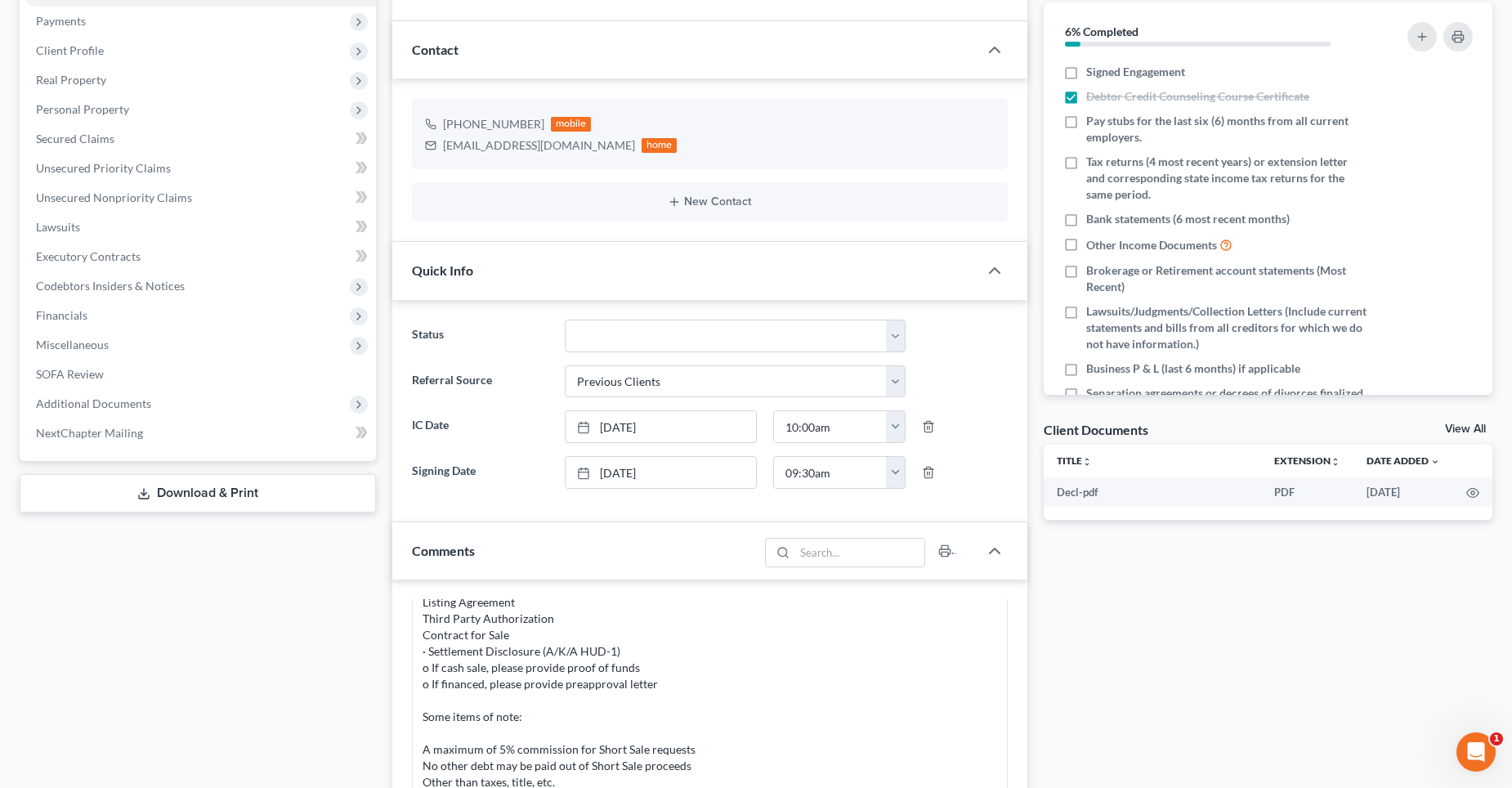
scroll to position [164, 0]
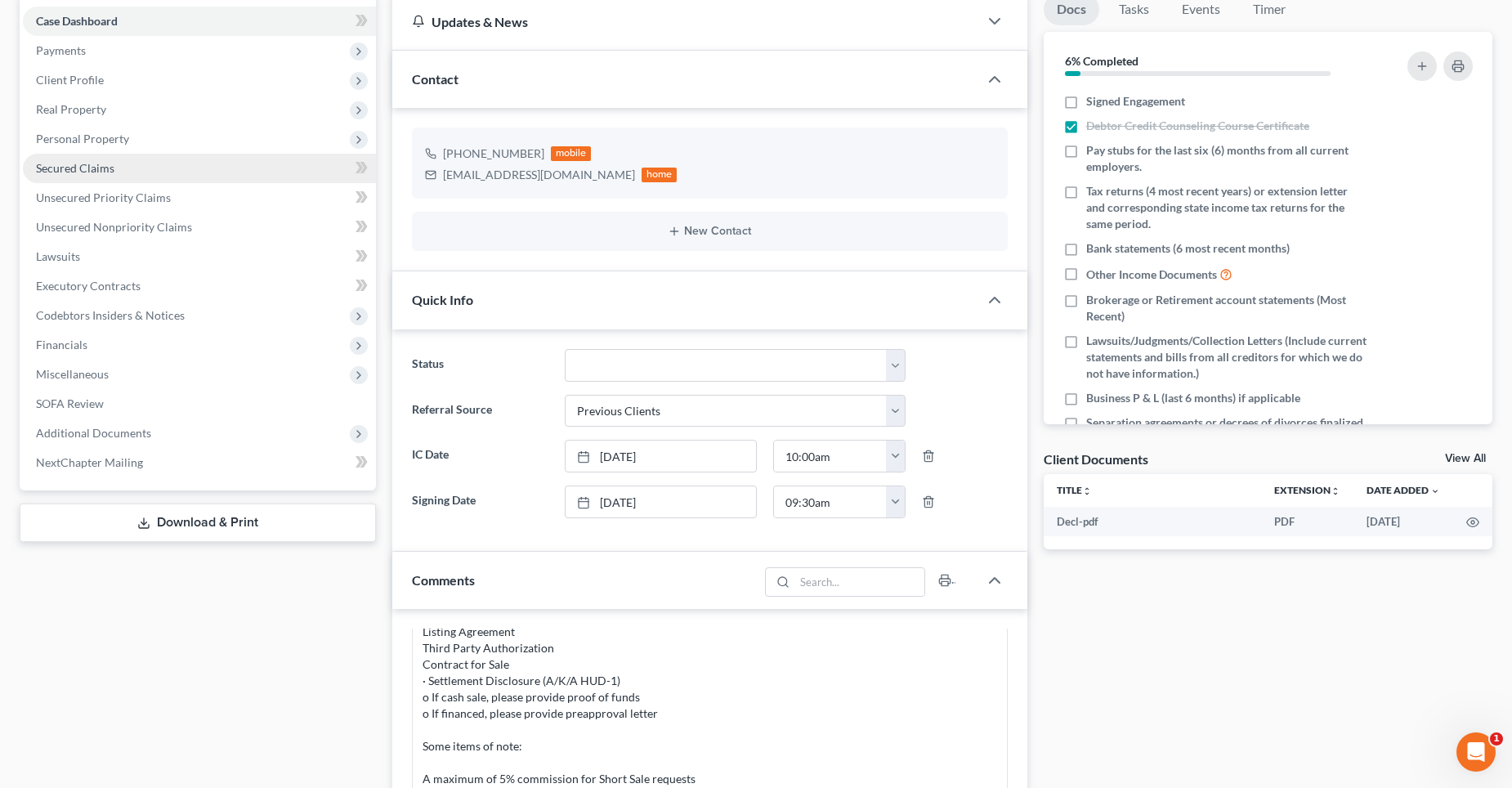
click at [83, 166] on span "Secured Claims" at bounding box center [75, 168] width 79 height 14
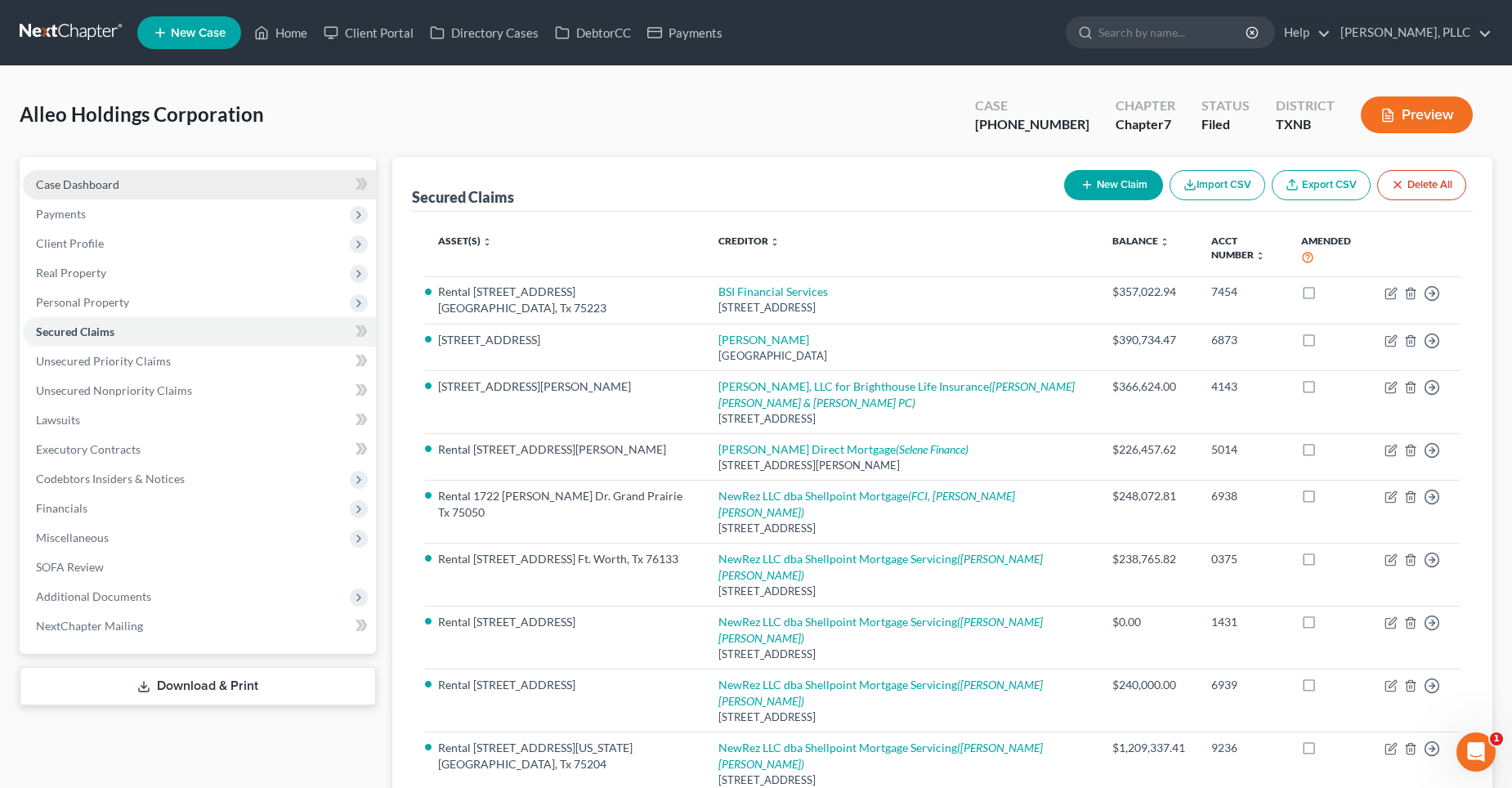
click at [147, 176] on link "Case Dashboard" at bounding box center [199, 185] width 353 height 29
select select "1"
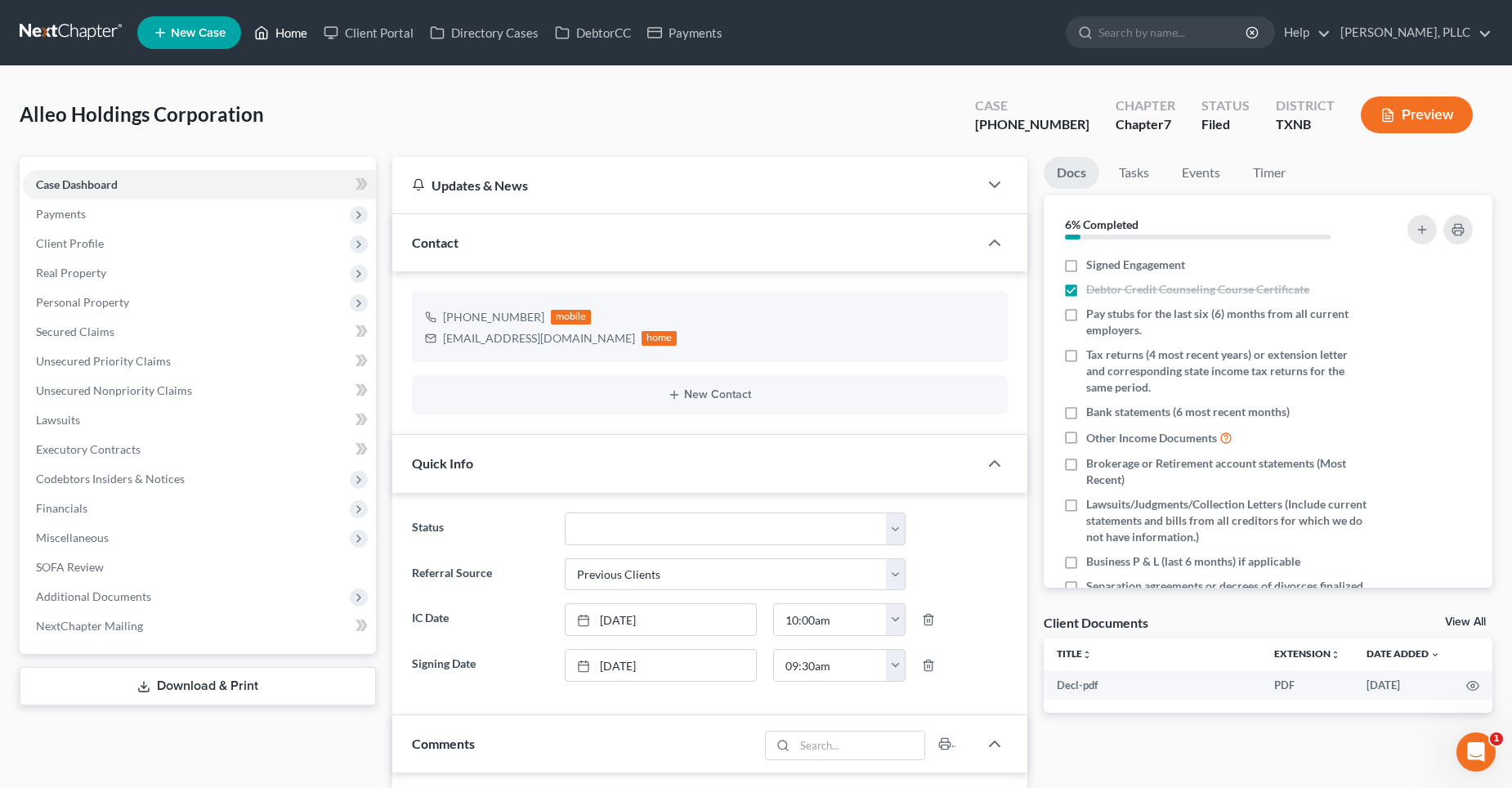
click at [281, 32] on link "Home" at bounding box center [280, 33] width 69 height 29
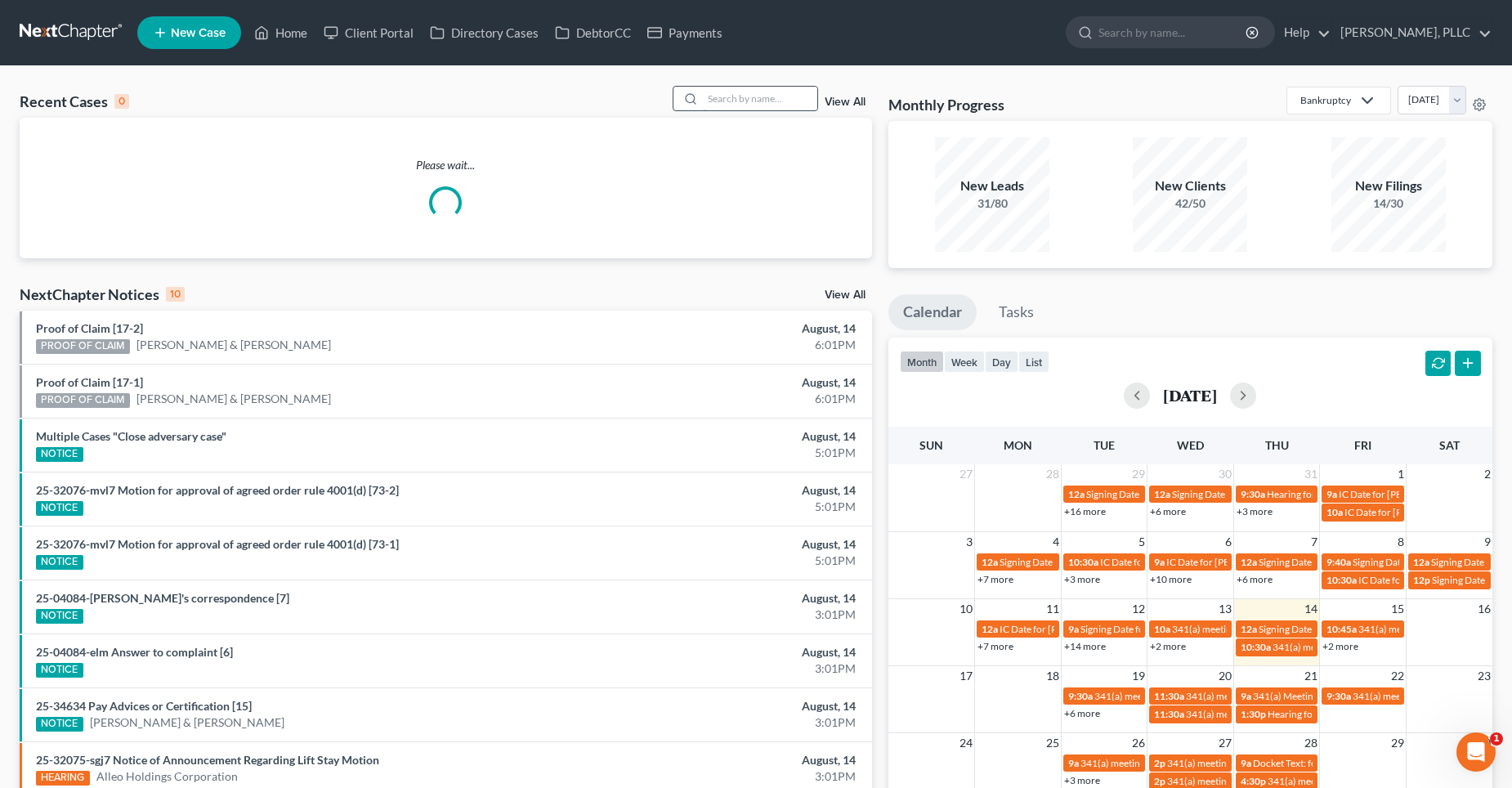
click at [726, 98] on input "search" at bounding box center [760, 98] width 115 height 24
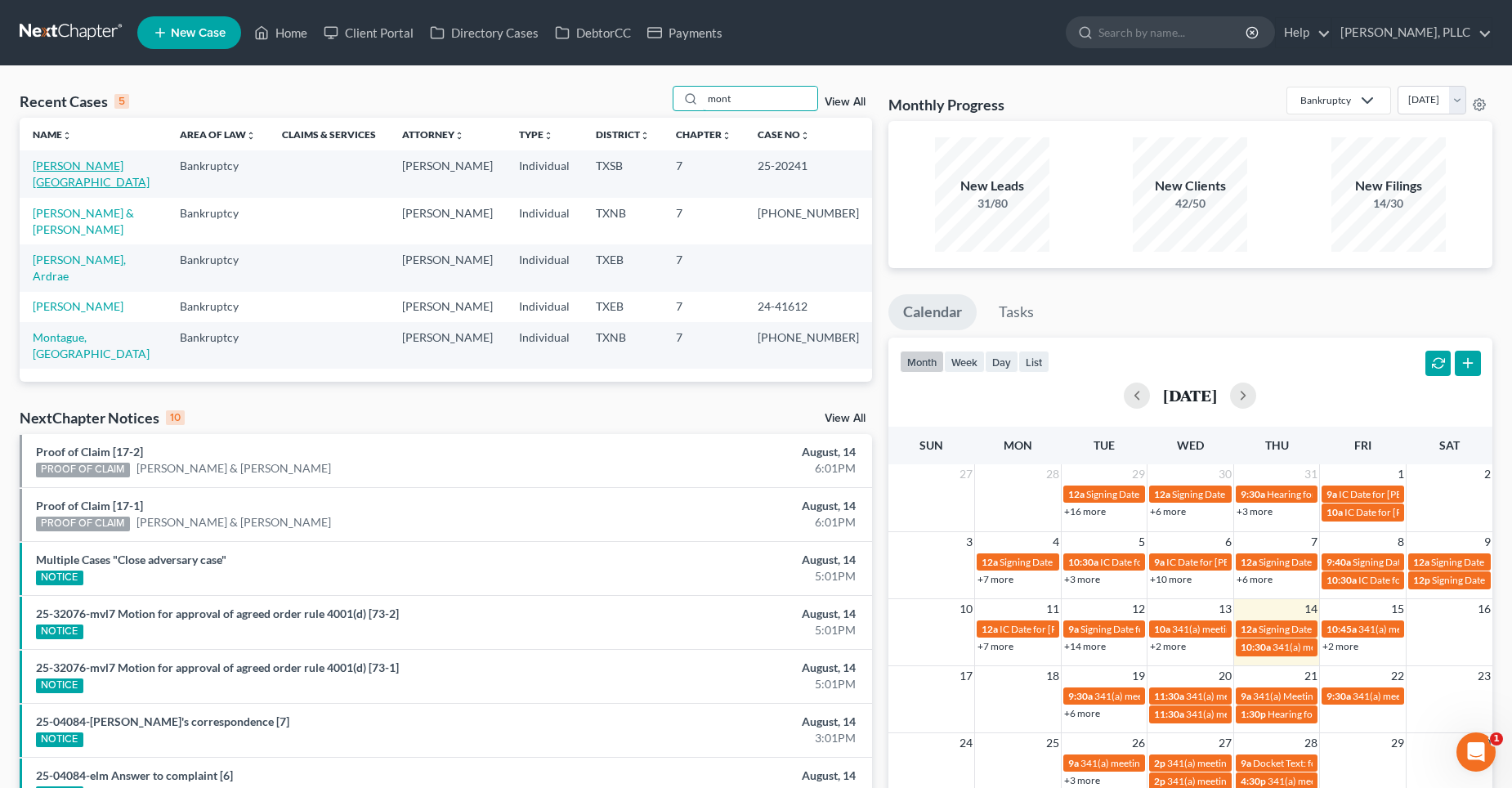
type input "mont"
click at [75, 169] on link "[PERSON_NAME][GEOGRAPHIC_DATA]" at bounding box center [91, 173] width 117 height 30
select select "6"
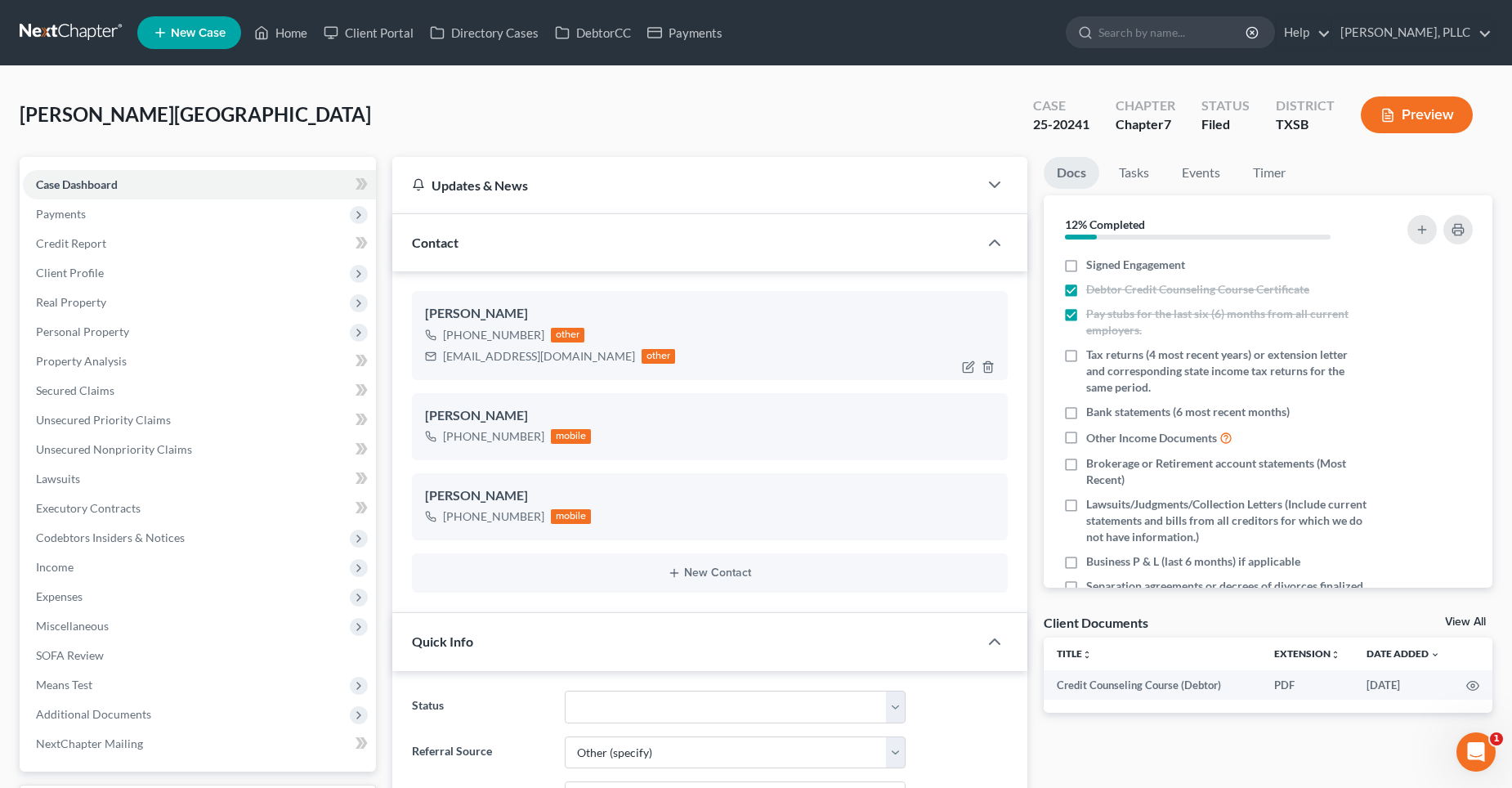
scroll to position [3502, 0]
drag, startPoint x: 592, startPoint y: 359, endPoint x: 438, endPoint y: 360, distance: 154.0
click at [438, 360] on div "[EMAIL_ADDRESS][DOMAIN_NAME] other" at bounding box center [550, 356] width 251 height 21
copy div "[EMAIL_ADDRESS][DOMAIN_NAME]"
click at [95, 394] on span "Secured Claims" at bounding box center [75, 391] width 79 height 14
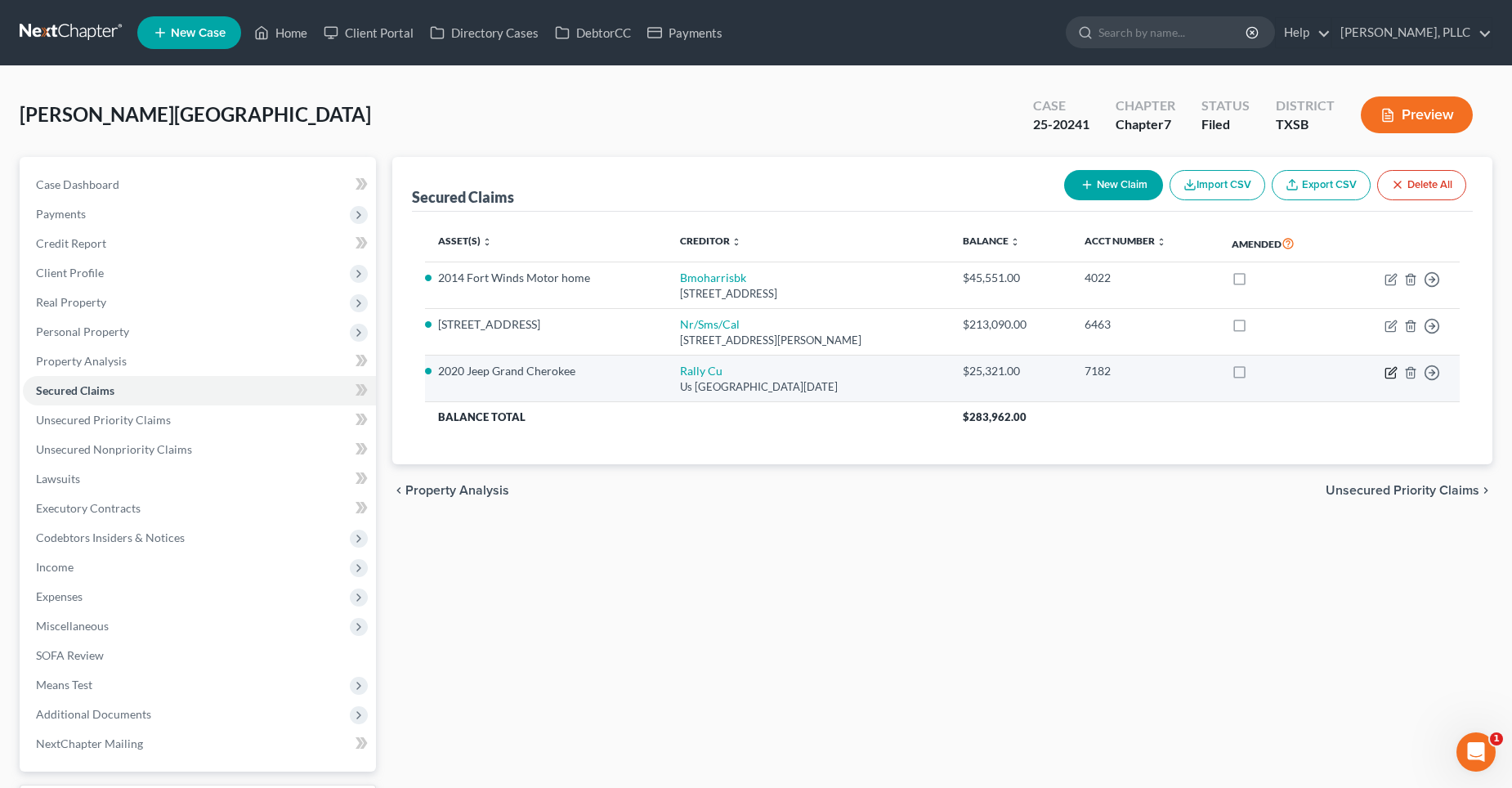
click at [1390, 371] on icon "button" at bounding box center [1392, 371] width 8 height 8
select select "45"
select select "2"
select select "0"
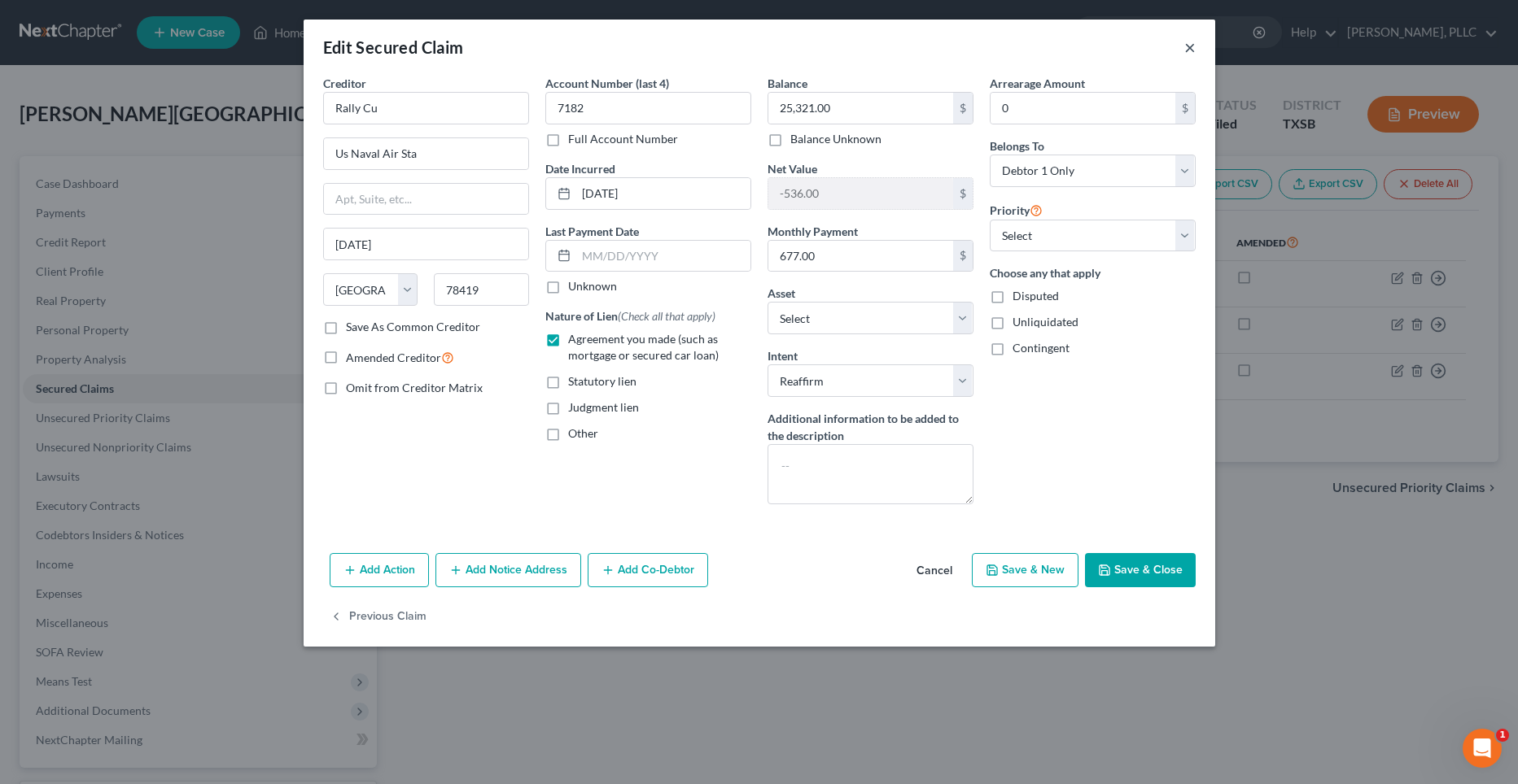
click at [1192, 50] on button "×" at bounding box center [1189, 47] width 11 height 20
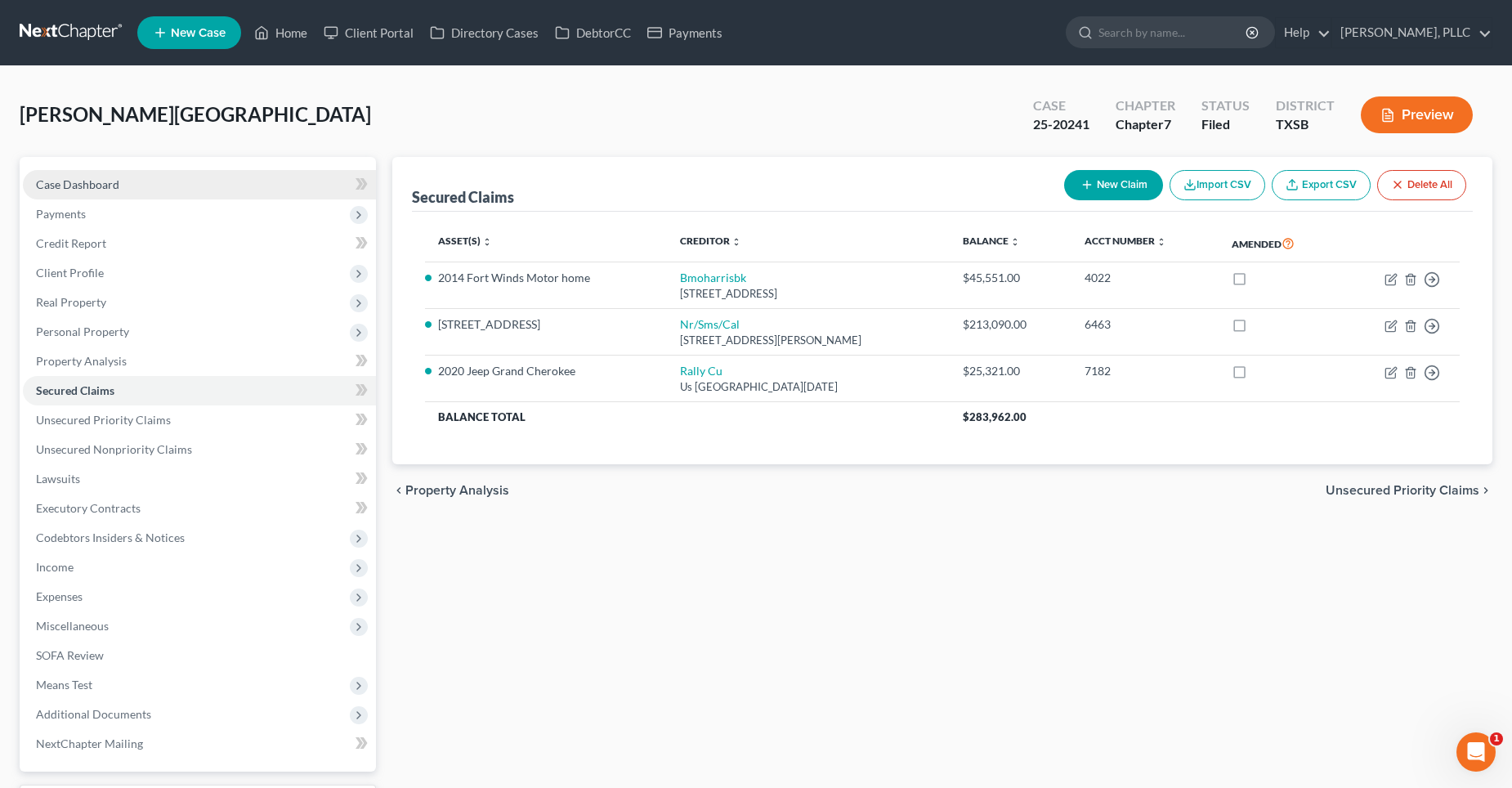
click at [104, 179] on span "Case Dashboard" at bounding box center [77, 184] width 83 height 14
select select "6"
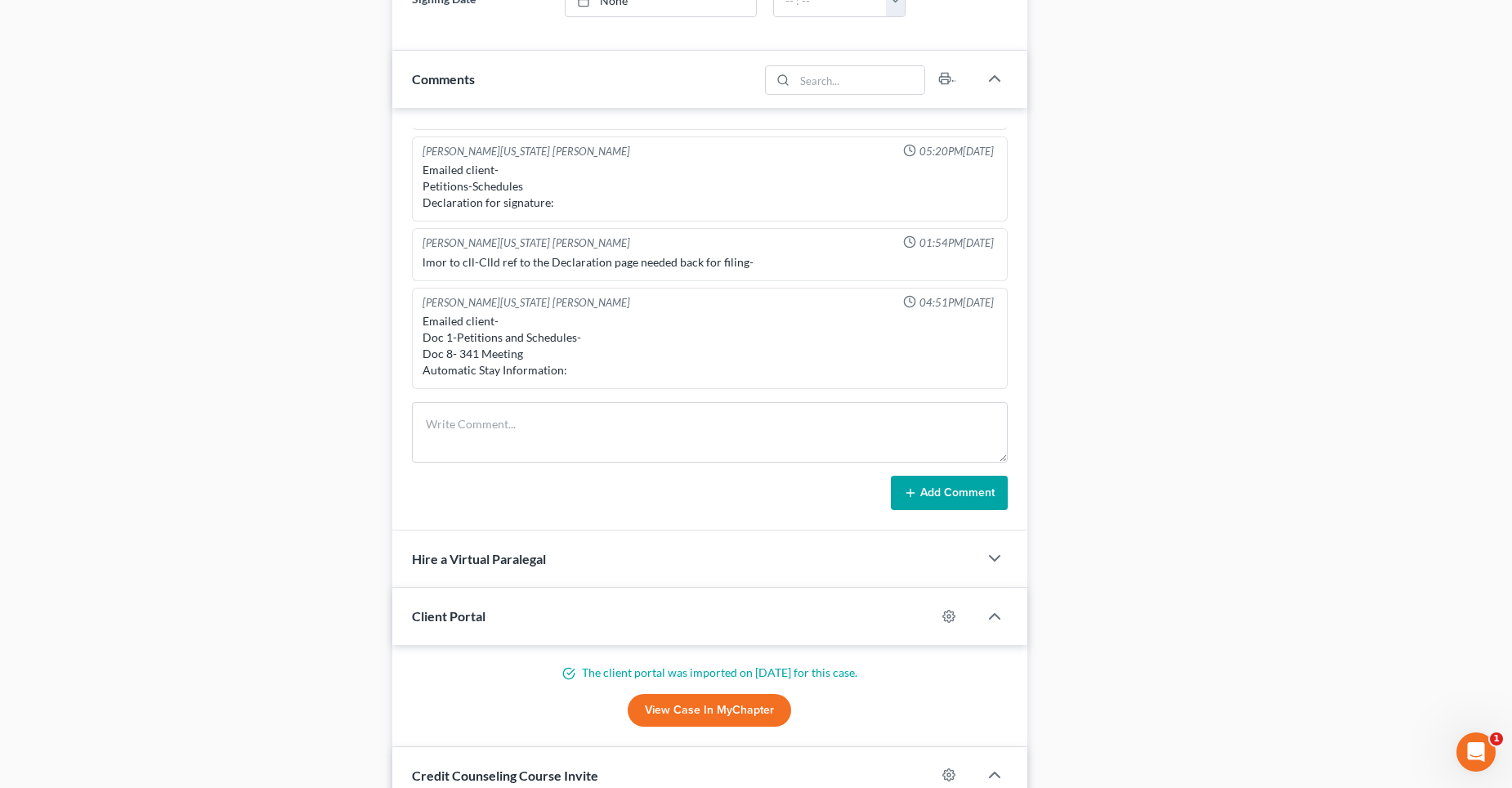
scroll to position [982, 0]
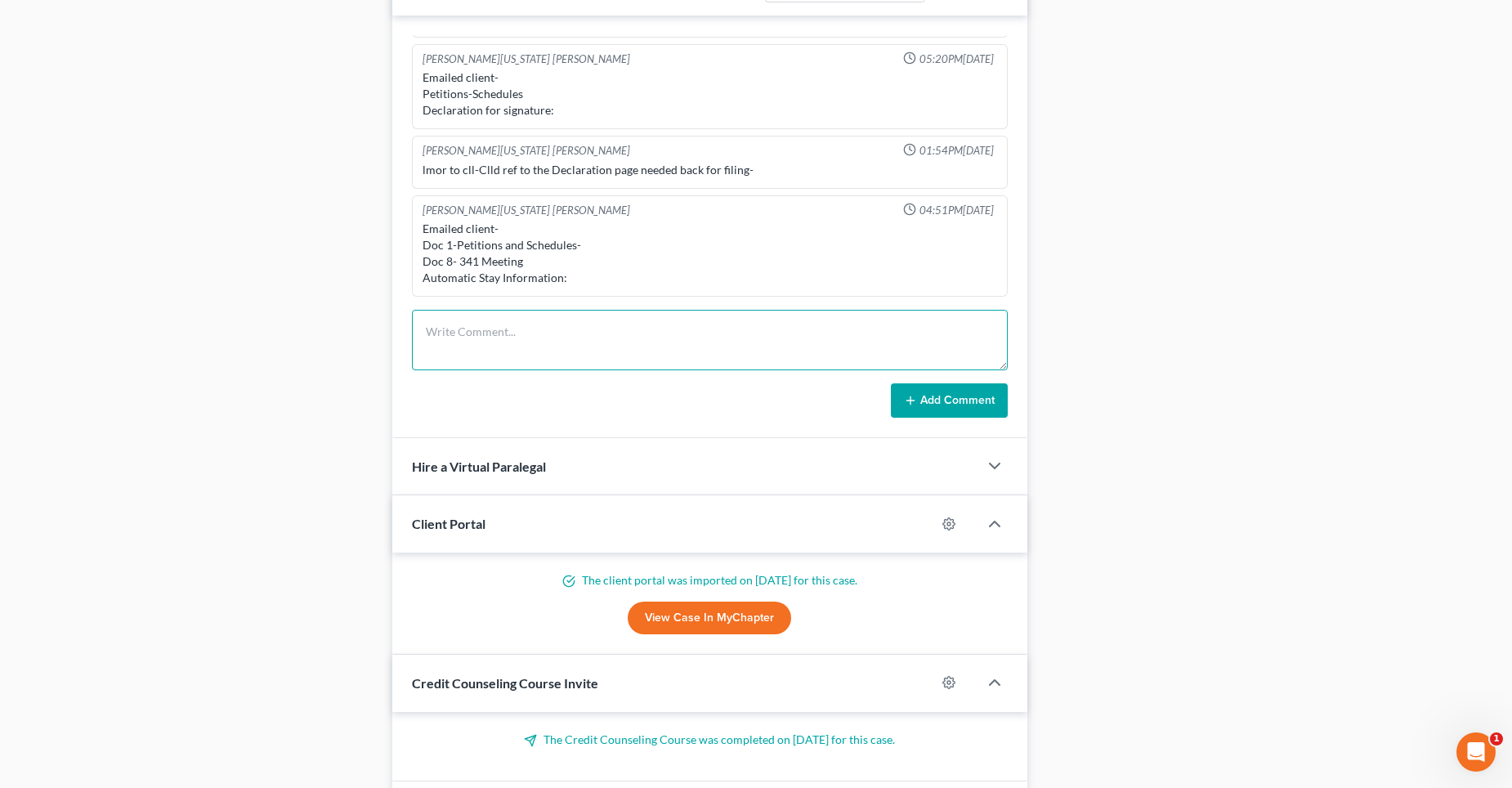
click at [467, 346] on textarea at bounding box center [710, 340] width 596 height 61
type textarea "Rally CU requested Proof of Insurance- 2020 Jeep Grand Cherokee. Emailed Debtor."
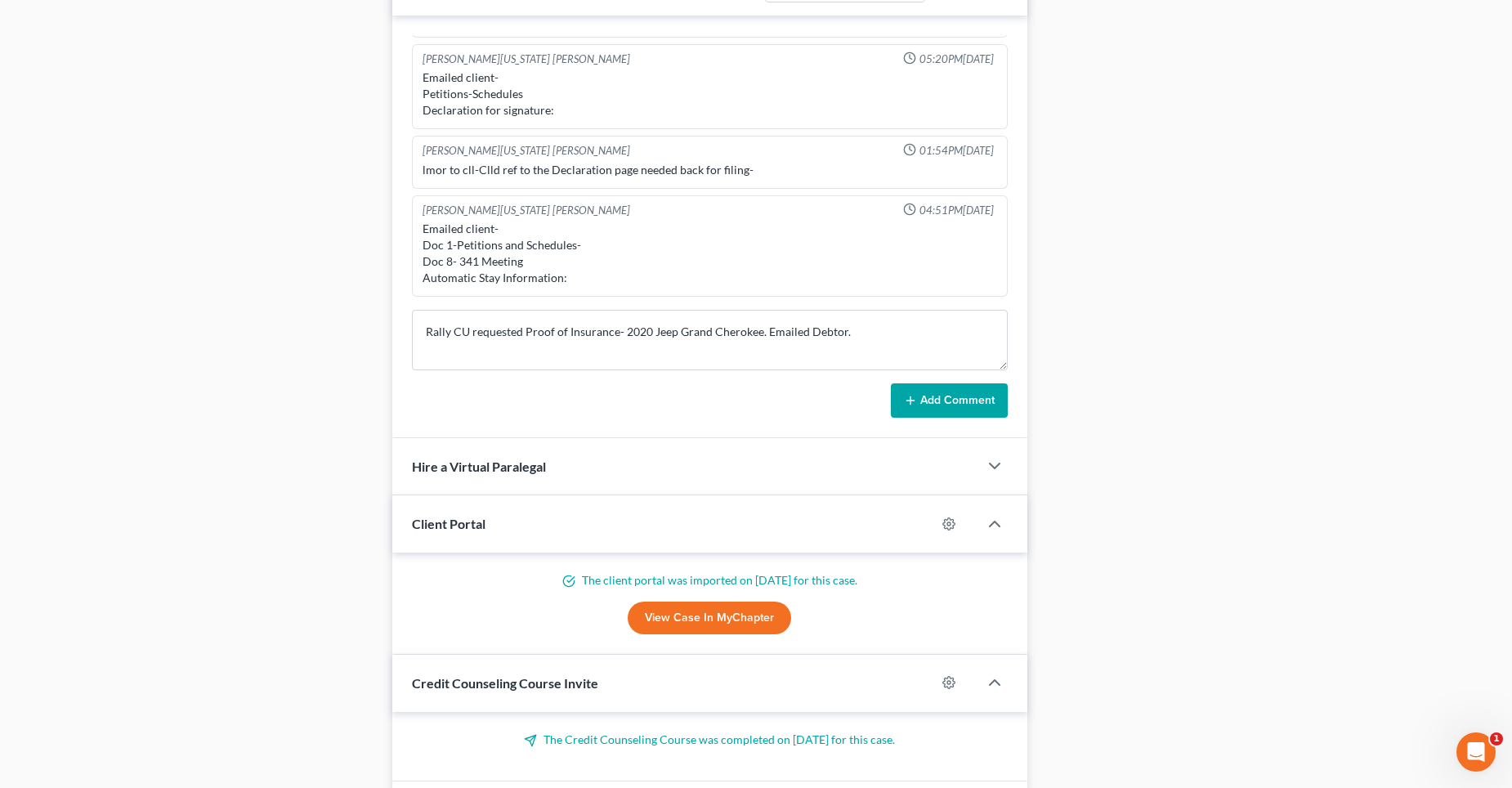
click at [935, 397] on button "Add Comment" at bounding box center [949, 401] width 117 height 34
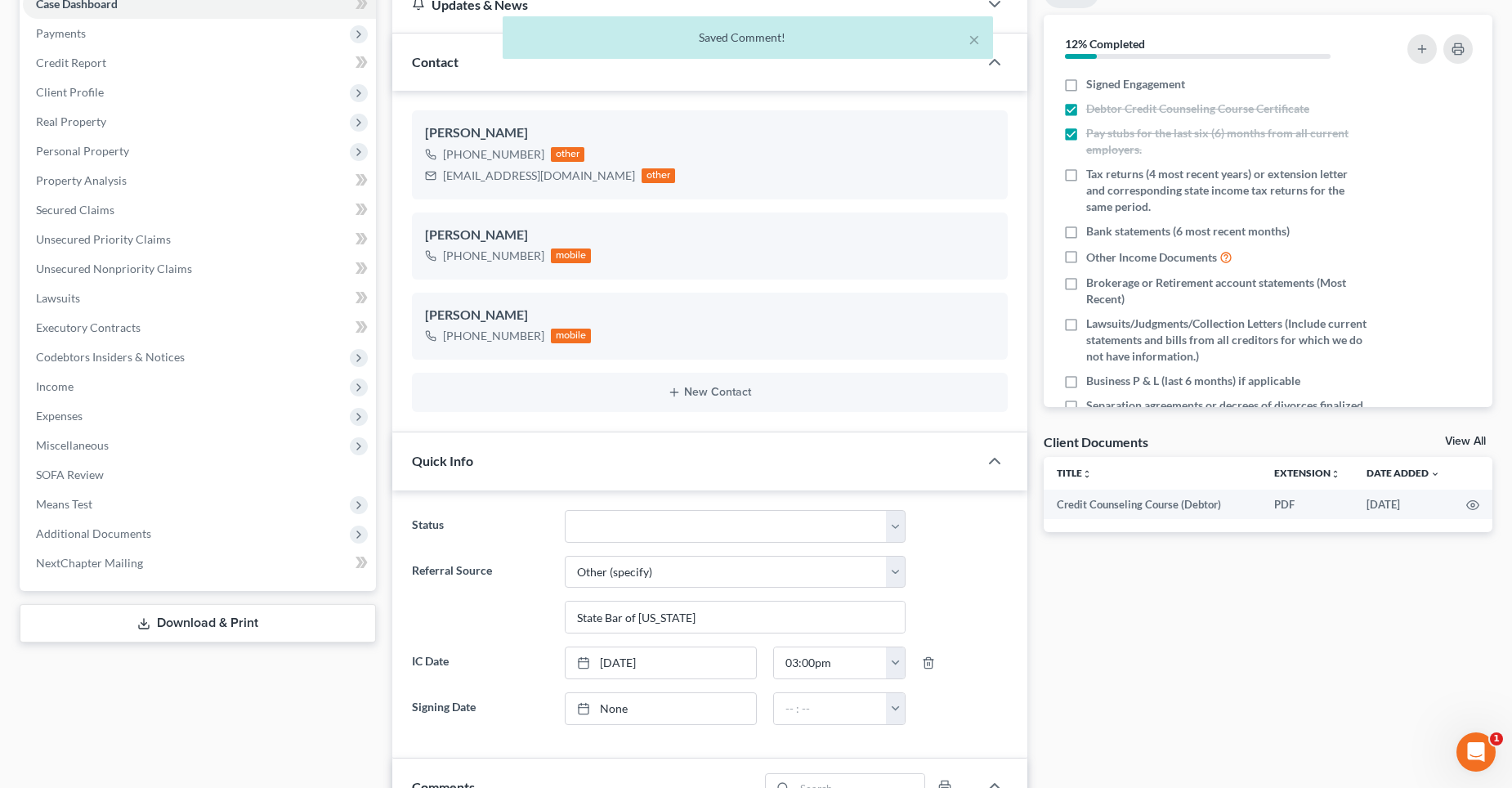
scroll to position [0, 0]
